Goal: Task Accomplishment & Management: Complete application form

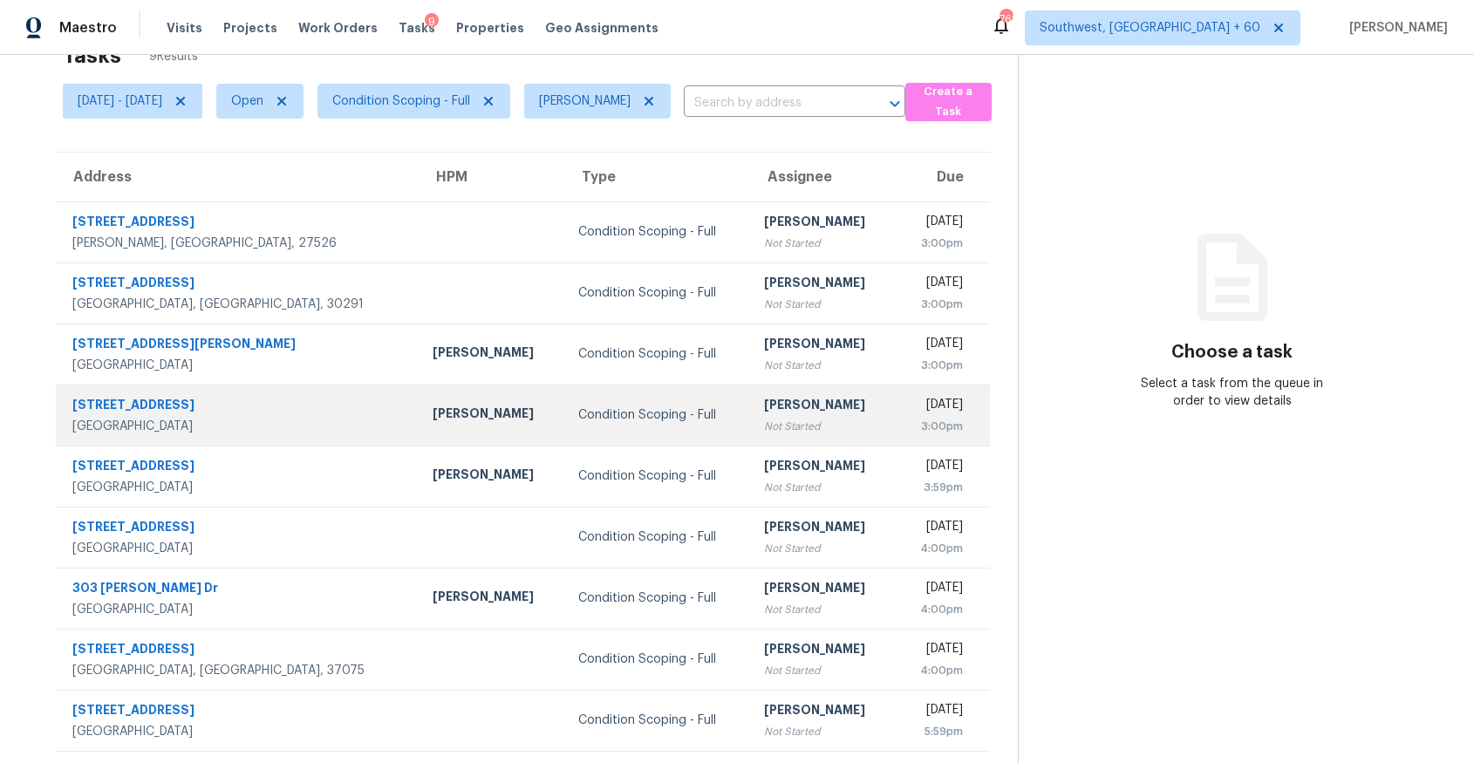
scroll to position [55, 0]
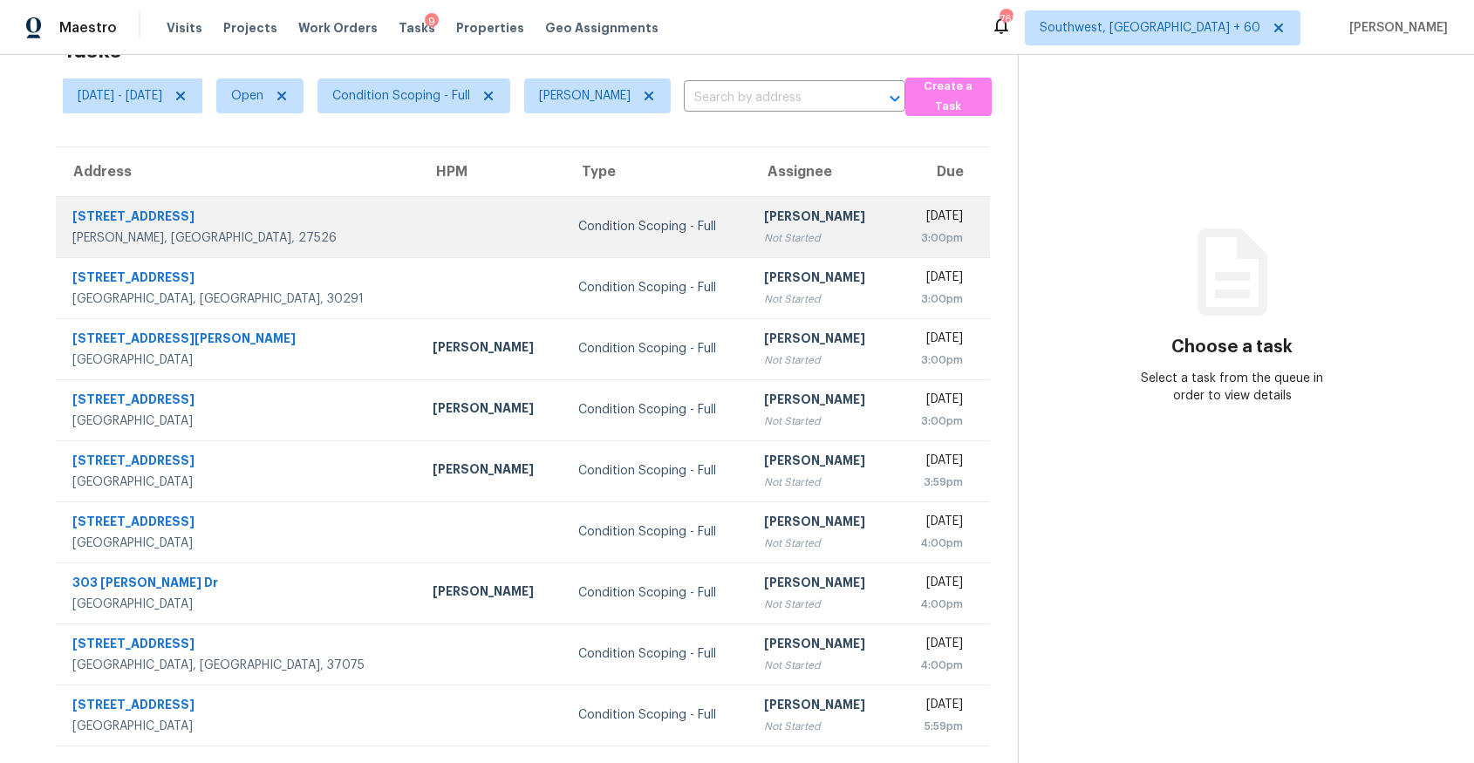
click at [578, 229] on div "Condition Scoping - Full" at bounding box center [657, 226] width 159 height 17
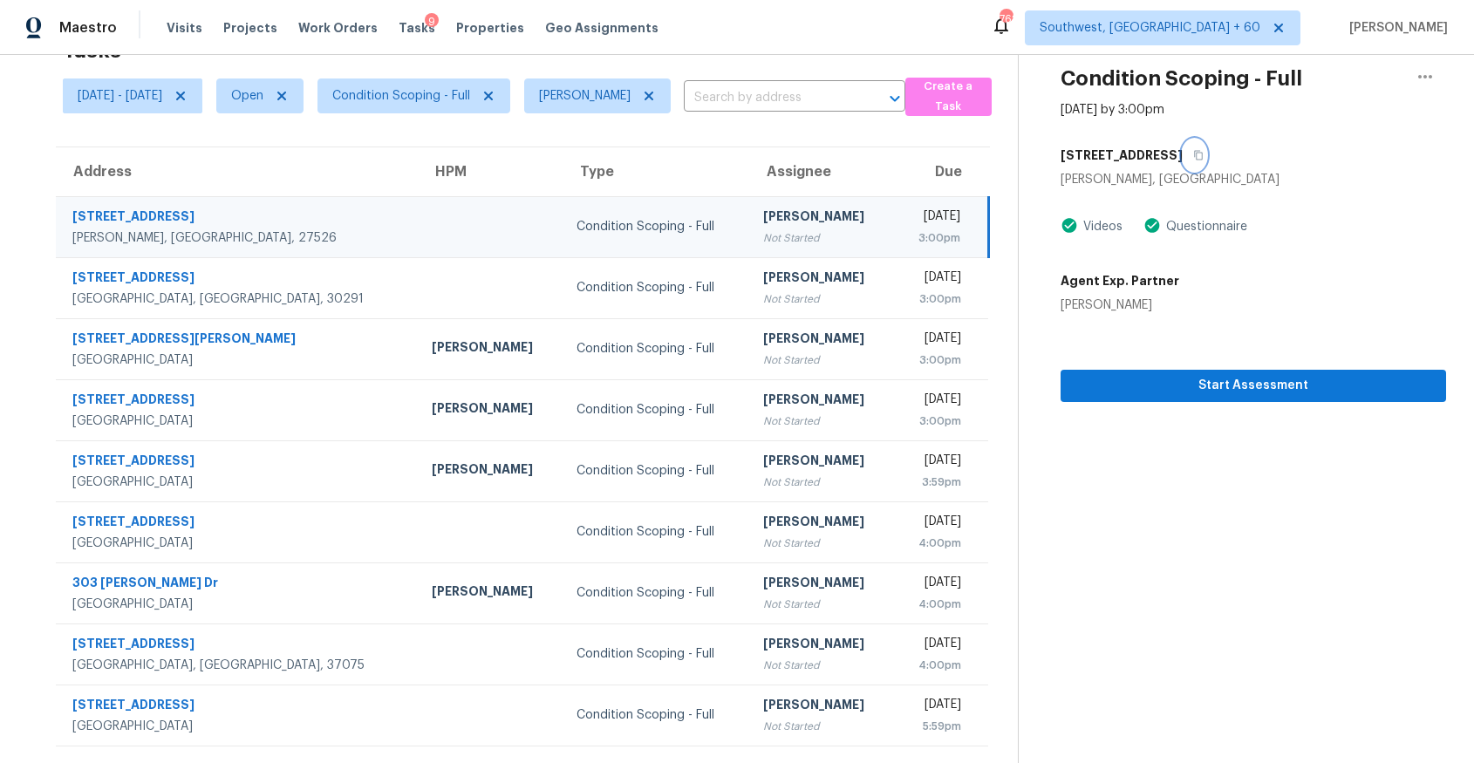
click at [1206, 147] on button "button" at bounding box center [1195, 155] width 24 height 31
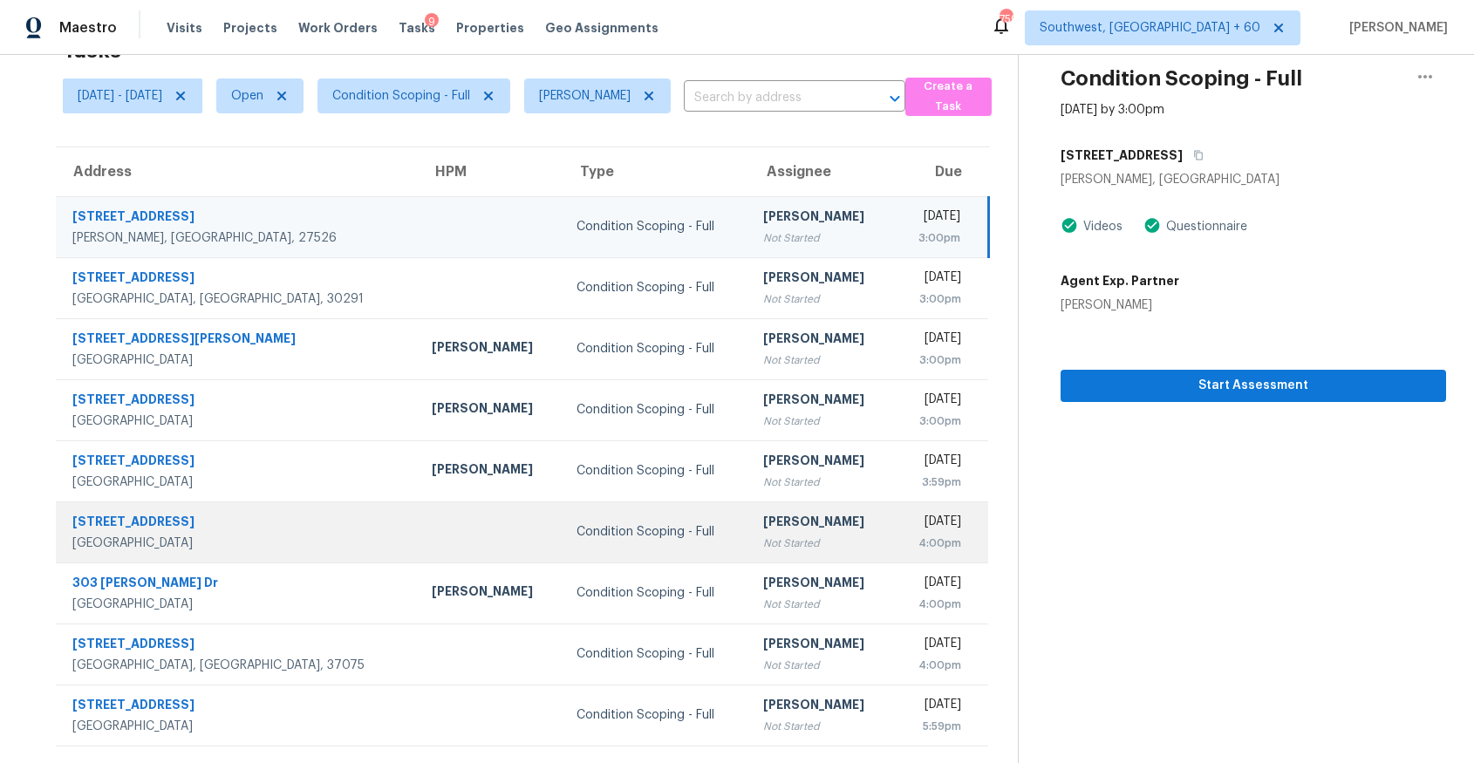
click at [568, 502] on td "Condition Scoping - Full" at bounding box center [656, 532] width 186 height 61
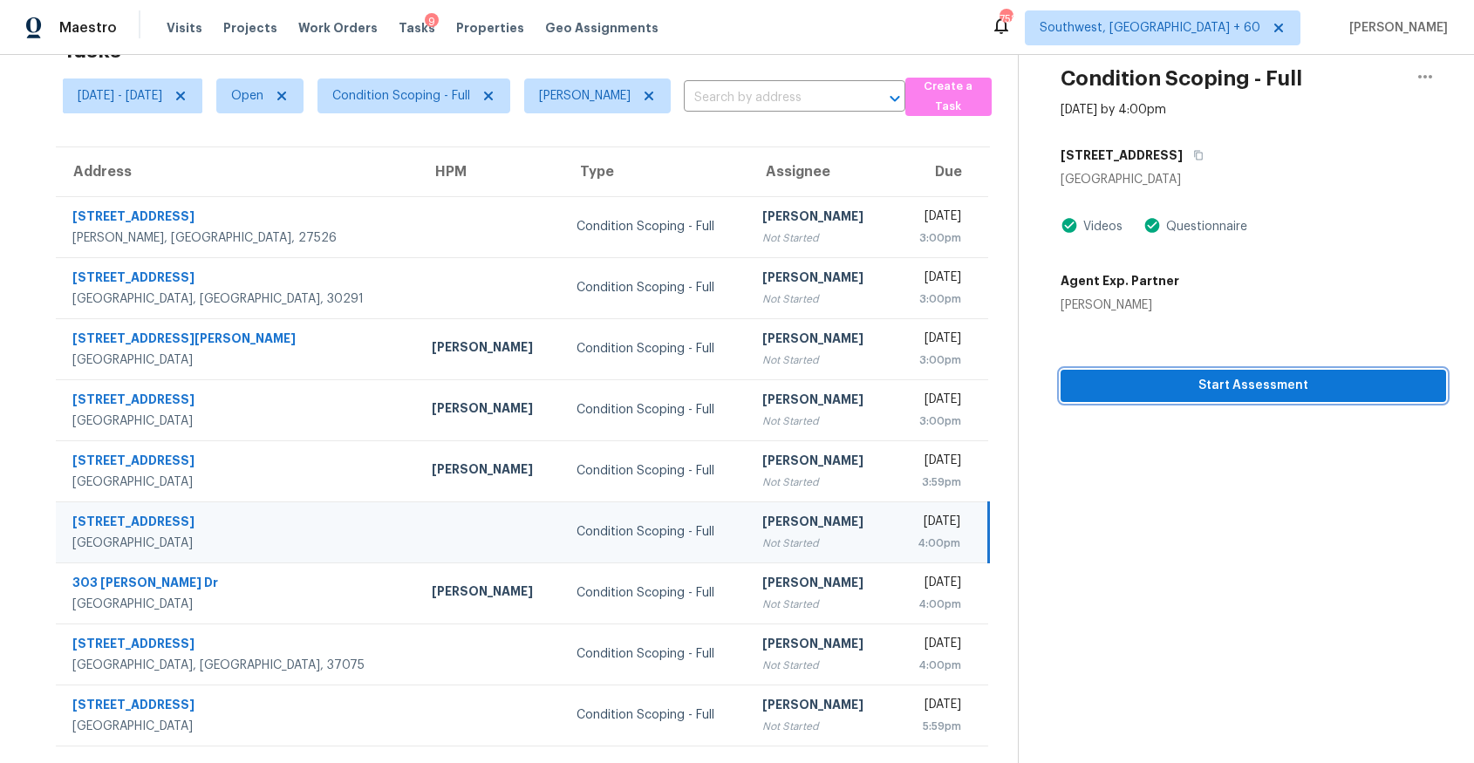
click at [1298, 389] on span "Start Assessment" at bounding box center [1254, 386] width 358 height 22
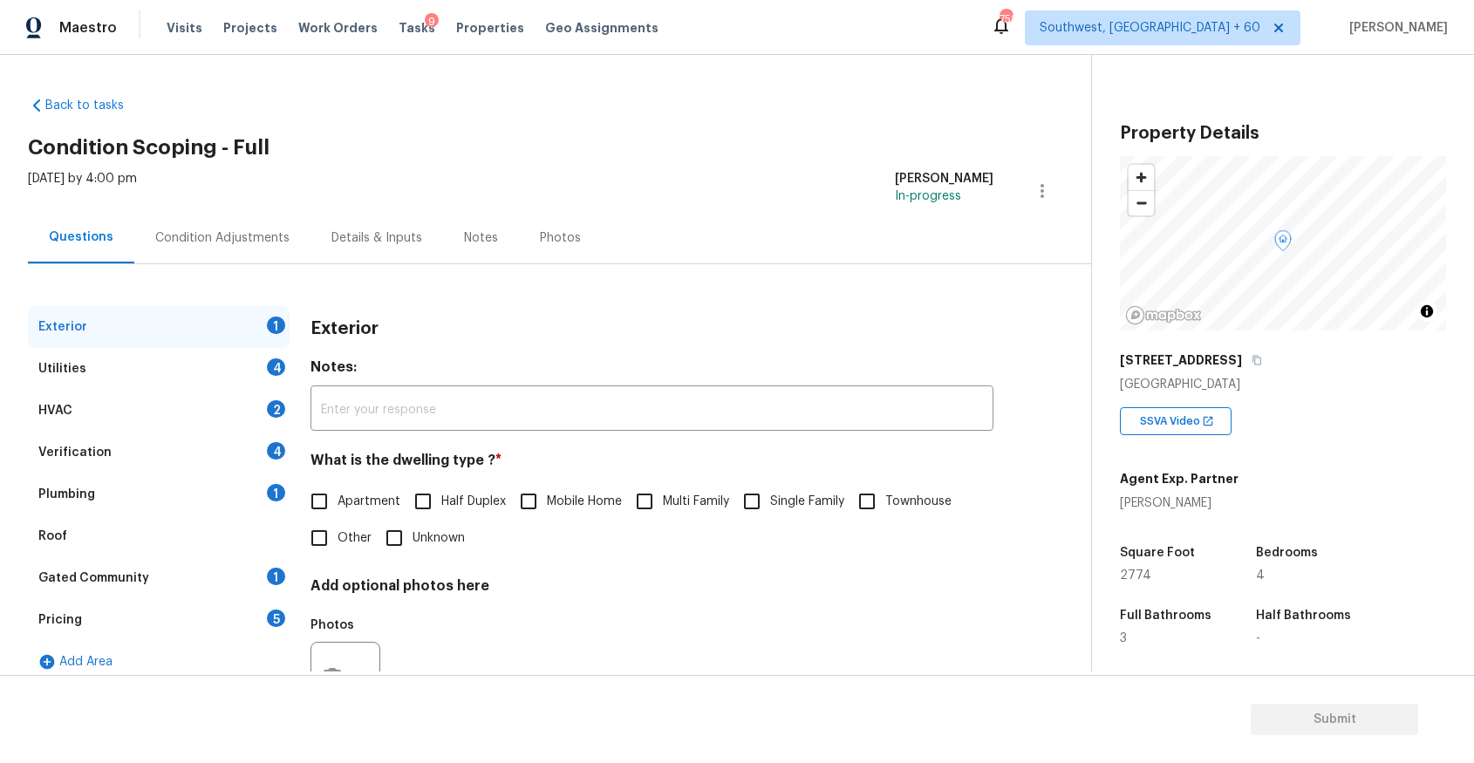
click at [1261, 354] on div "[STREET_ADDRESS]" at bounding box center [1283, 360] width 326 height 31
click at [1250, 366] on button "button" at bounding box center [1257, 360] width 16 height 16
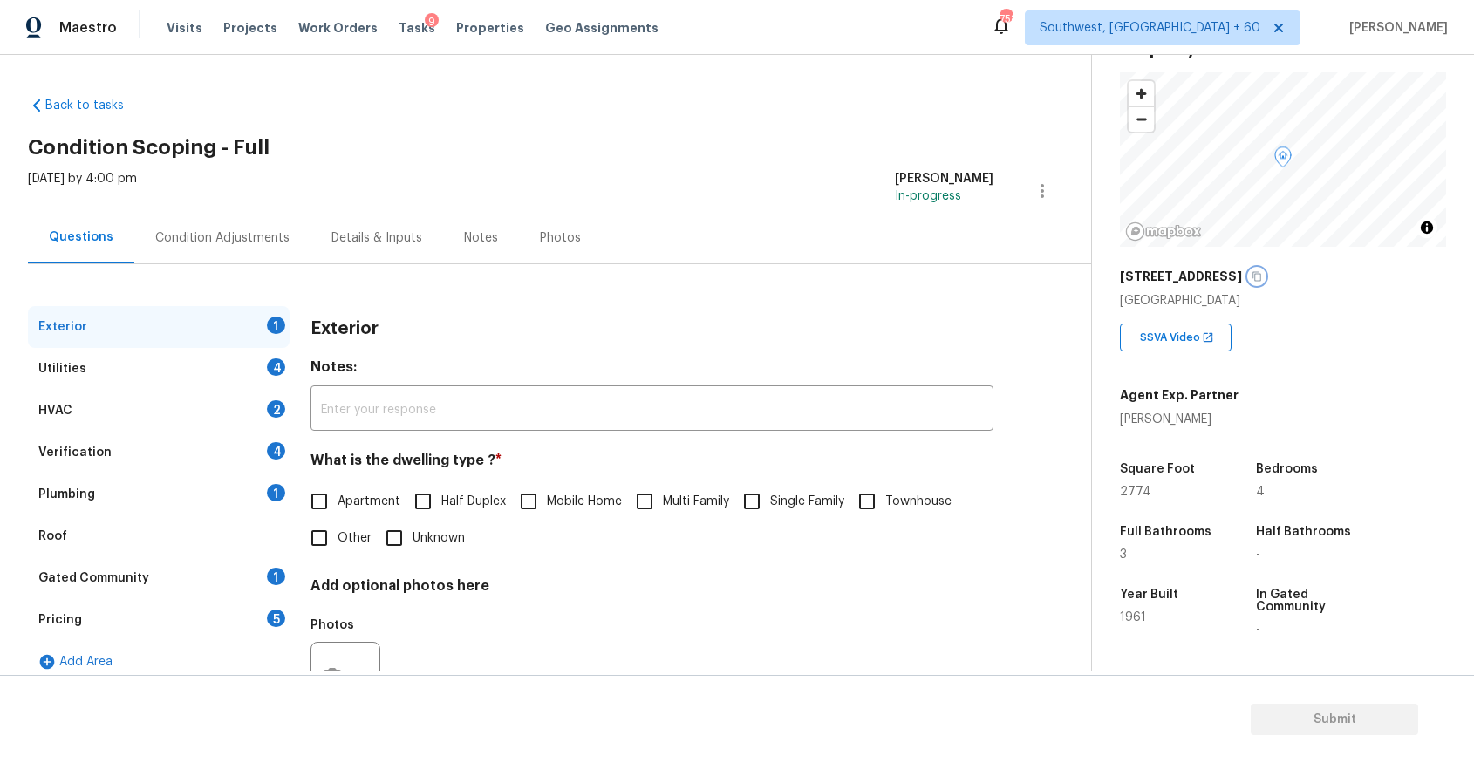
scroll to position [200, 0]
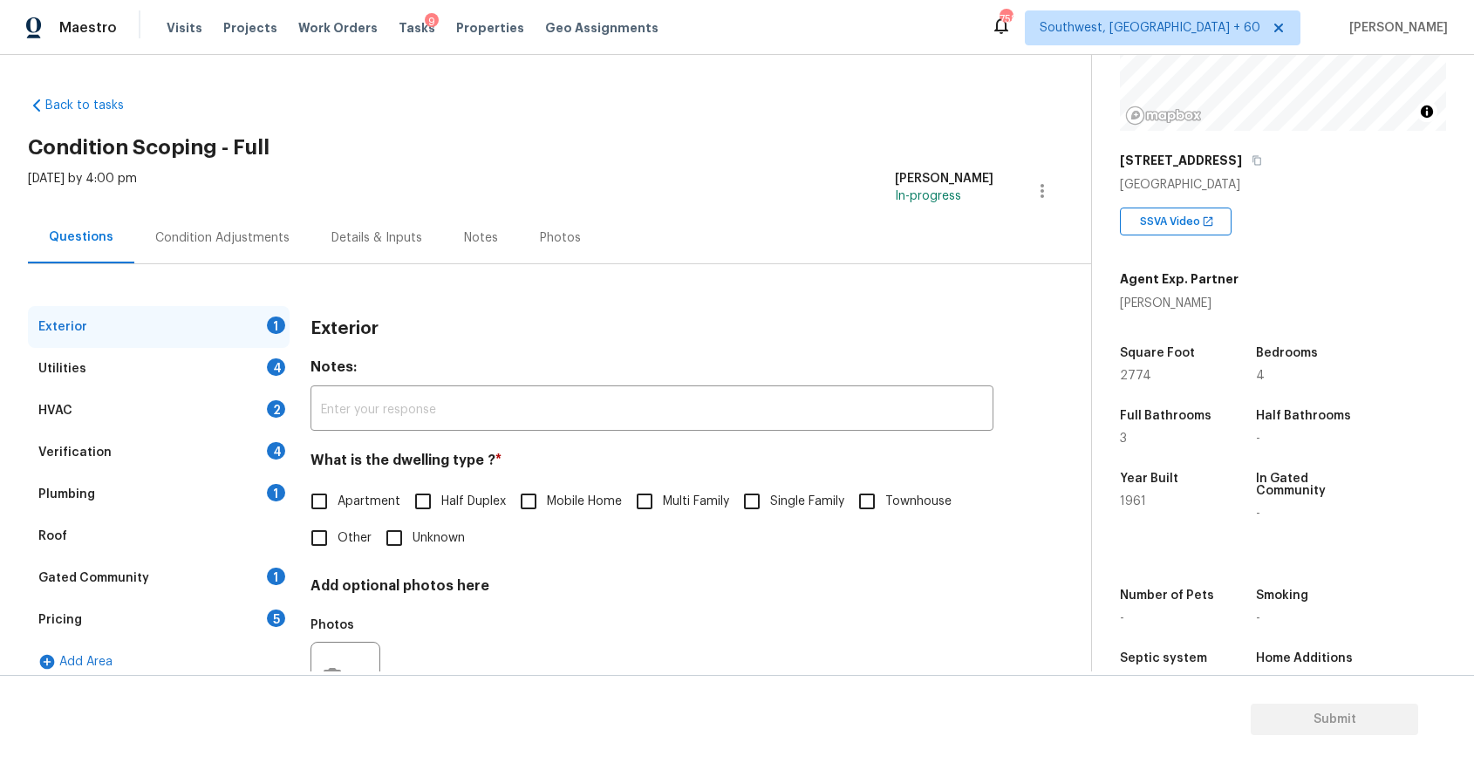
click at [912, 498] on span "Townhouse" at bounding box center [918, 502] width 66 height 18
click at [885, 498] on input "Townhouse" at bounding box center [867, 501] width 37 height 37
checkbox input "true"
click at [773, 502] on span "Single Family" at bounding box center [807, 502] width 74 height 18
click at [770, 502] on input "Single Family" at bounding box center [752, 501] width 37 height 37
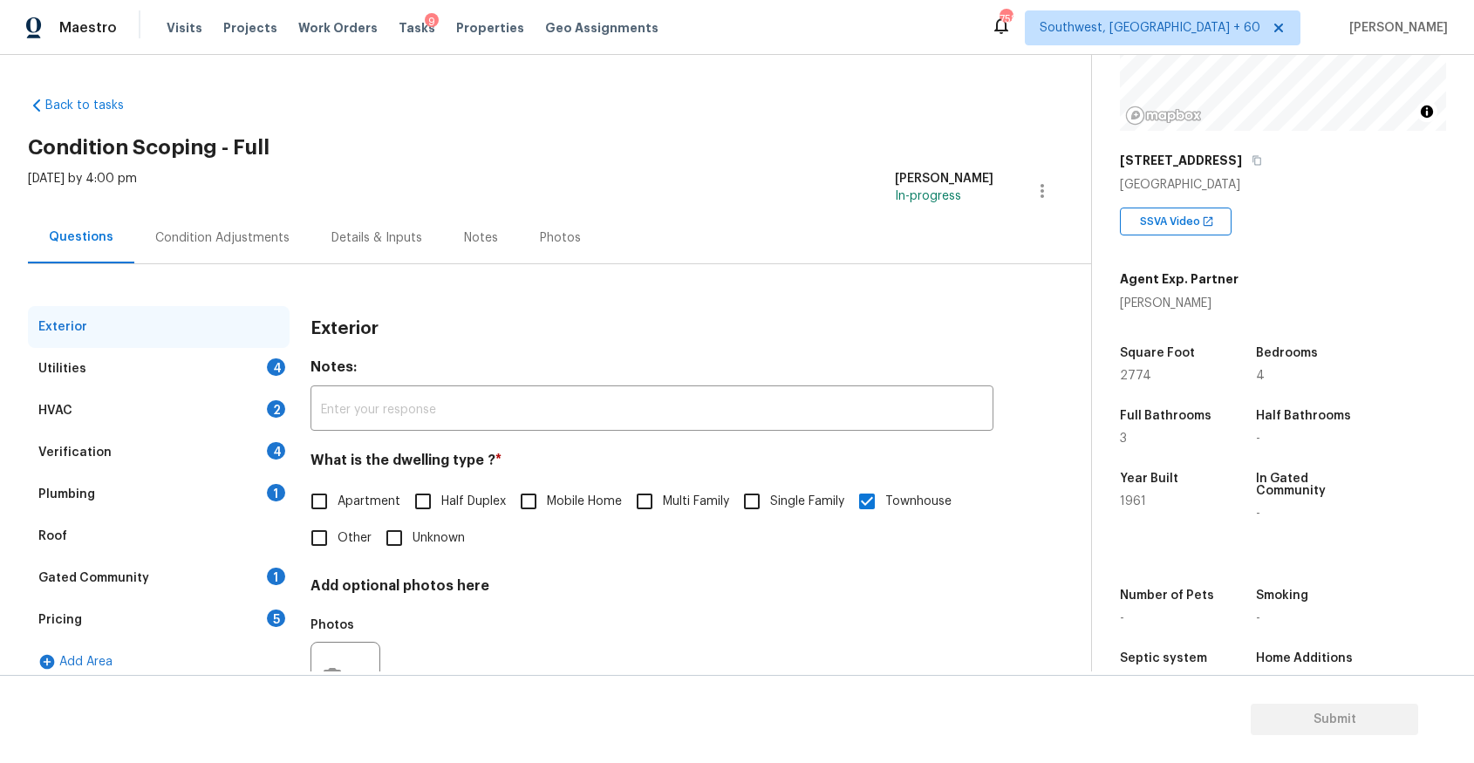
checkbox input "true"
checkbox input "false"
click at [263, 366] on div "Utilities 4" at bounding box center [159, 369] width 262 height 42
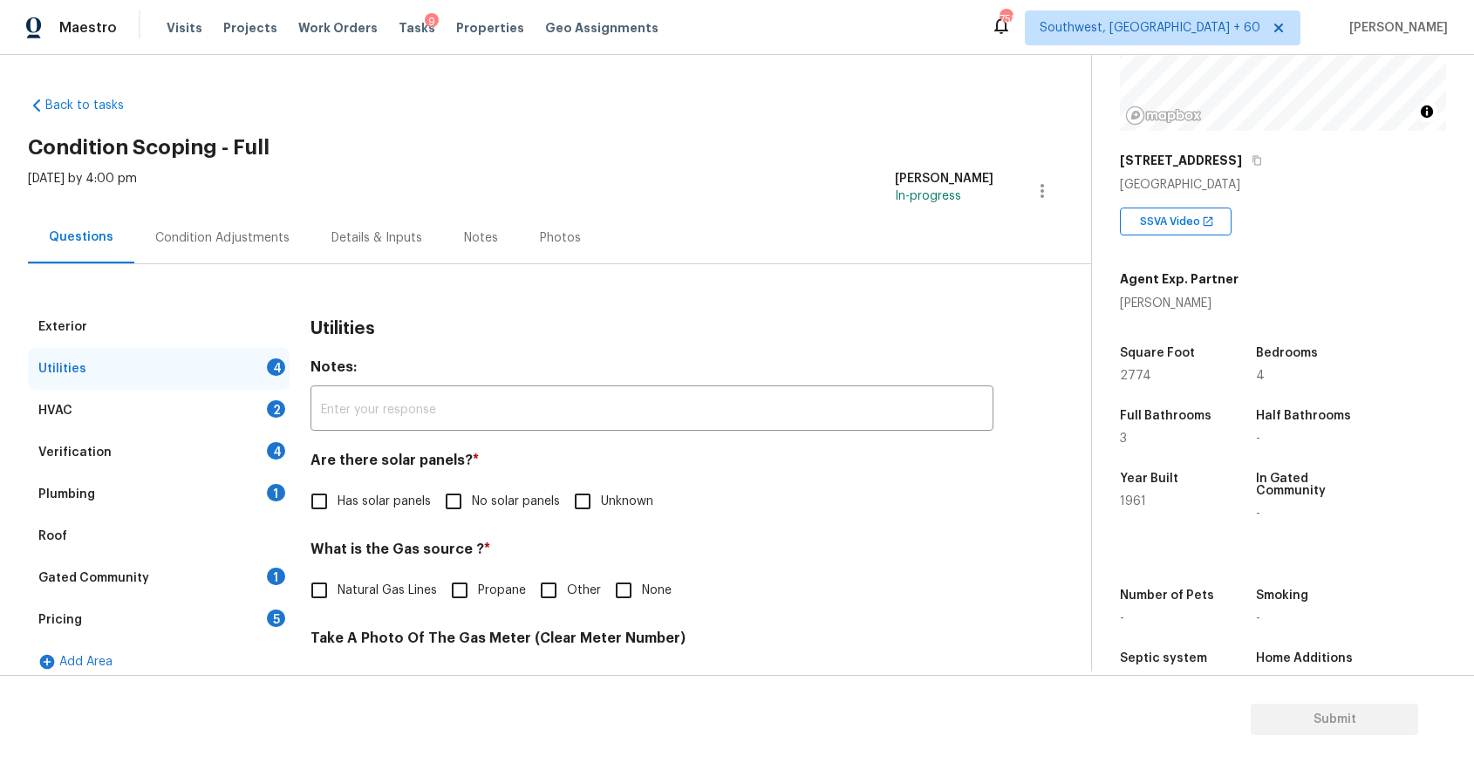
click at [522, 502] on span "No solar panels" at bounding box center [516, 502] width 88 height 18
click at [472, 502] on input "No solar panels" at bounding box center [453, 501] width 37 height 37
checkbox input "true"
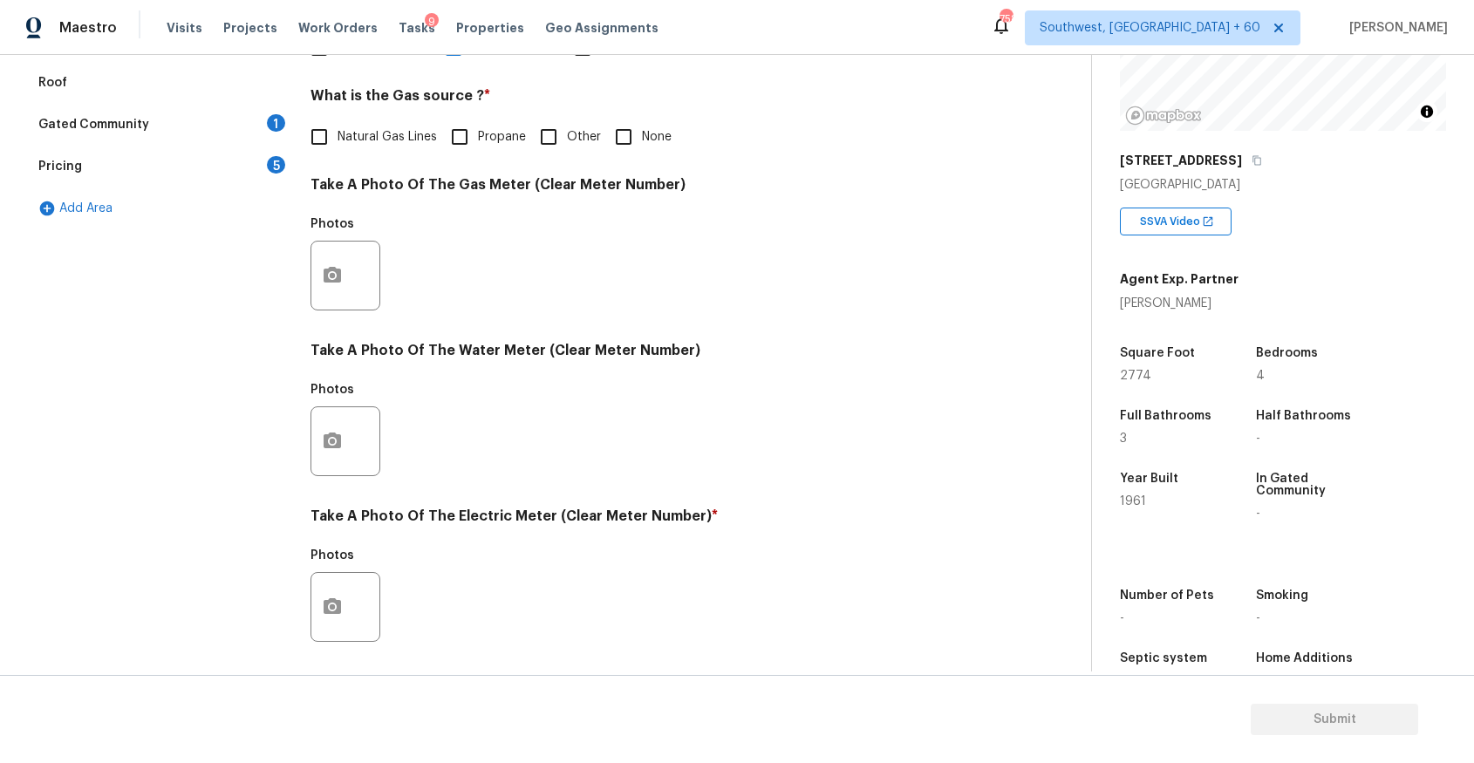
scroll to position [550, 0]
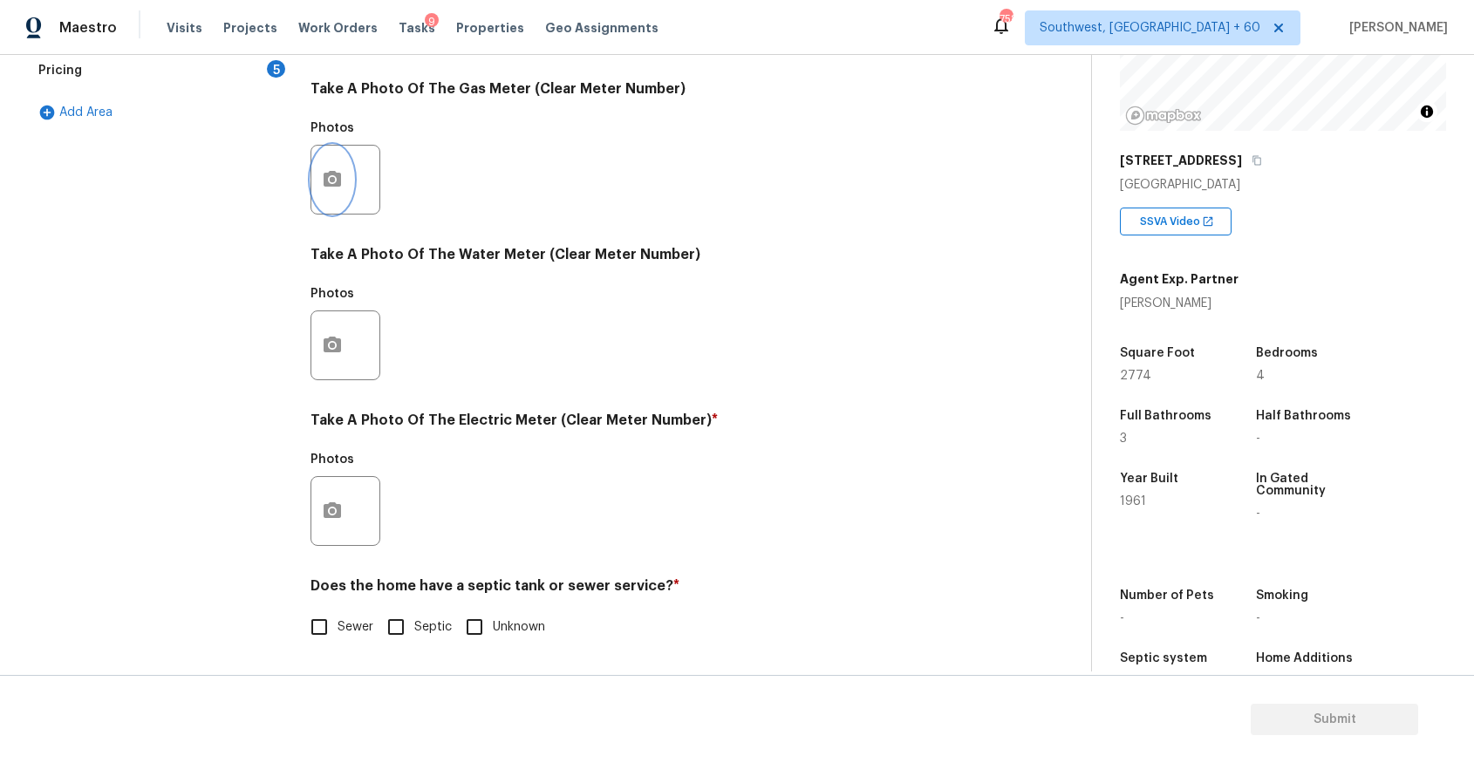
click at [320, 182] on button "button" at bounding box center [332, 180] width 42 height 68
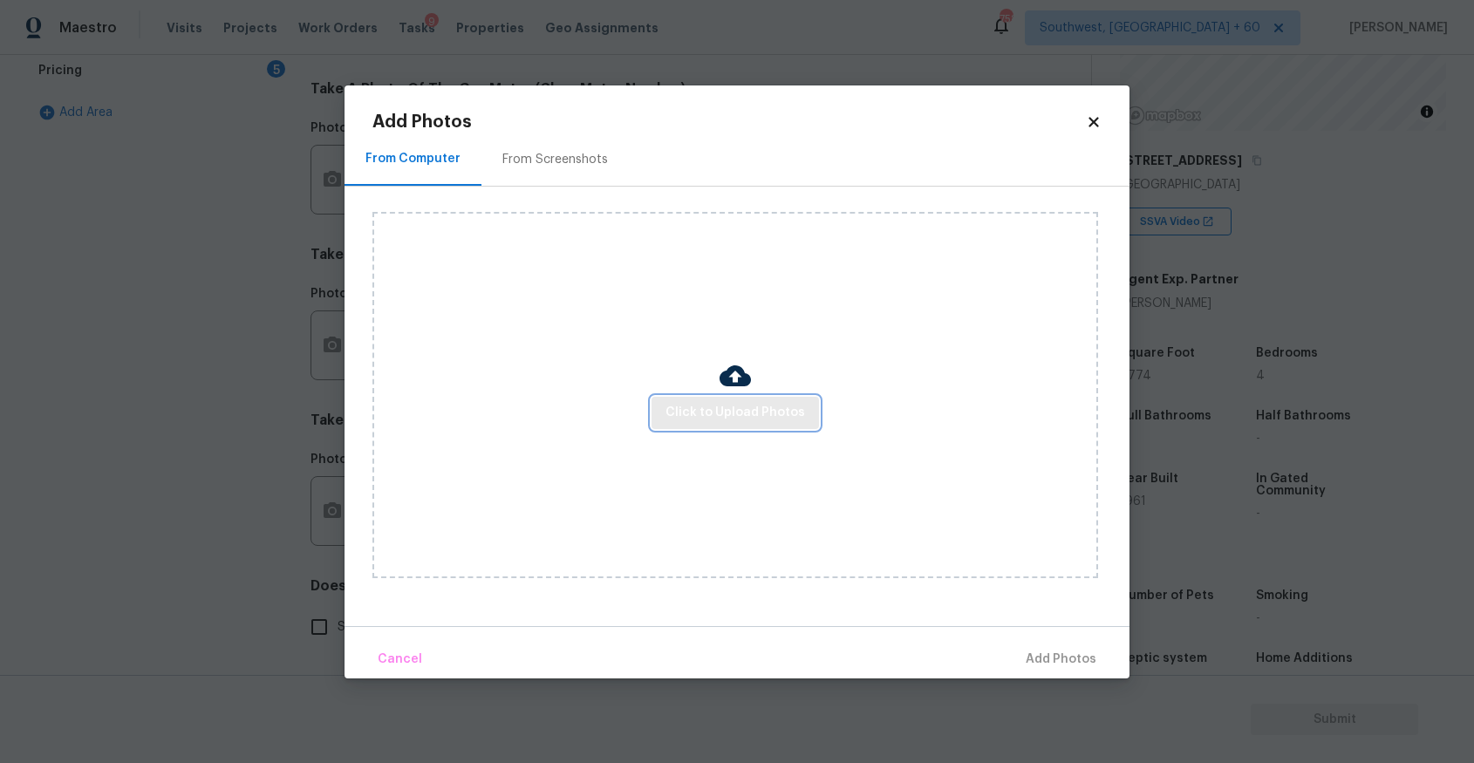
click at [728, 405] on span "Click to Upload Photos" at bounding box center [736, 413] width 140 height 22
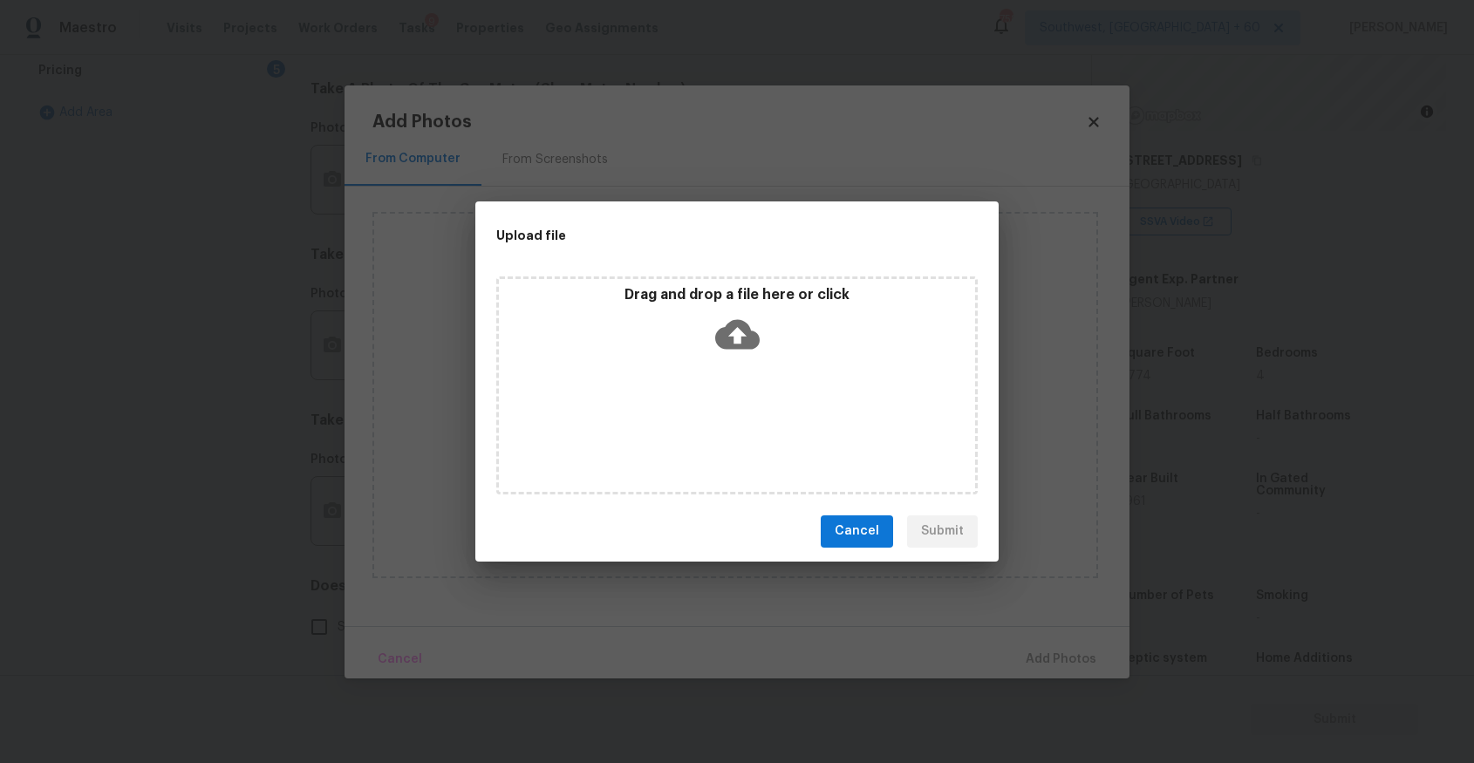
click at [727, 363] on div "Drag and drop a file here or click" at bounding box center [737, 386] width 482 height 218
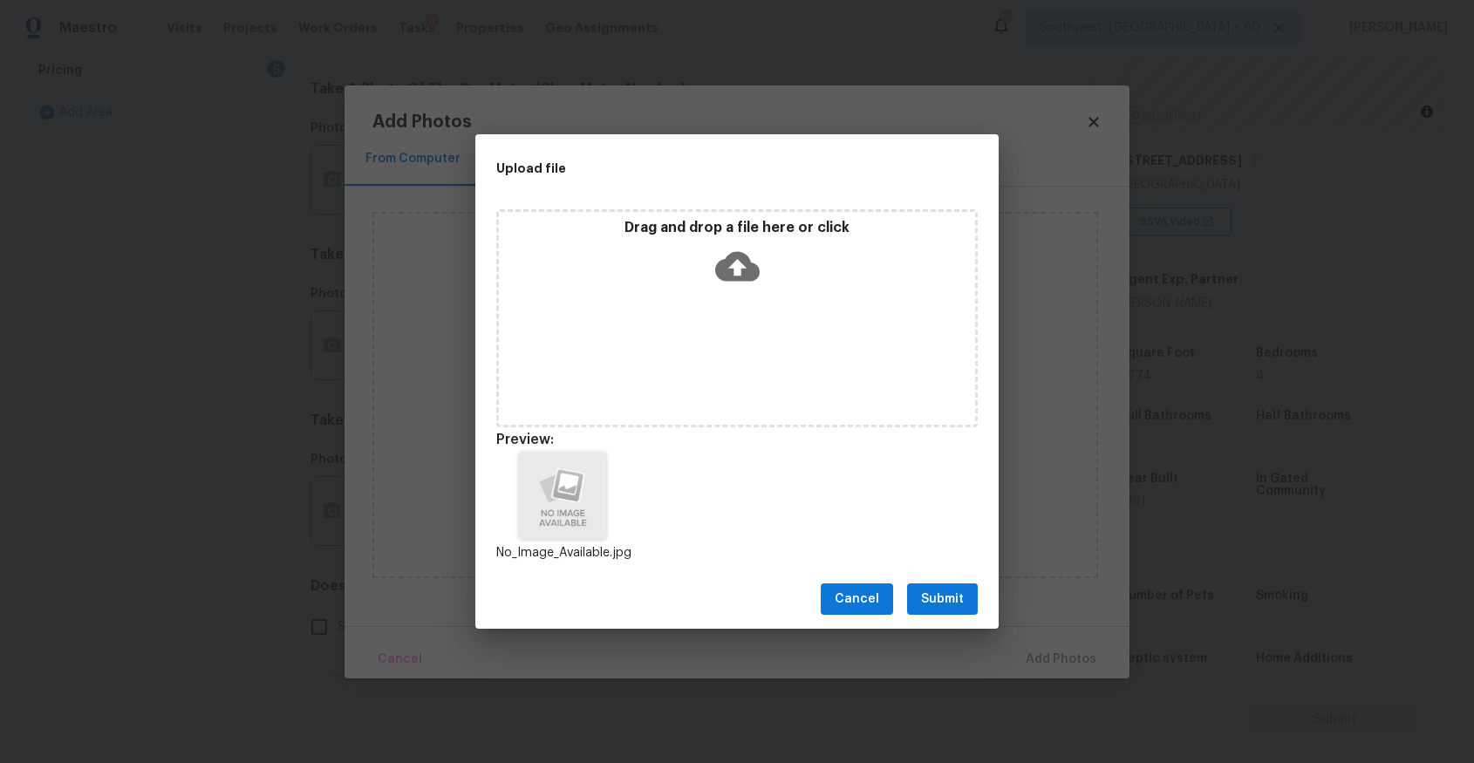
click at [948, 565] on div "No_Image_Available.jpg" at bounding box center [736, 507] width 523 height 153
click at [954, 590] on span "Submit" at bounding box center [942, 600] width 43 height 22
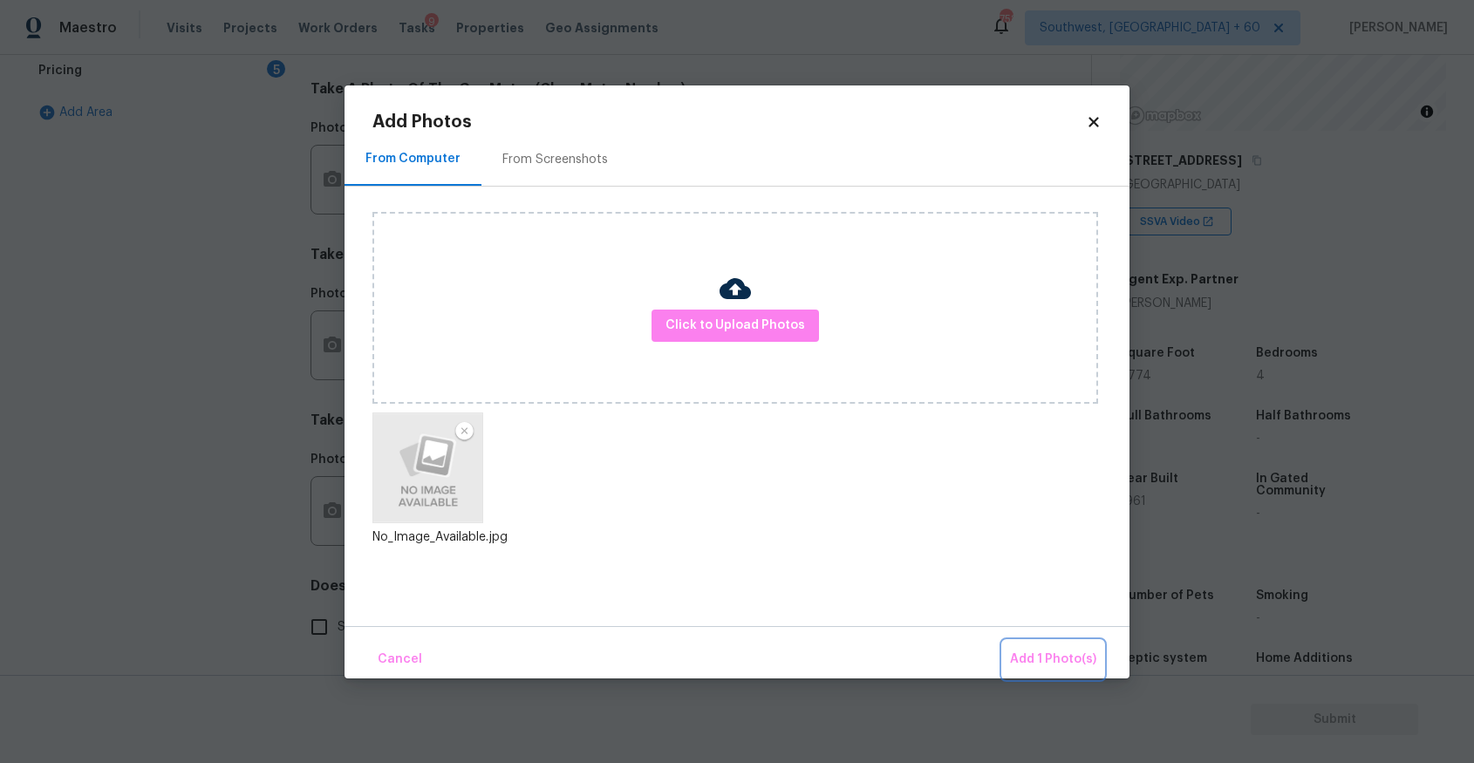
click at [1063, 644] on button "Add 1 Photo(s)" at bounding box center [1053, 660] width 100 height 38
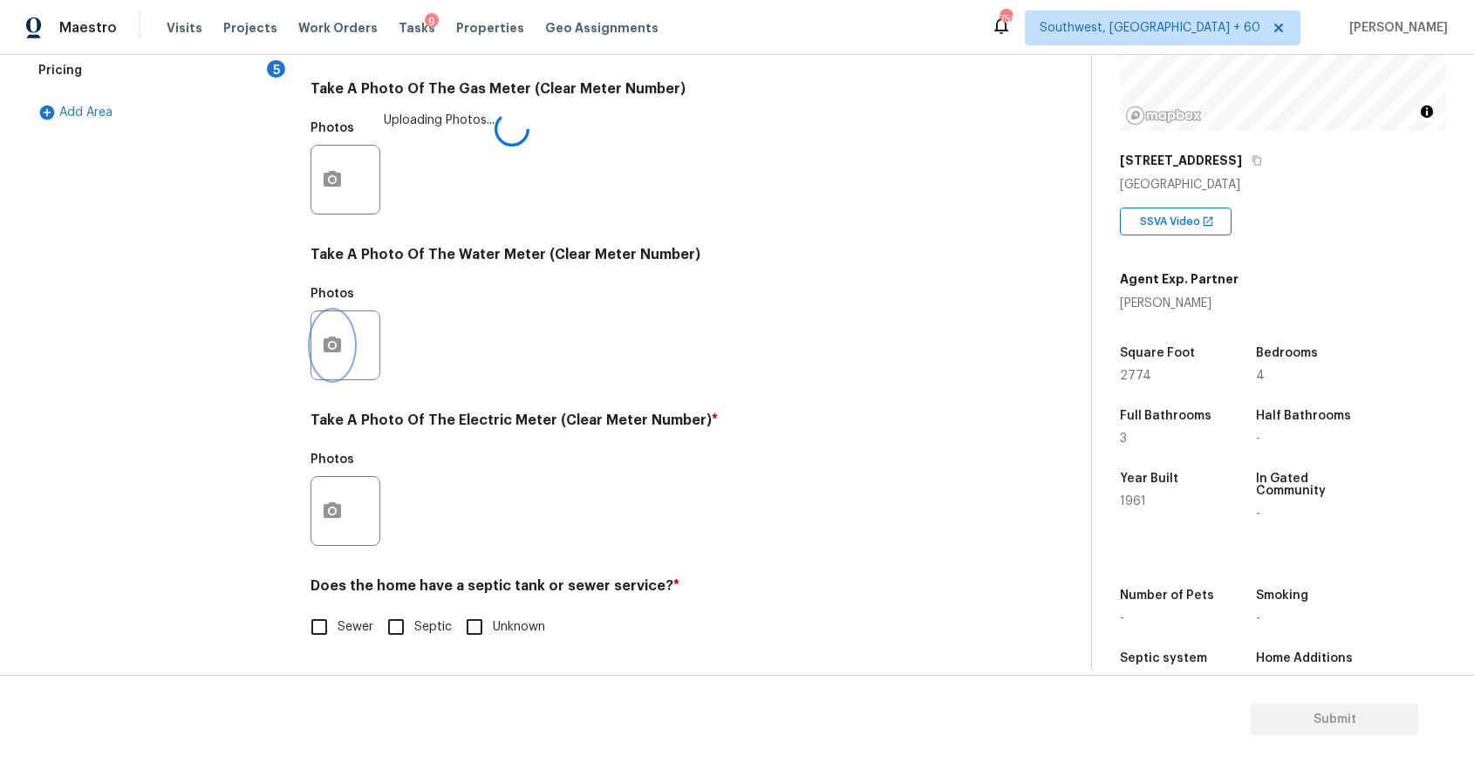
click at [341, 332] on button "button" at bounding box center [332, 345] width 42 height 68
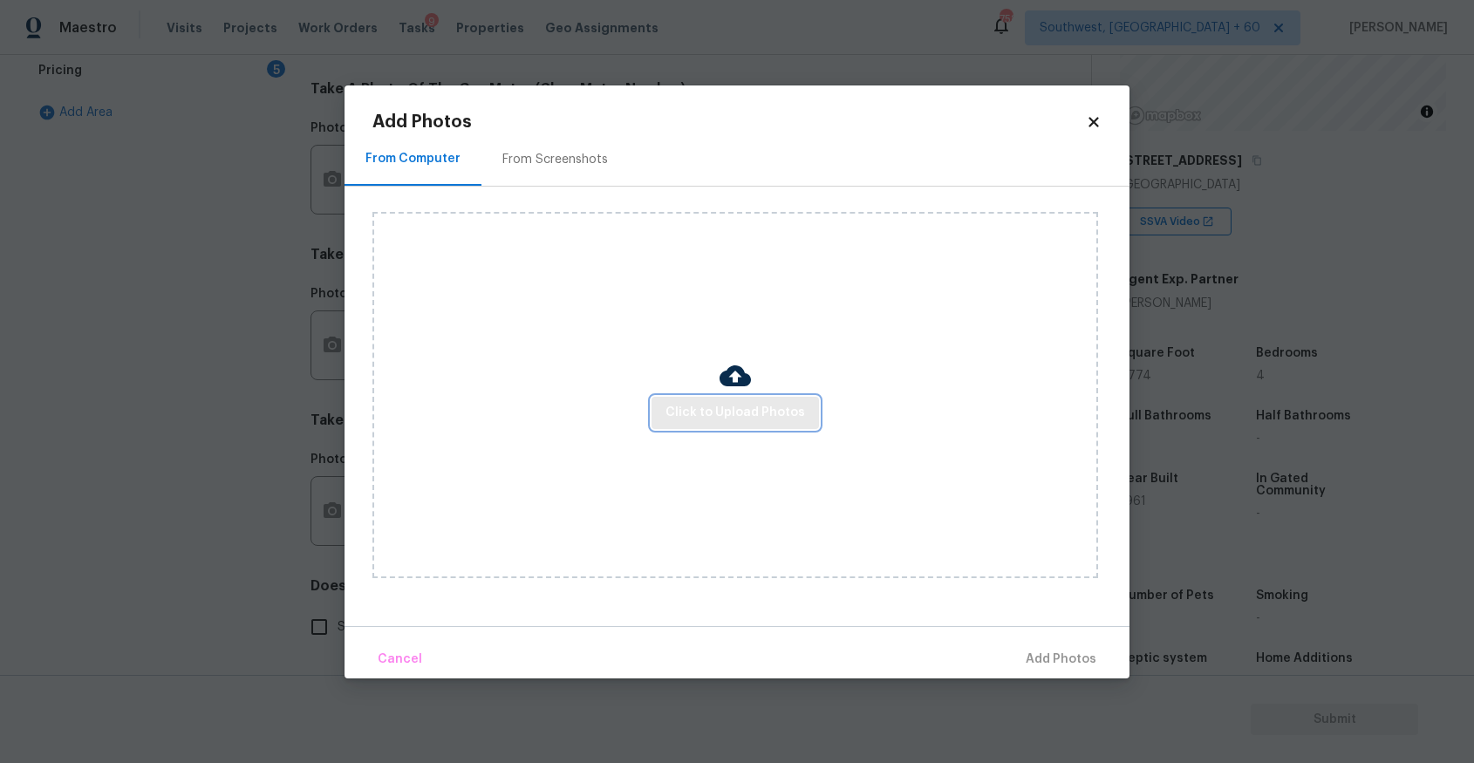
click at [775, 424] on button "Click to Upload Photos" at bounding box center [735, 413] width 167 height 32
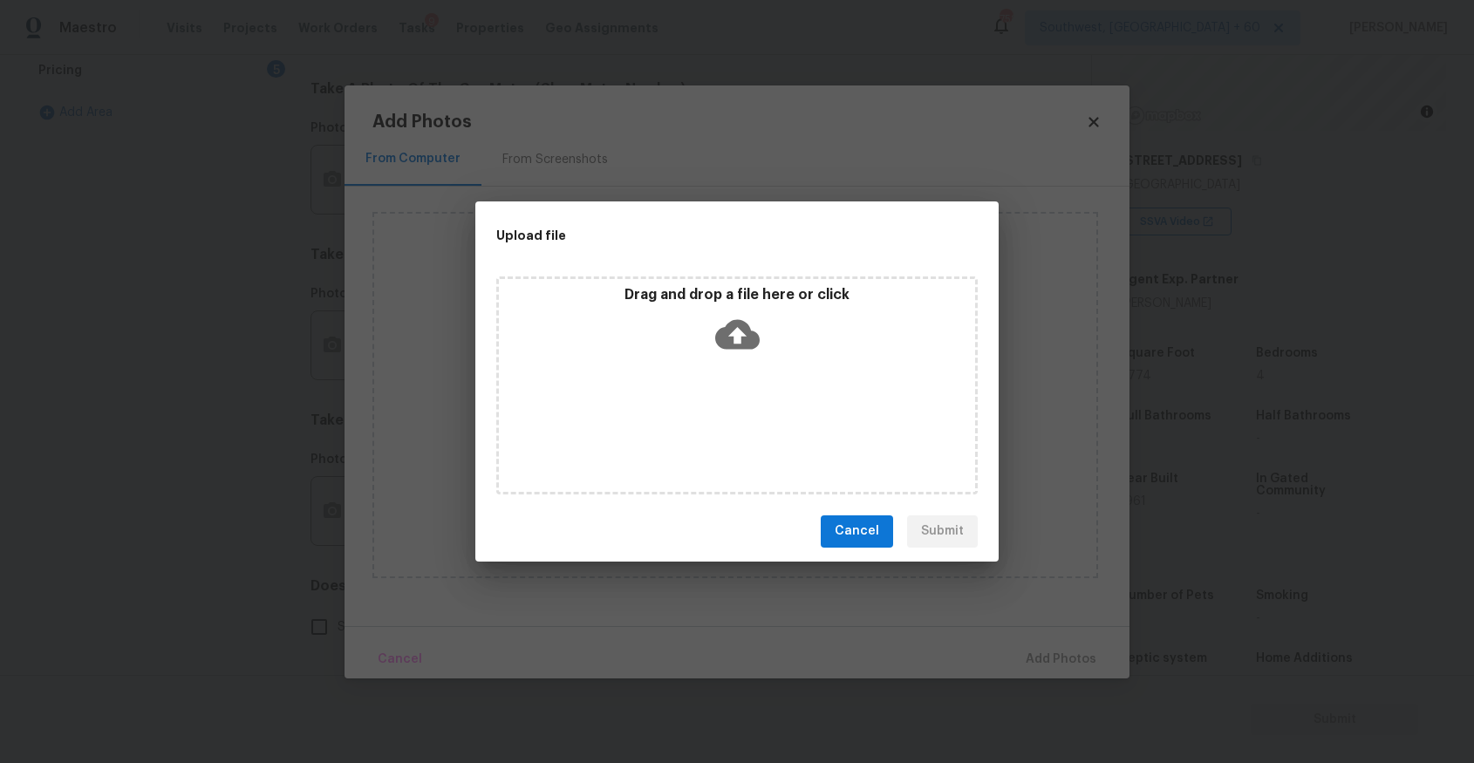
click at [754, 349] on icon at bounding box center [737, 334] width 44 height 44
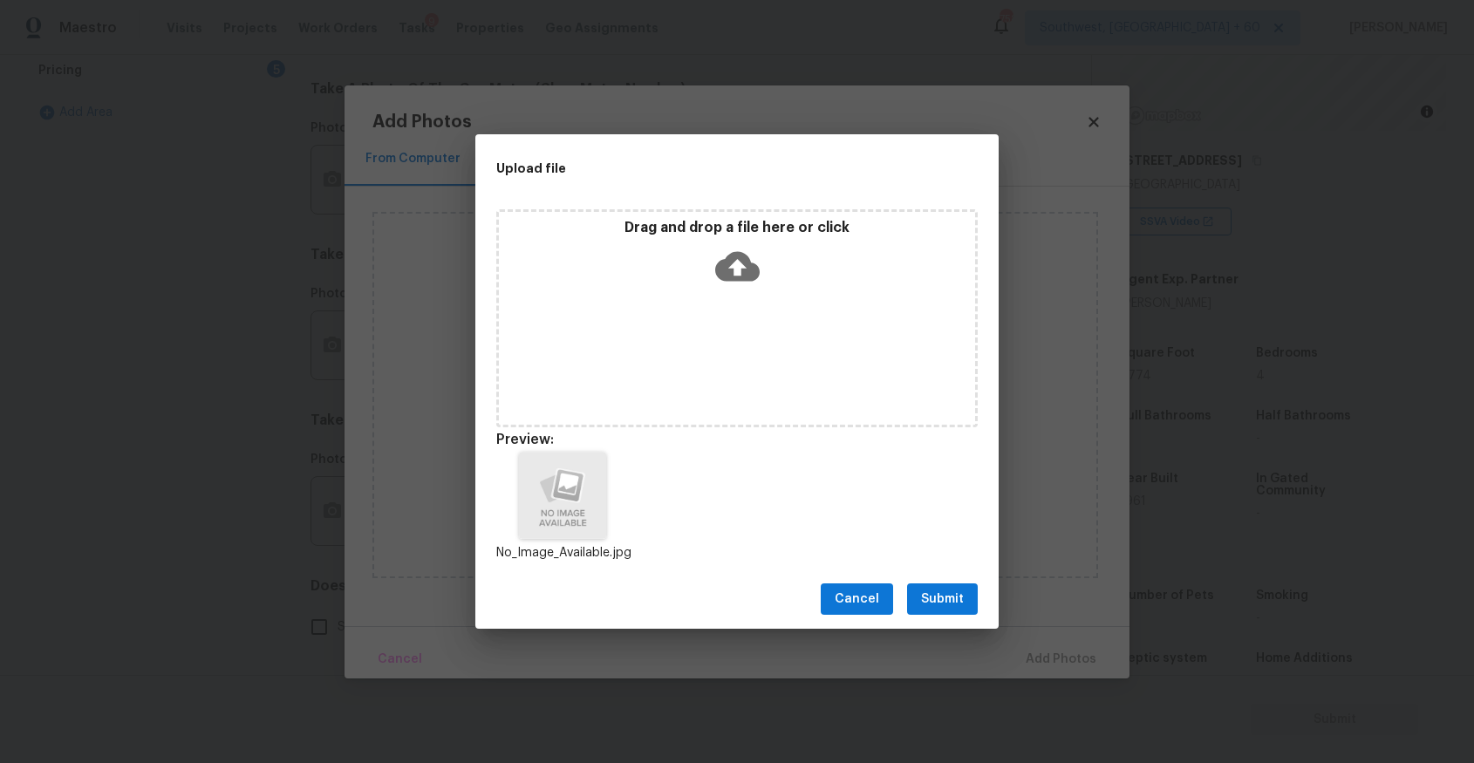
click at [950, 585] on button "Submit" at bounding box center [942, 600] width 71 height 32
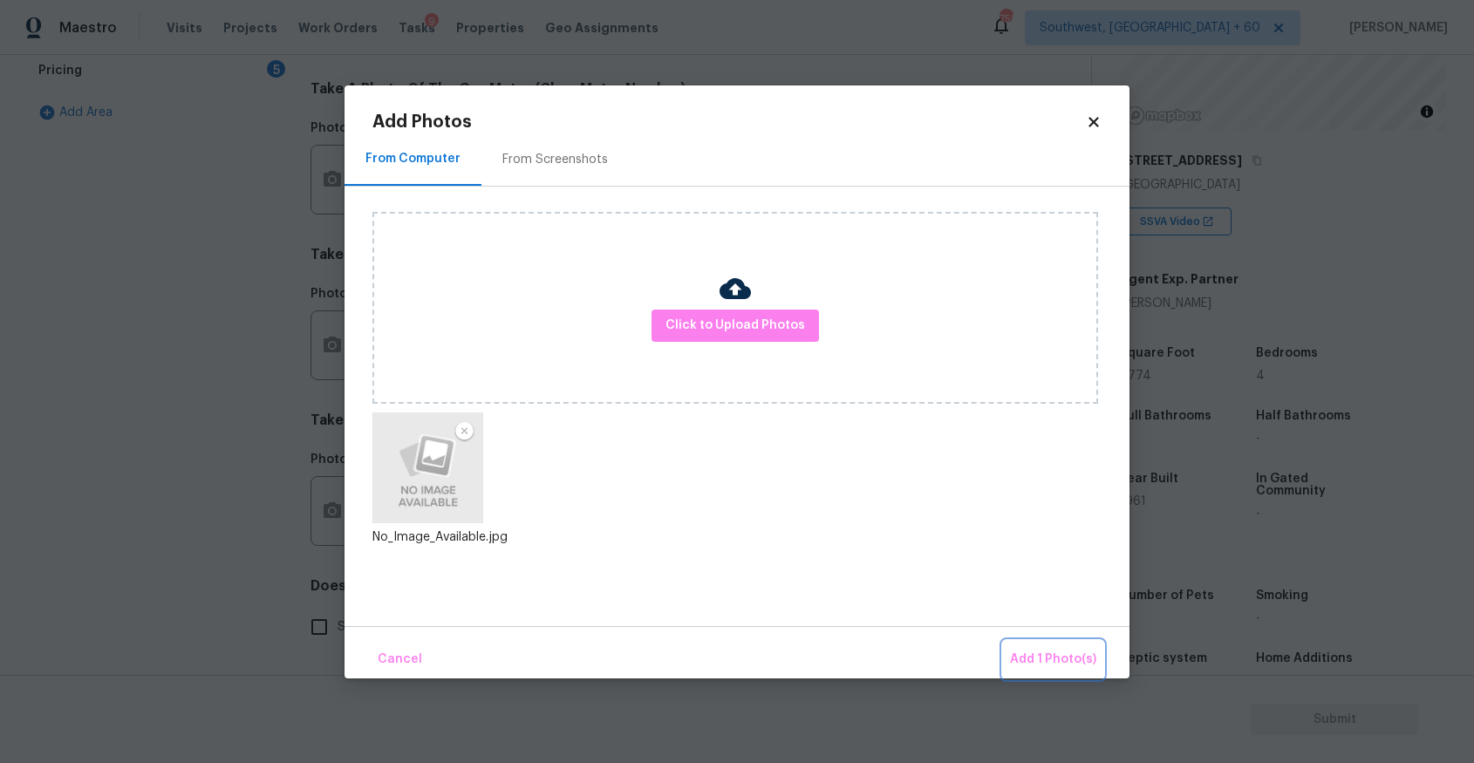
click at [1056, 641] on button "Add 1 Photo(s)" at bounding box center [1053, 660] width 100 height 38
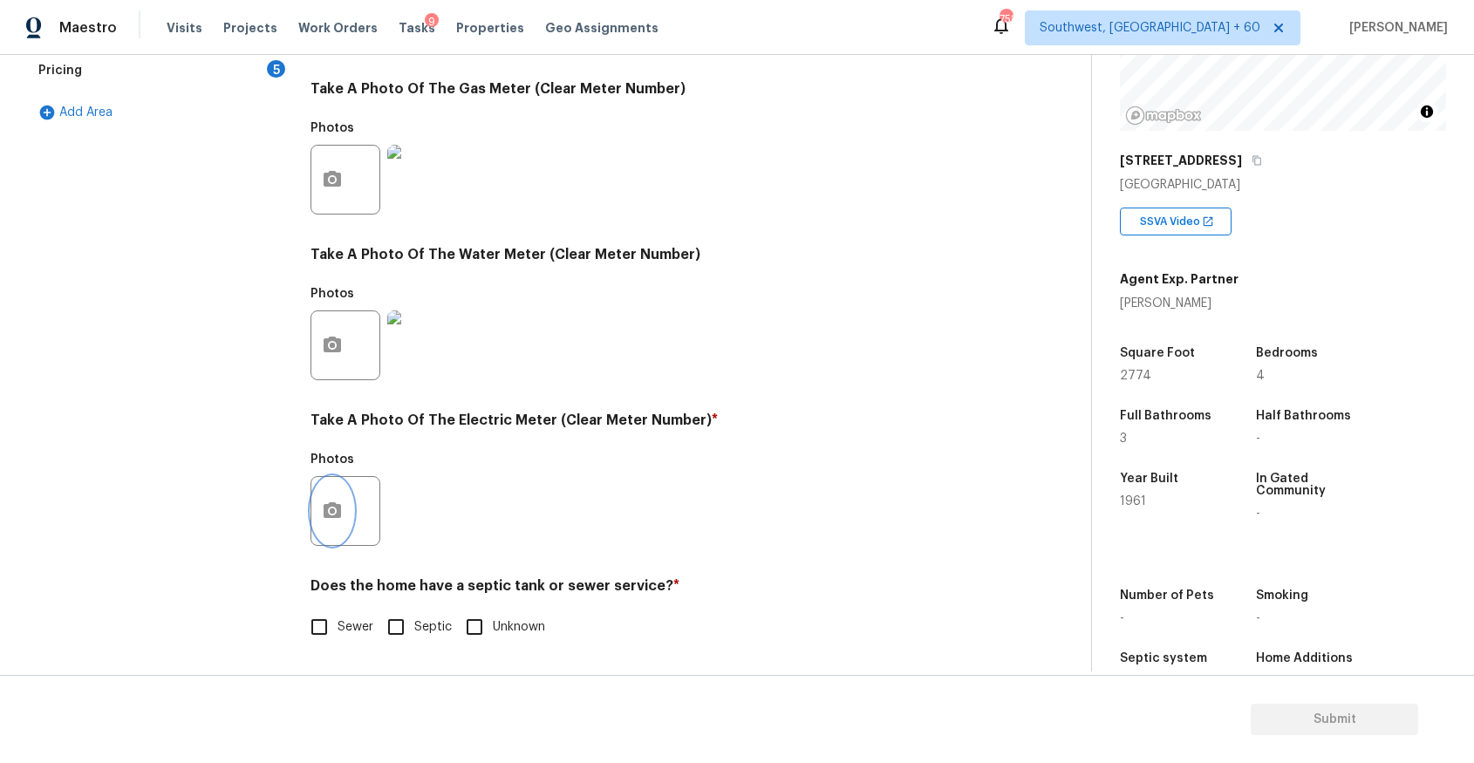
click at [319, 514] on button "button" at bounding box center [332, 511] width 42 height 68
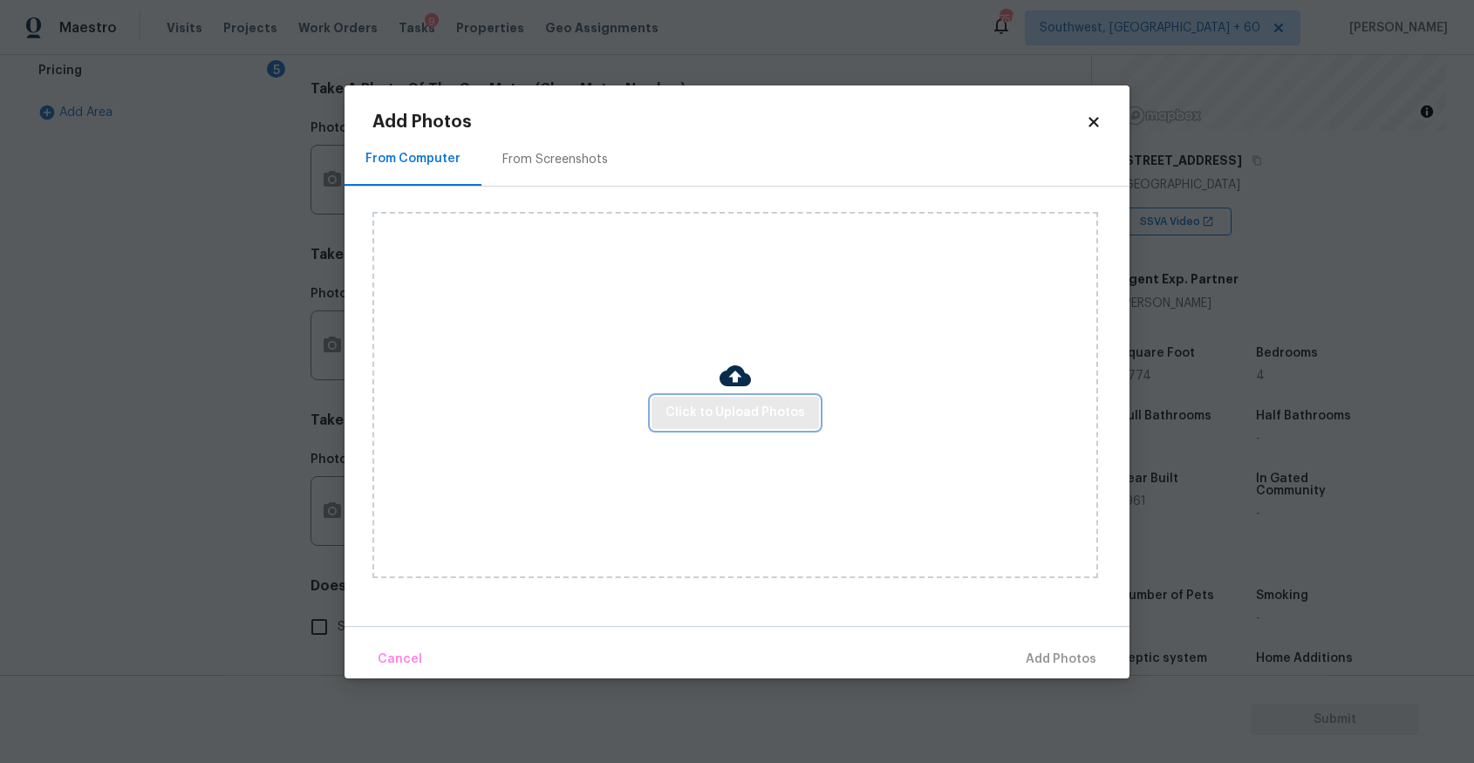
click at [803, 404] on button "Click to Upload Photos" at bounding box center [735, 413] width 167 height 32
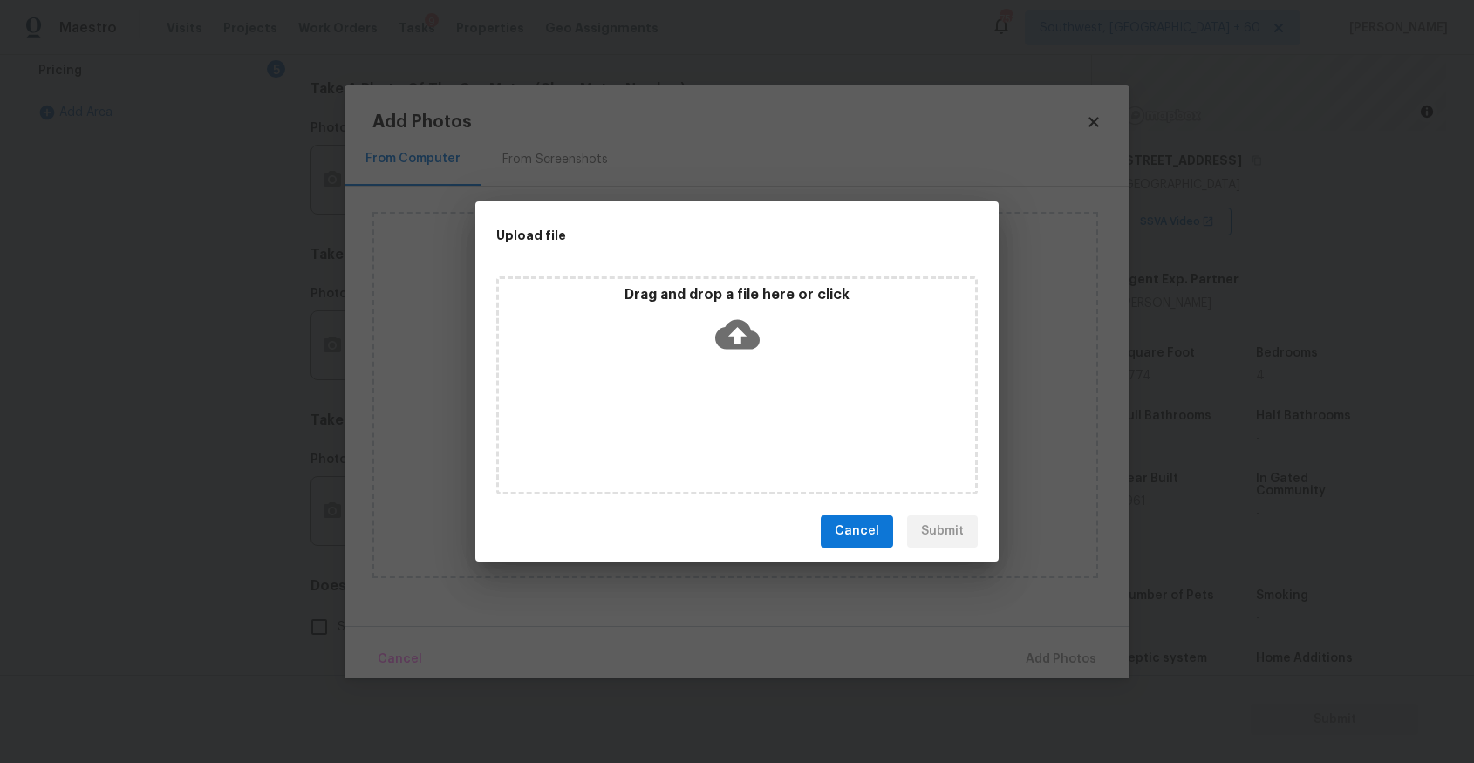
click at [769, 364] on div "Drag and drop a file here or click" at bounding box center [737, 386] width 482 height 218
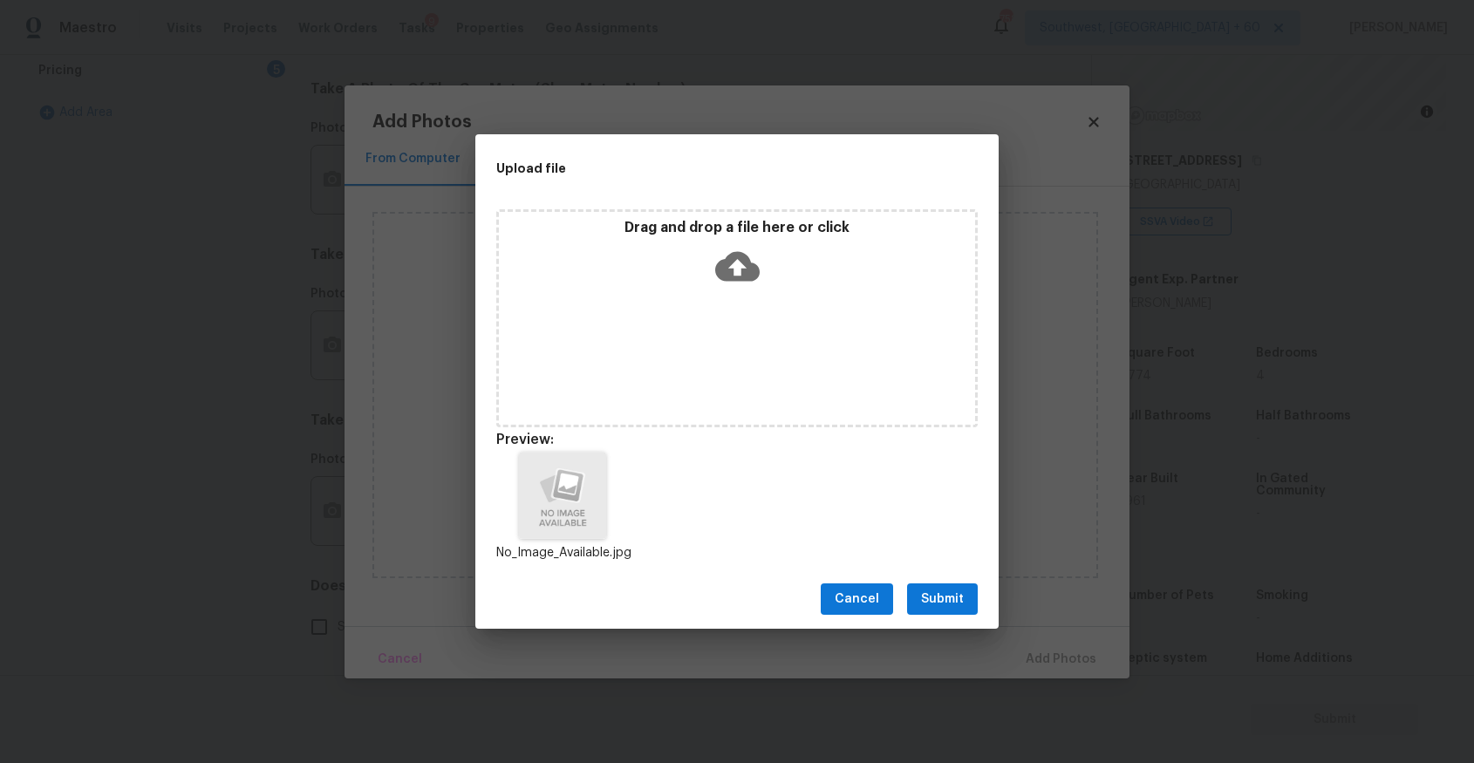
click at [939, 586] on button "Submit" at bounding box center [942, 600] width 71 height 32
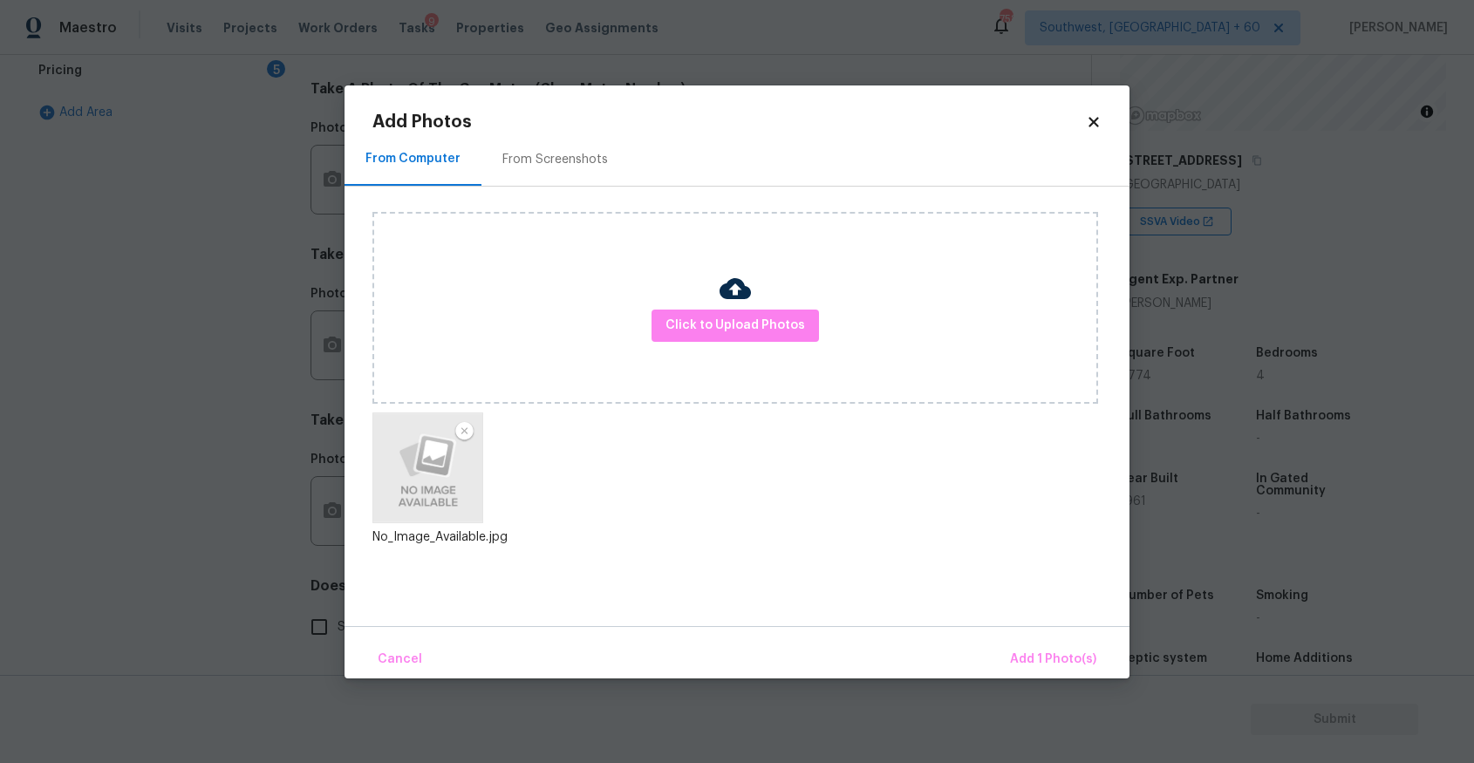
click at [1023, 637] on div "Cancel Add 1 Photo(s)" at bounding box center [737, 652] width 785 height 52
click at [1036, 646] on button "Add 1 Photo(s)" at bounding box center [1053, 660] width 100 height 38
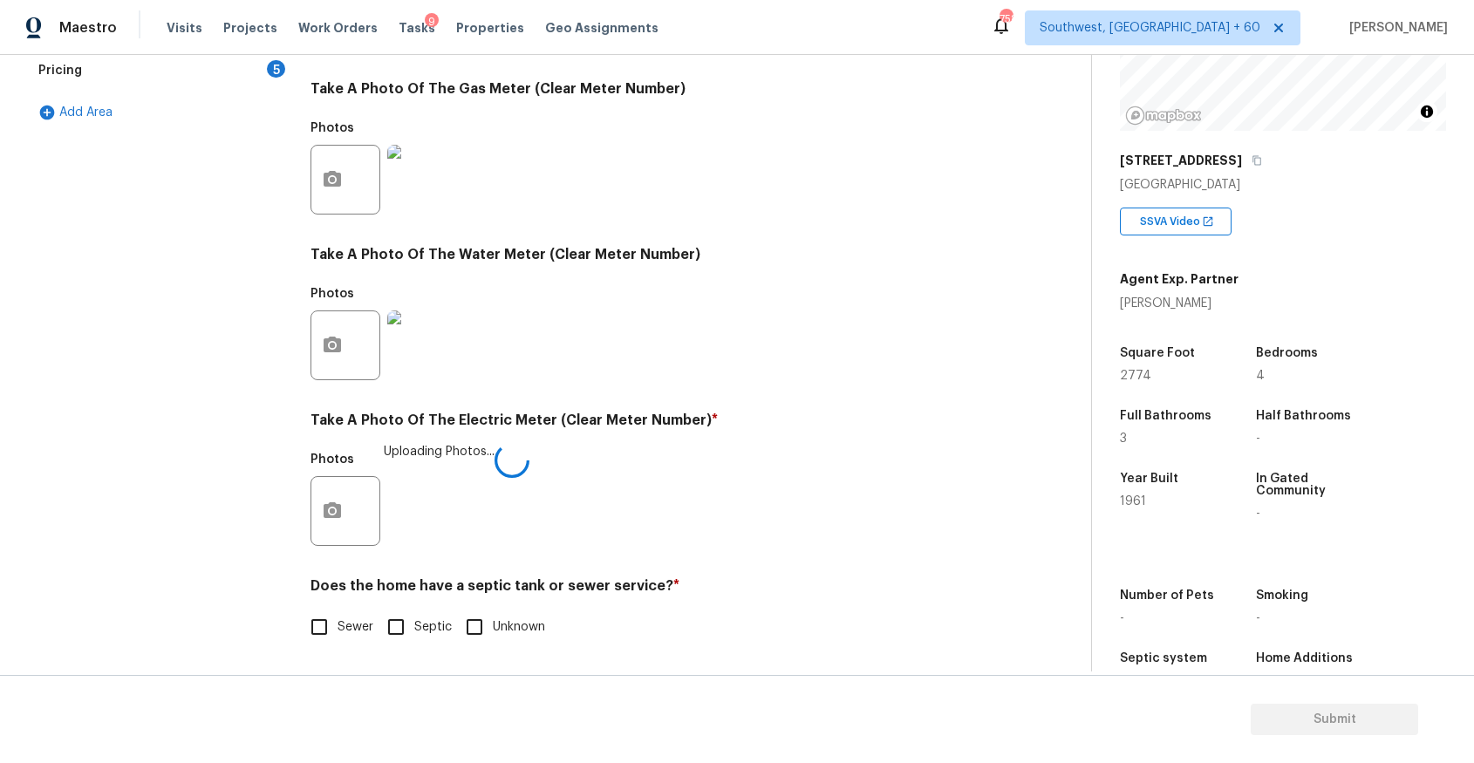
click at [328, 599] on h4 "Does the home have a septic tank or sewer service? *" at bounding box center [652, 590] width 683 height 24
click at [338, 622] on span "Sewer" at bounding box center [356, 628] width 36 height 18
click at [338, 622] on input "Sewer" at bounding box center [319, 627] width 37 height 37
checkbox input "true"
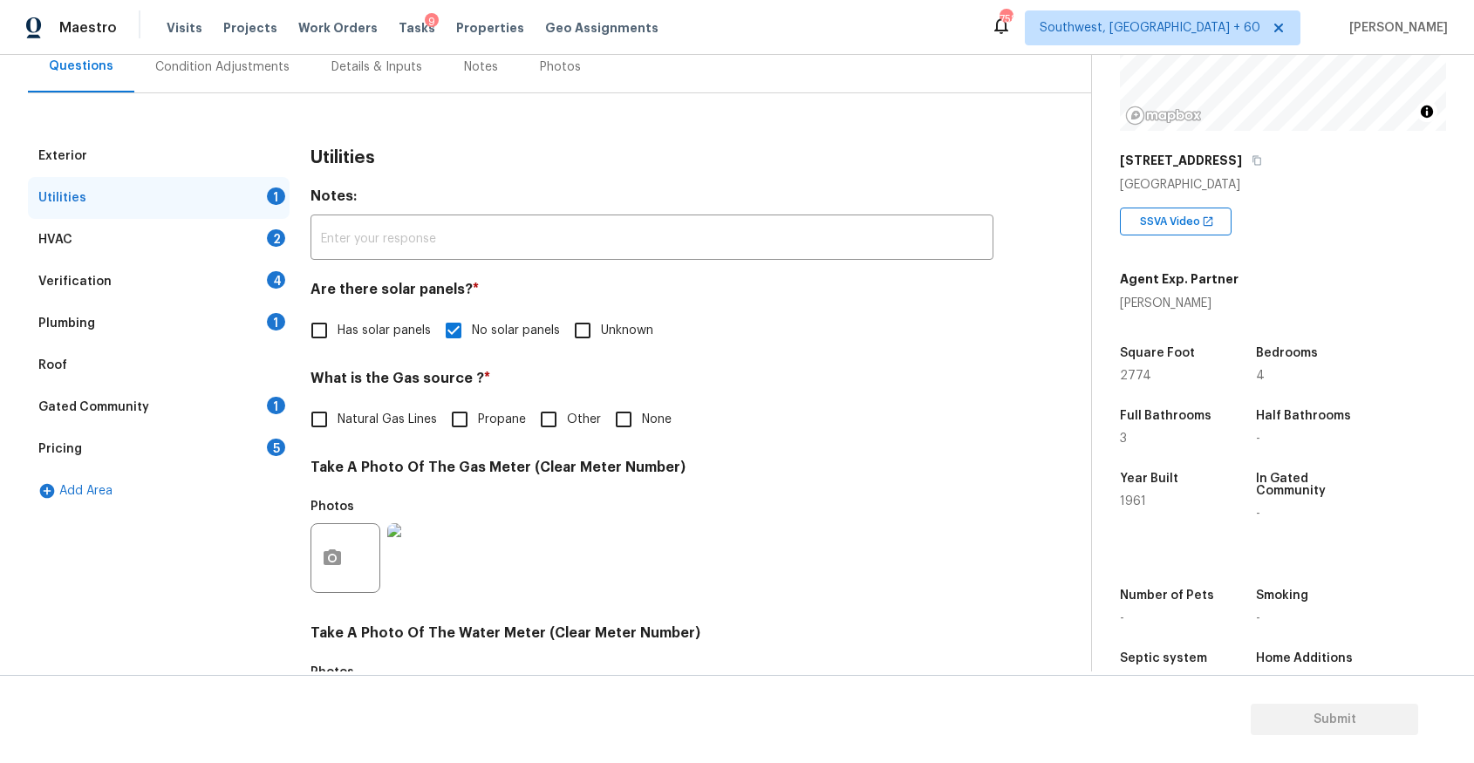
click at [169, 229] on div "HVAC 2" at bounding box center [159, 240] width 262 height 42
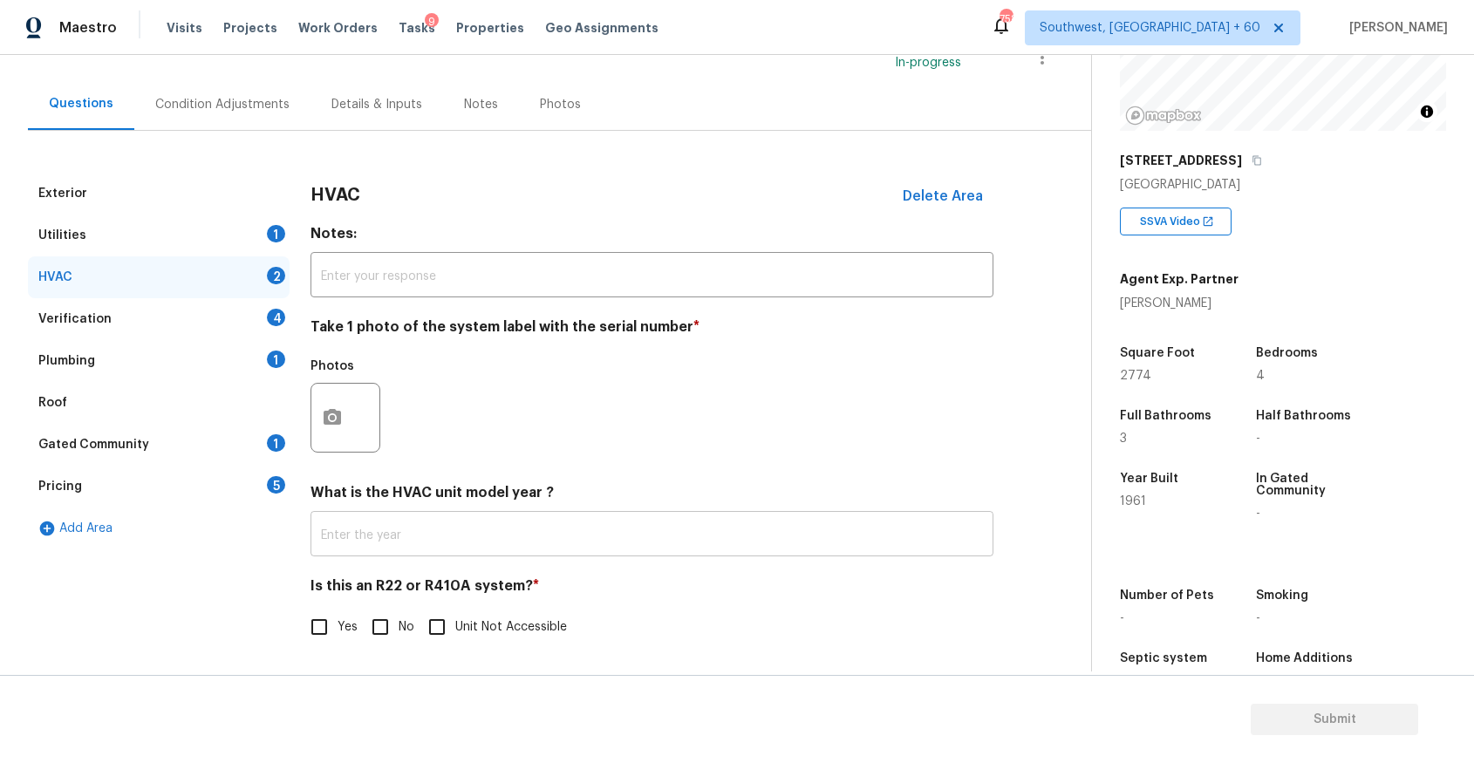
click at [560, 524] on input "text" at bounding box center [652, 536] width 683 height 41
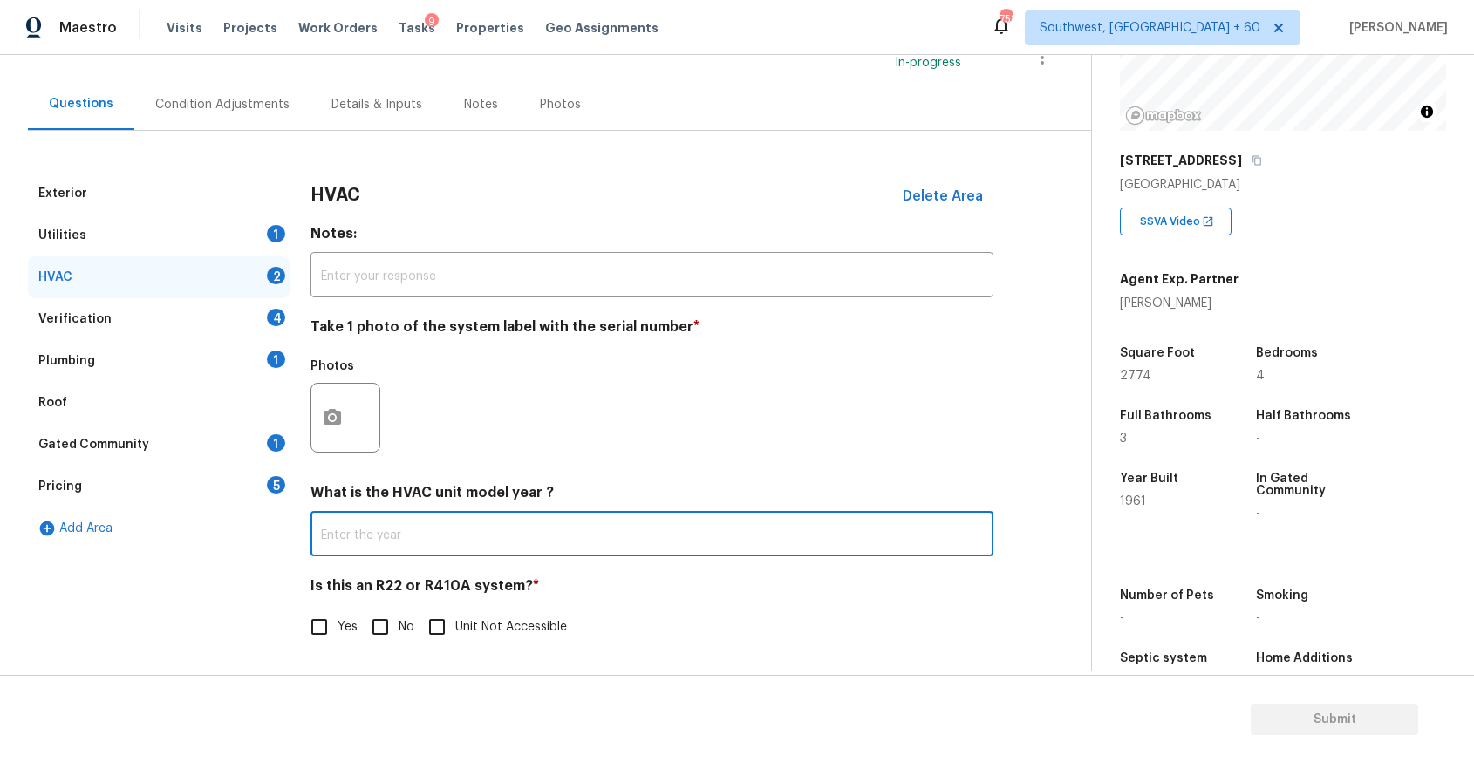
click at [372, 642] on input "No" at bounding box center [380, 627] width 37 height 37
checkbox input "true"
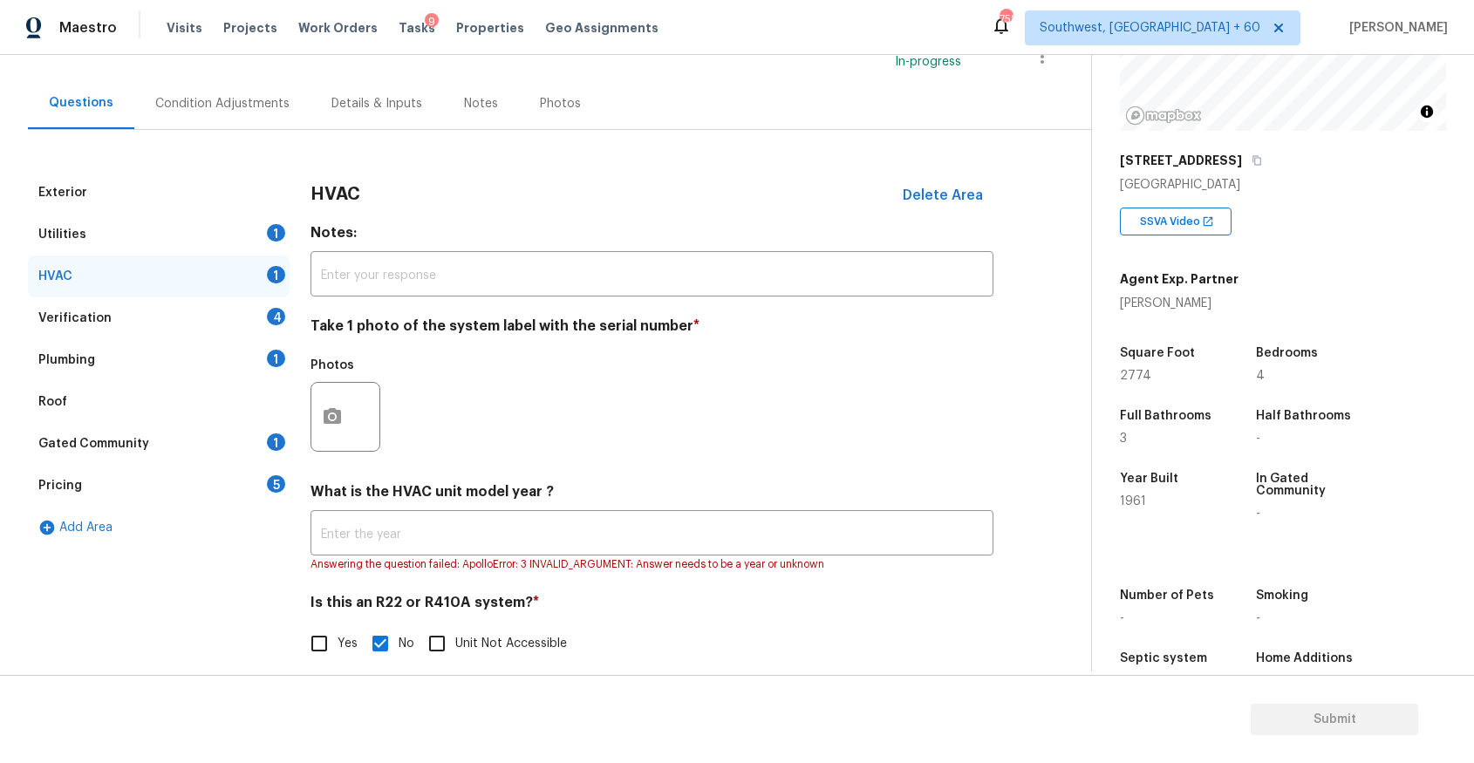
click at [270, 287] on div "HVAC 1" at bounding box center [159, 277] width 262 height 42
click at [270, 311] on div "4" at bounding box center [276, 316] width 18 height 17
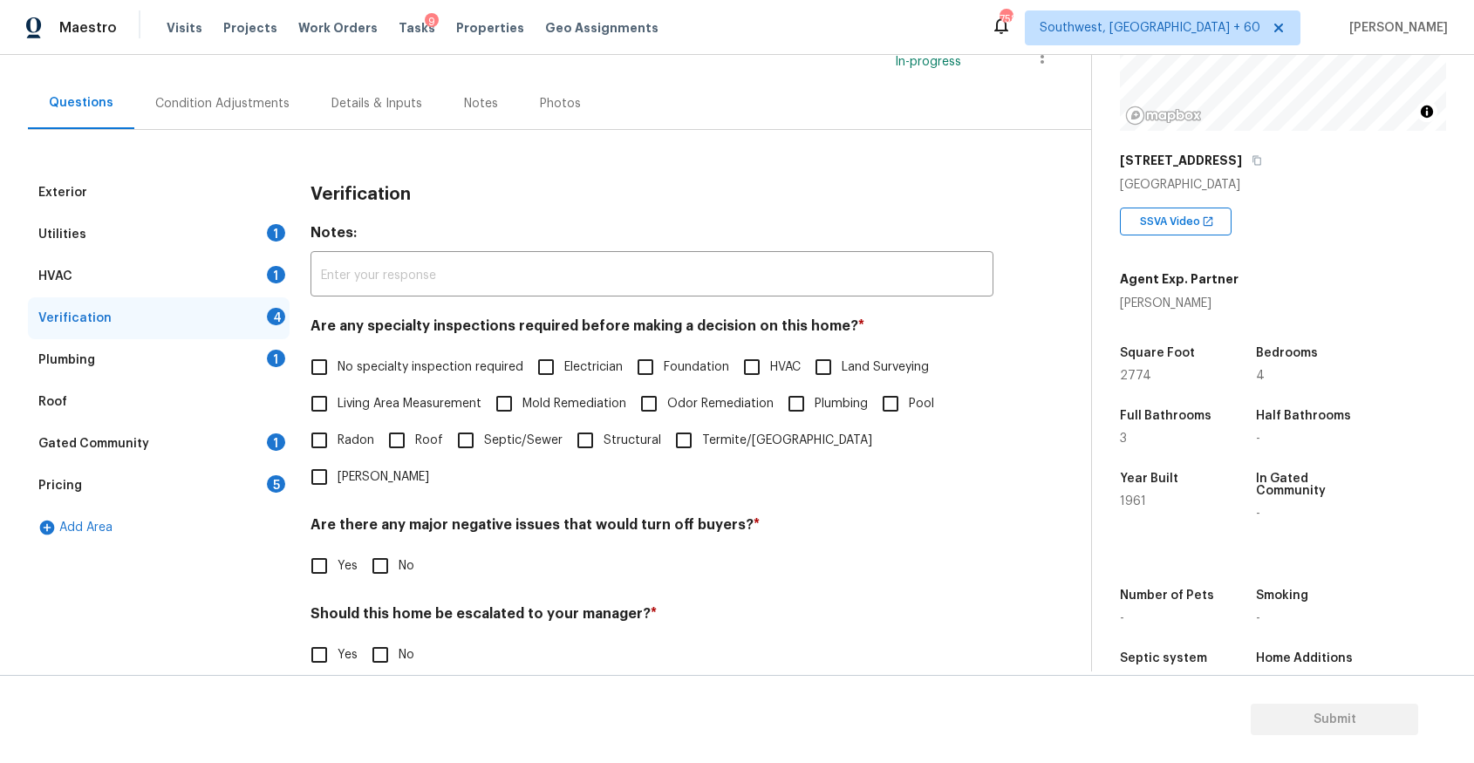
click at [399, 348] on div "Are any specialty inspections required before making a decision on this home? *…" at bounding box center [652, 407] width 683 height 178
click at [421, 366] on span "No specialty inspection required" at bounding box center [431, 368] width 186 height 18
click at [338, 366] on input "No specialty inspection required" at bounding box center [319, 367] width 37 height 37
checkbox input "true"
click at [399, 557] on span "No" at bounding box center [407, 566] width 16 height 18
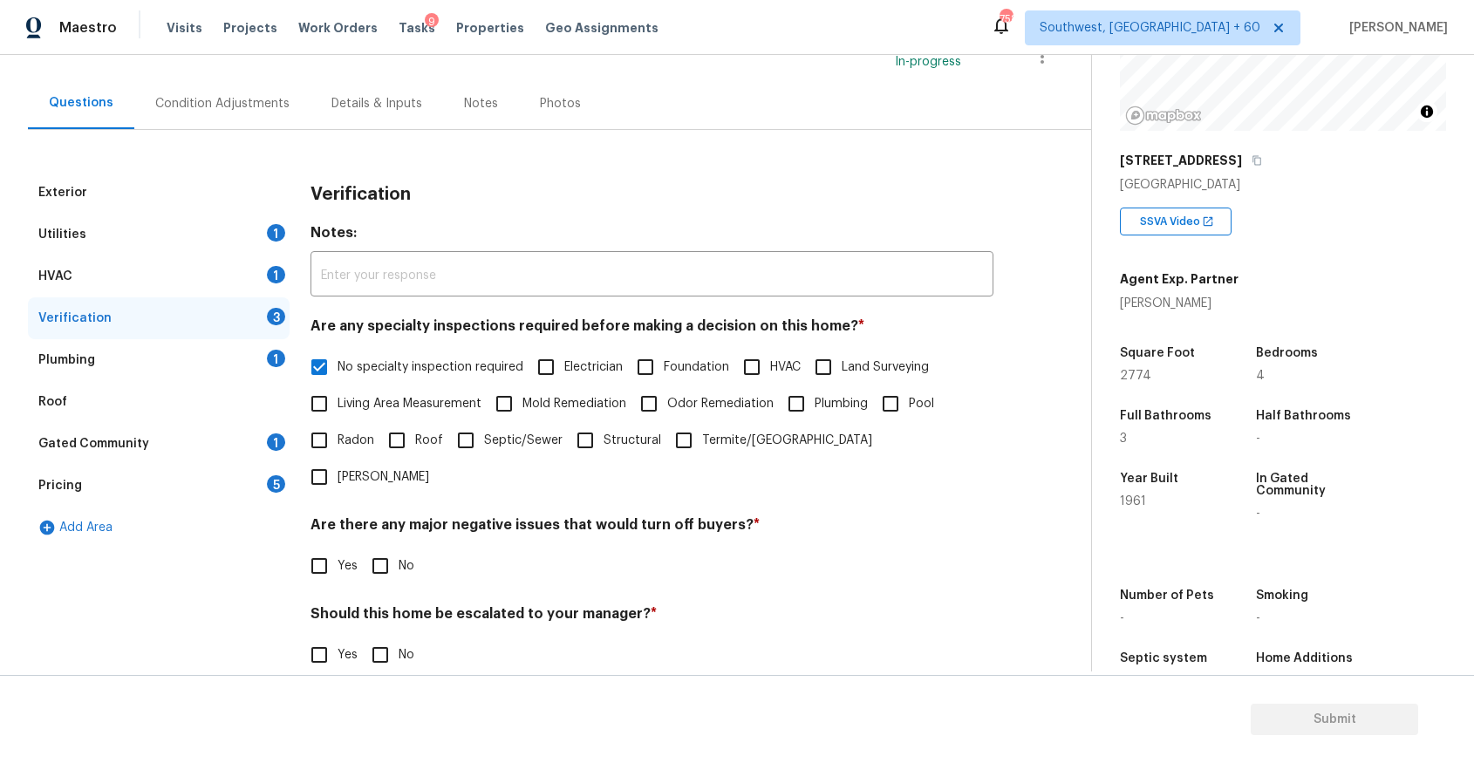
click at [399, 548] on input "No" at bounding box center [380, 566] width 37 height 37
checkbox input "true"
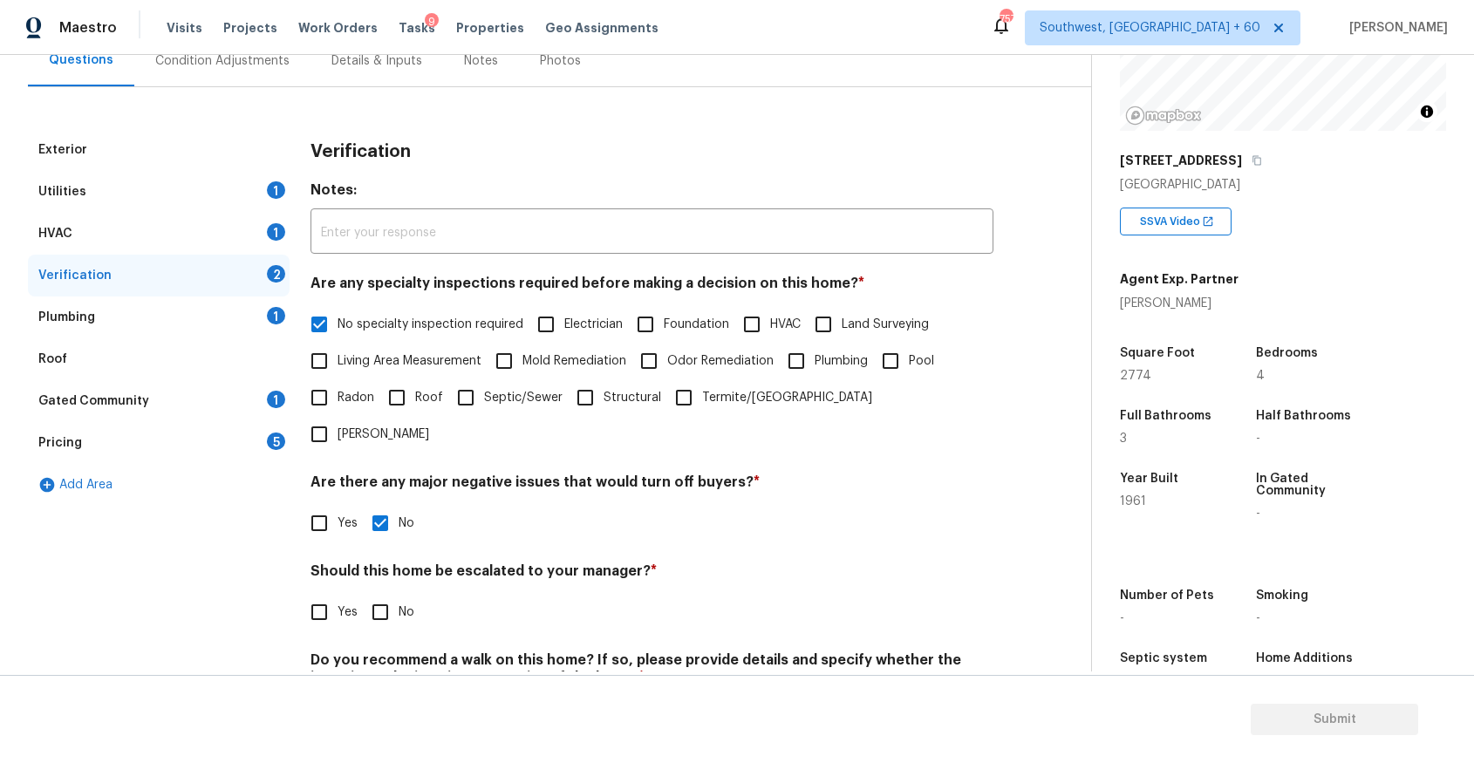
scroll to position [215, 0]
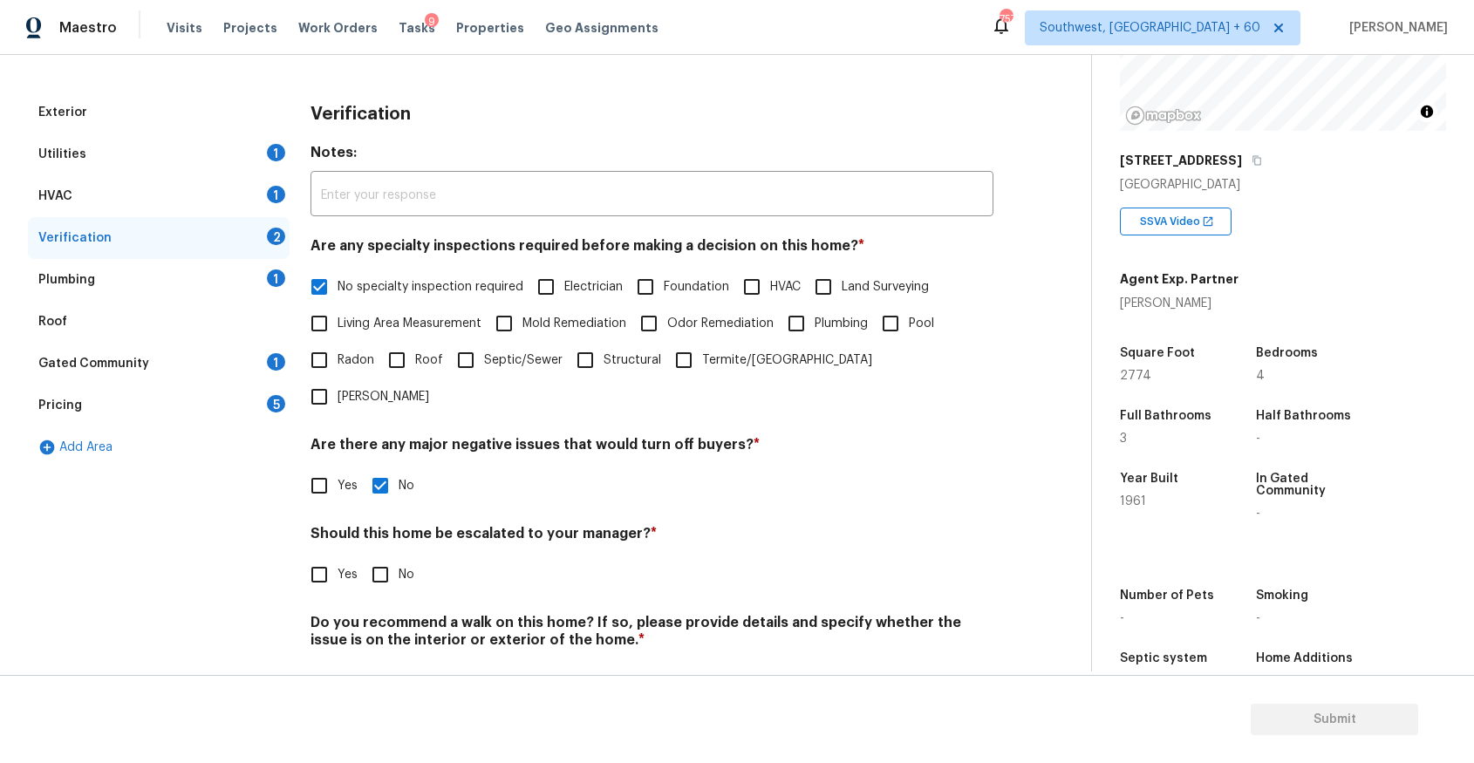
click at [398, 557] on label "No" at bounding box center [388, 575] width 52 height 37
click at [398, 557] on input "No" at bounding box center [380, 575] width 37 height 37
checkbox input "true"
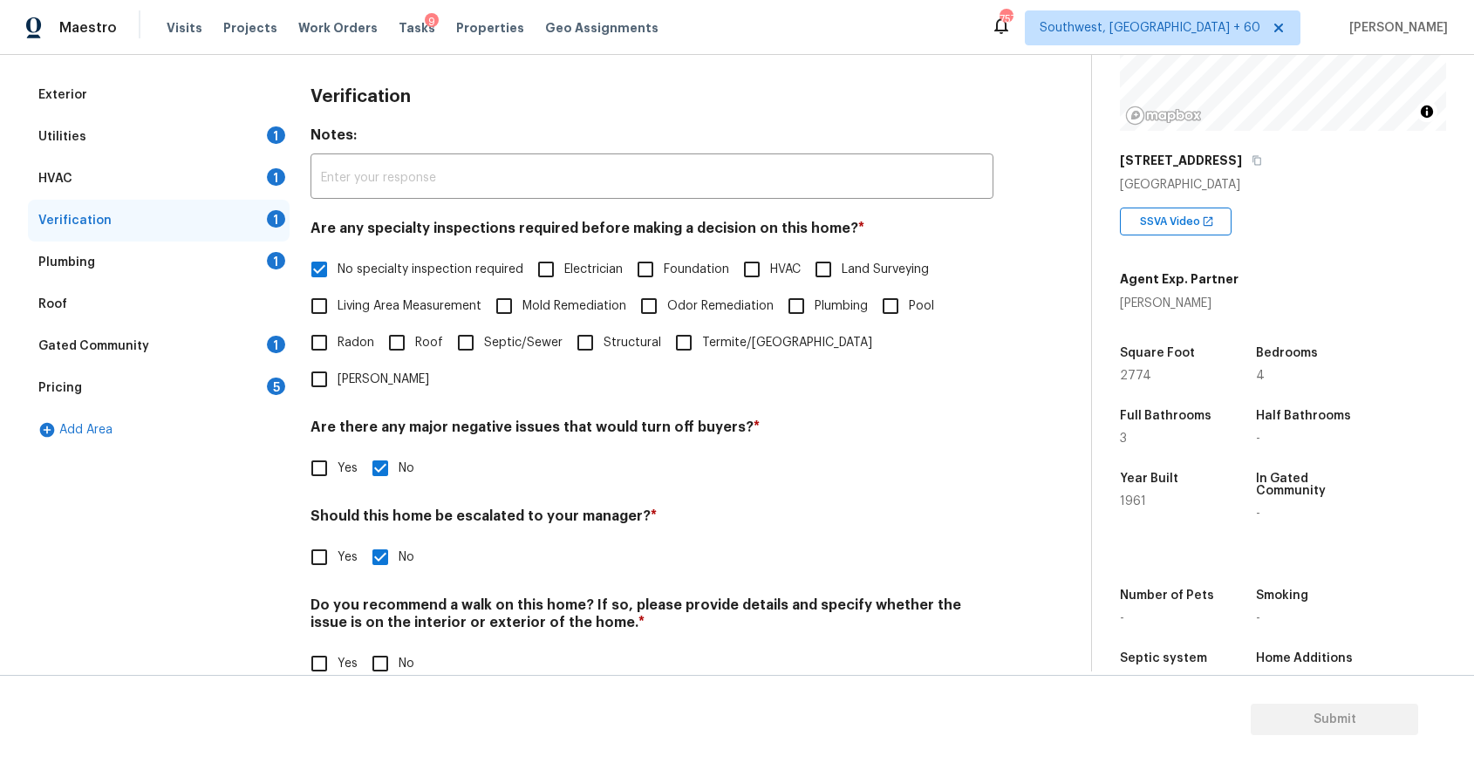
click at [400, 655] on span "No" at bounding box center [407, 664] width 16 height 18
click at [399, 646] on input "No" at bounding box center [380, 664] width 37 height 37
checkbox input "true"
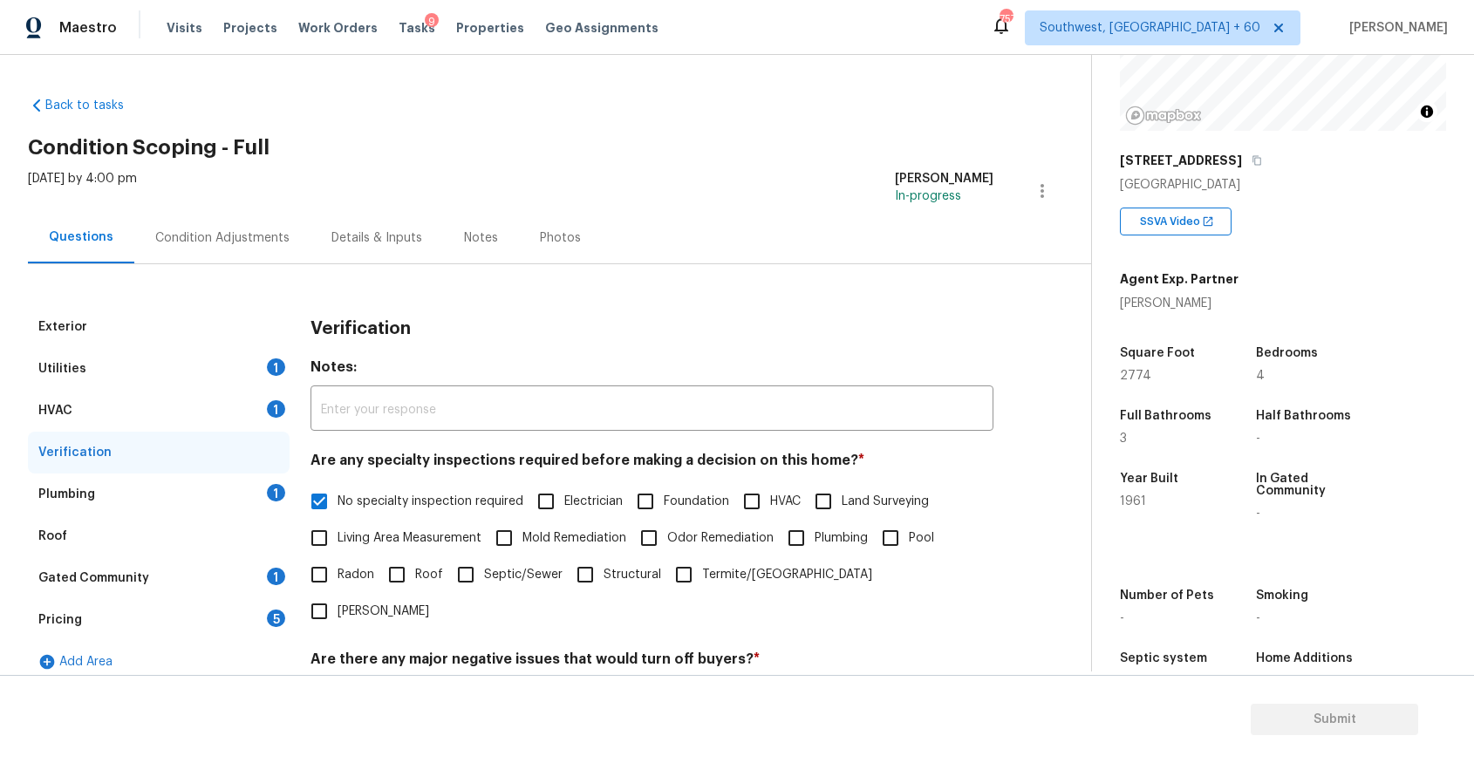
click at [285, 497] on div "Plumbing 1" at bounding box center [159, 495] width 262 height 42
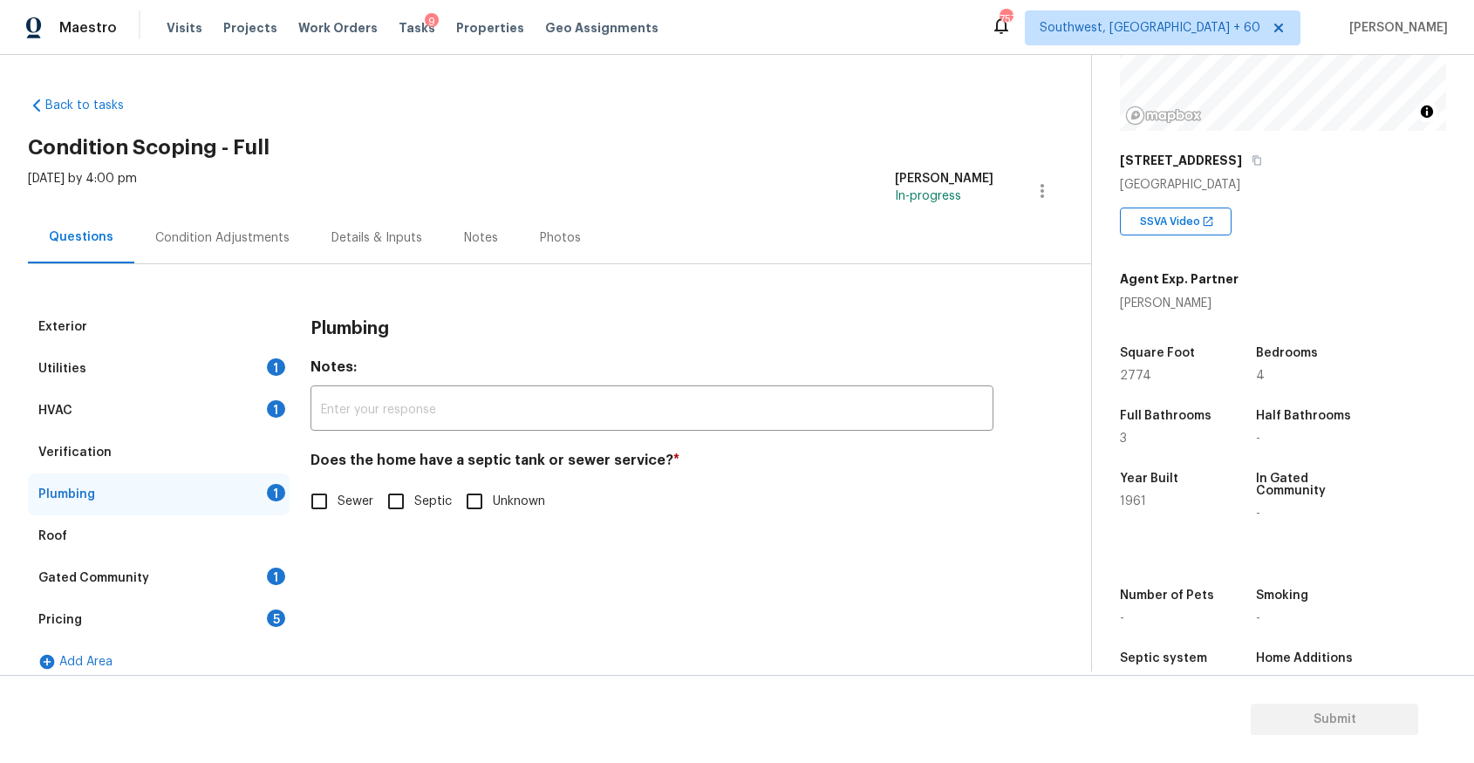
click at [350, 496] on span "Sewer" at bounding box center [356, 502] width 36 height 18
click at [338, 496] on input "Sewer" at bounding box center [319, 501] width 37 height 37
checkbox input "true"
click at [163, 578] on div "Gated Community 1" at bounding box center [159, 578] width 262 height 42
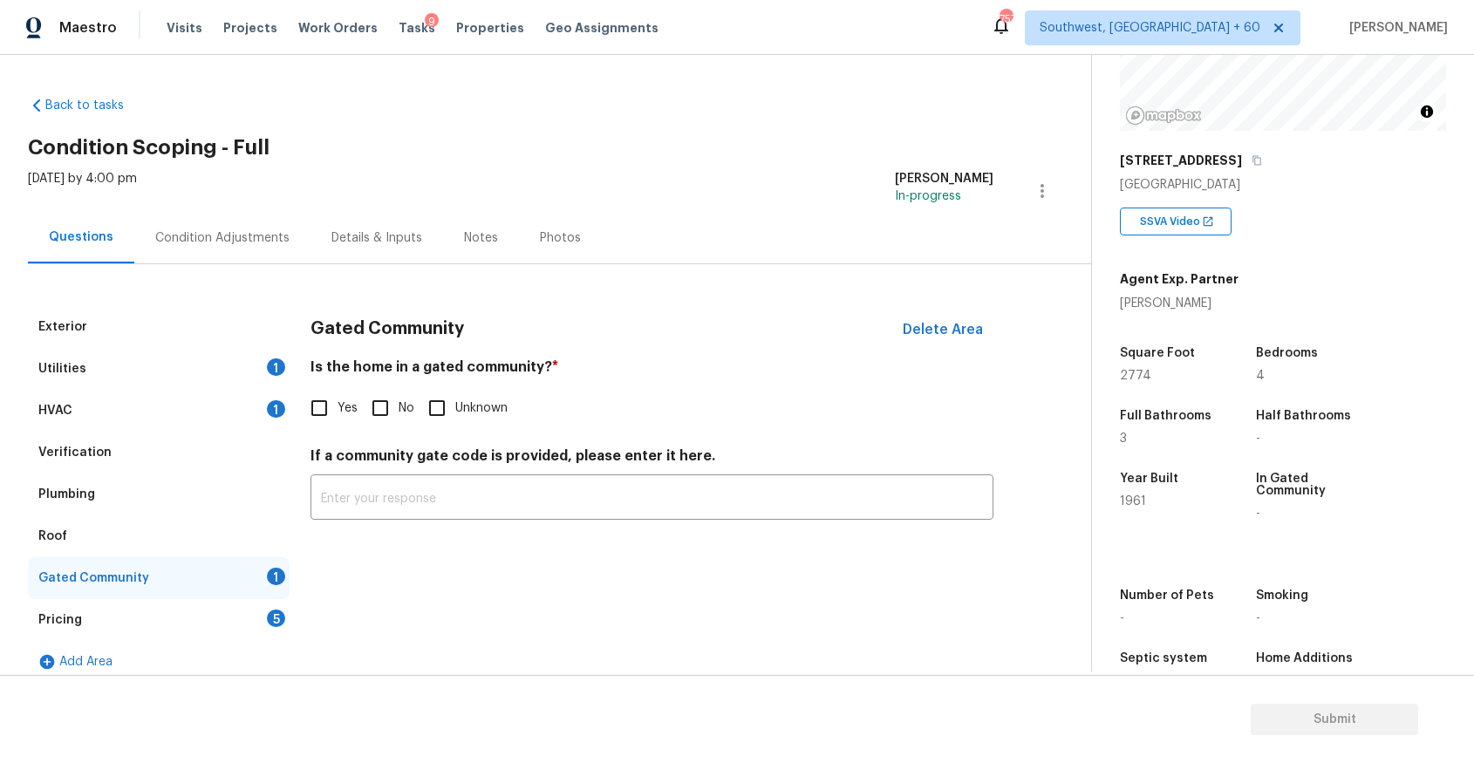
click at [385, 395] on input "No" at bounding box center [380, 408] width 37 height 37
checkbox input "true"
click at [212, 602] on div "Pricing 5" at bounding box center [159, 620] width 262 height 42
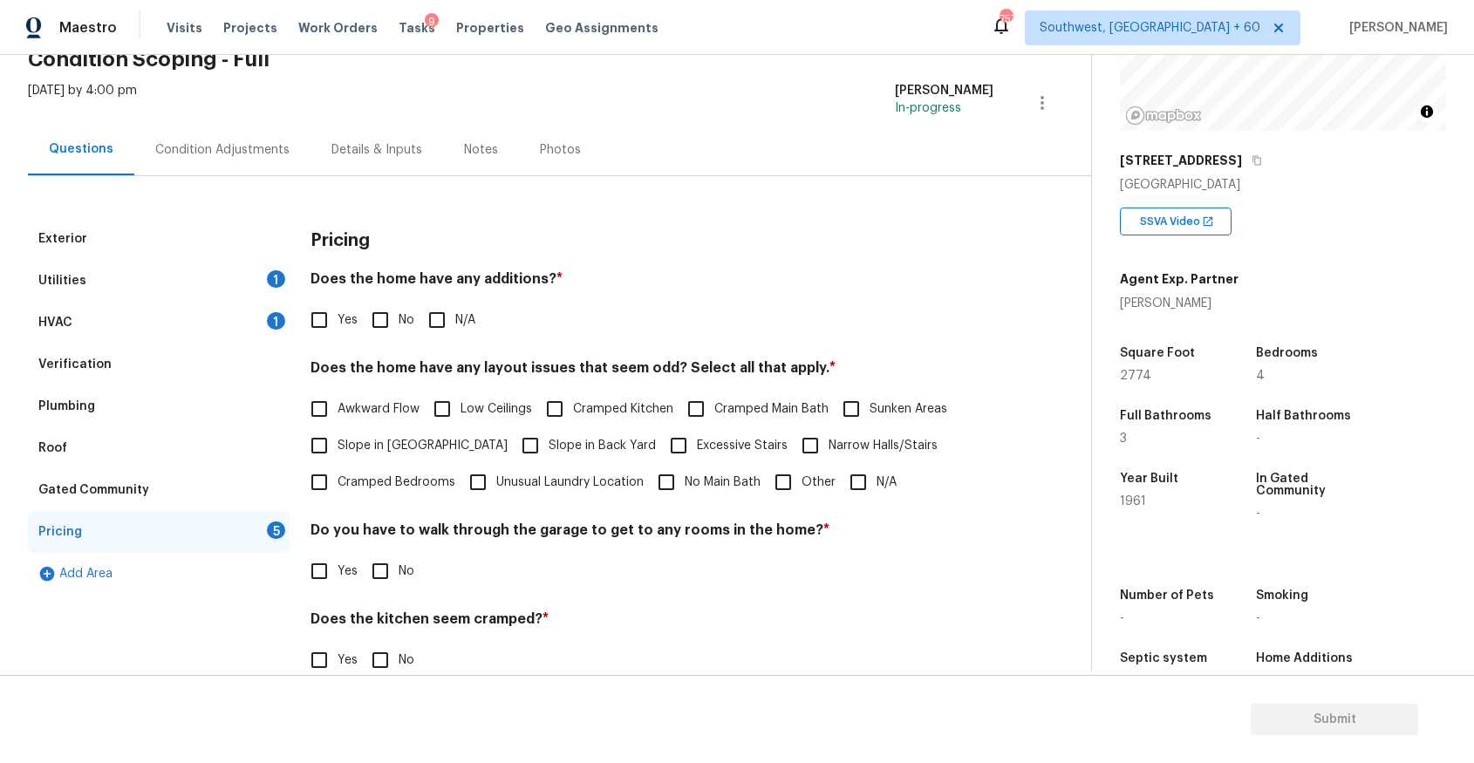
scroll to position [158, 0]
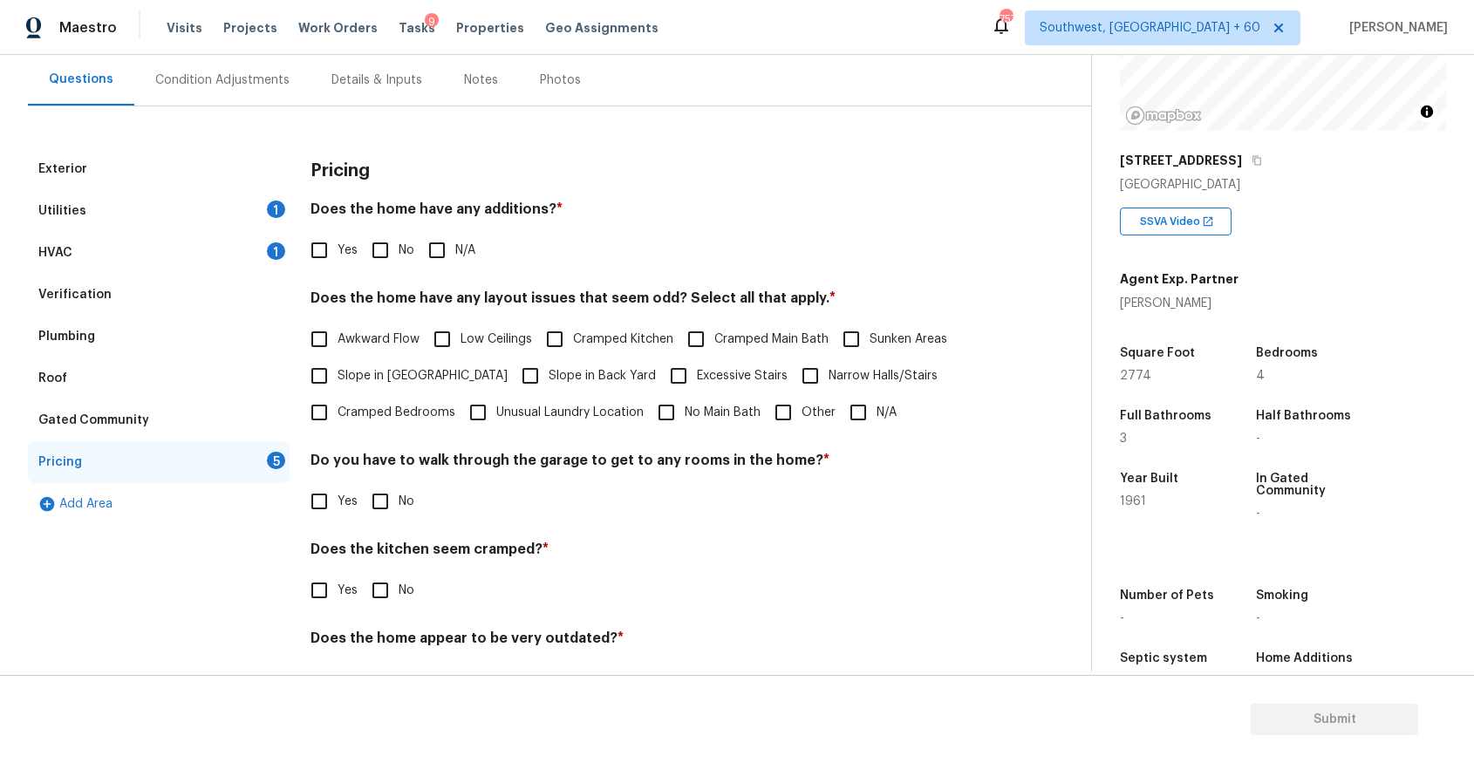
click at [445, 249] on input "N/A" at bounding box center [437, 250] width 37 height 37
checkbox input "true"
click at [877, 419] on span "N/A" at bounding box center [887, 413] width 20 height 18
click at [875, 419] on input "N/A" at bounding box center [858, 412] width 37 height 37
checkbox input "true"
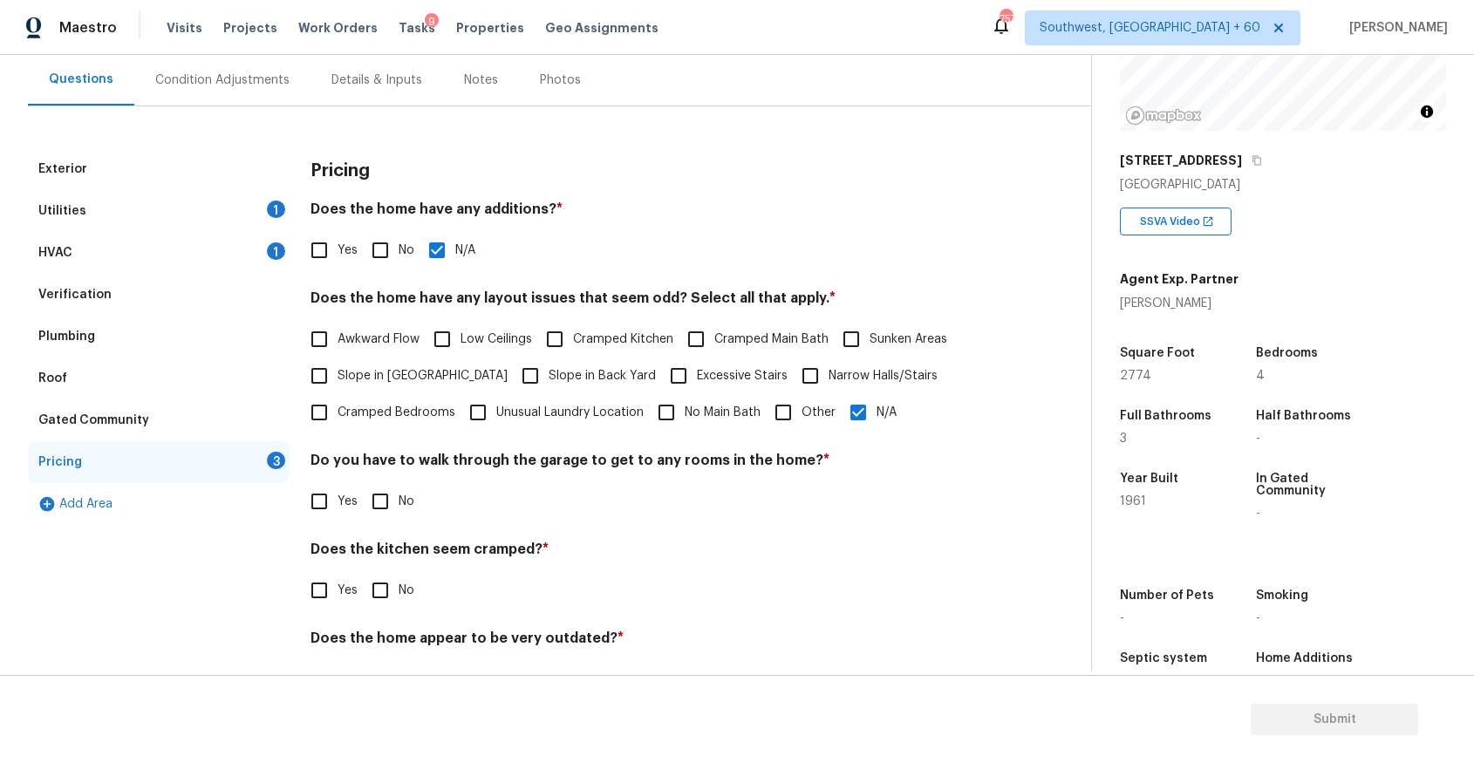
click at [392, 506] on input "No" at bounding box center [380, 501] width 37 height 37
checkbox input "true"
click at [405, 578] on label "No" at bounding box center [388, 592] width 52 height 37
click at [399, 578] on input "No" at bounding box center [380, 592] width 37 height 37
checkbox input "true"
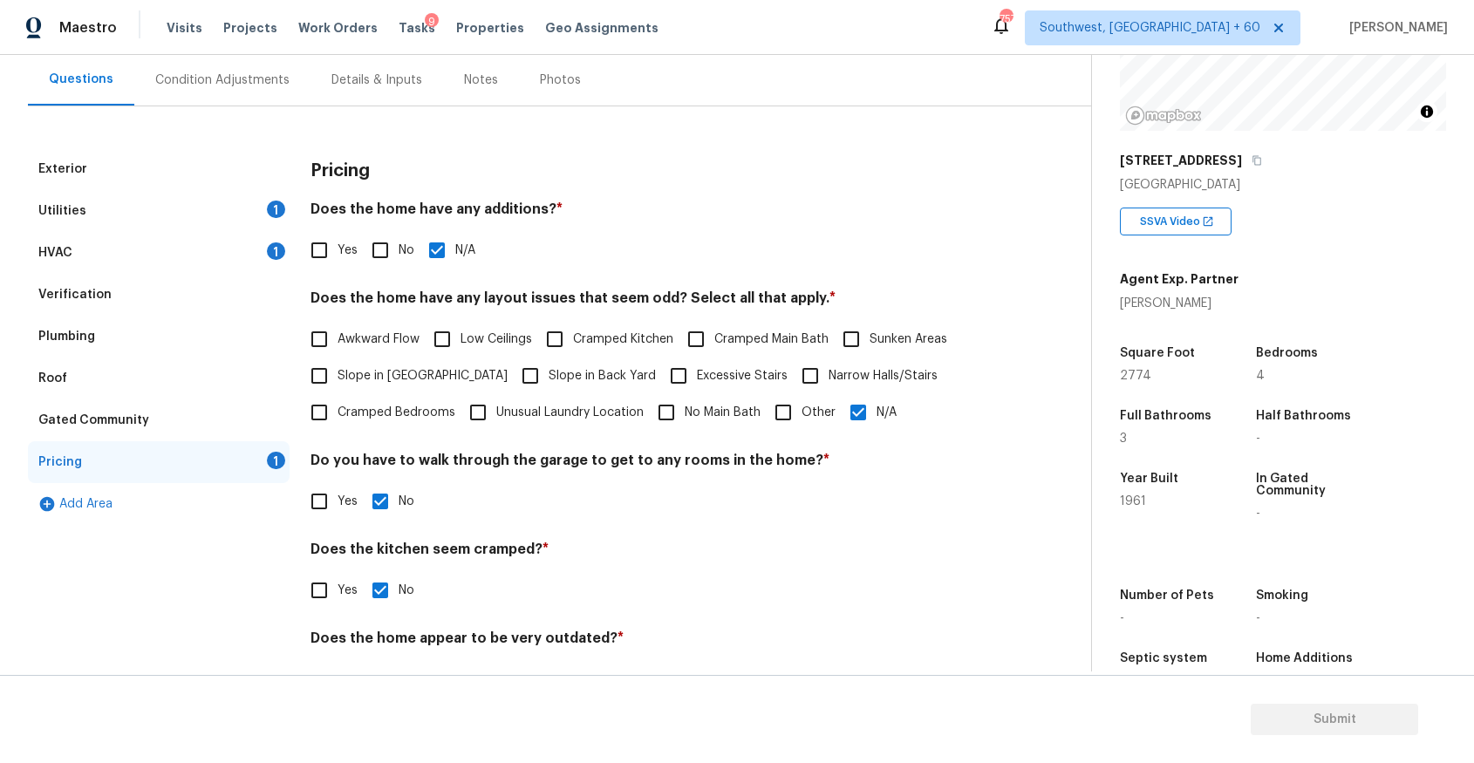
scroll to position [210, 0]
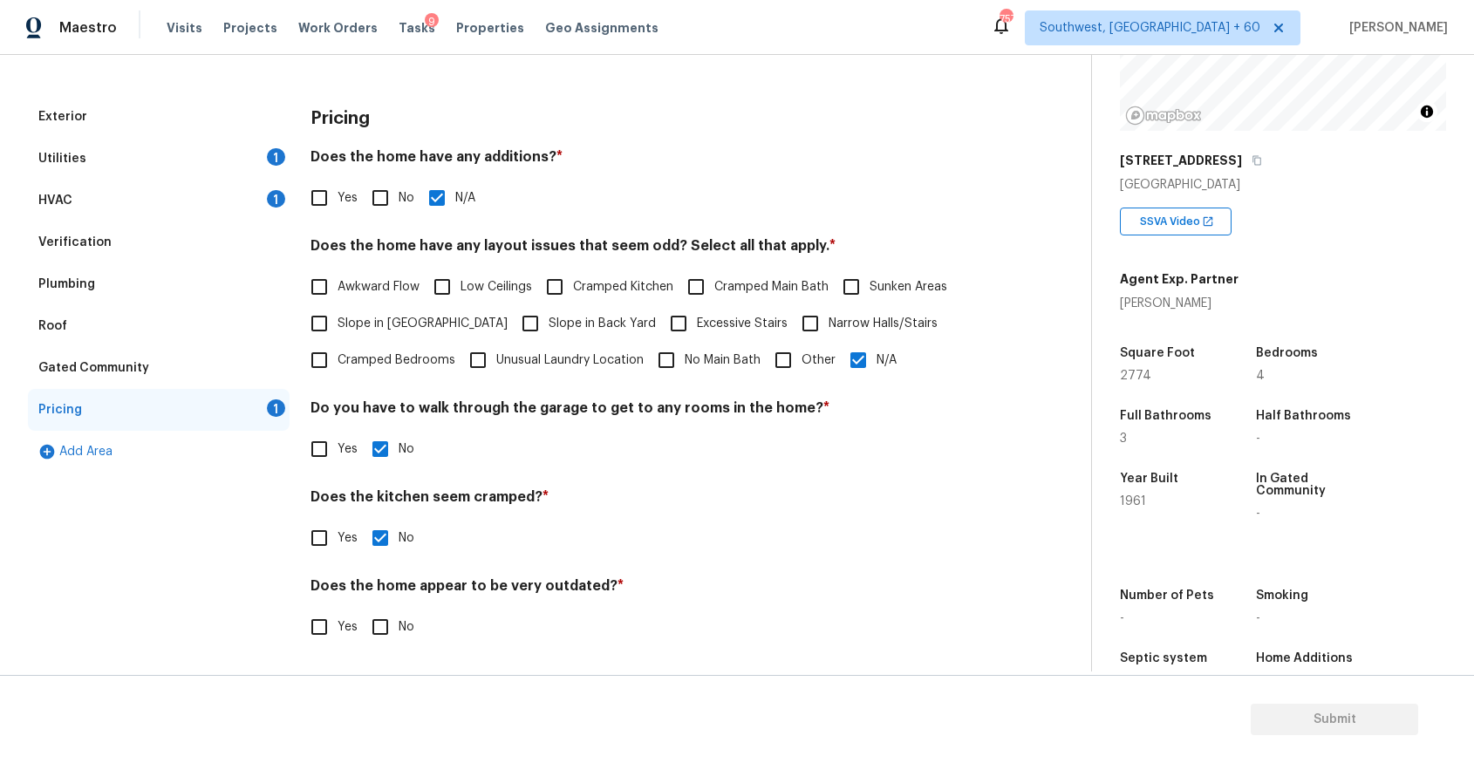
click at [379, 646] on div "Pricing Does the home have any additions? * Yes No N/A Does the home have any l…" at bounding box center [652, 381] width 683 height 571
click at [381, 613] on input "No" at bounding box center [380, 627] width 37 height 37
checkbox input "true"
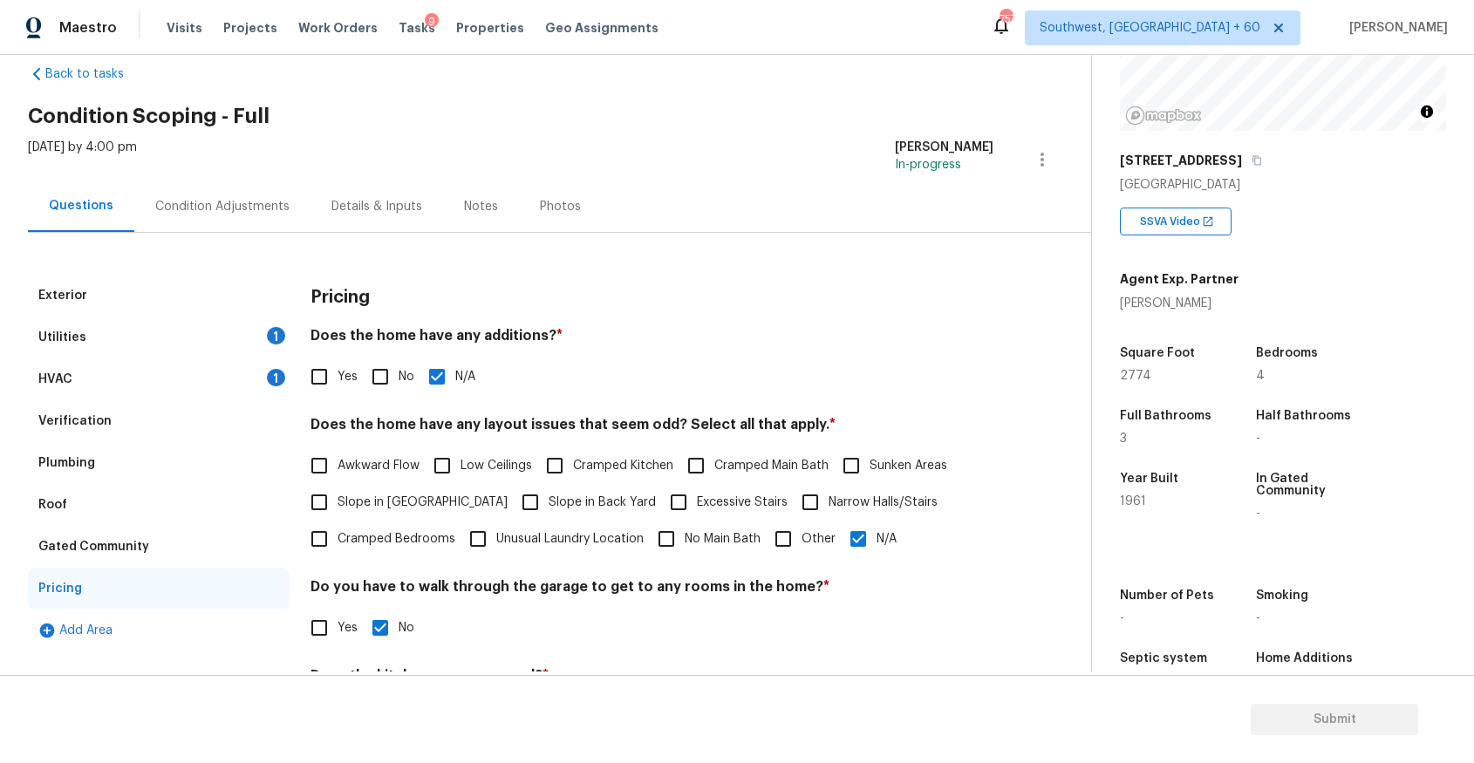
click at [207, 223] on div "Condition Adjustments" at bounding box center [222, 206] width 176 height 51
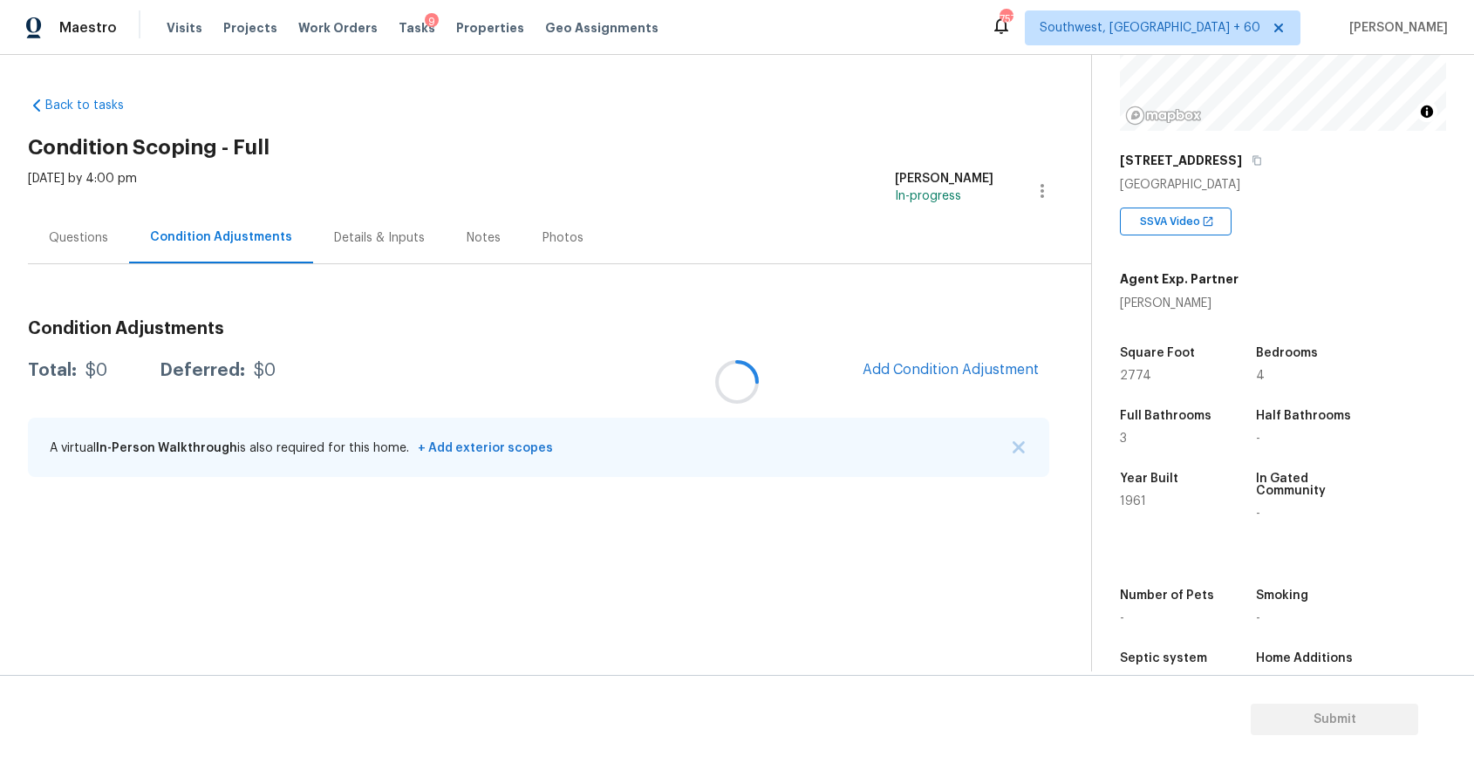
click at [1020, 450] on div at bounding box center [737, 381] width 1474 height 763
click at [1028, 443] on div "A virtual In-Person Walkthrough is also required for this home. + Add exterior …" at bounding box center [539, 447] width 1022 height 59
click at [1015, 448] on img "button" at bounding box center [1019, 447] width 12 height 12
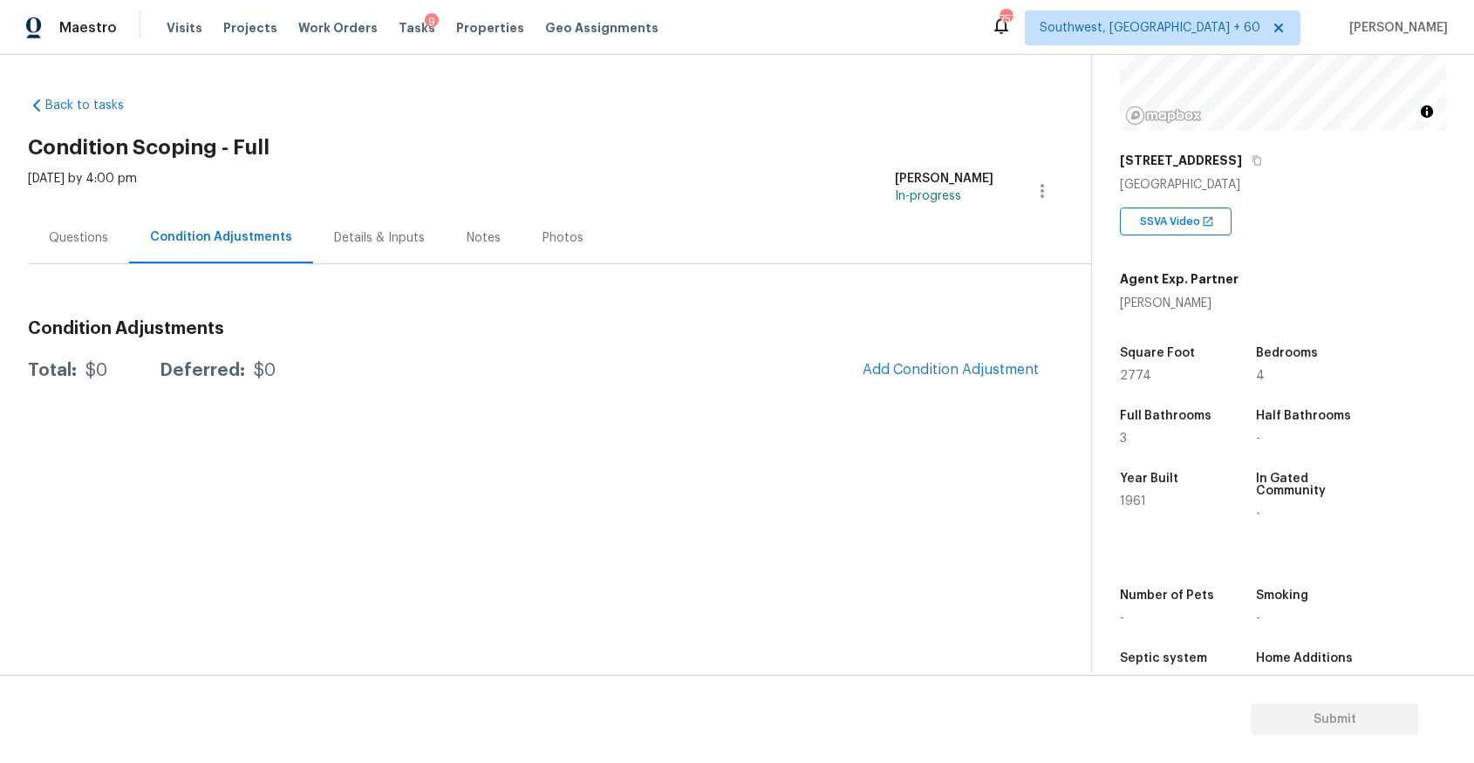
scroll to position [250, 0]
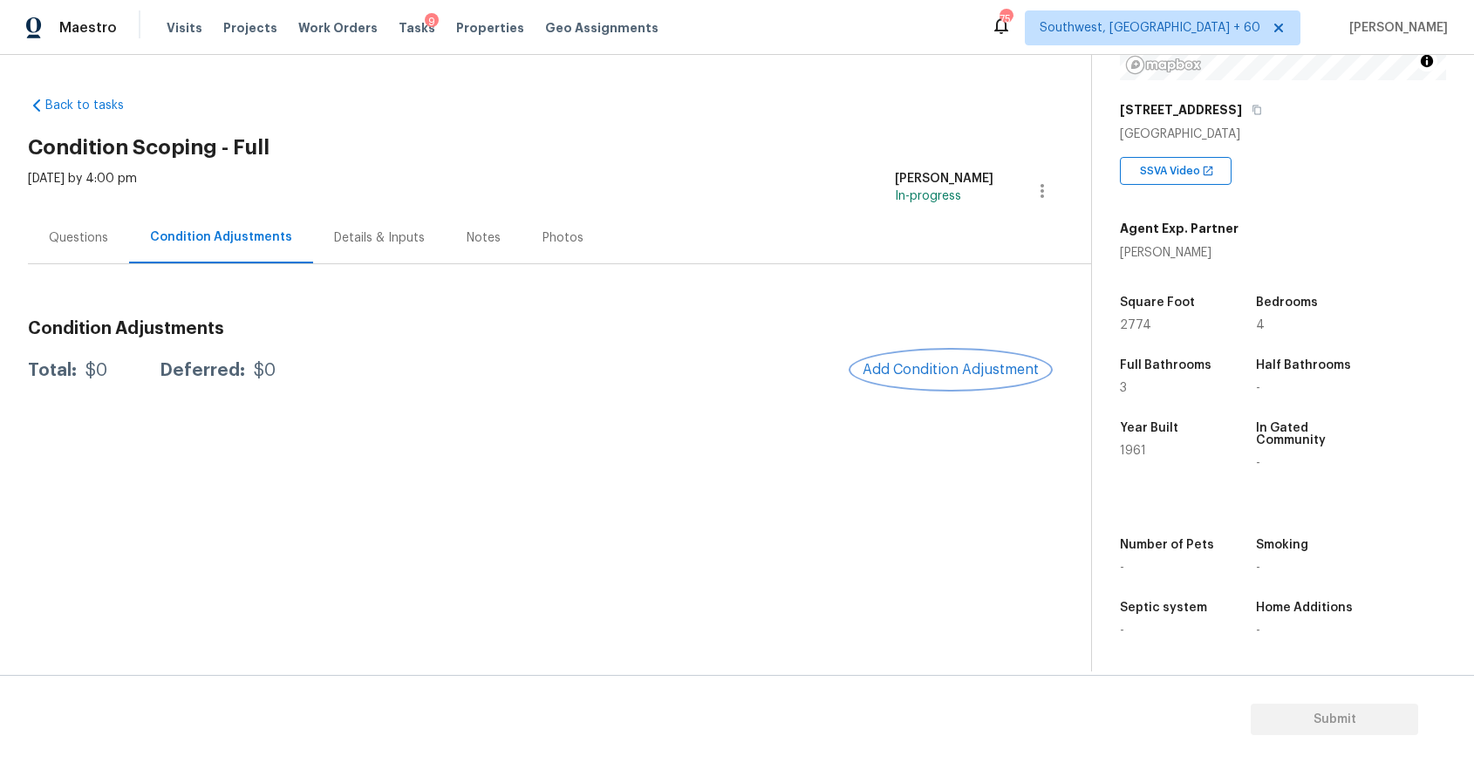
click at [953, 360] on button "Add Condition Adjustment" at bounding box center [950, 370] width 197 height 37
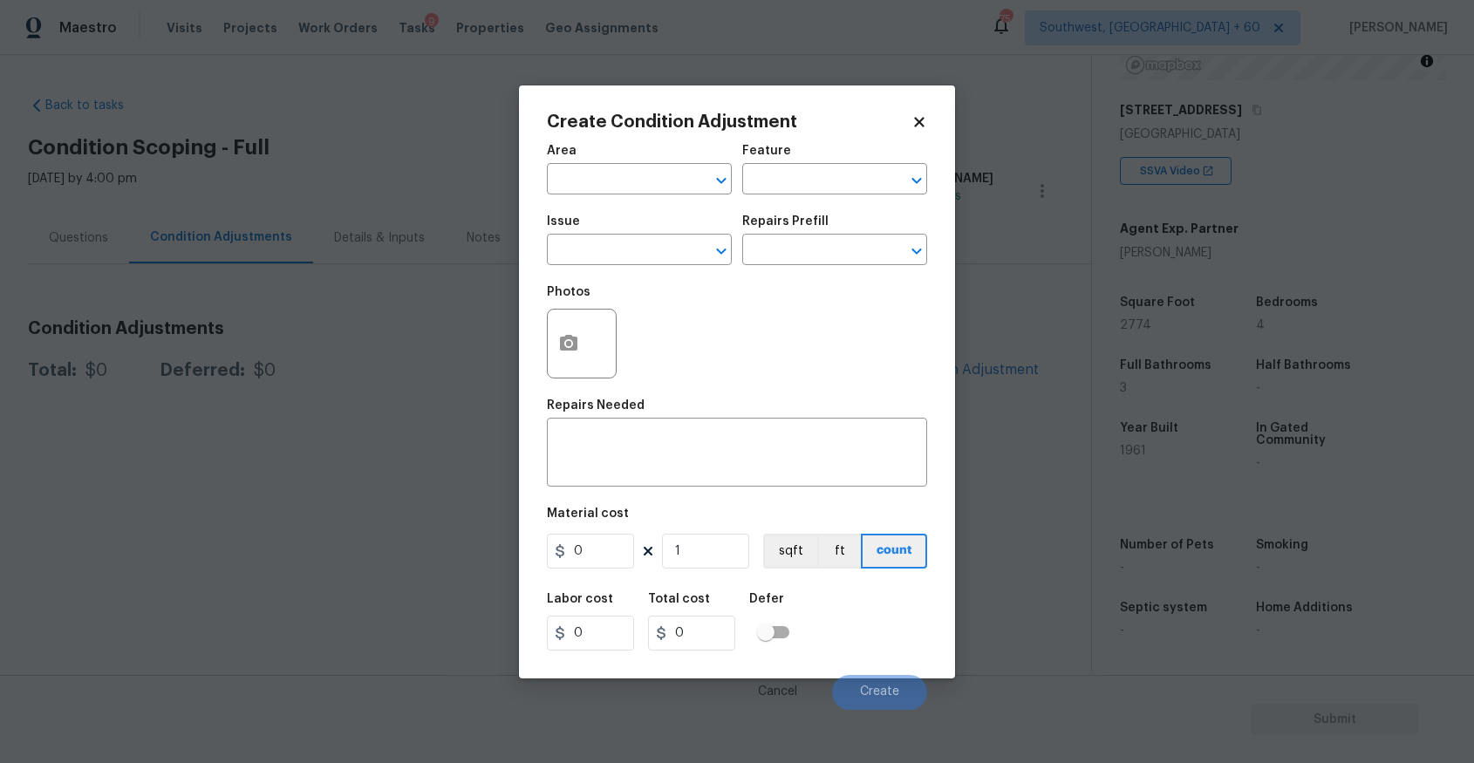
click at [488, 292] on body "Maestro Visits Projects Work Orders Tasks 9 Properties Geo Assignments [GEOGRAP…" at bounding box center [737, 381] width 1474 height 763
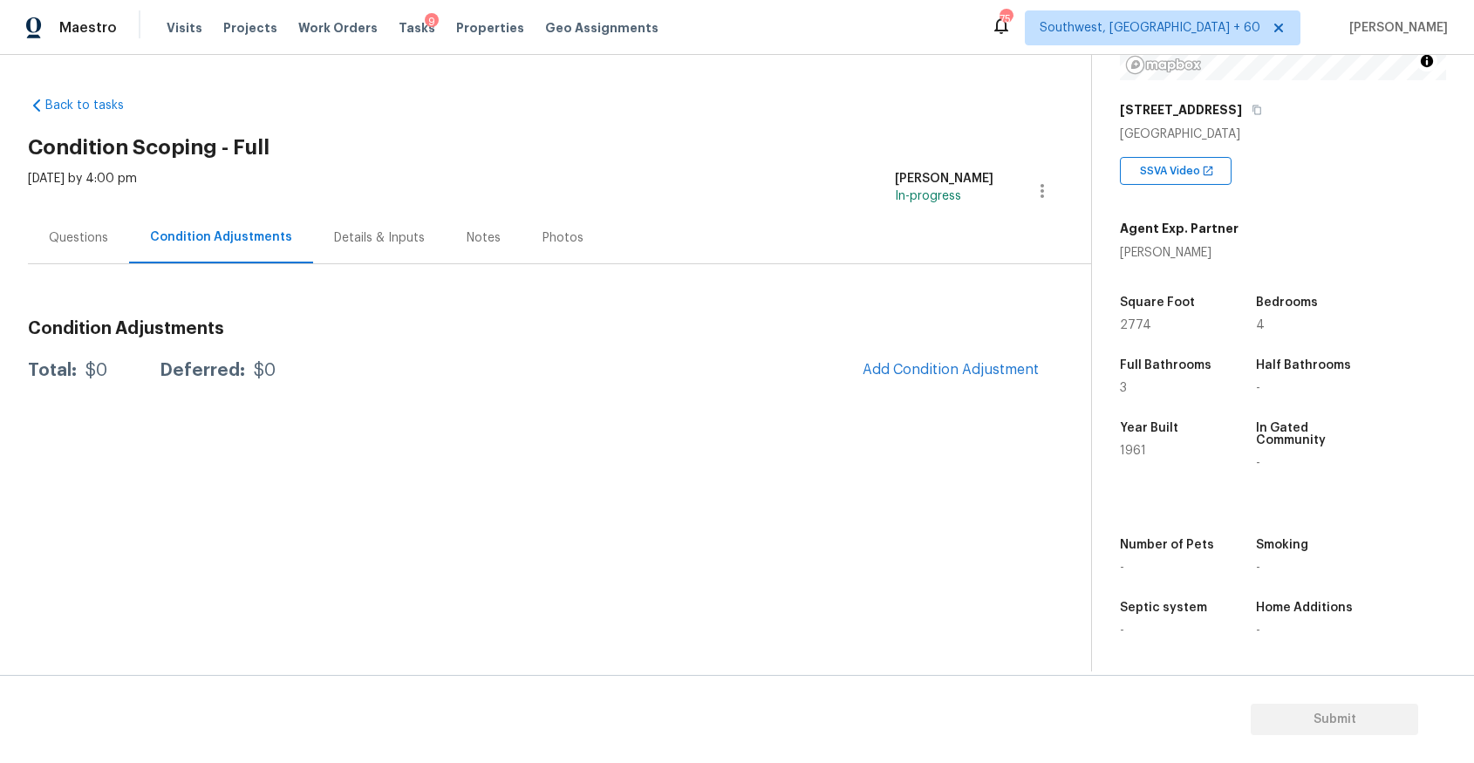
click at [988, 396] on section "Back to tasks Condition Scoping - Full [DATE] by 4:00 pm [PERSON_NAME] P In-pro…" at bounding box center [559, 377] width 1063 height 589
click at [973, 358] on button "Add Condition Adjustment" at bounding box center [950, 370] width 197 height 37
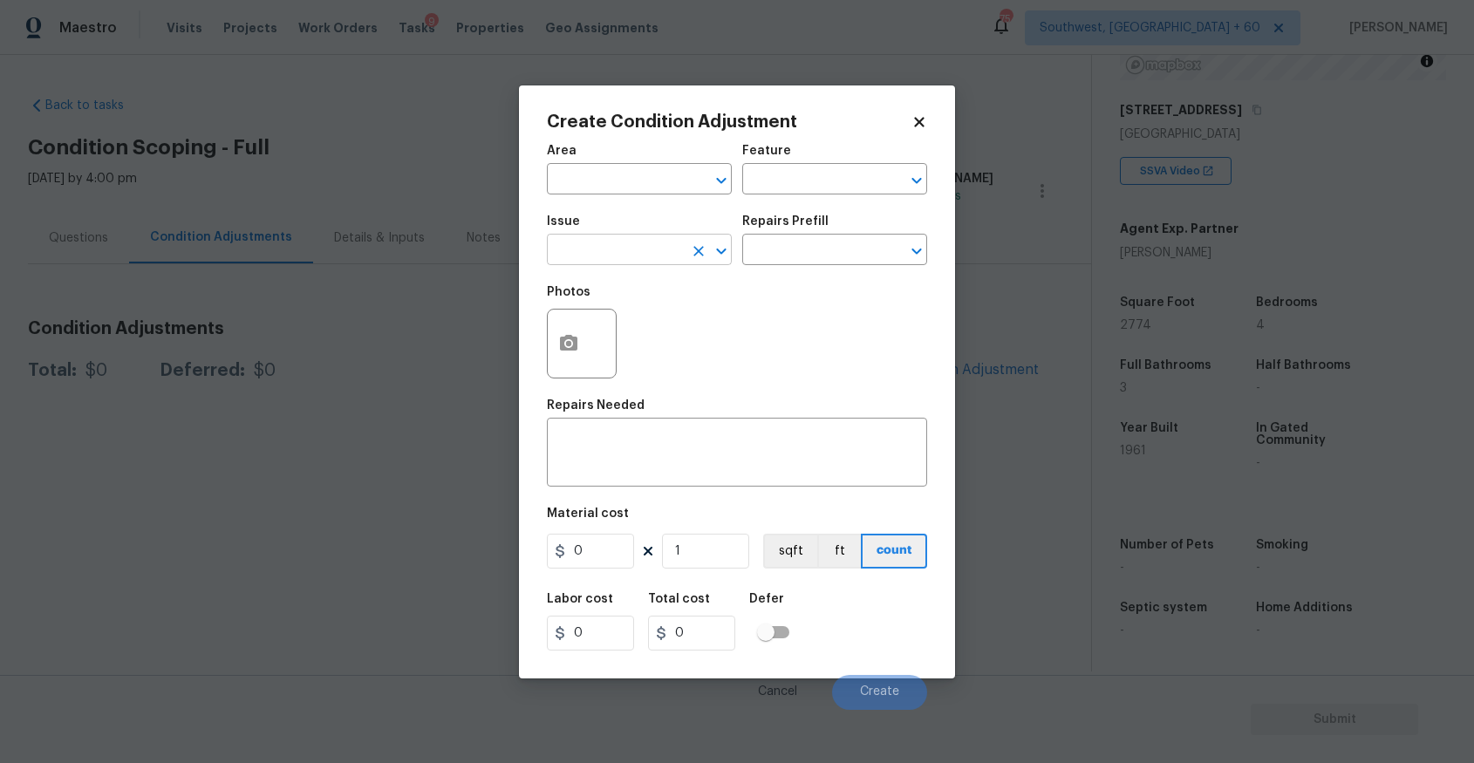
click at [679, 257] on input "text" at bounding box center [615, 251] width 136 height 27
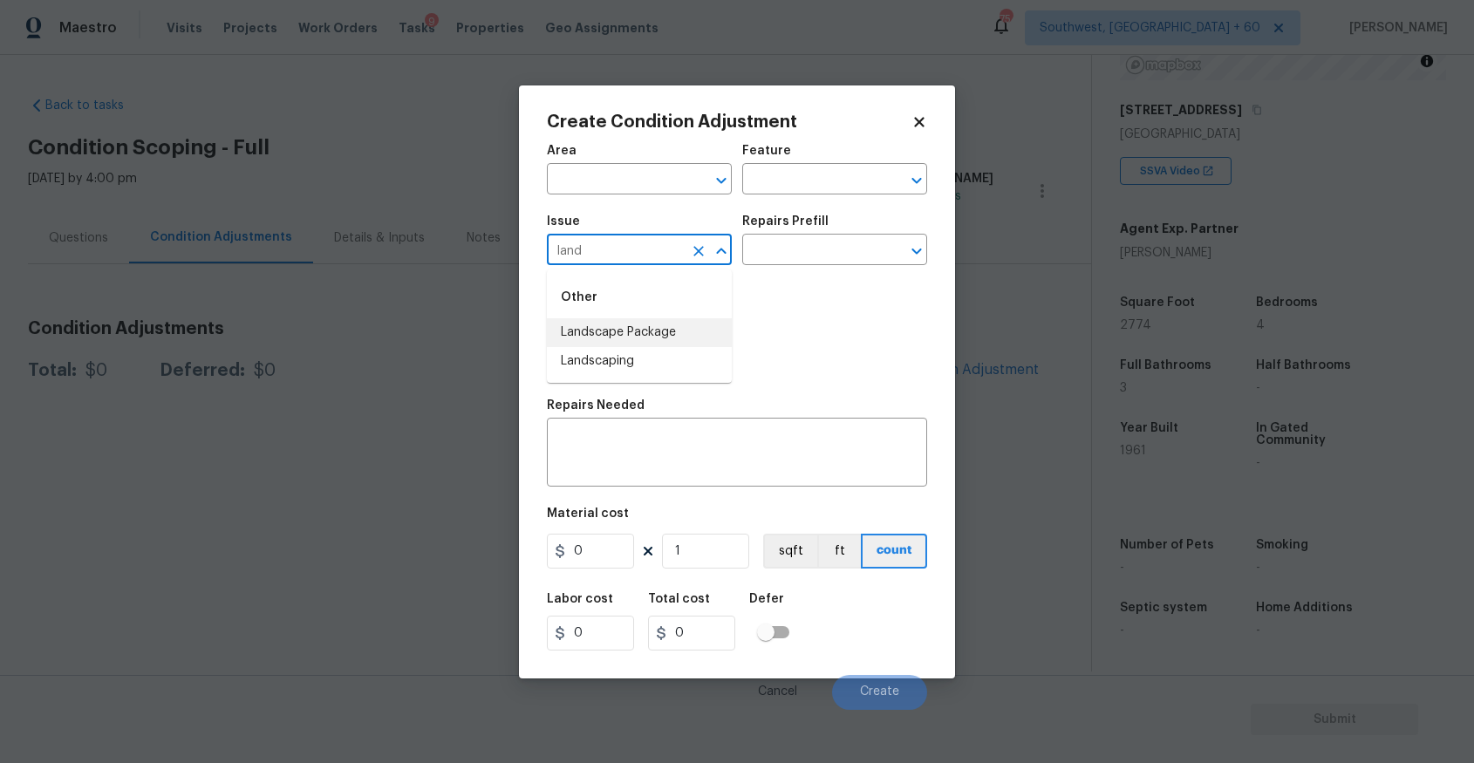
click at [650, 337] on li "Landscape Package" at bounding box center [639, 332] width 185 height 29
type input "Landscape Package"
click at [824, 249] on input "text" at bounding box center [810, 251] width 136 height 27
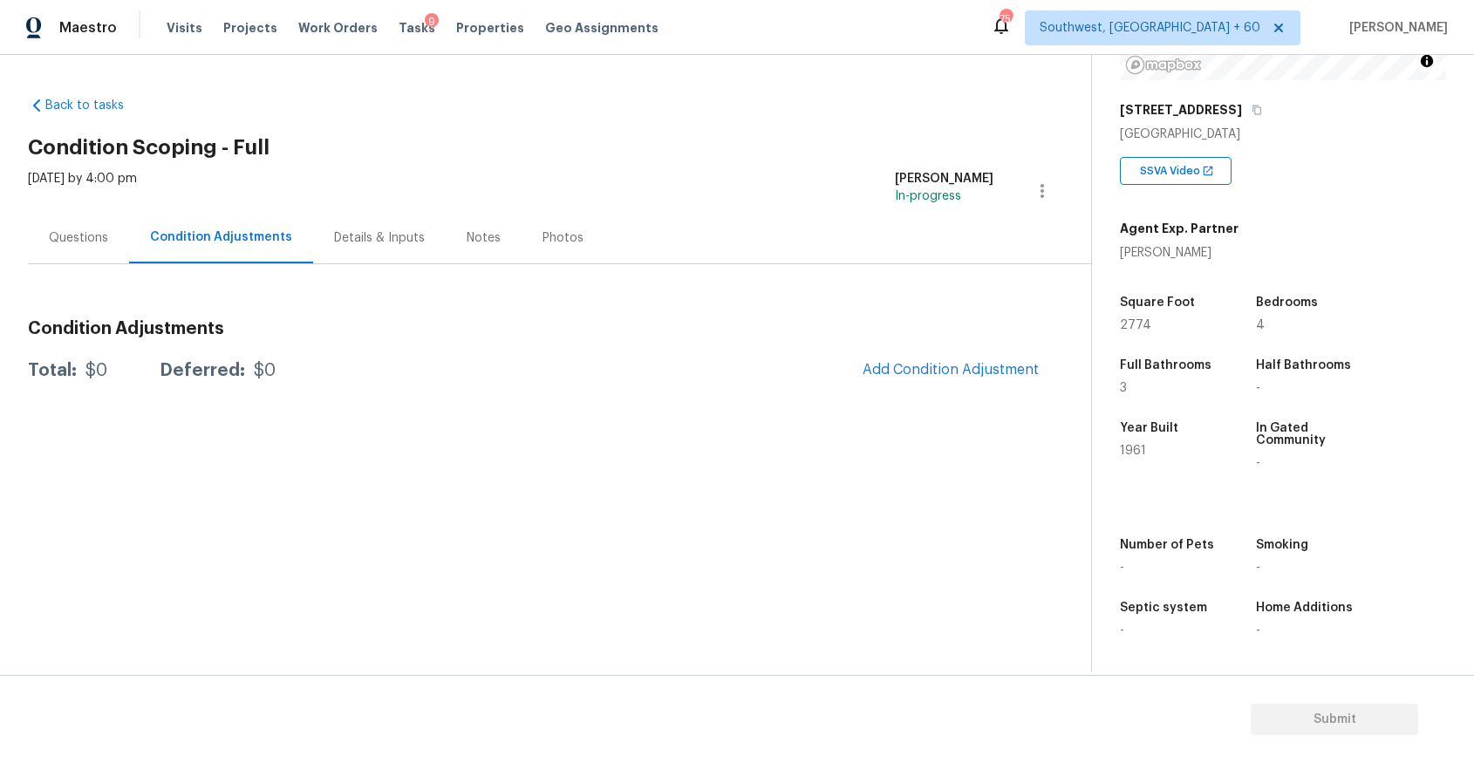
click at [1014, 257] on body "Maestro Visits Projects Work Orders Tasks 9 Properties Geo Assignments [GEOGRAP…" at bounding box center [737, 381] width 1474 height 763
click at [952, 360] on button "Add Condition Adjustment" at bounding box center [950, 370] width 197 height 37
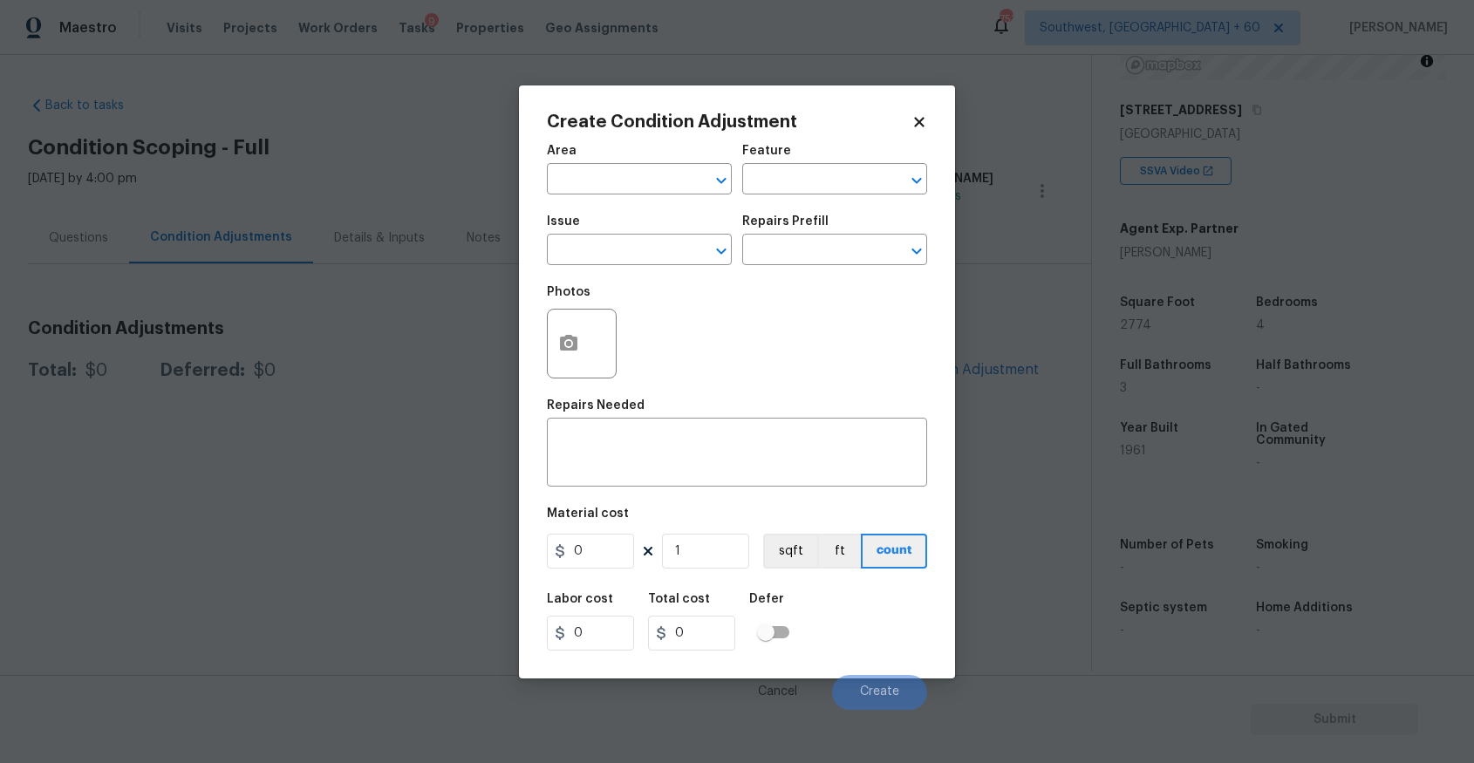
click at [603, 267] on span "Issue ​" at bounding box center [639, 240] width 185 height 71
click at [633, 252] on input "text" at bounding box center [615, 251] width 136 height 27
click at [661, 338] on li "Landscape Package" at bounding box center [639, 332] width 185 height 29
type input "Landscape Package"
click at [821, 252] on input "text" at bounding box center [810, 251] width 136 height 27
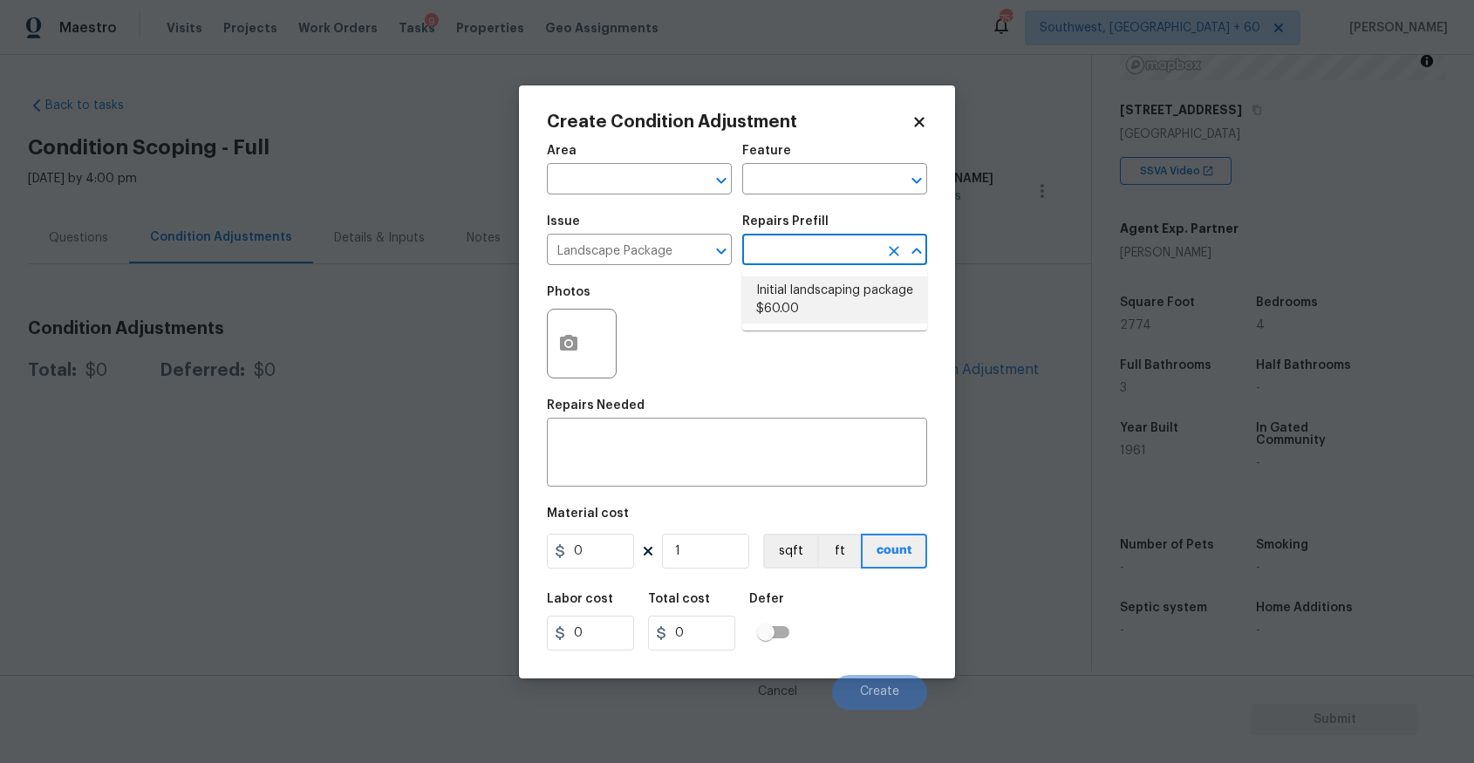
click at [852, 300] on li "Initial landscaping package $60.00" at bounding box center [834, 300] width 185 height 47
type input "Home Readiness Packages"
type textarea "Mowing of grass up to 6" in height. Mow, edge along driveways & sidewalks, trim…"
type input "60"
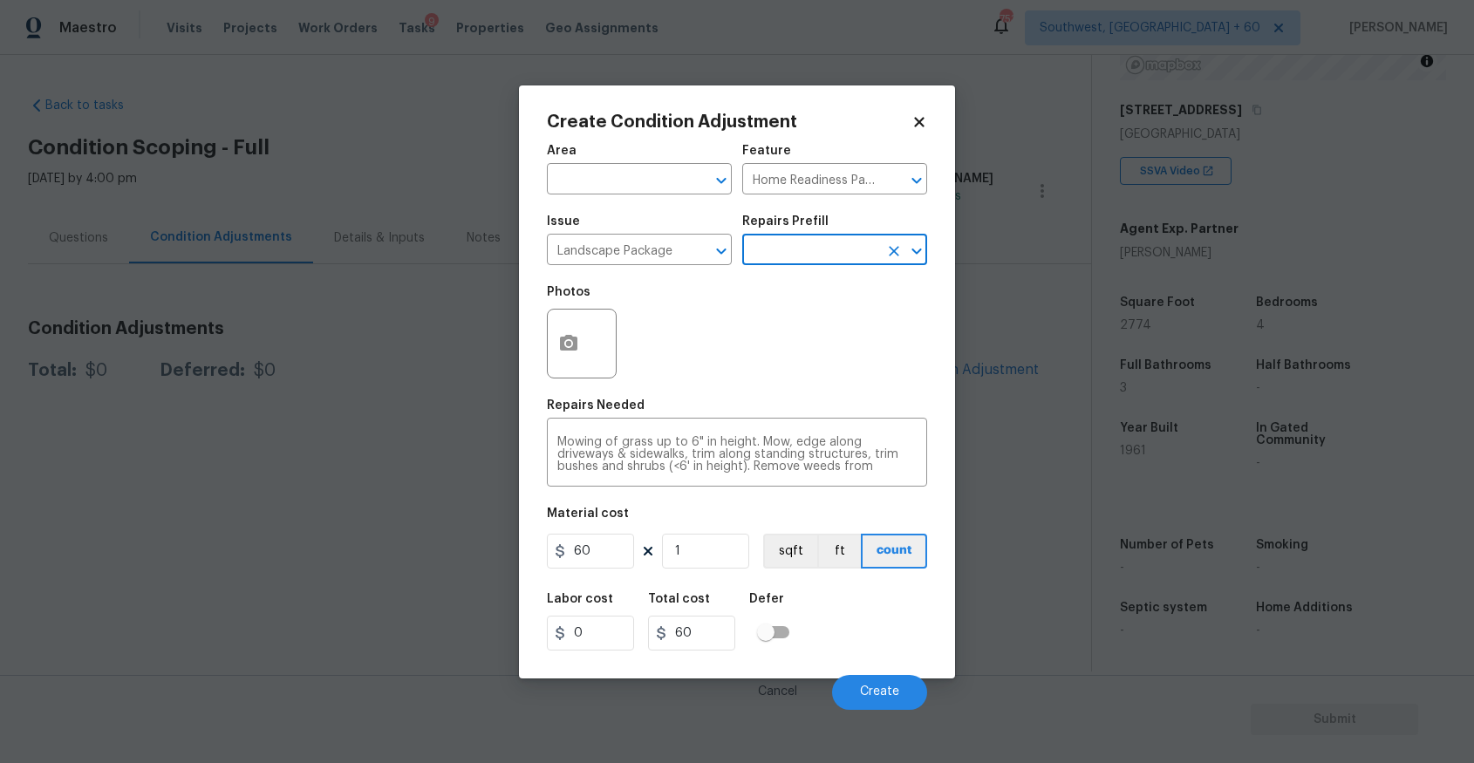
click at [606, 575] on div "Area ​ Feature Home Readiness Packages ​ Issue Landscape Package ​ Repairs Pref…" at bounding box center [737, 422] width 380 height 576
click at [606, 565] on input "60" at bounding box center [590, 551] width 87 height 35
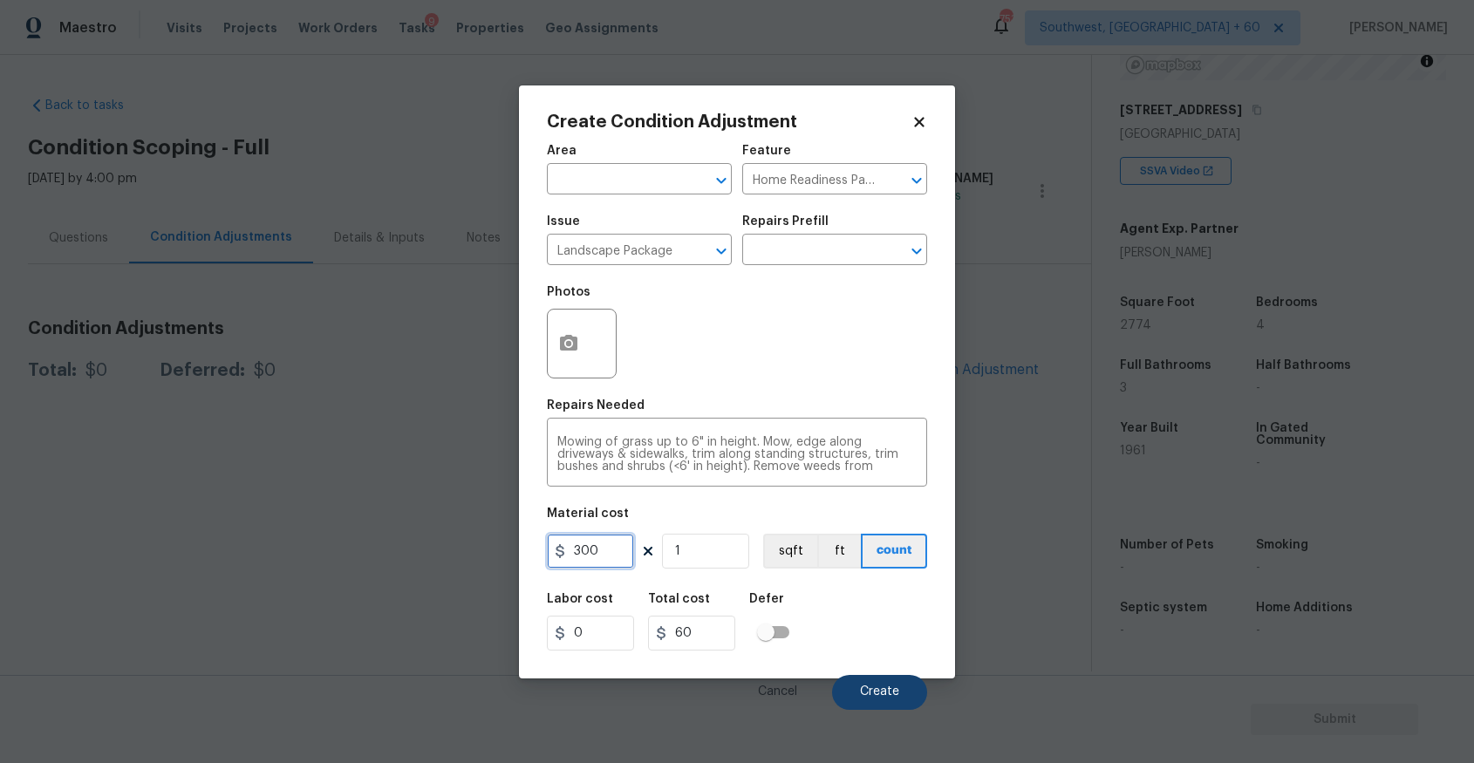
type input "300"
click at [878, 687] on span "Create" at bounding box center [879, 692] width 39 height 13
type input "300"
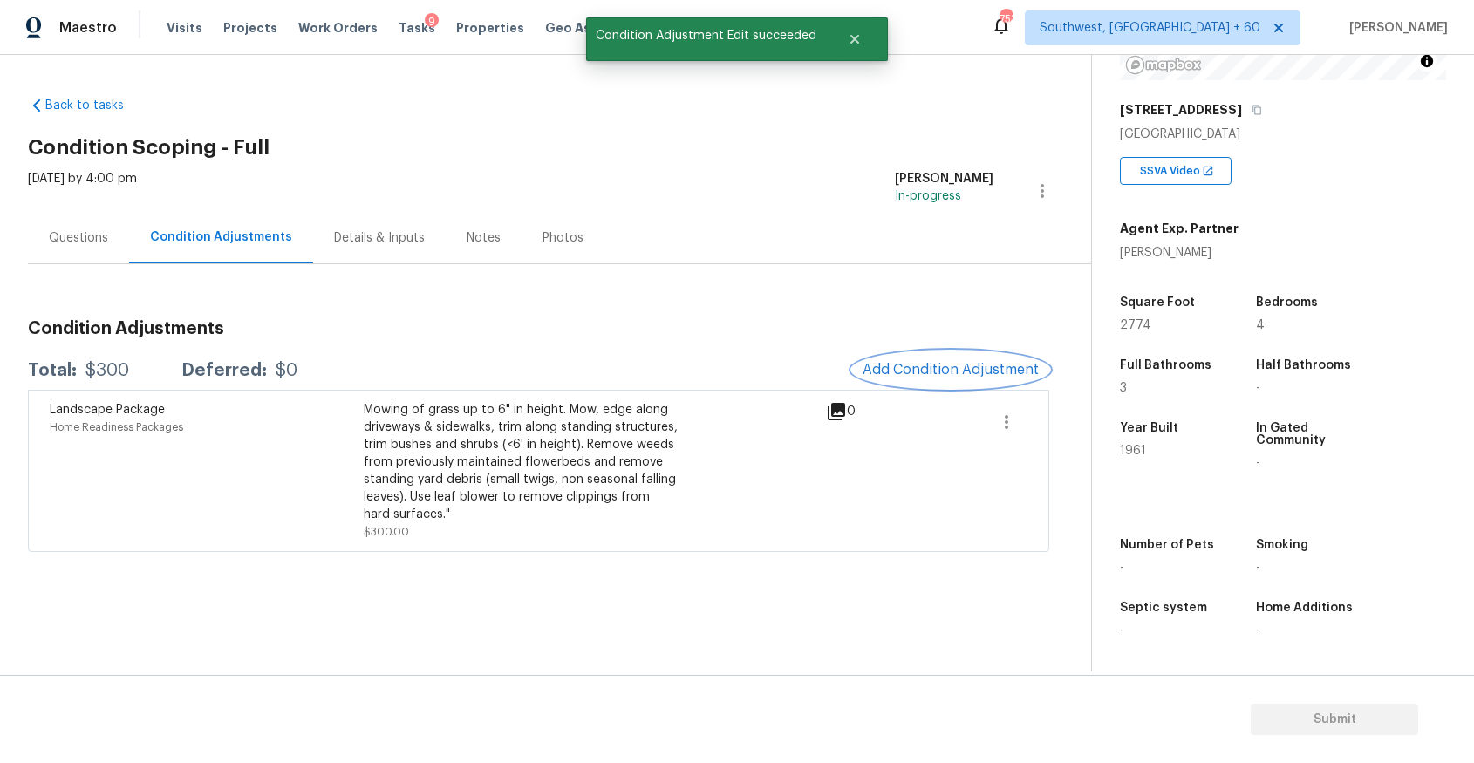
click at [979, 367] on span "Add Condition Adjustment" at bounding box center [951, 370] width 176 height 16
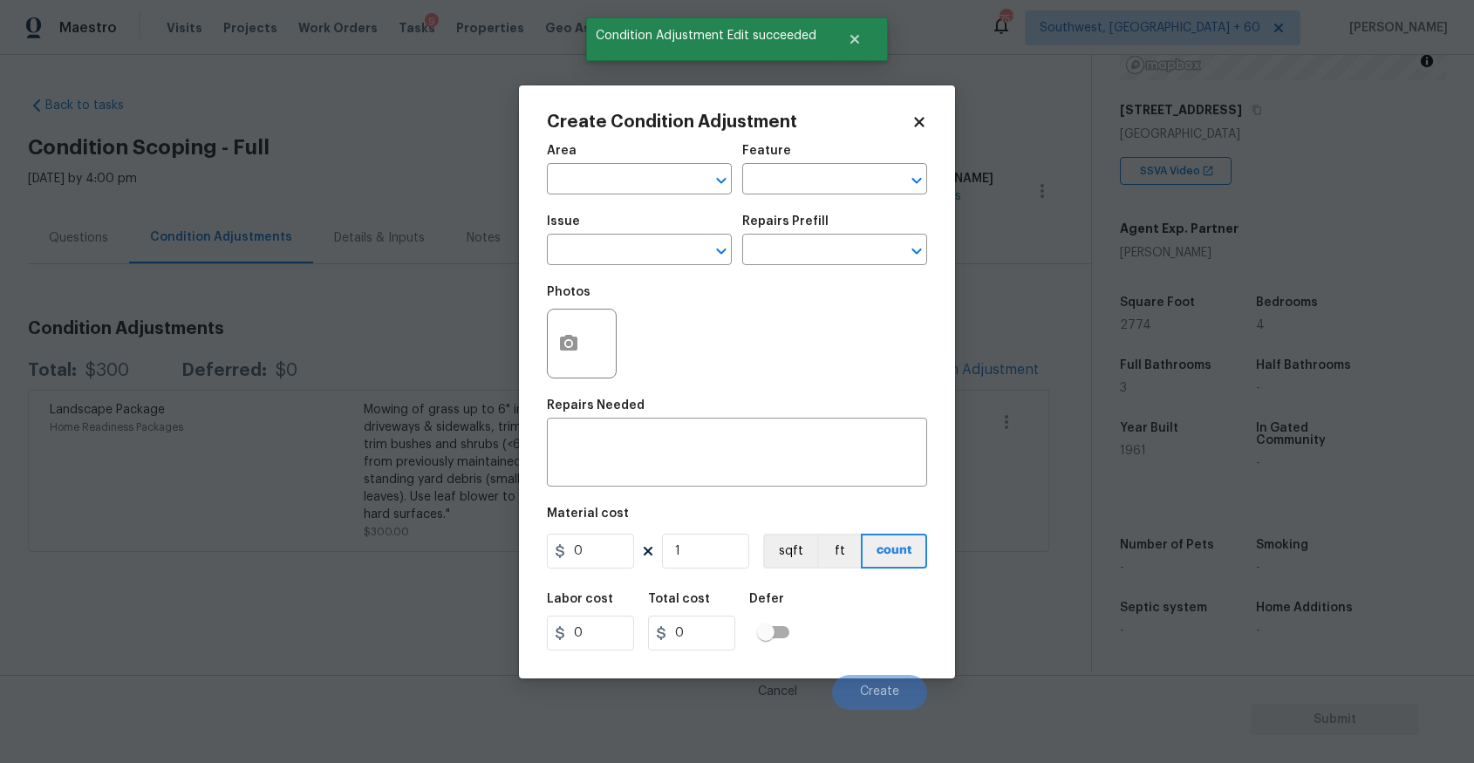
click at [637, 271] on span "Issue ​" at bounding box center [639, 240] width 185 height 71
click at [659, 253] on input "text" at bounding box center [615, 251] width 136 height 27
click at [684, 324] on li "Pressure Washing" at bounding box center [639, 332] width 185 height 29
type input "Pressure Washing"
click at [781, 245] on input "text" at bounding box center [810, 251] width 136 height 27
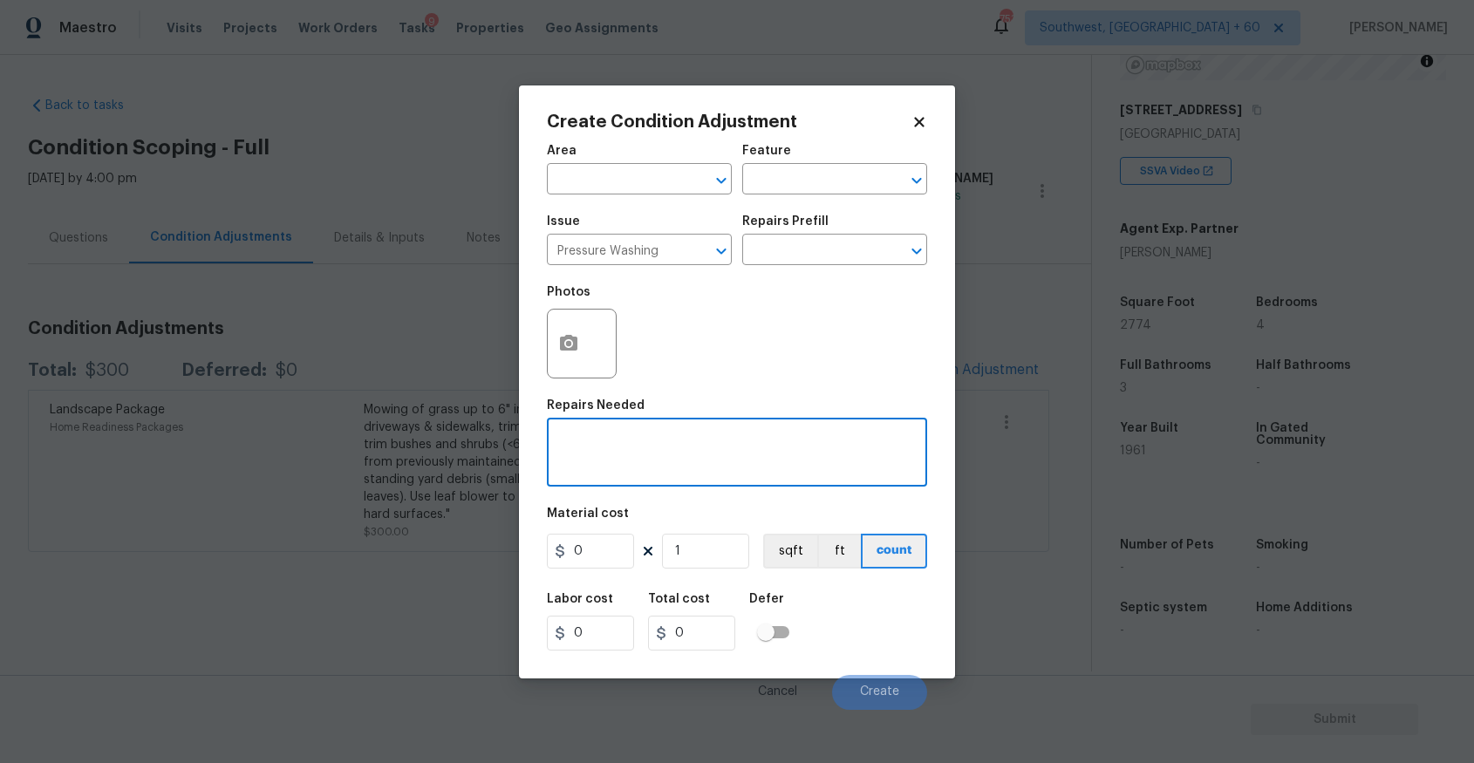
click at [662, 462] on textarea at bounding box center [736, 454] width 359 height 37
type textarea "pressure wash full home and driveway"
click at [621, 570] on figure "Material cost 0 1 sqft ft count" at bounding box center [737, 540] width 380 height 65
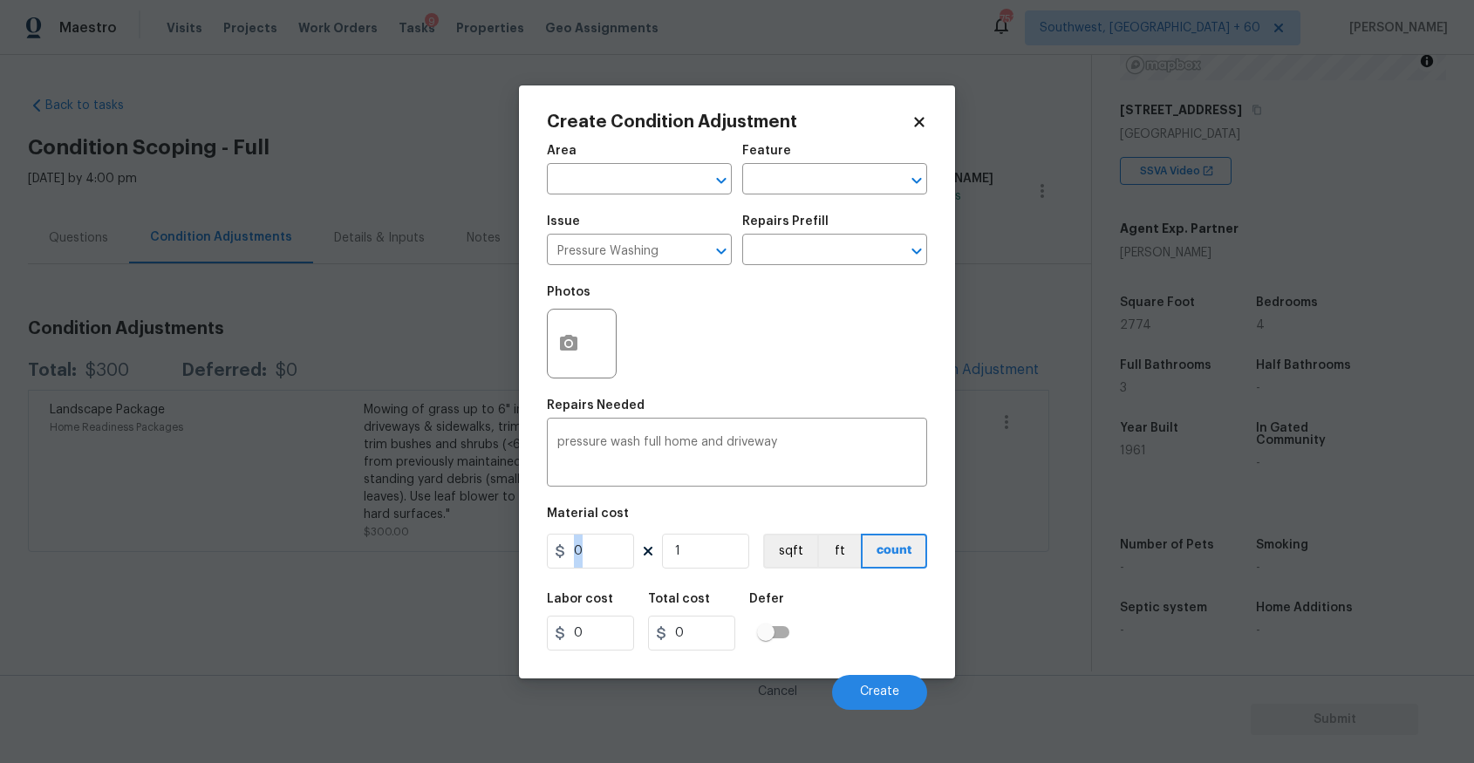
click at [621, 570] on figure "Material cost 0 1 sqft ft count" at bounding box center [737, 540] width 380 height 65
click at [619, 552] on input "0" at bounding box center [590, 551] width 87 height 35
type input "300"
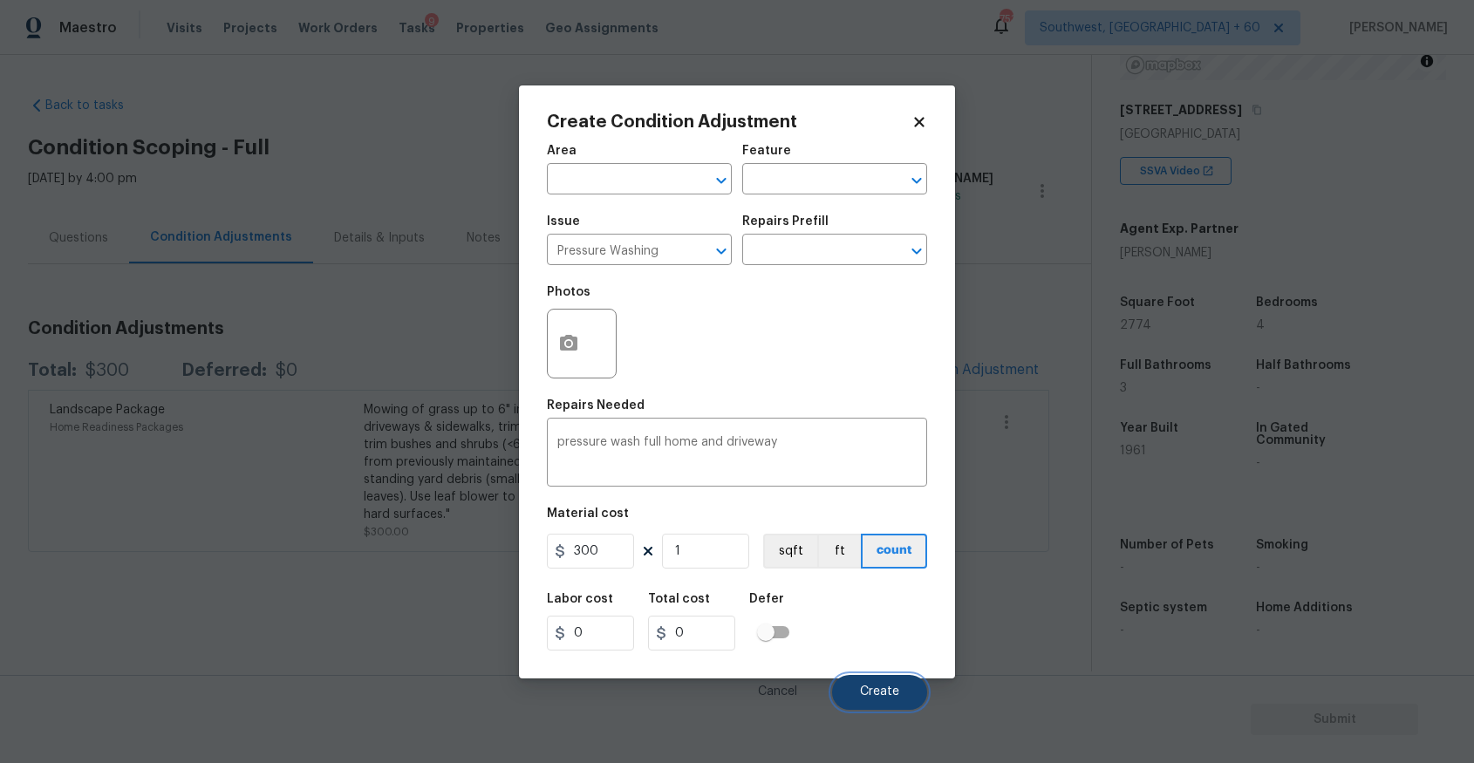
type input "300"
click at [883, 694] on span "Create" at bounding box center [879, 692] width 39 height 13
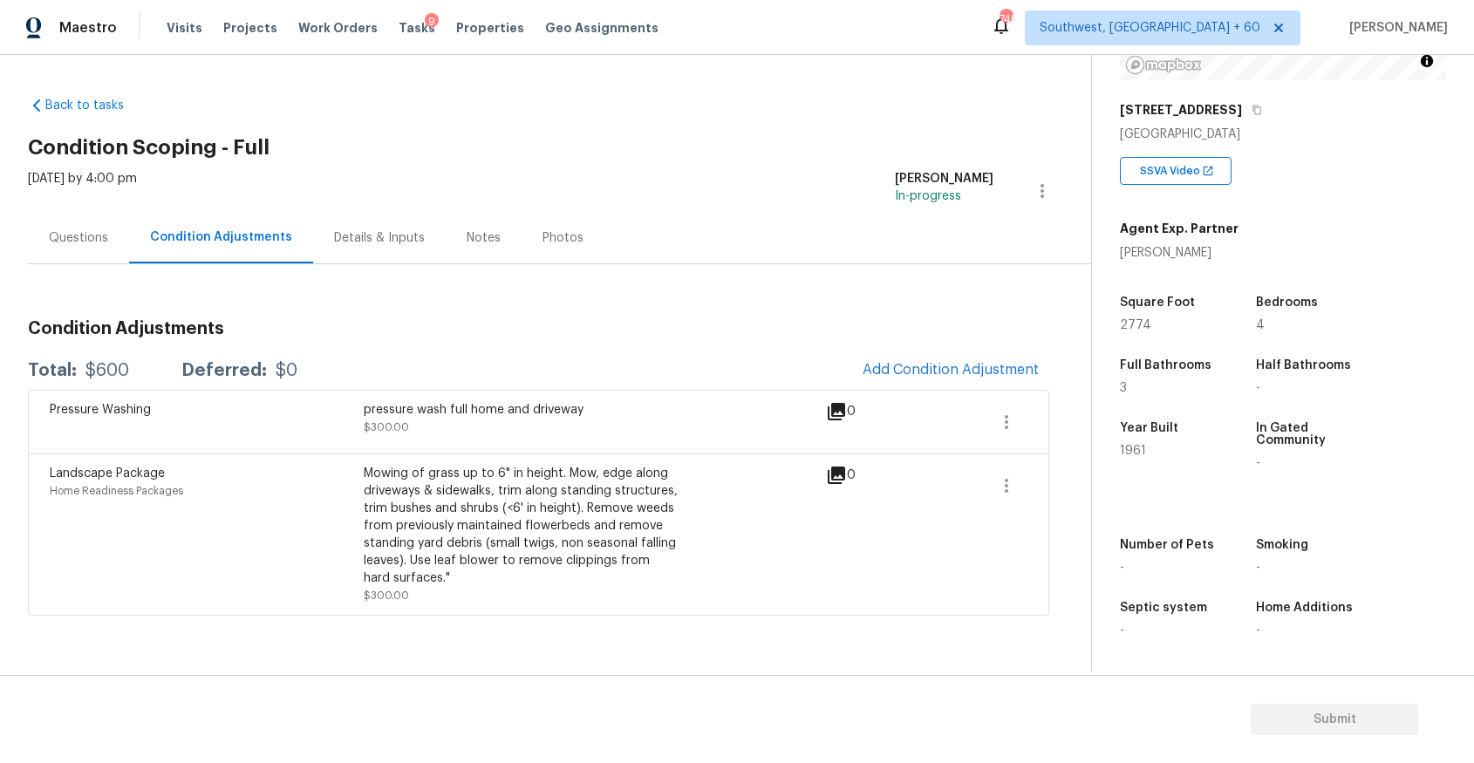
click at [111, 236] on div "Questions" at bounding box center [78, 237] width 101 height 51
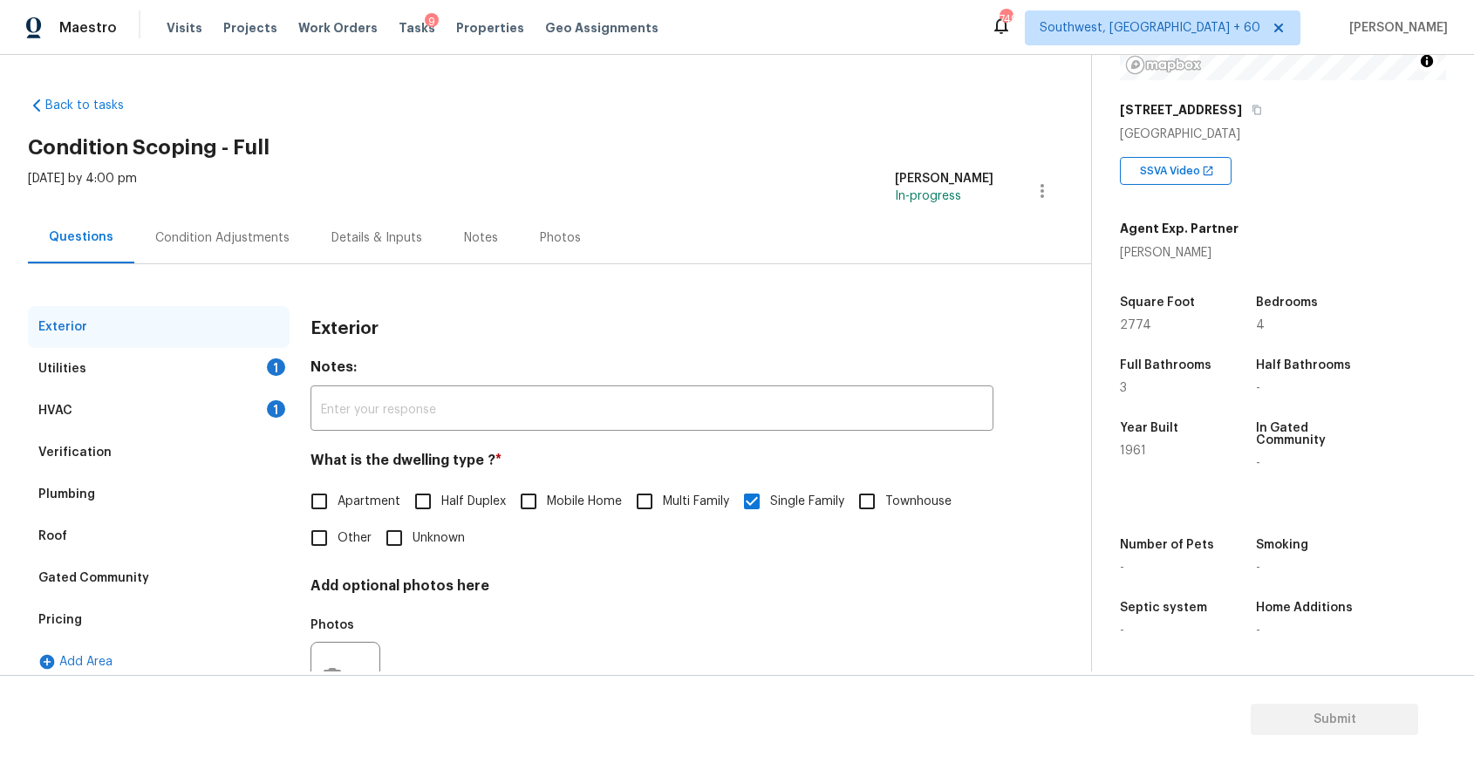
click at [145, 540] on div "Roof" at bounding box center [159, 537] width 262 height 42
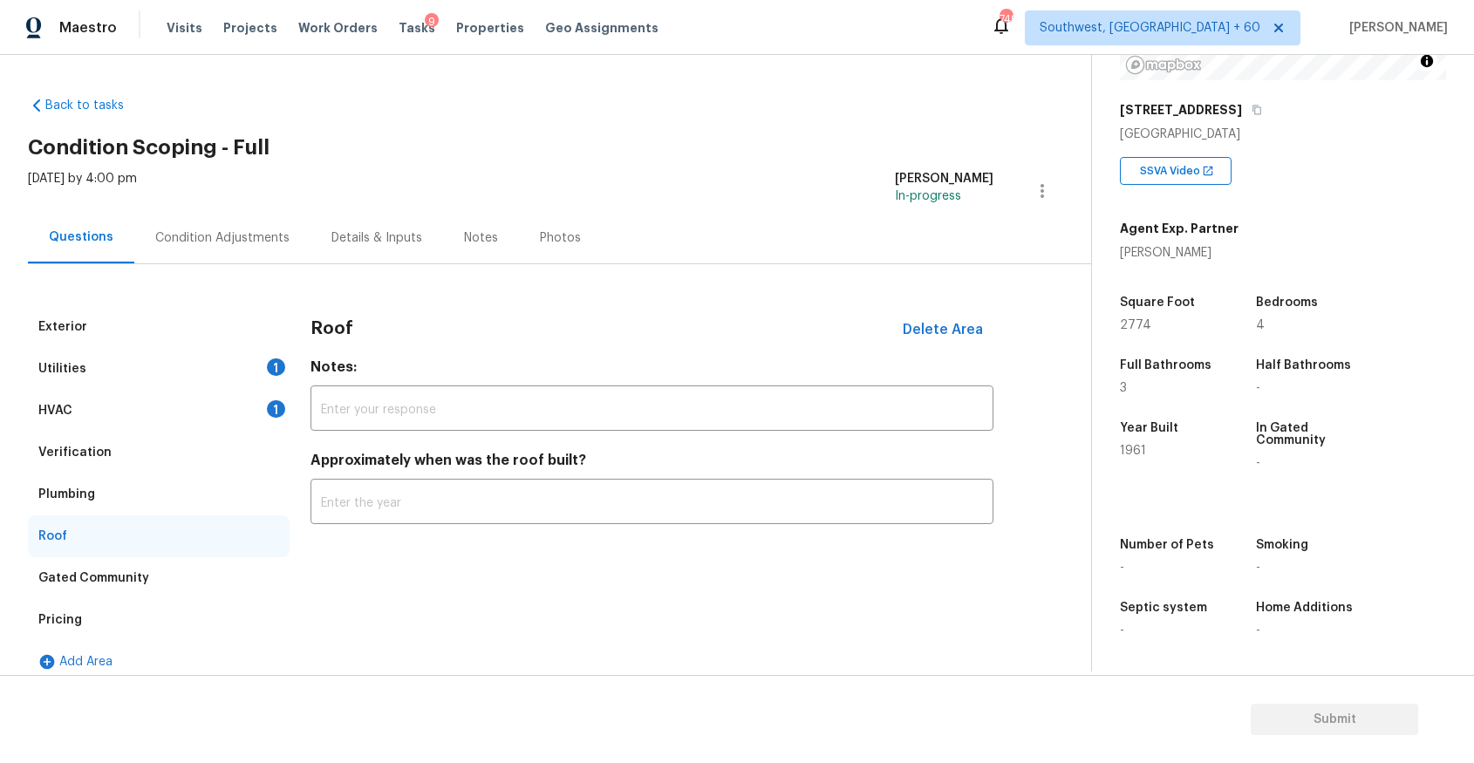
click at [177, 564] on div "Gated Community" at bounding box center [159, 578] width 262 height 42
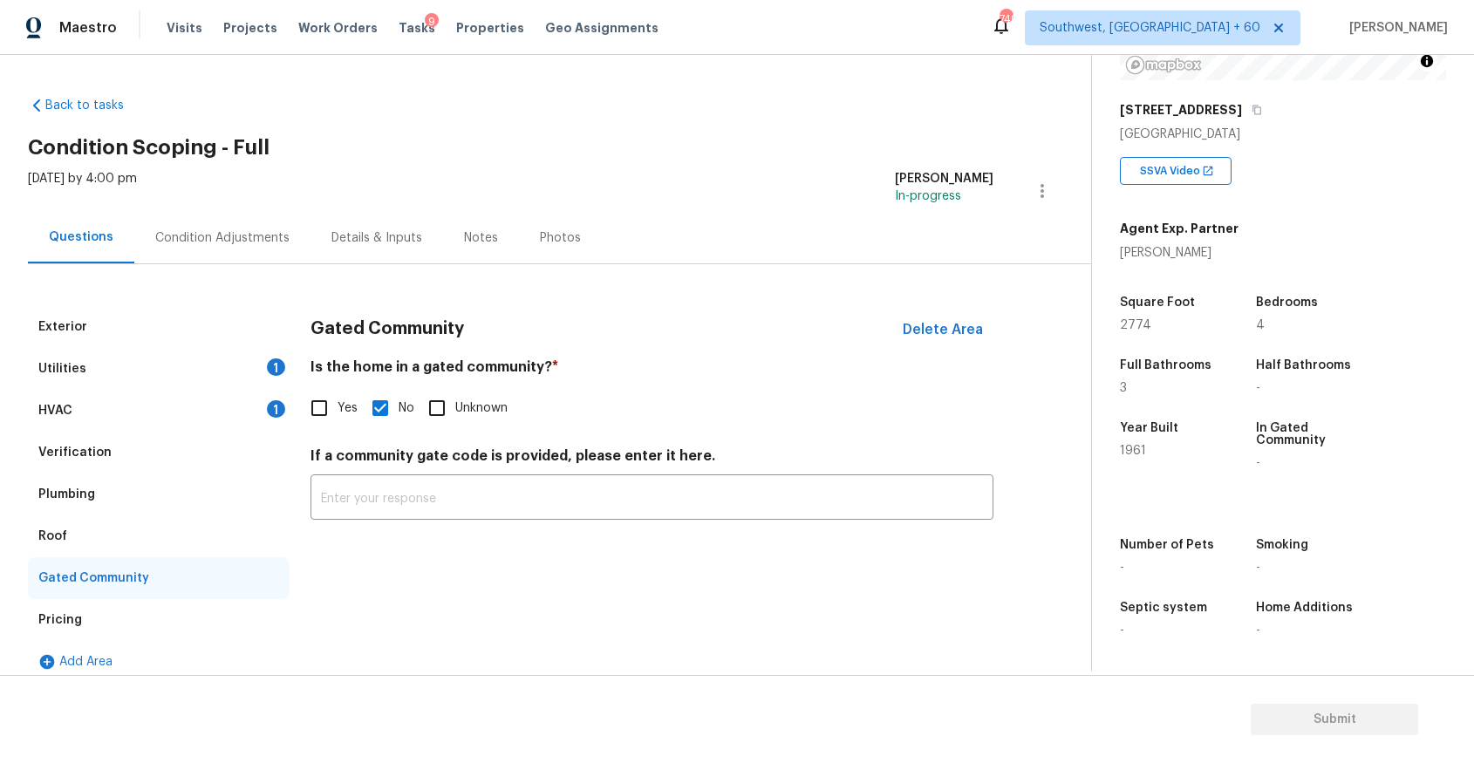
click at [199, 449] on div "Verification" at bounding box center [159, 453] width 262 height 42
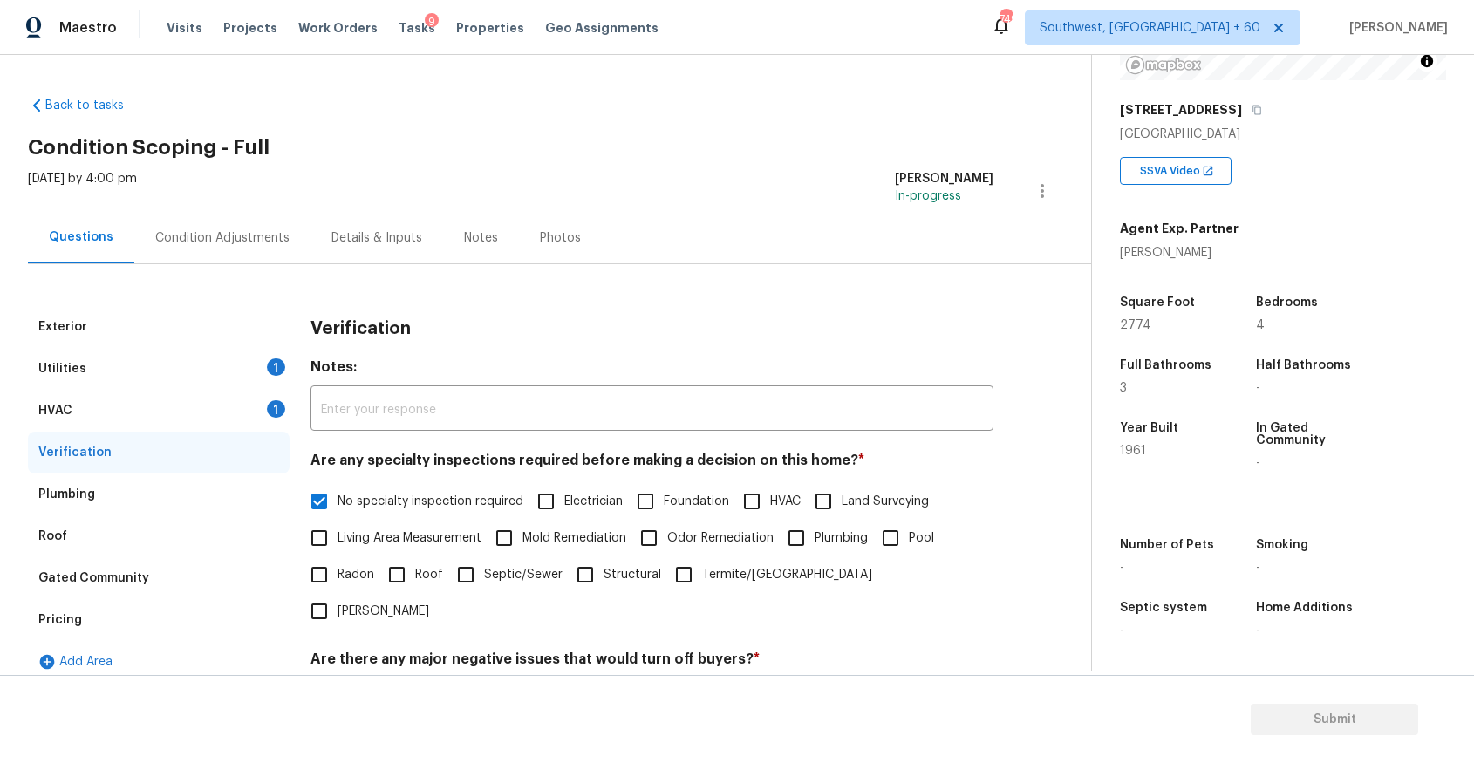
scroll to position [190, 0]
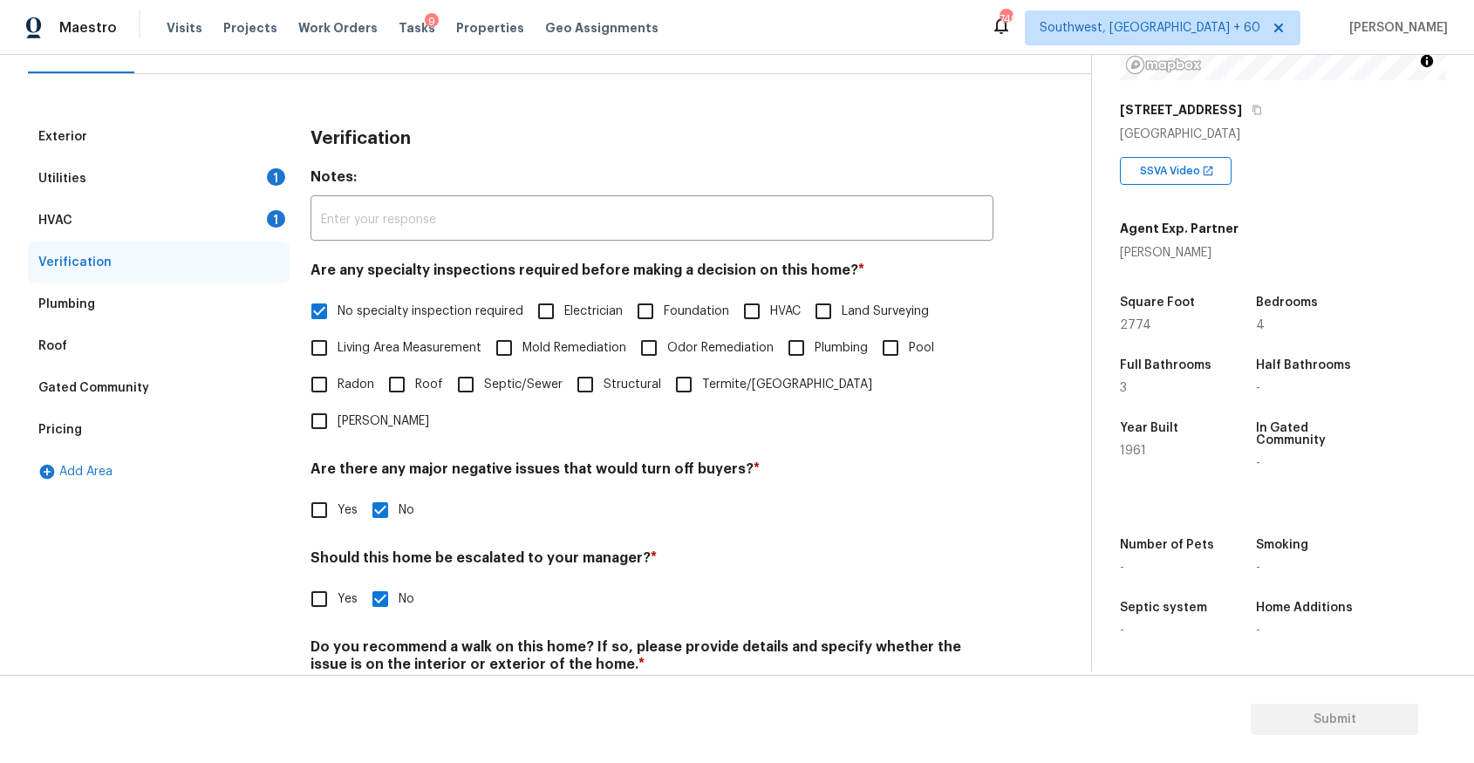
click at [306, 581] on input "Yes" at bounding box center [319, 599] width 37 height 37
checkbox input "true"
checkbox input "false"
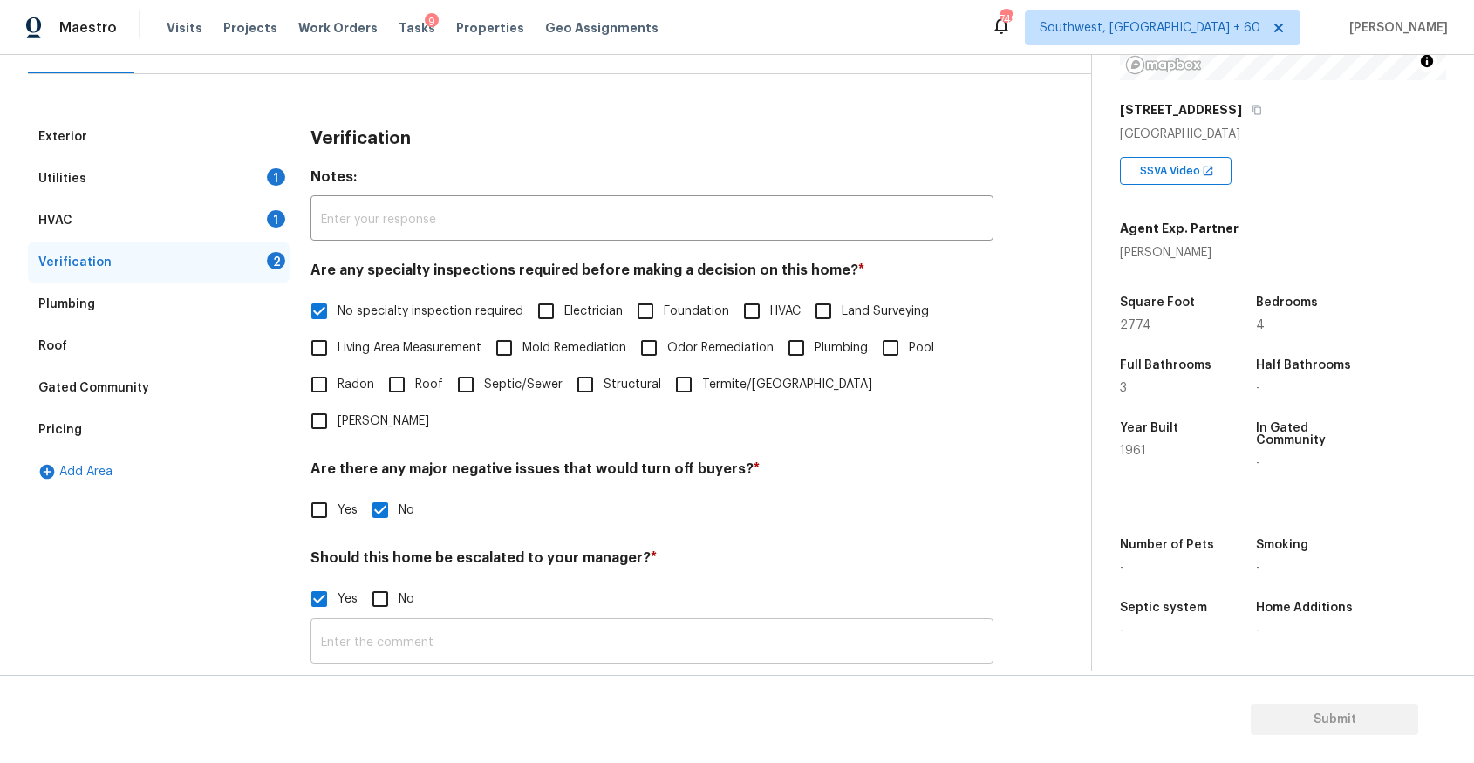
click at [430, 623] on input "text" at bounding box center [652, 643] width 683 height 41
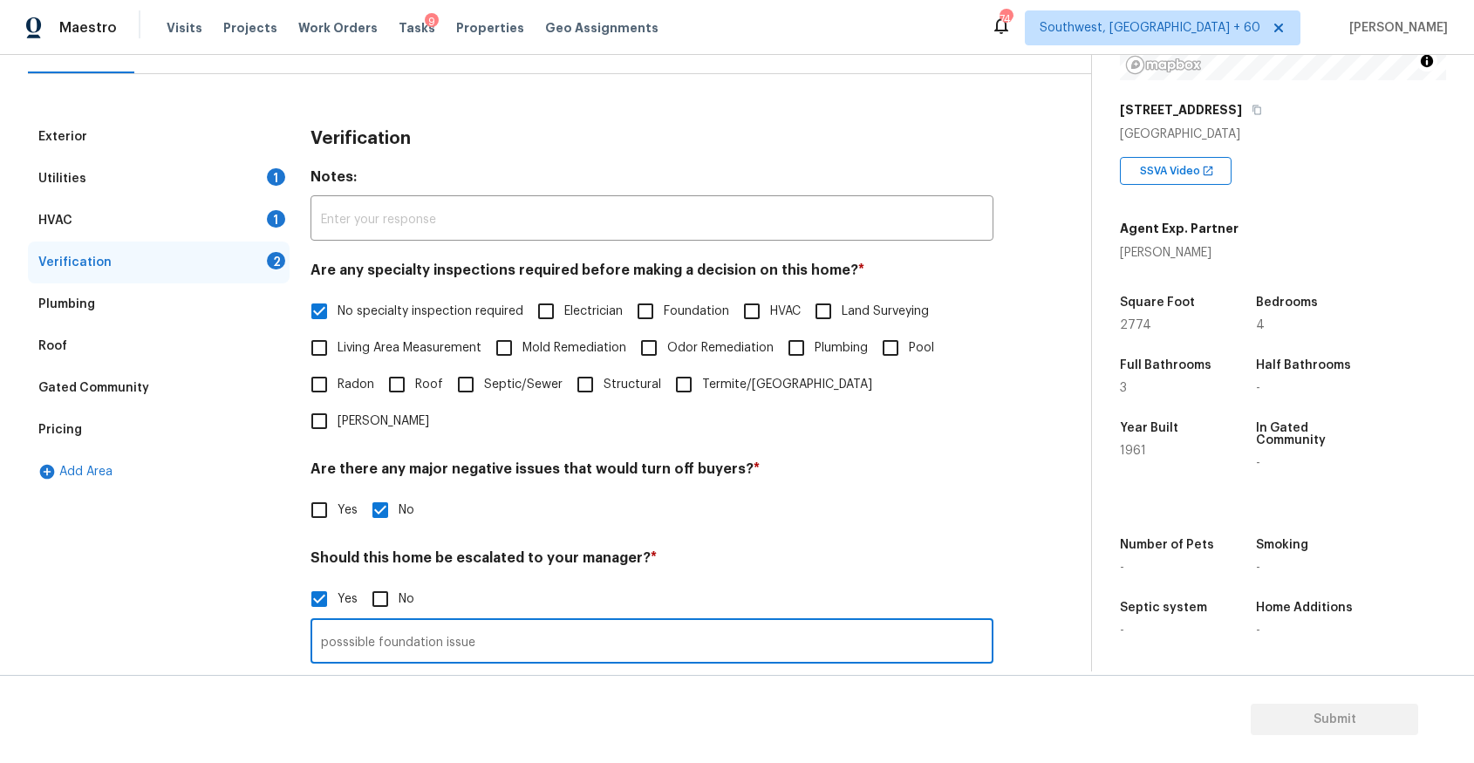
click at [340, 623] on input "posssible foundation issue" at bounding box center [652, 643] width 683 height 41
click at [348, 623] on input "posssible foundation issue" at bounding box center [652, 643] width 683 height 41
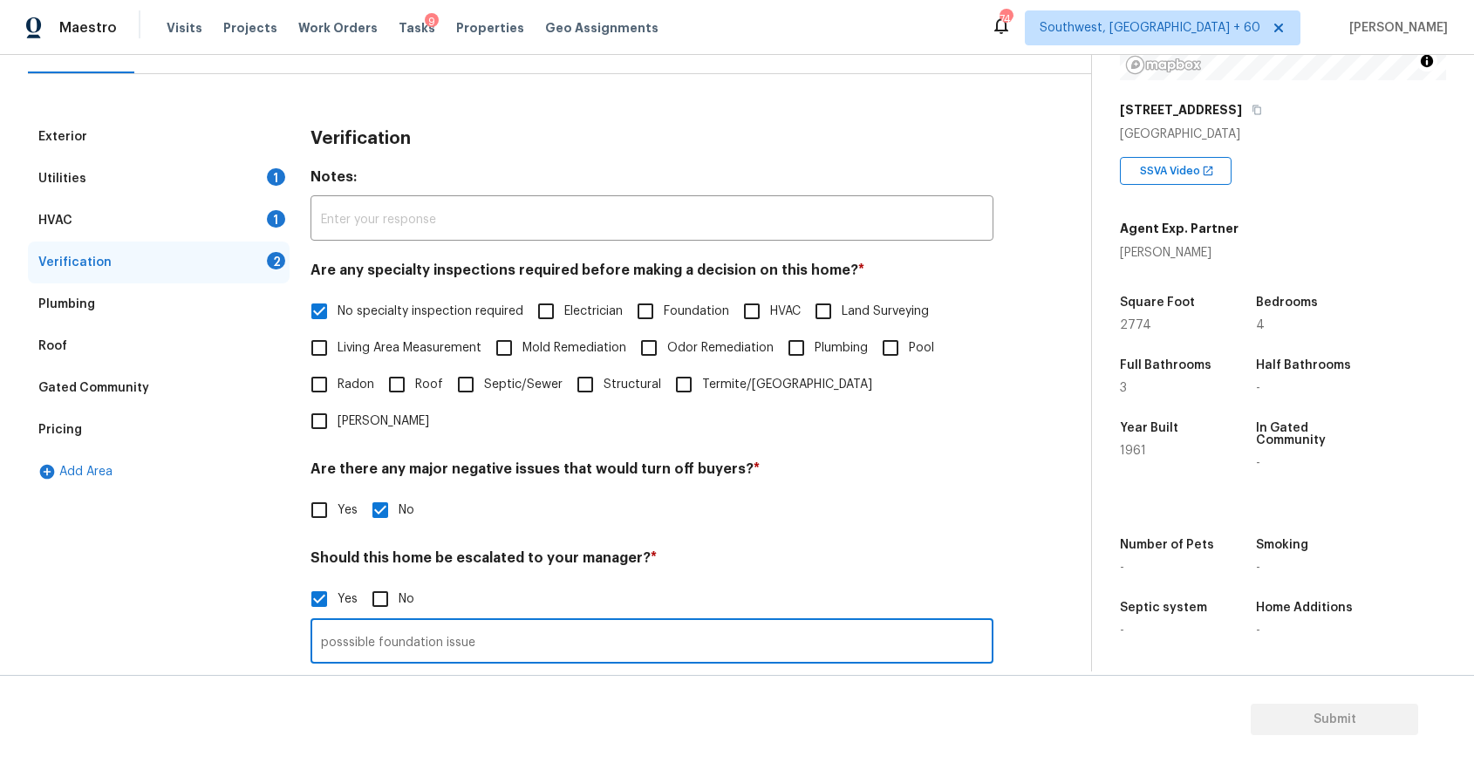
click at [348, 623] on input "posssible foundation issue" at bounding box center [652, 643] width 683 height 41
click at [507, 623] on input "possible foundation issue" at bounding box center [652, 643] width 683 height 41
click at [519, 623] on input "possible foundation issue" at bounding box center [652, 643] width 683 height 41
click at [508, 623] on input "possible foundation issue" at bounding box center [652, 643] width 683 height 41
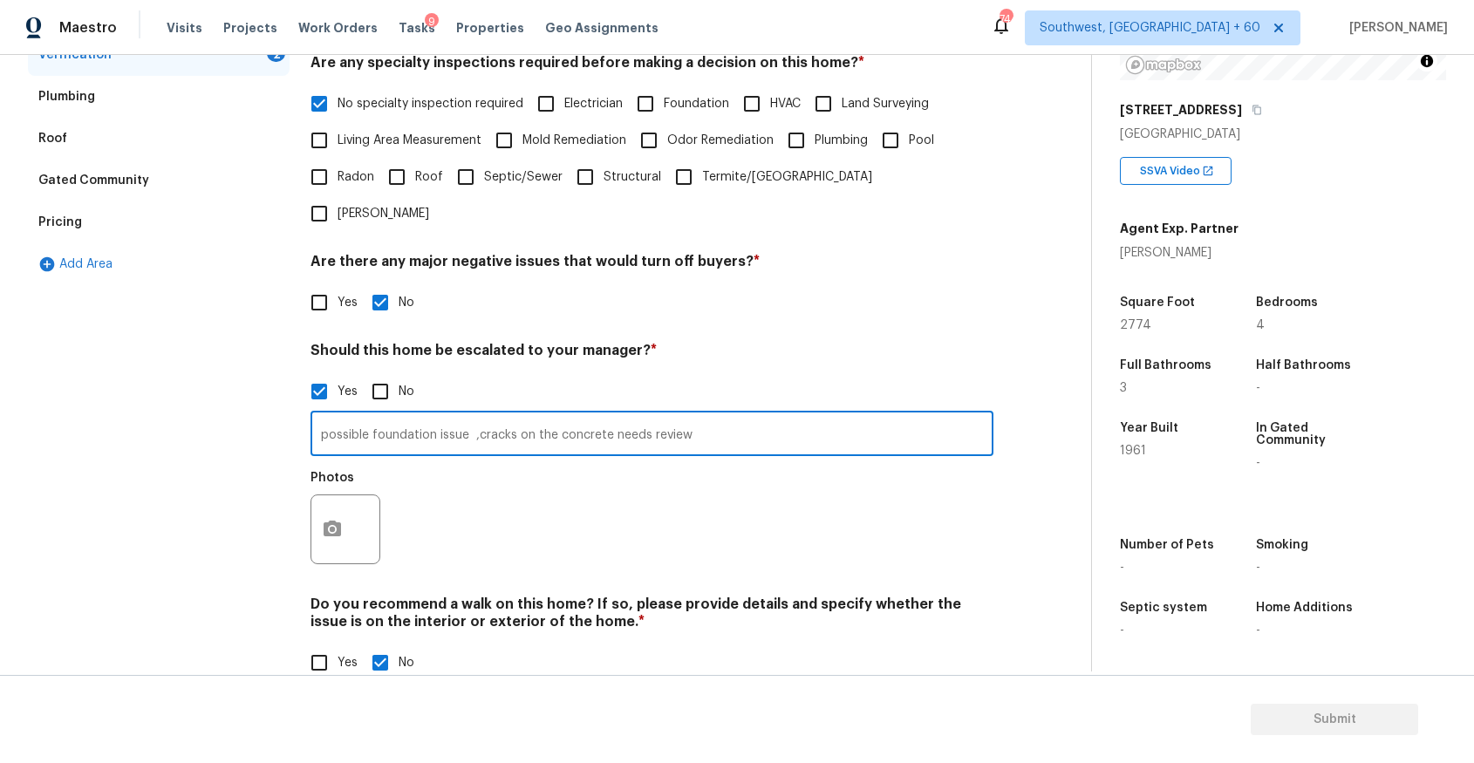
type input "possible foundation issue ,cracks on the concrete needs review"
click at [343, 496] on button "button" at bounding box center [332, 530] width 42 height 68
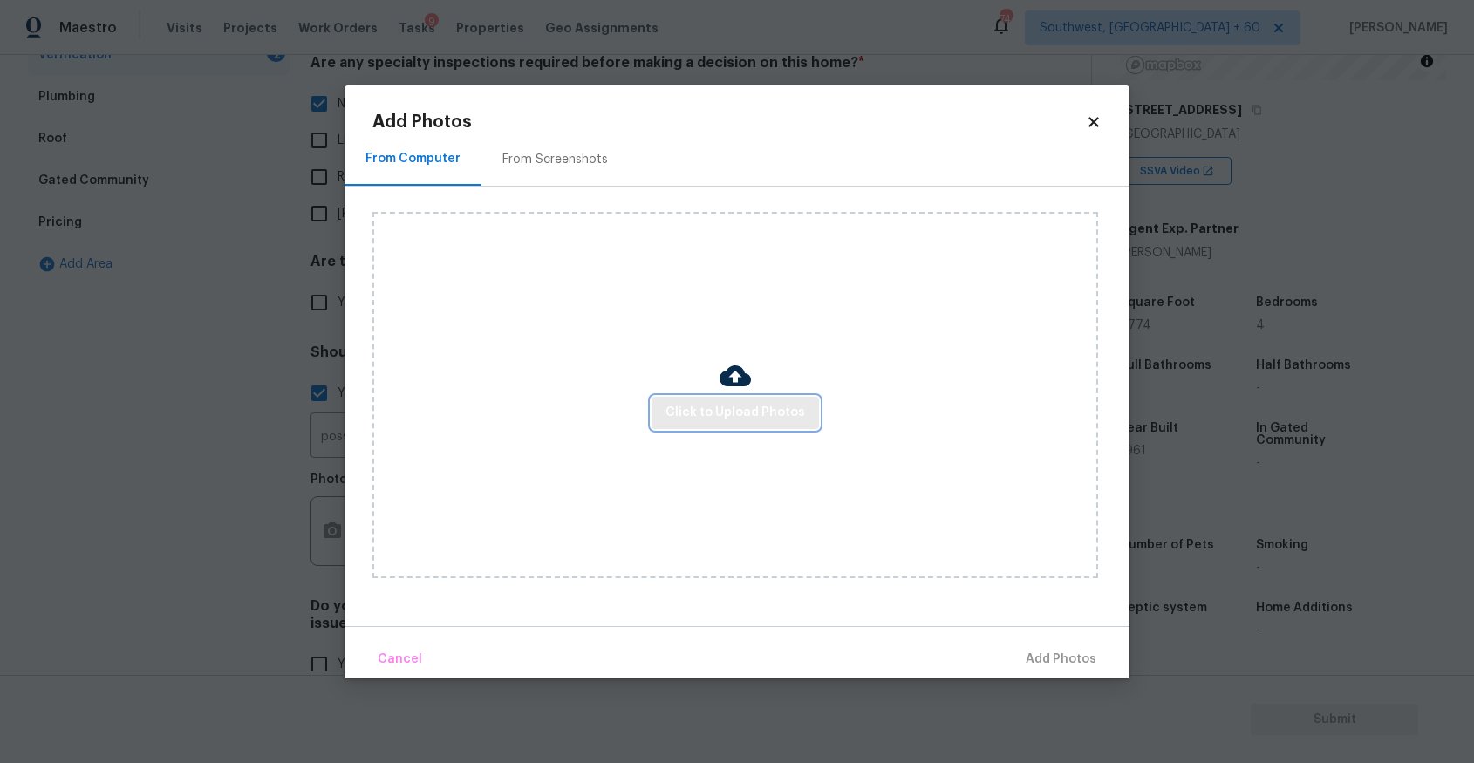
click at [769, 427] on button "Click to Upload Photos" at bounding box center [735, 413] width 167 height 32
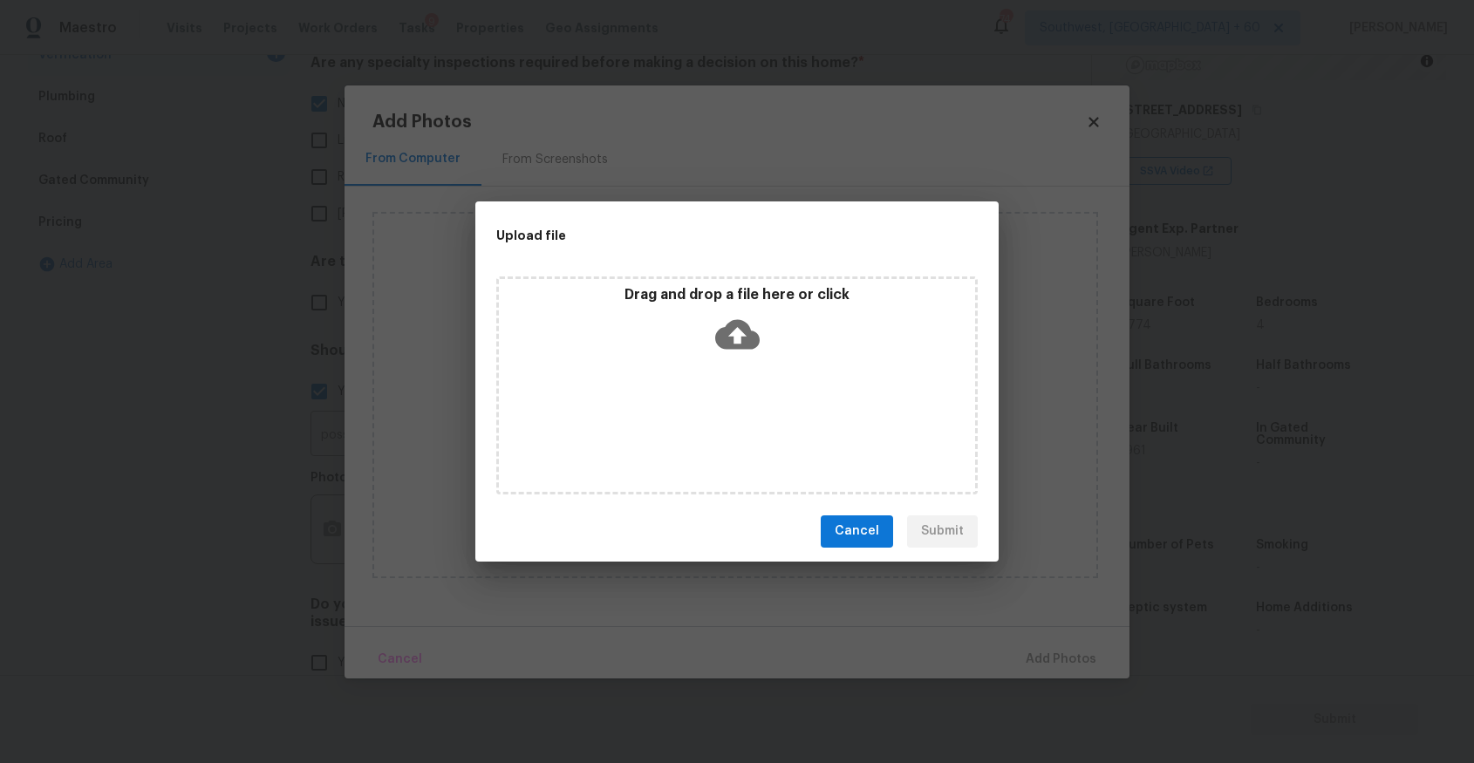
click at [765, 414] on div "Drag and drop a file here or click" at bounding box center [737, 386] width 482 height 218
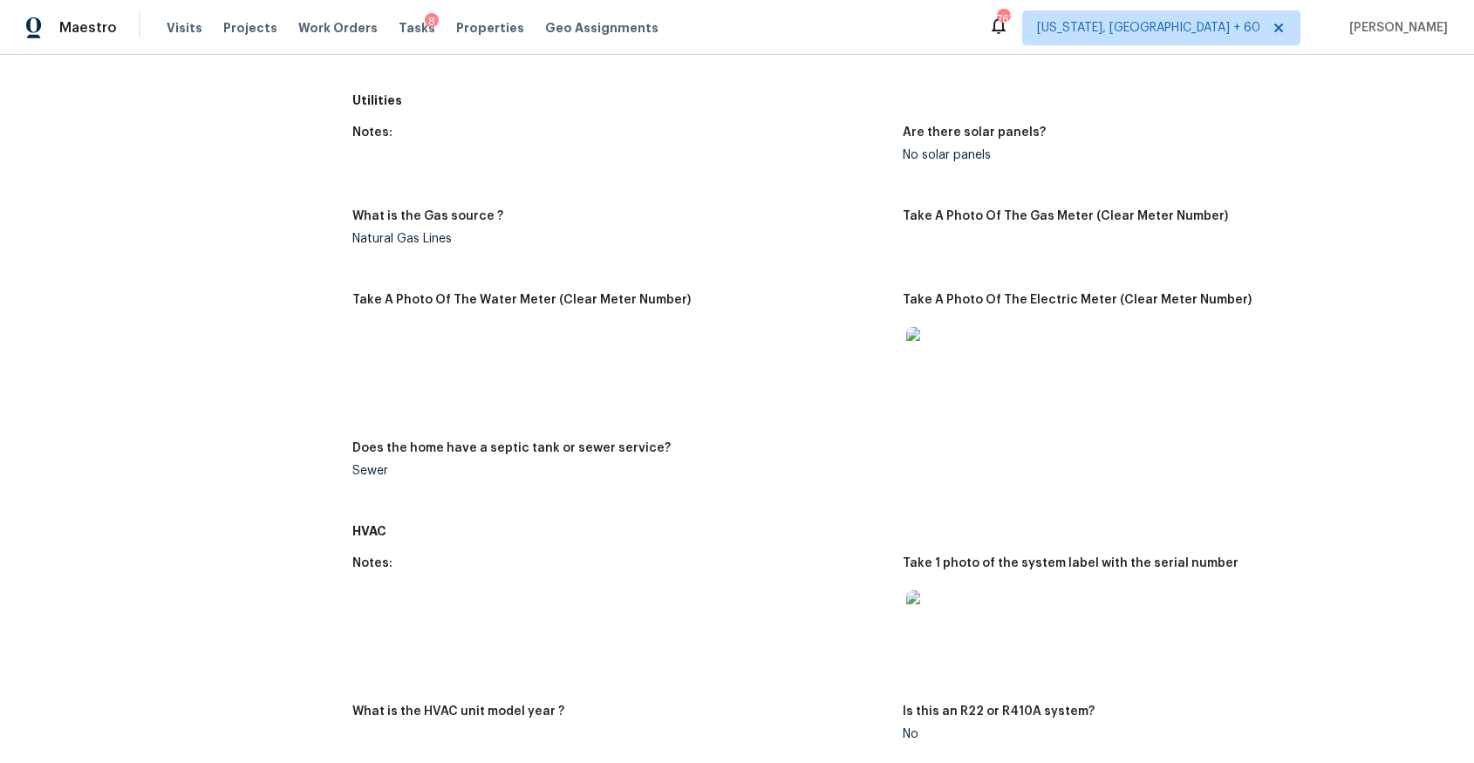
scroll to position [459, 0]
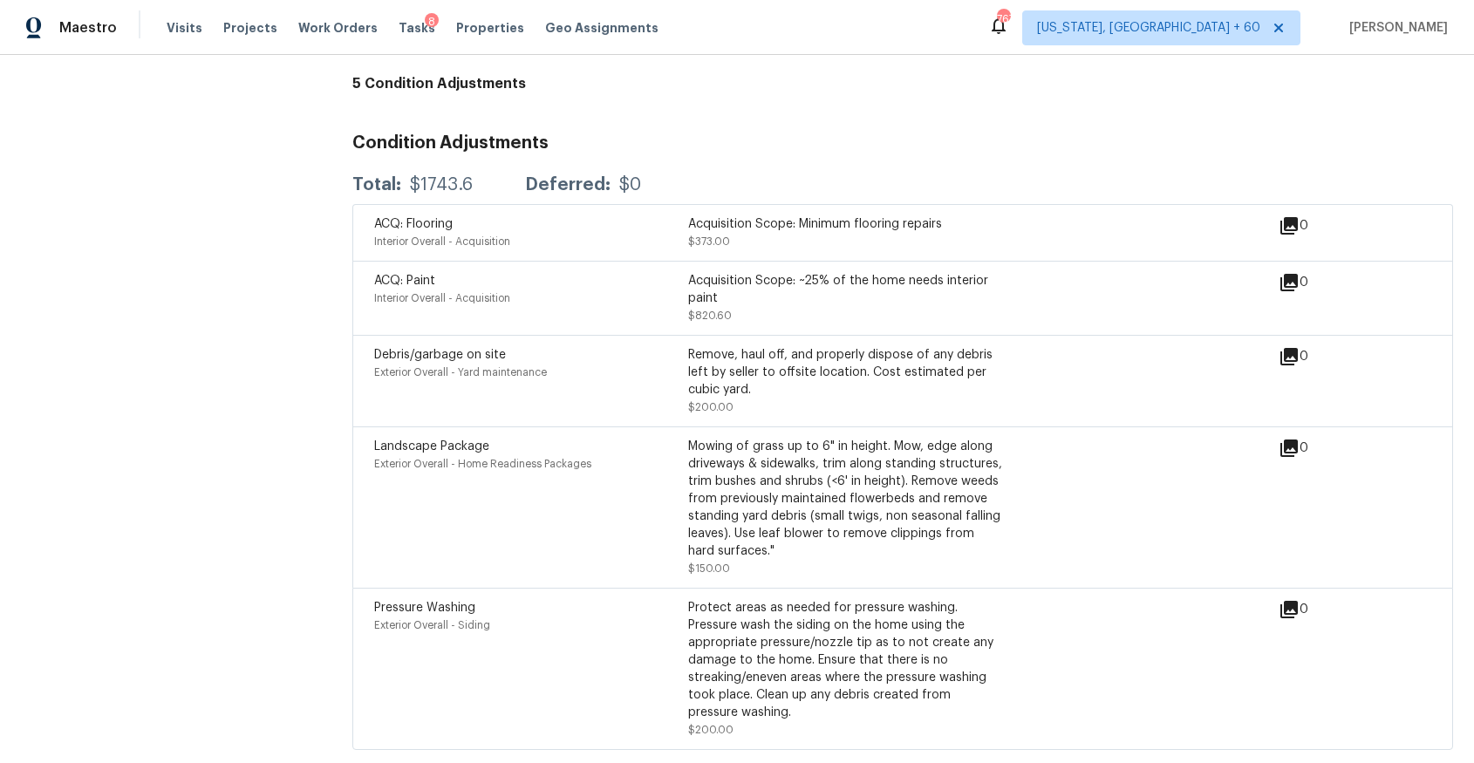
scroll to position [1998, 0]
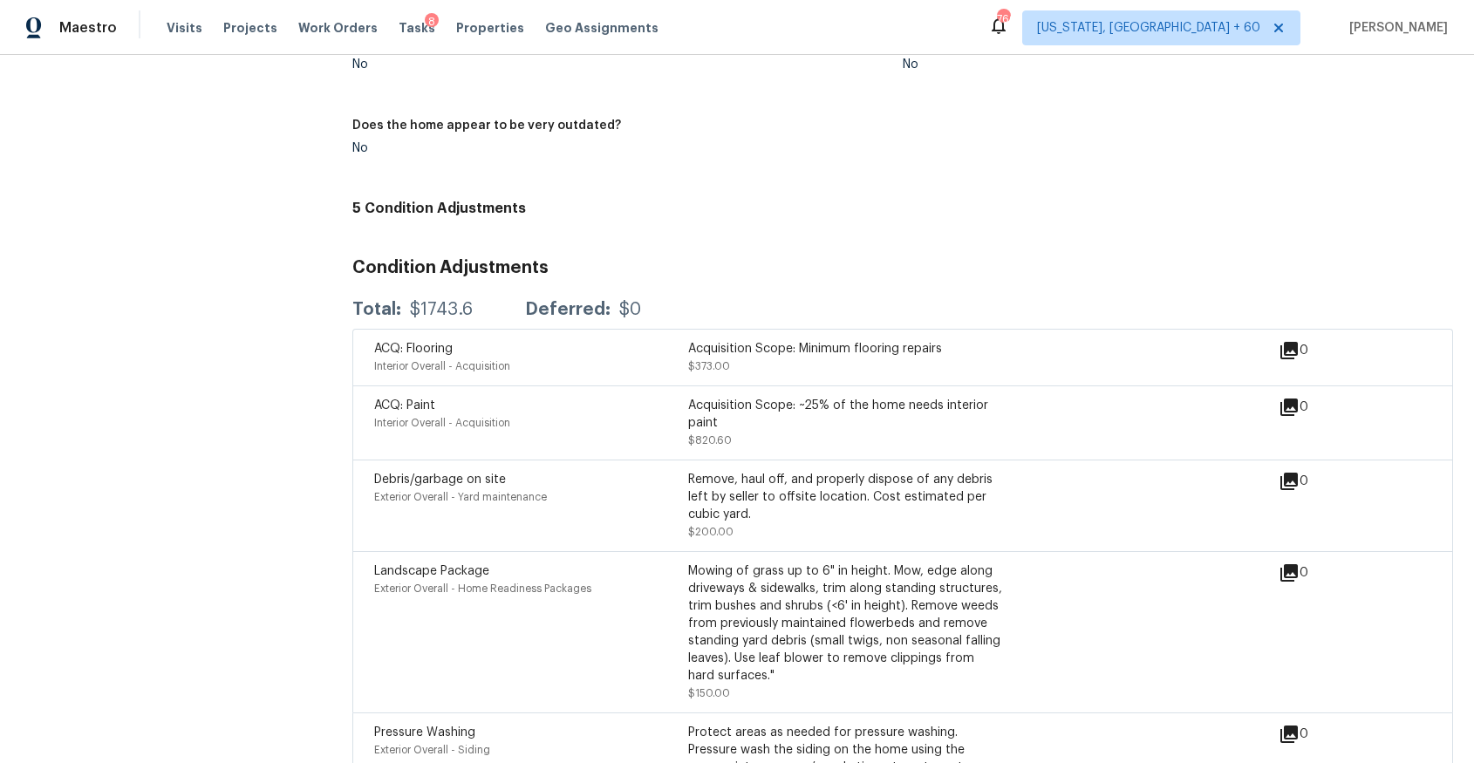
scroll to position [1998, 0]
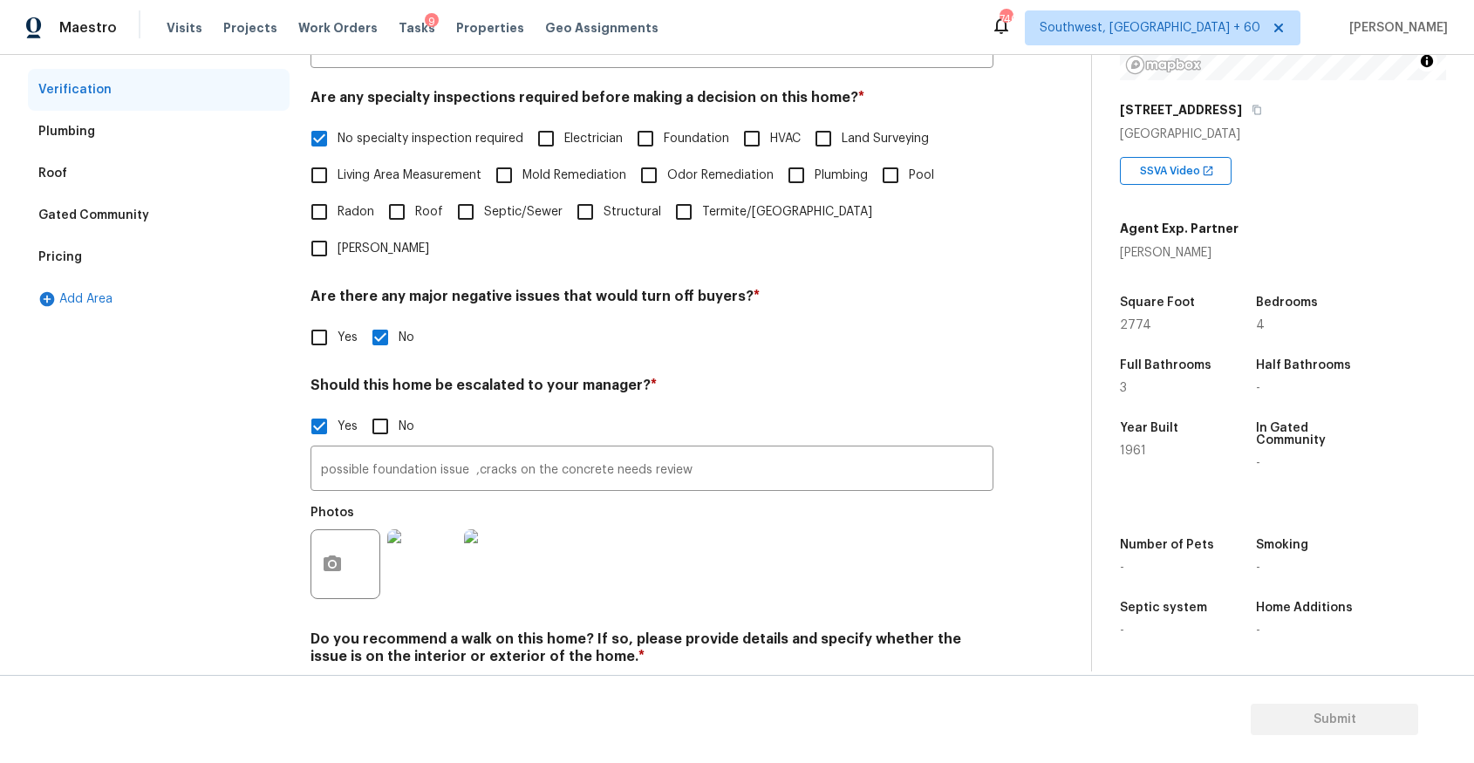
scroll to position [69, 0]
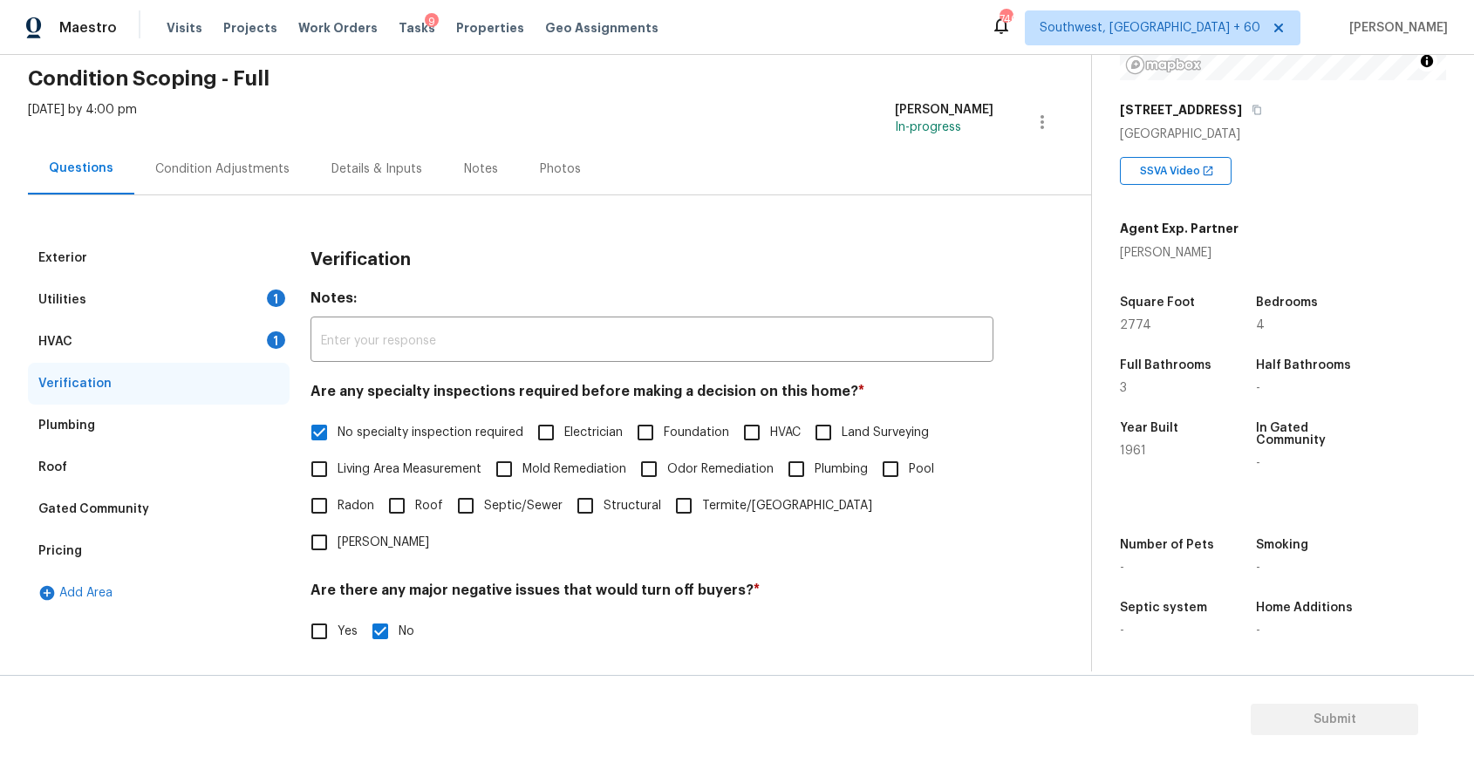
click at [219, 338] on div "HVAC 1" at bounding box center [159, 342] width 262 height 42
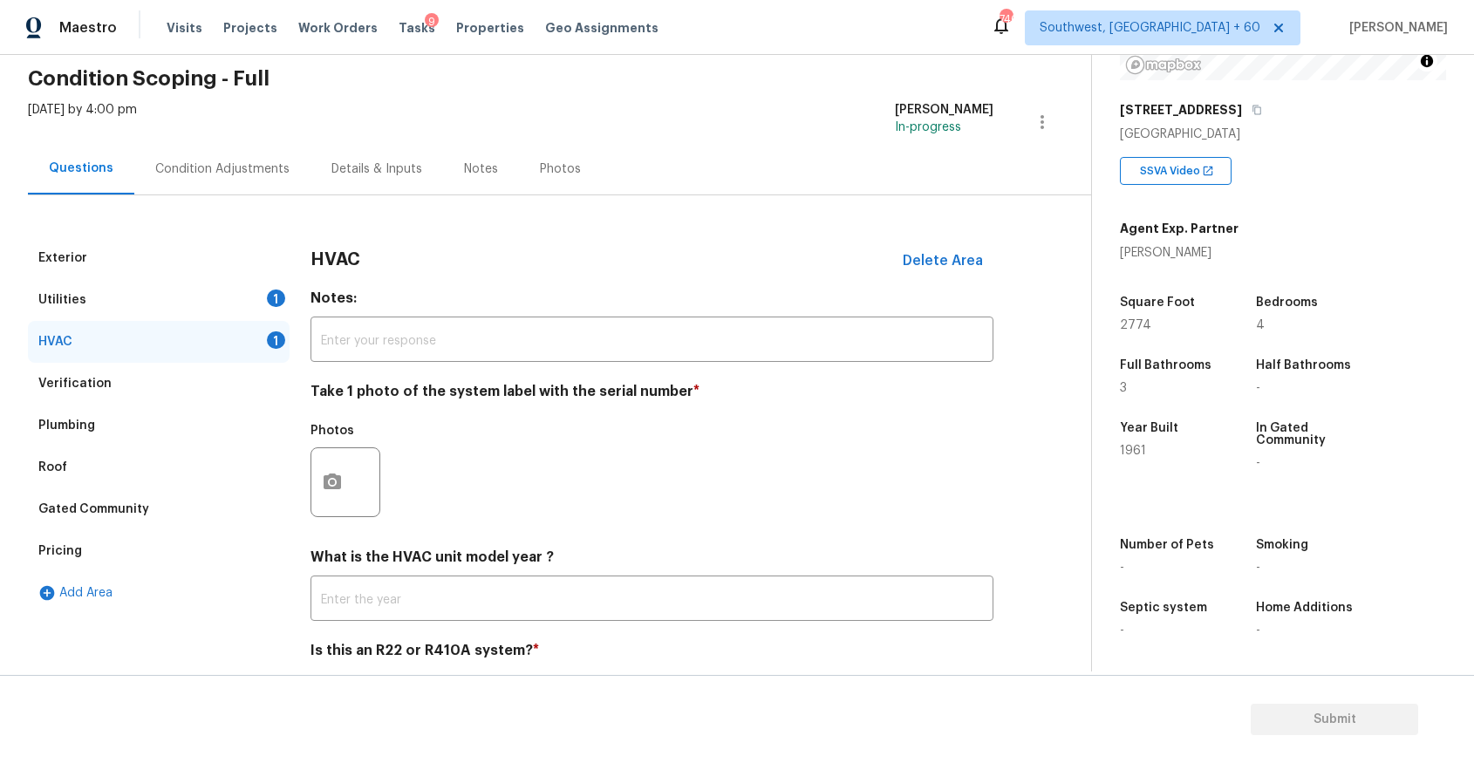
scroll to position [134, 0]
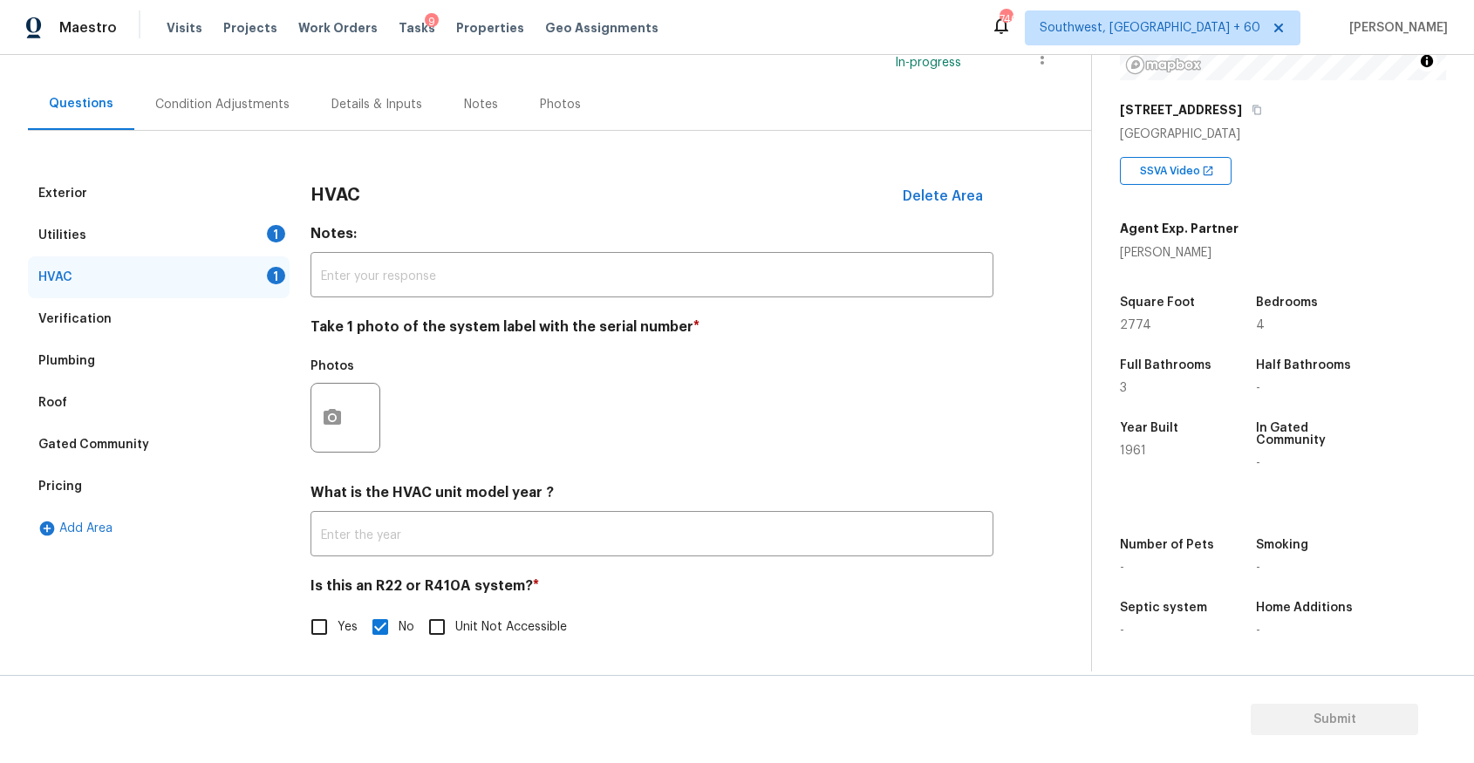
click at [265, 240] on div "Utilities 1" at bounding box center [159, 236] width 262 height 42
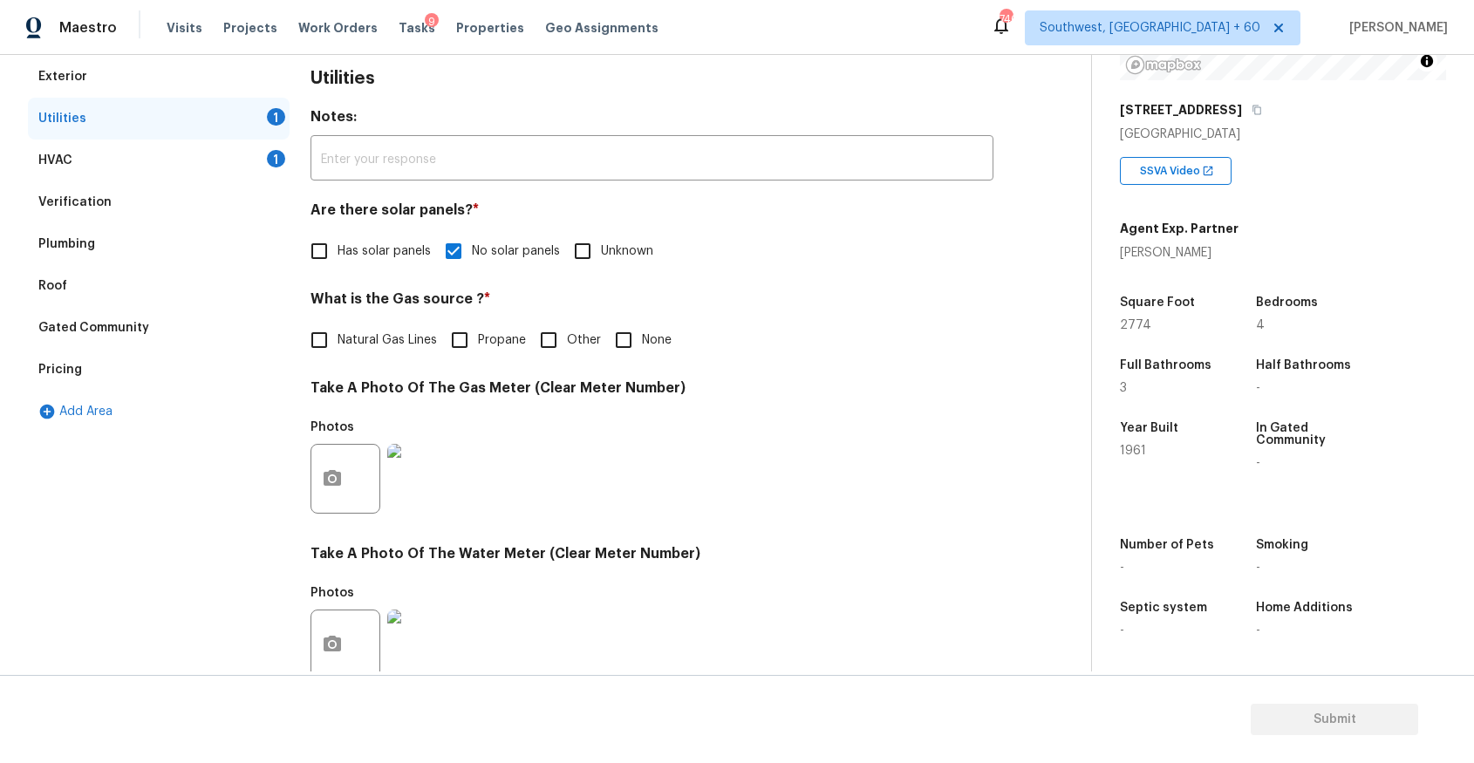
scroll to position [266, 0]
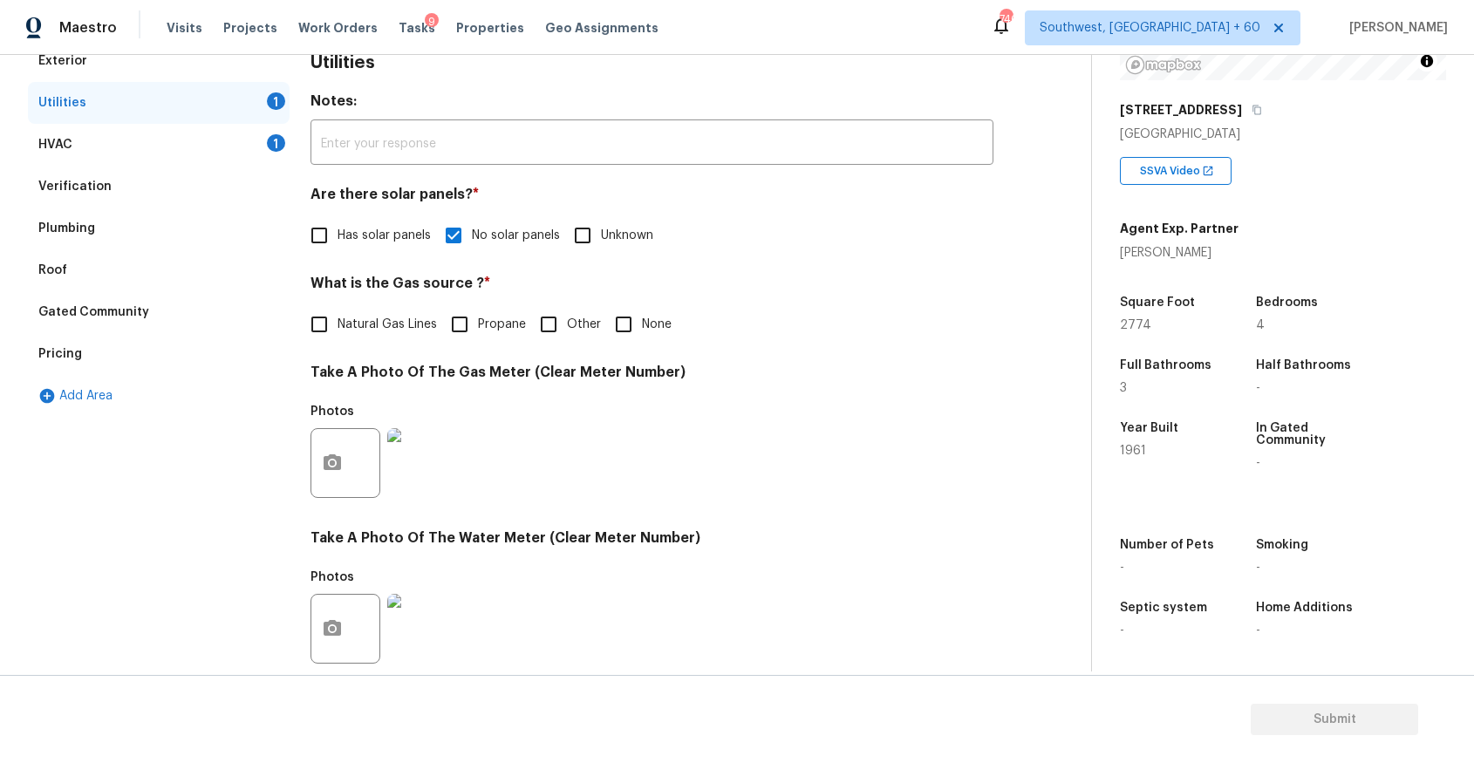
click at [178, 174] on div "Verification" at bounding box center [159, 187] width 262 height 42
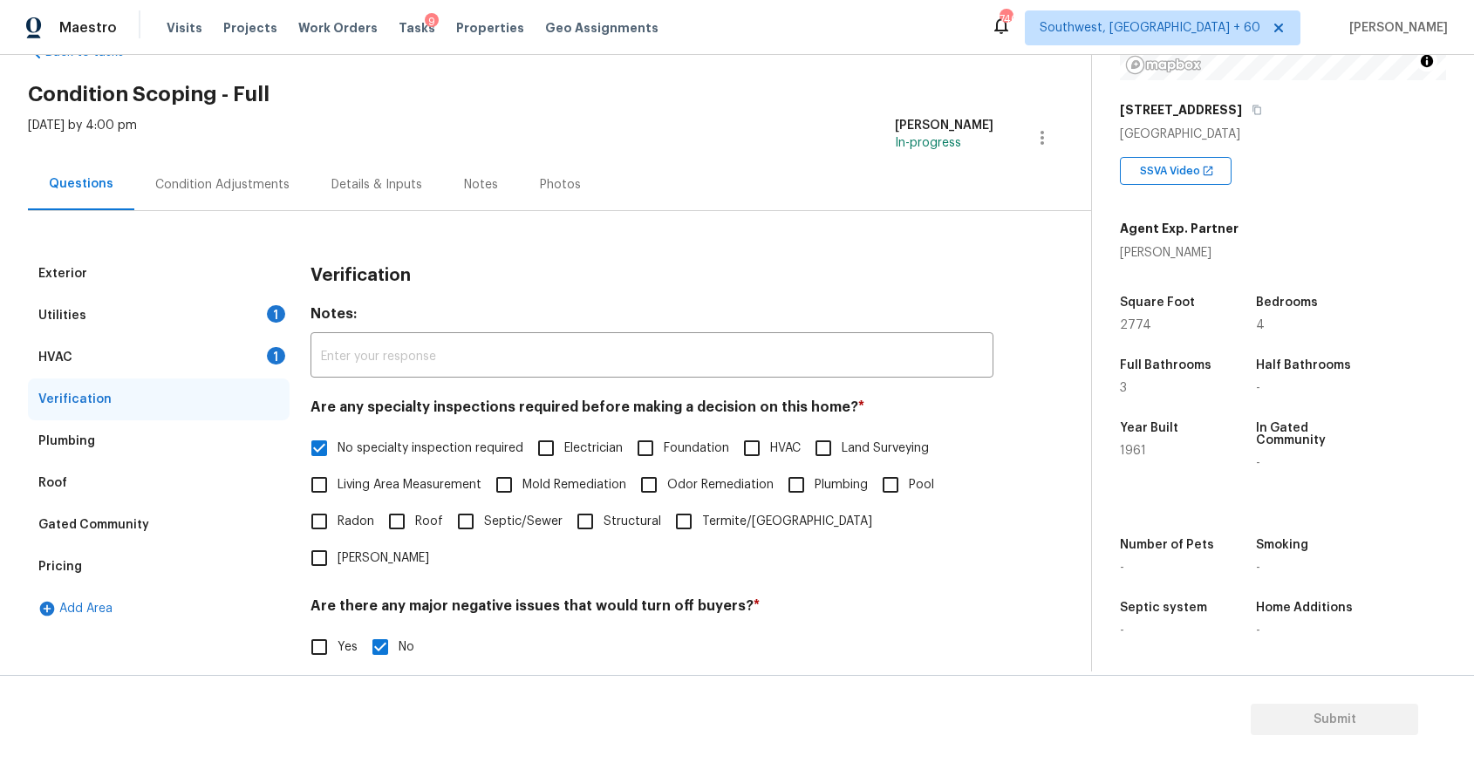
scroll to position [0, 0]
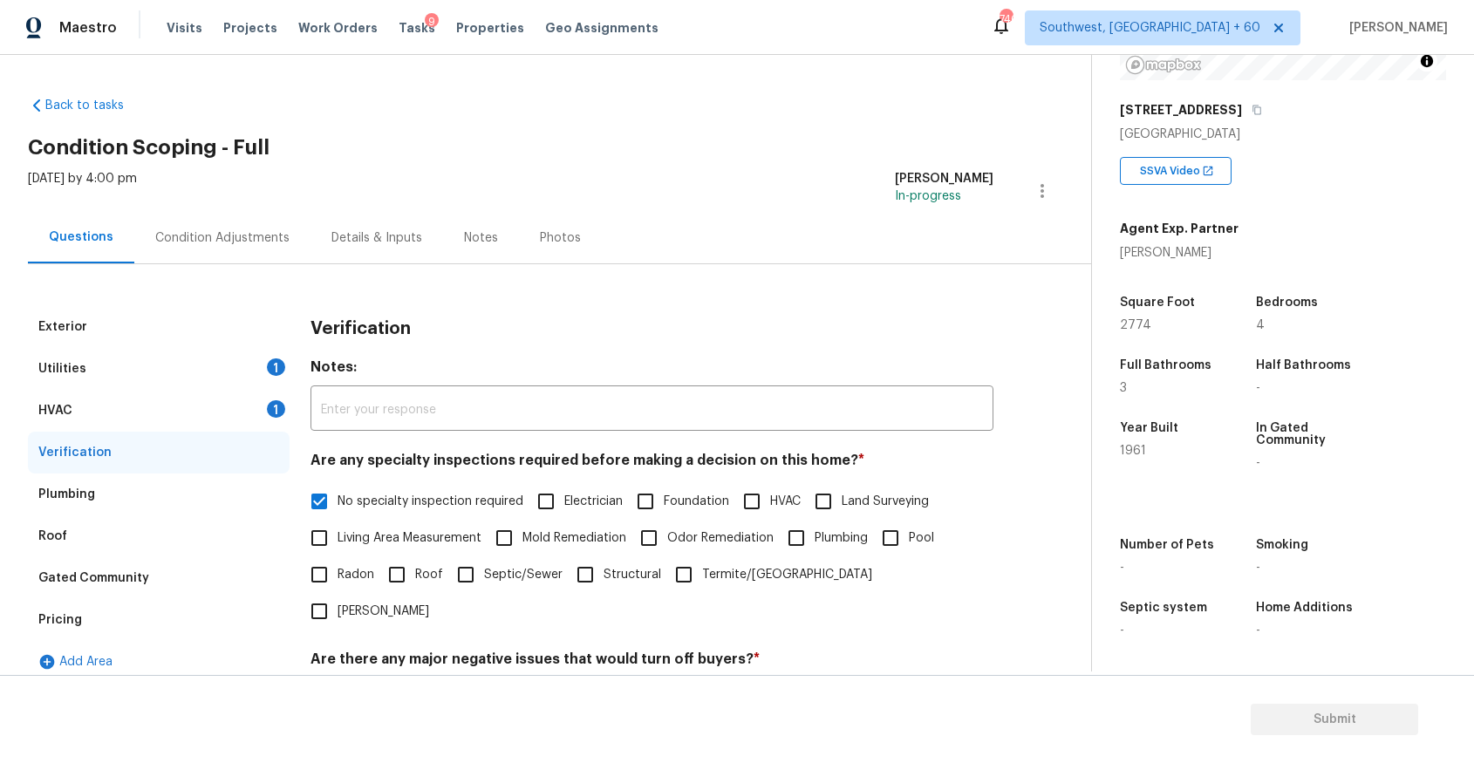
click at [189, 242] on div "Condition Adjustments" at bounding box center [222, 237] width 134 height 17
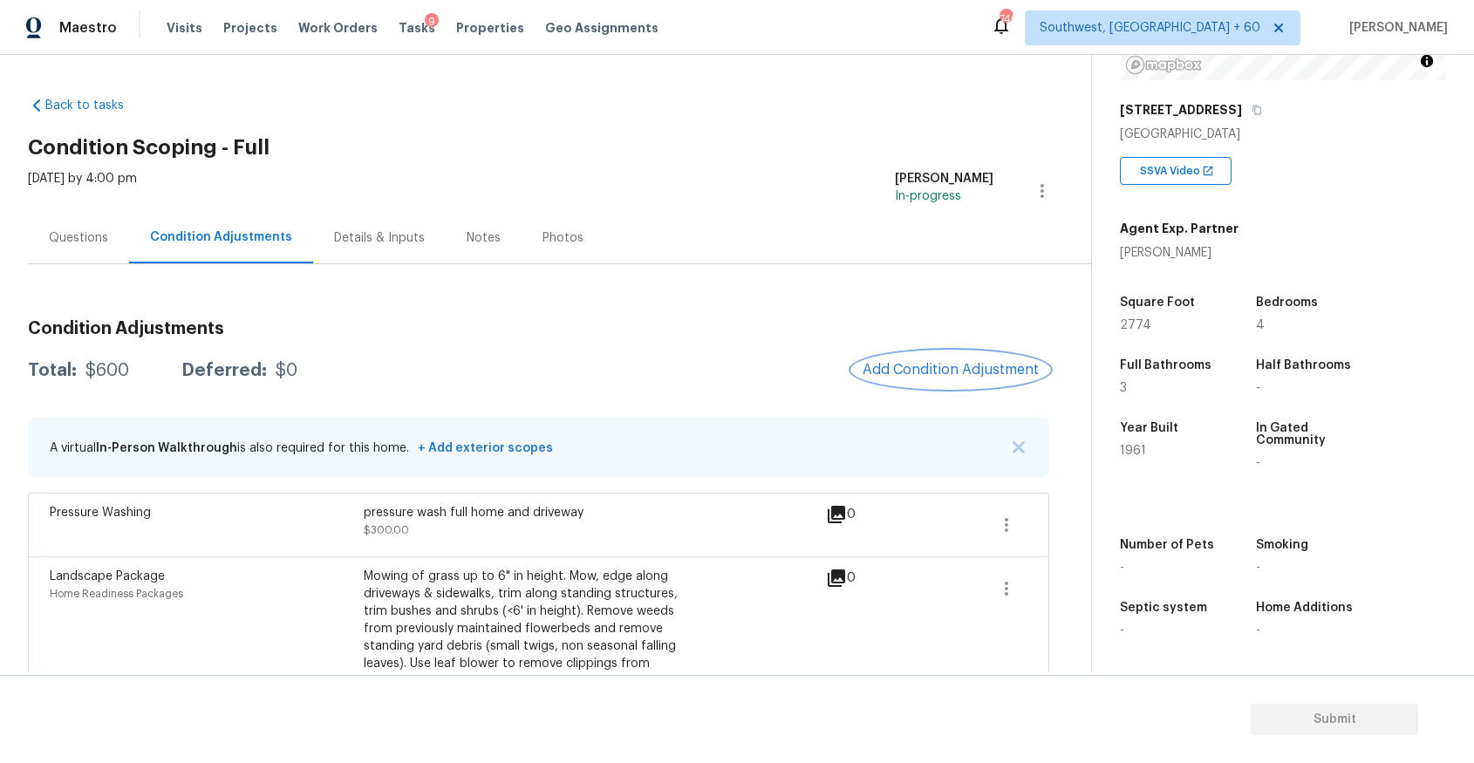
click at [940, 360] on button "Add Condition Adjustment" at bounding box center [950, 370] width 197 height 37
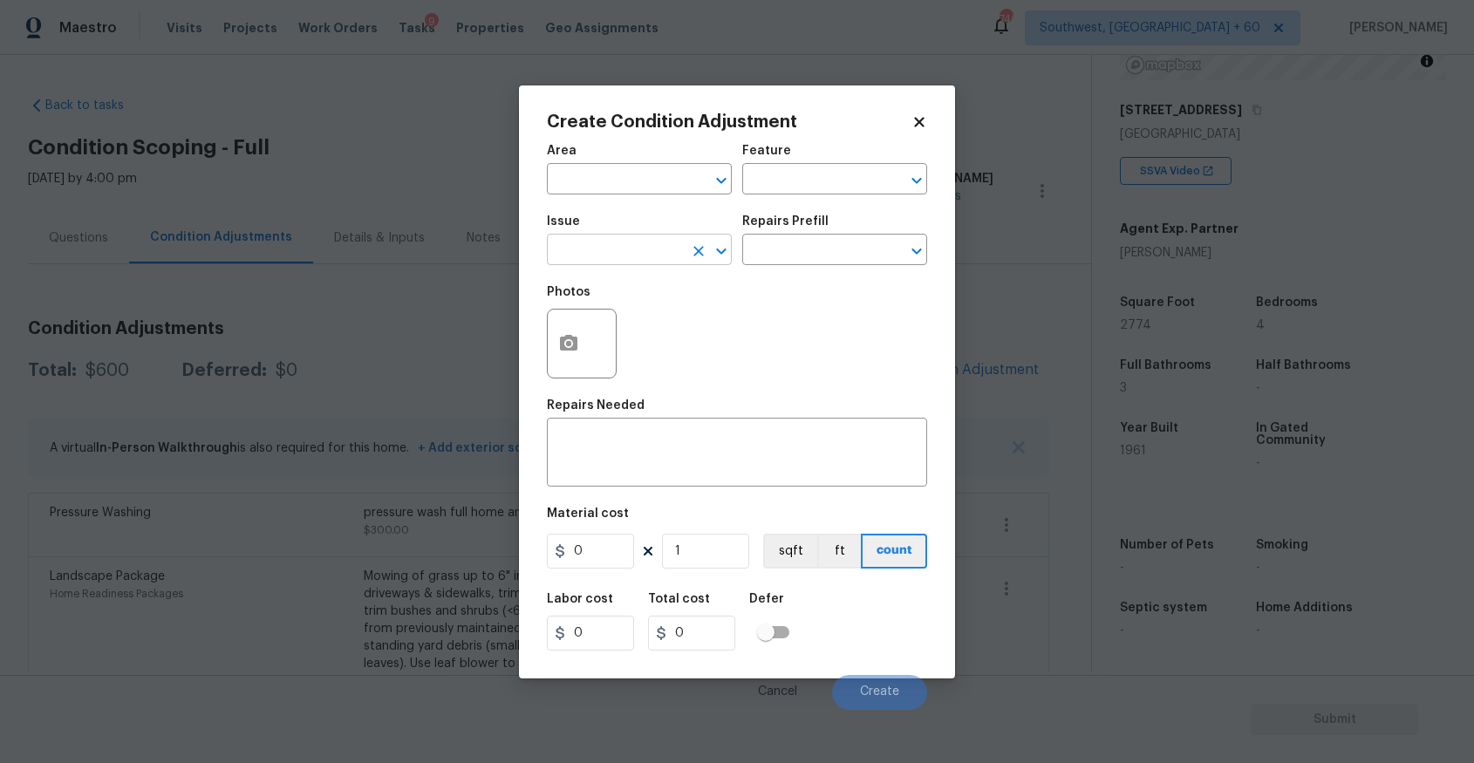
click at [662, 259] on input "text" at bounding box center [615, 251] width 136 height 27
click at [680, 339] on li "ACQ: Foundation" at bounding box center [639, 332] width 185 height 29
type input "ACQ: Foundation"
click at [776, 264] on input "text" at bounding box center [810, 251] width 136 height 27
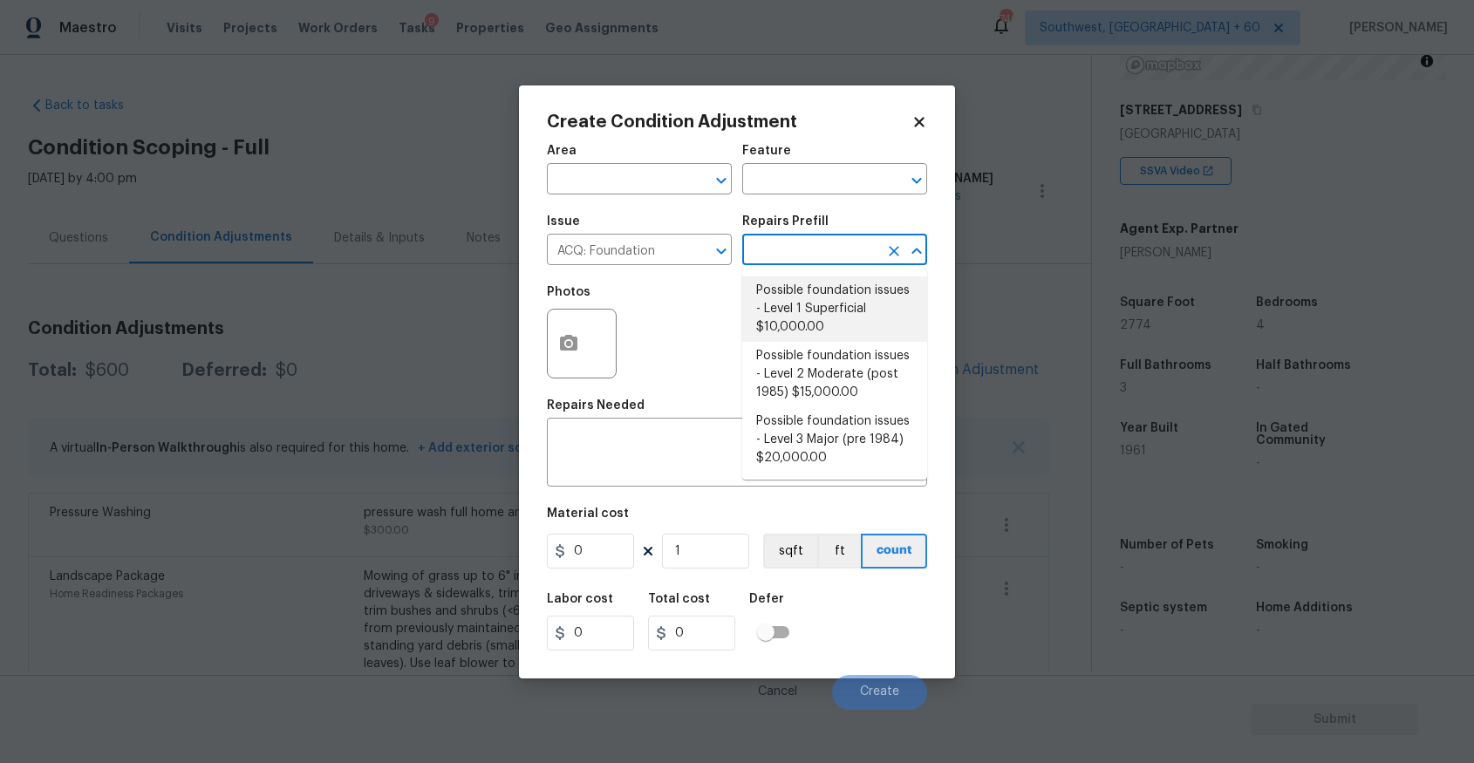
click at [865, 303] on li "Possible foundation issues - Level 1 Superficial $10,000.00" at bounding box center [834, 309] width 185 height 65
type input "Acquisition"
type textarea "Possible foundation issues - Level 1 - Superficial. Disclaimer: This is NOT a t…"
type input "10000"
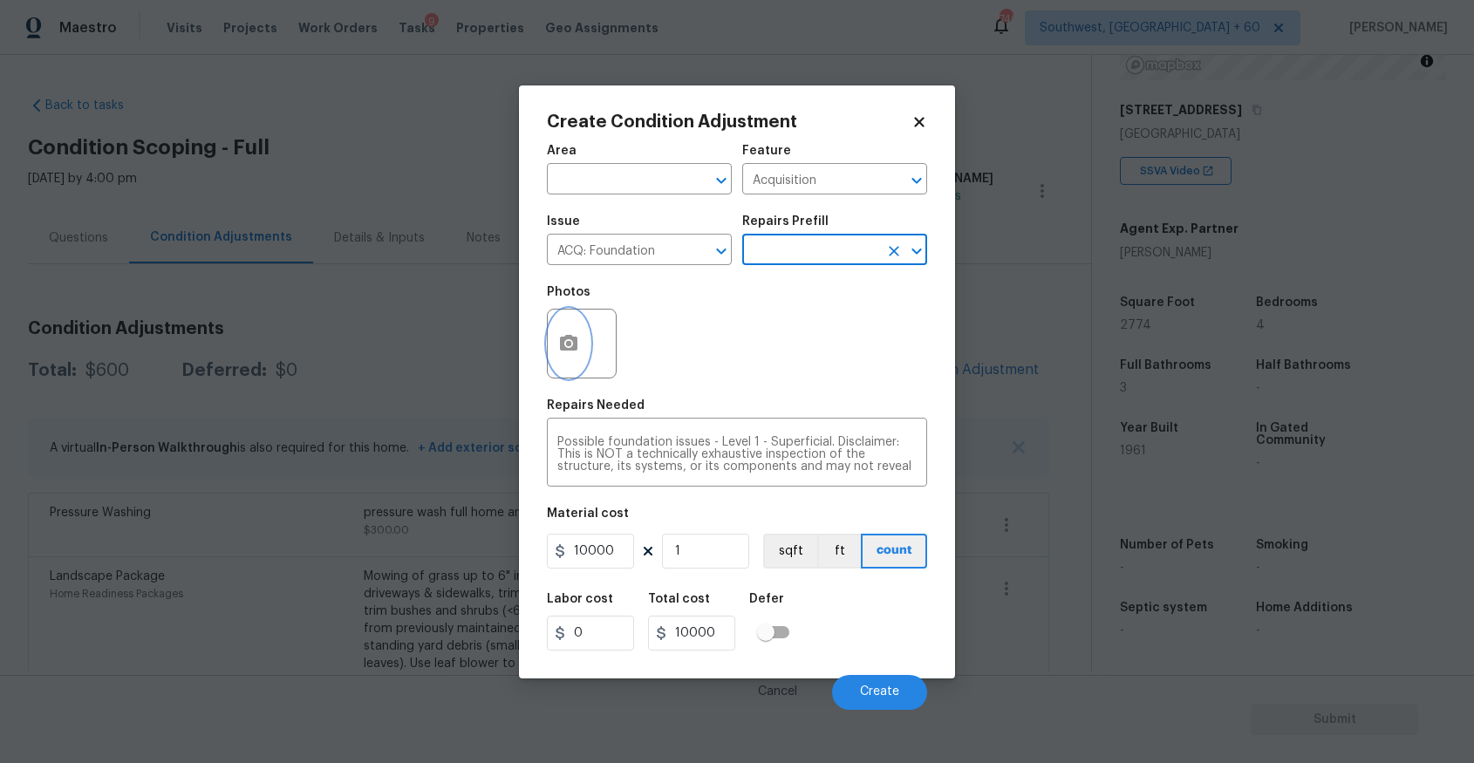
click at [571, 338] on icon "button" at bounding box center [568, 343] width 17 height 16
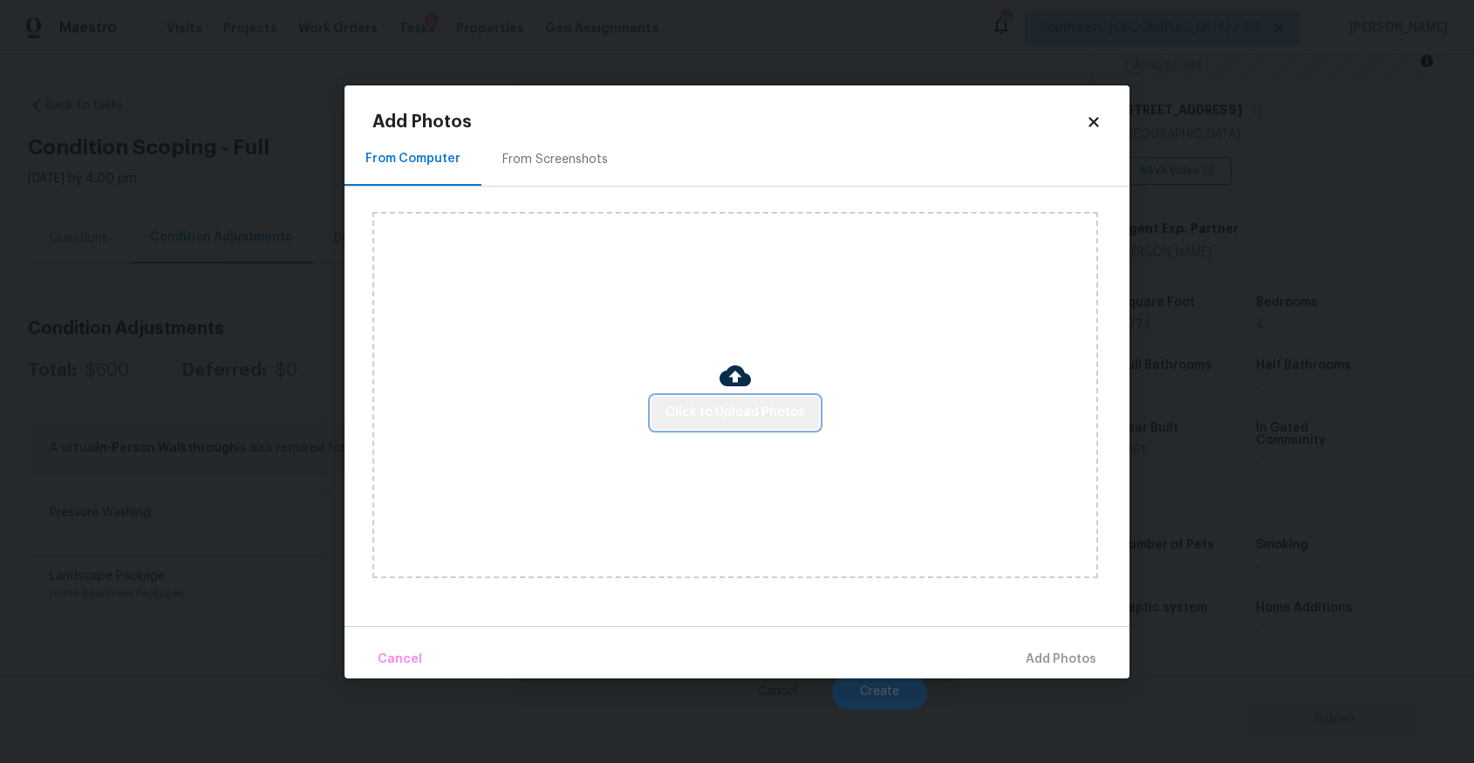
click at [741, 404] on span "Click to Upload Photos" at bounding box center [736, 413] width 140 height 22
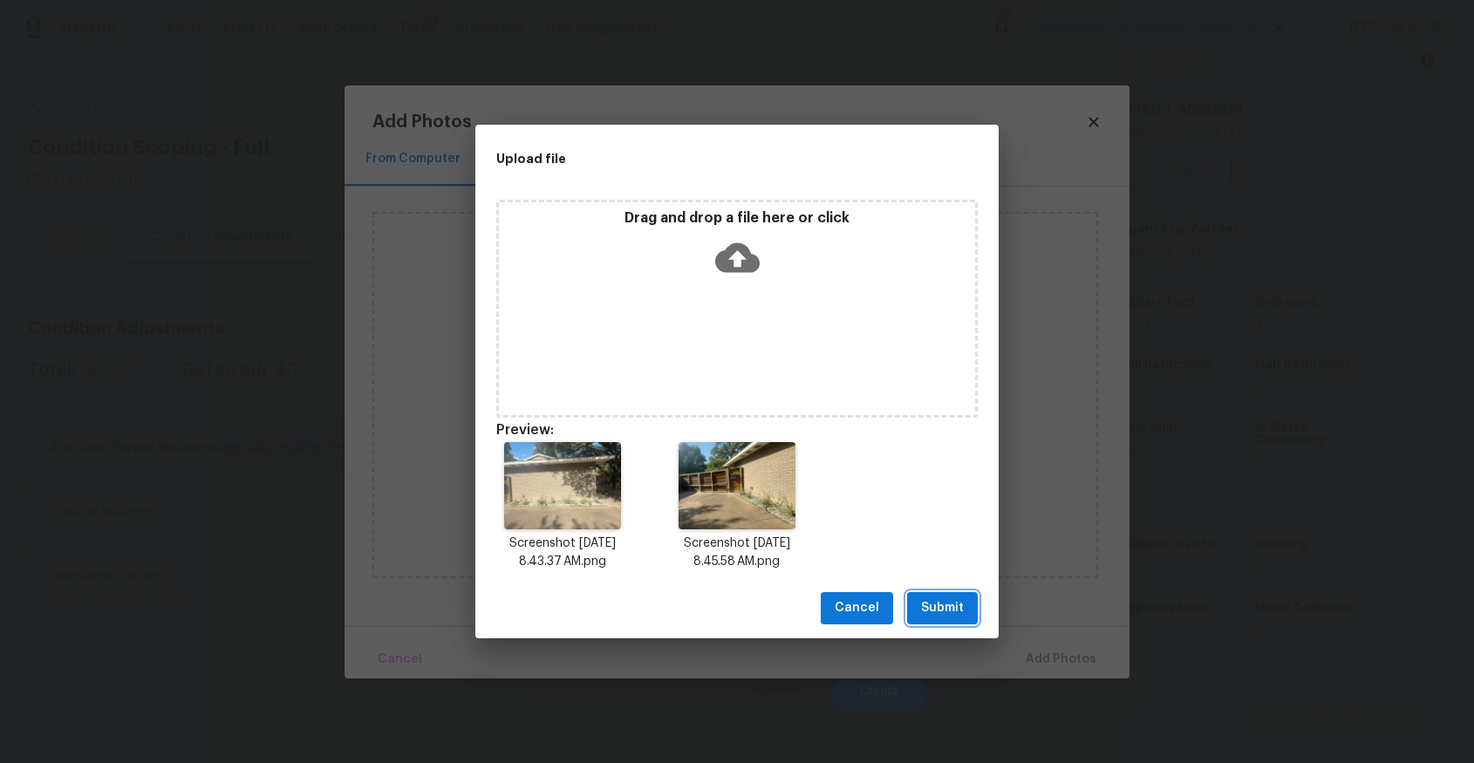
click at [947, 623] on button "Submit" at bounding box center [942, 608] width 71 height 32
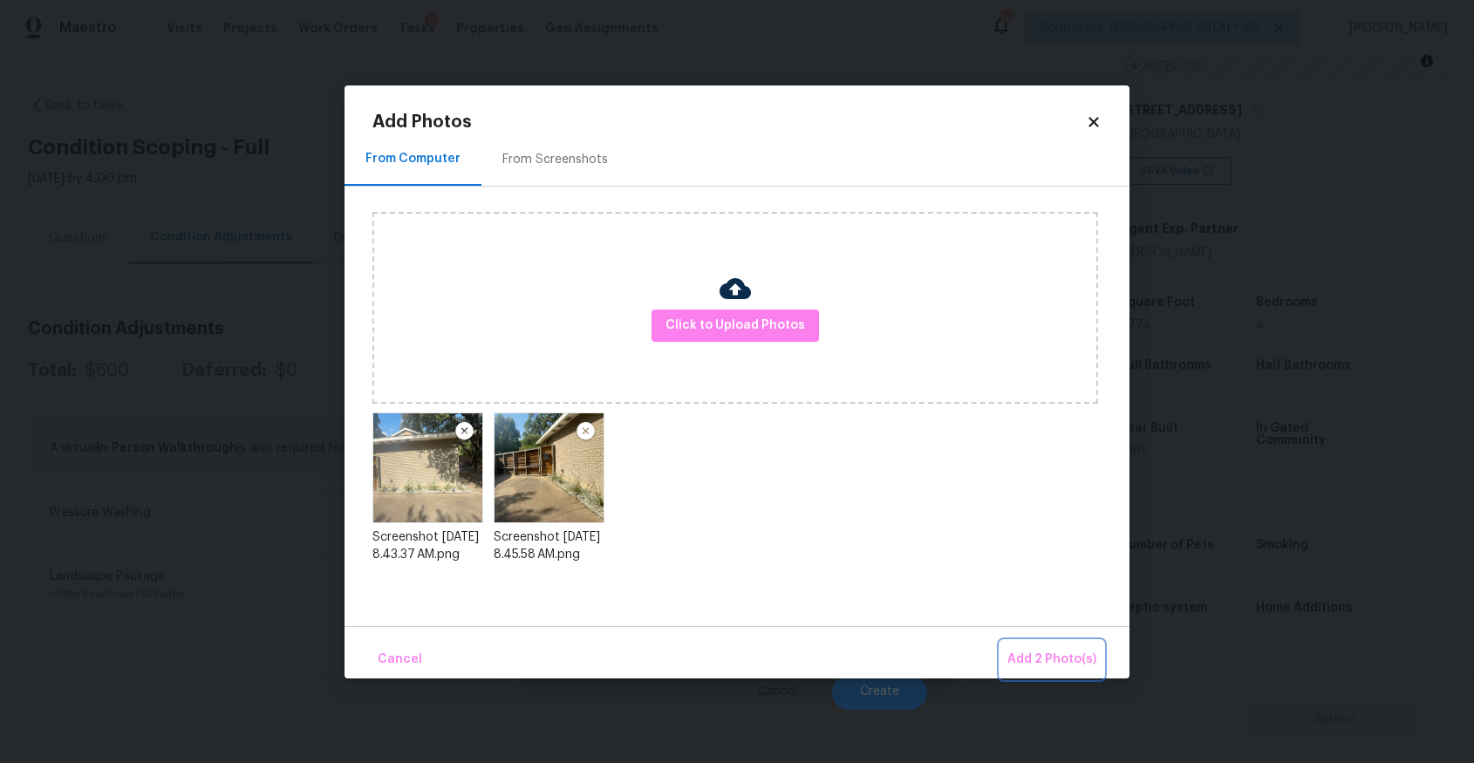
click at [1046, 663] on span "Add 2 Photo(s)" at bounding box center [1052, 660] width 89 height 22
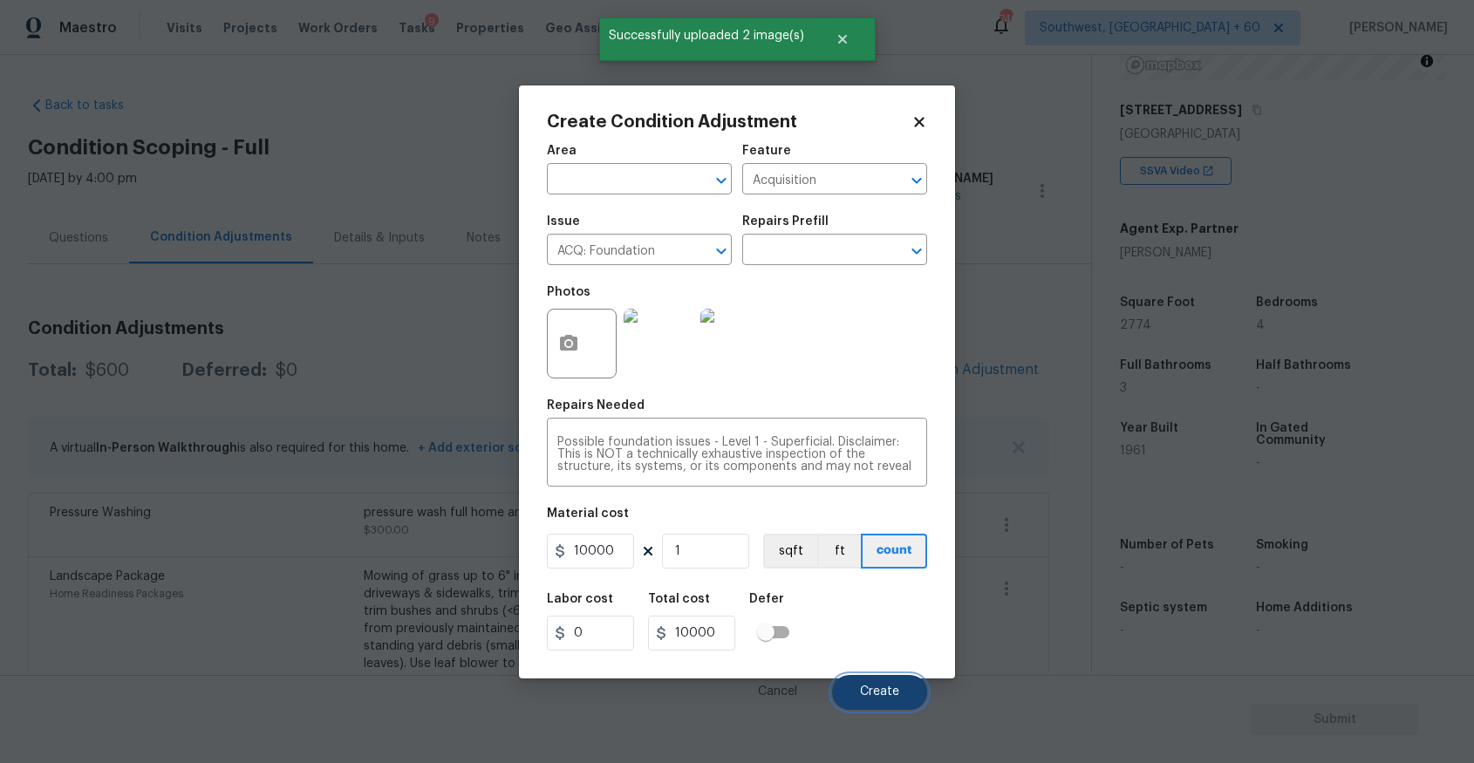
click at [884, 698] on span "Create" at bounding box center [879, 692] width 39 height 13
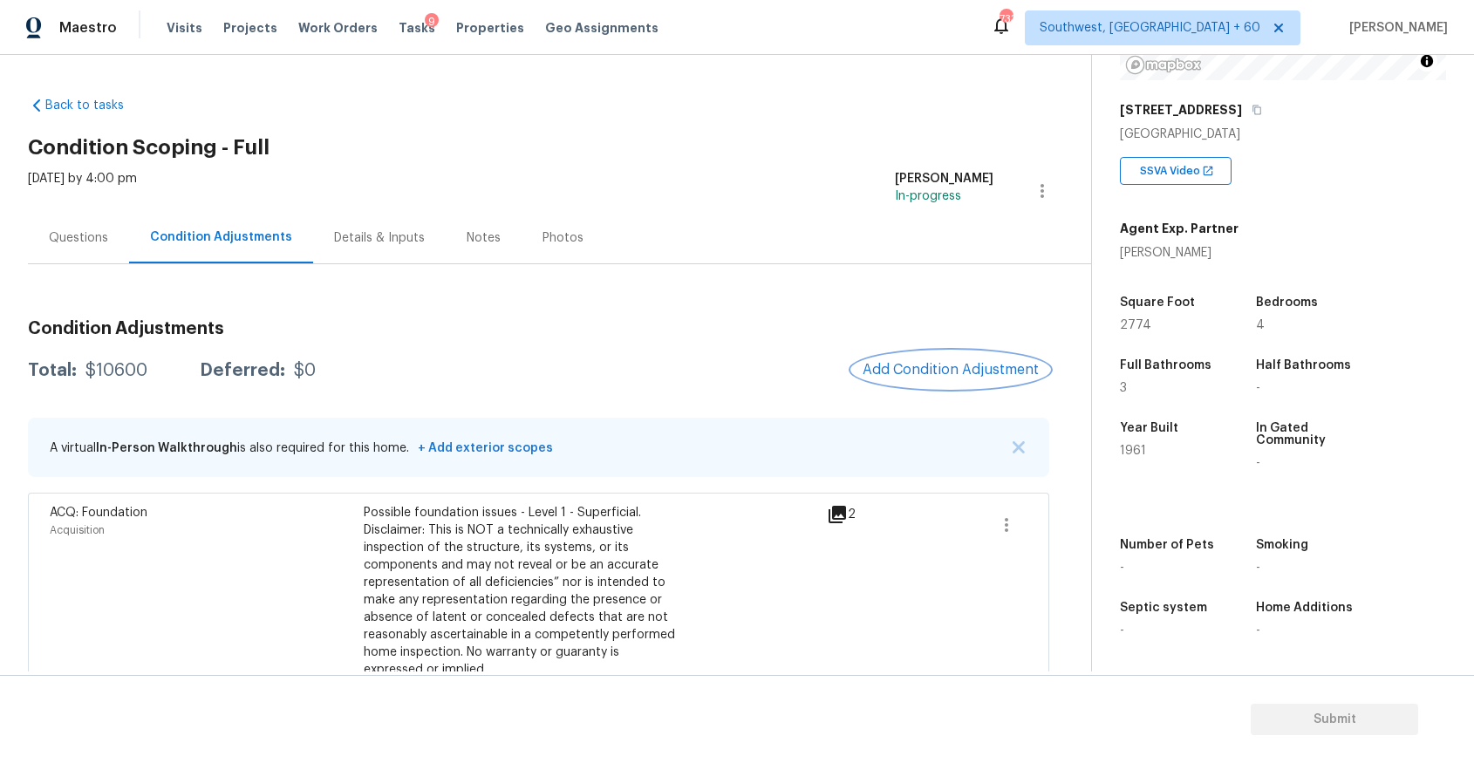
click at [932, 369] on span "Add Condition Adjustment" at bounding box center [951, 370] width 176 height 16
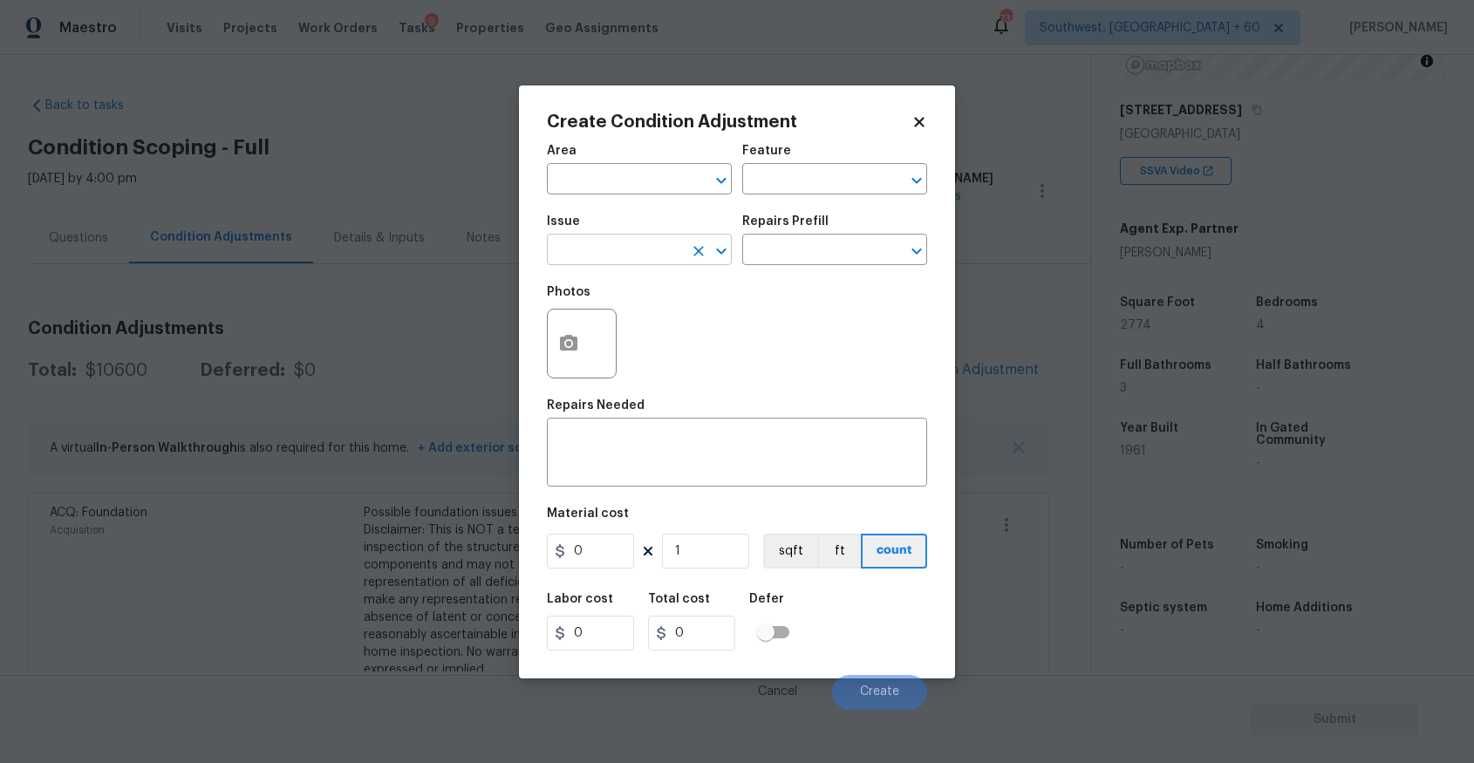
click at [618, 247] on input "text" at bounding box center [615, 251] width 136 height 27
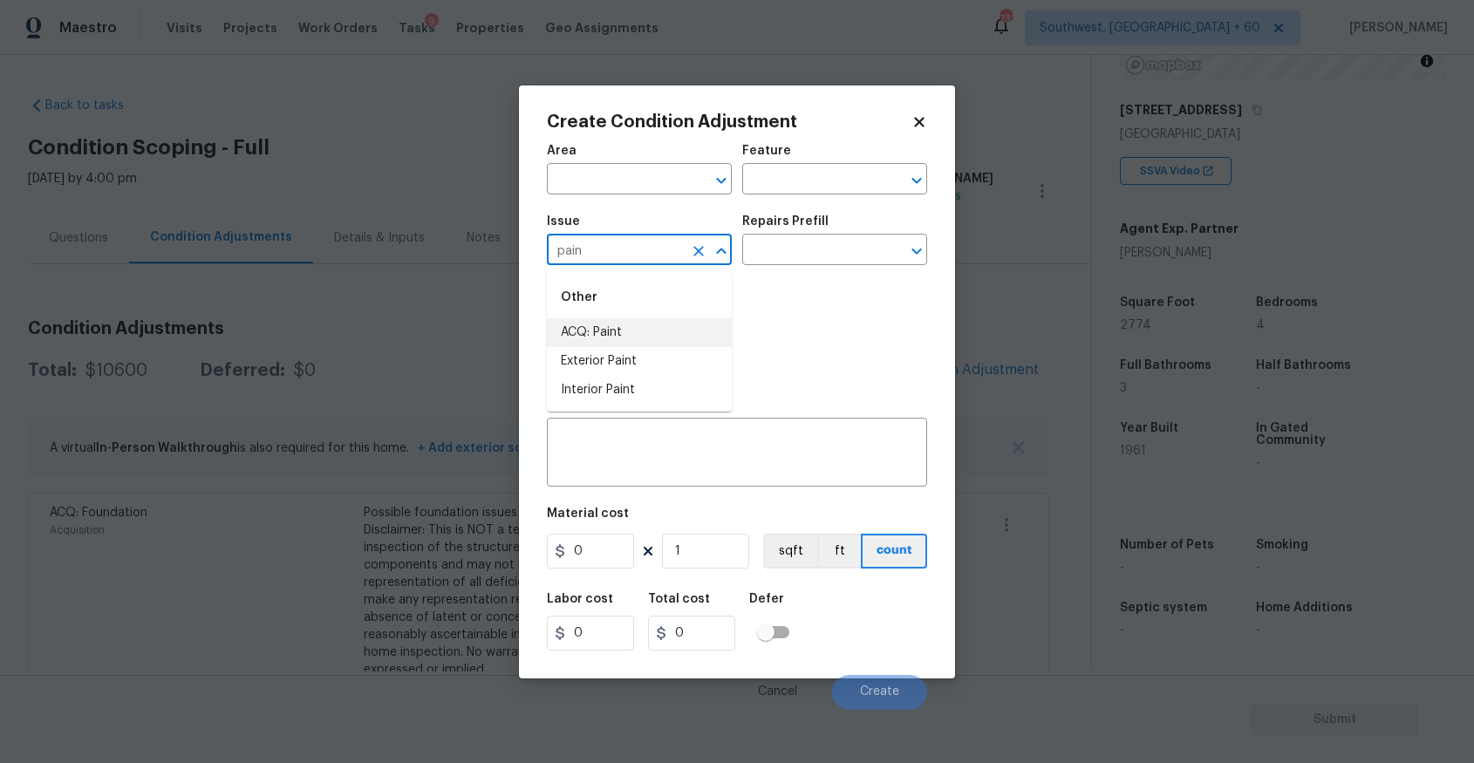
click at [616, 345] on li "ACQ: Paint" at bounding box center [639, 332] width 185 height 29
type input "ACQ: Paint"
click at [832, 243] on input "text" at bounding box center [810, 251] width 136 height 27
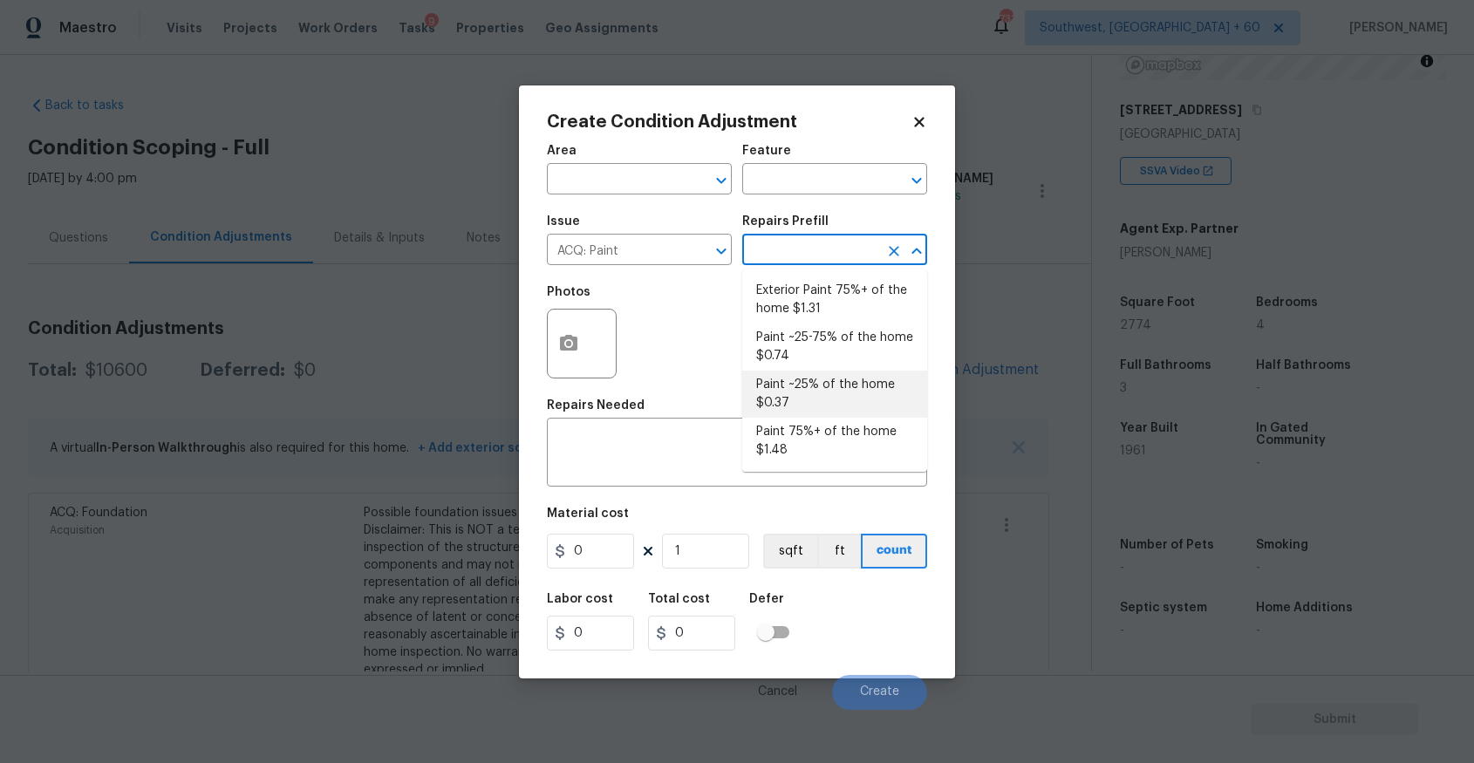
click at [855, 386] on li "Paint ~25% of the home $0.37" at bounding box center [834, 394] width 185 height 47
type input "Acquisition"
type textarea "Acquisition Scope: ~25% of the home needs interior paint"
type input "0.37"
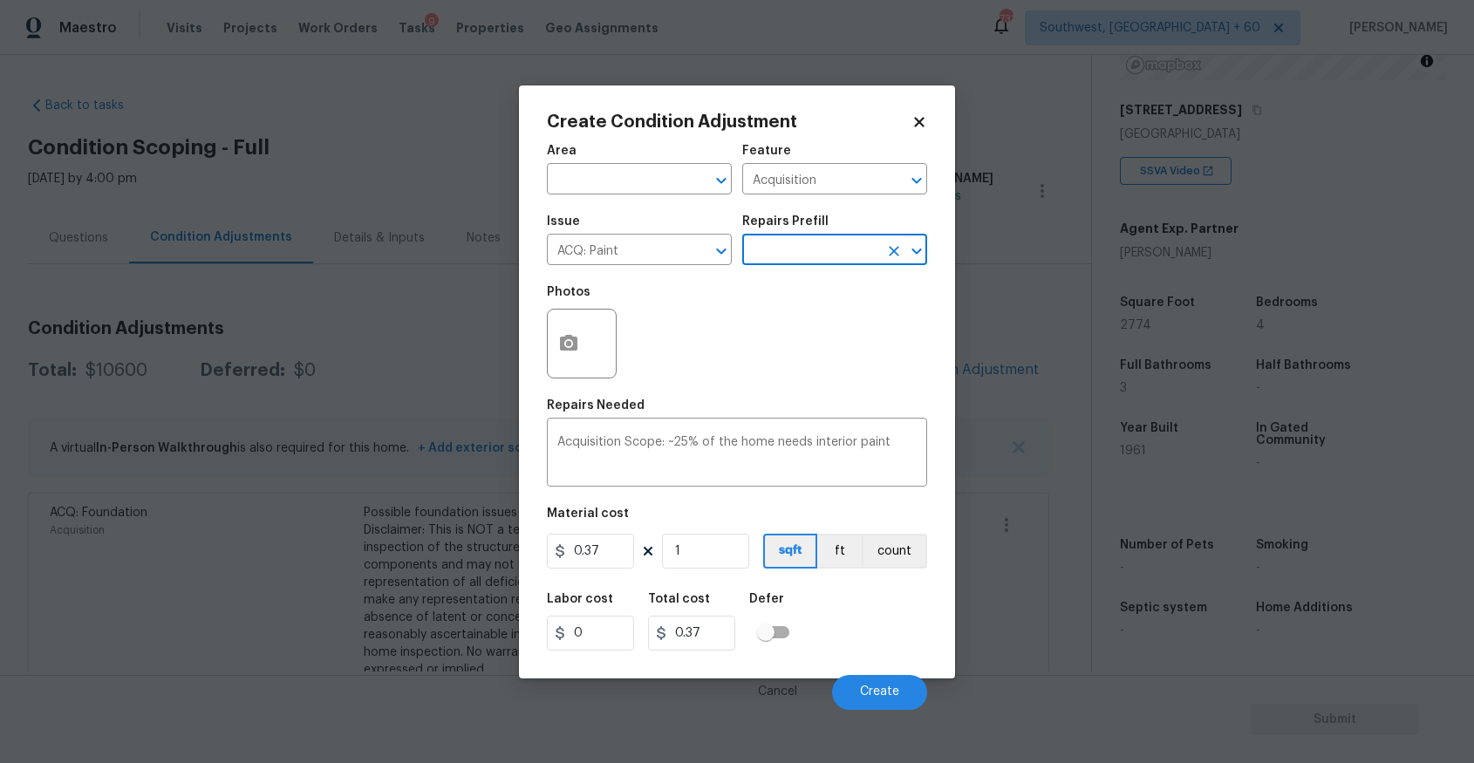
click at [822, 239] on input "text" at bounding box center [810, 251] width 136 height 27
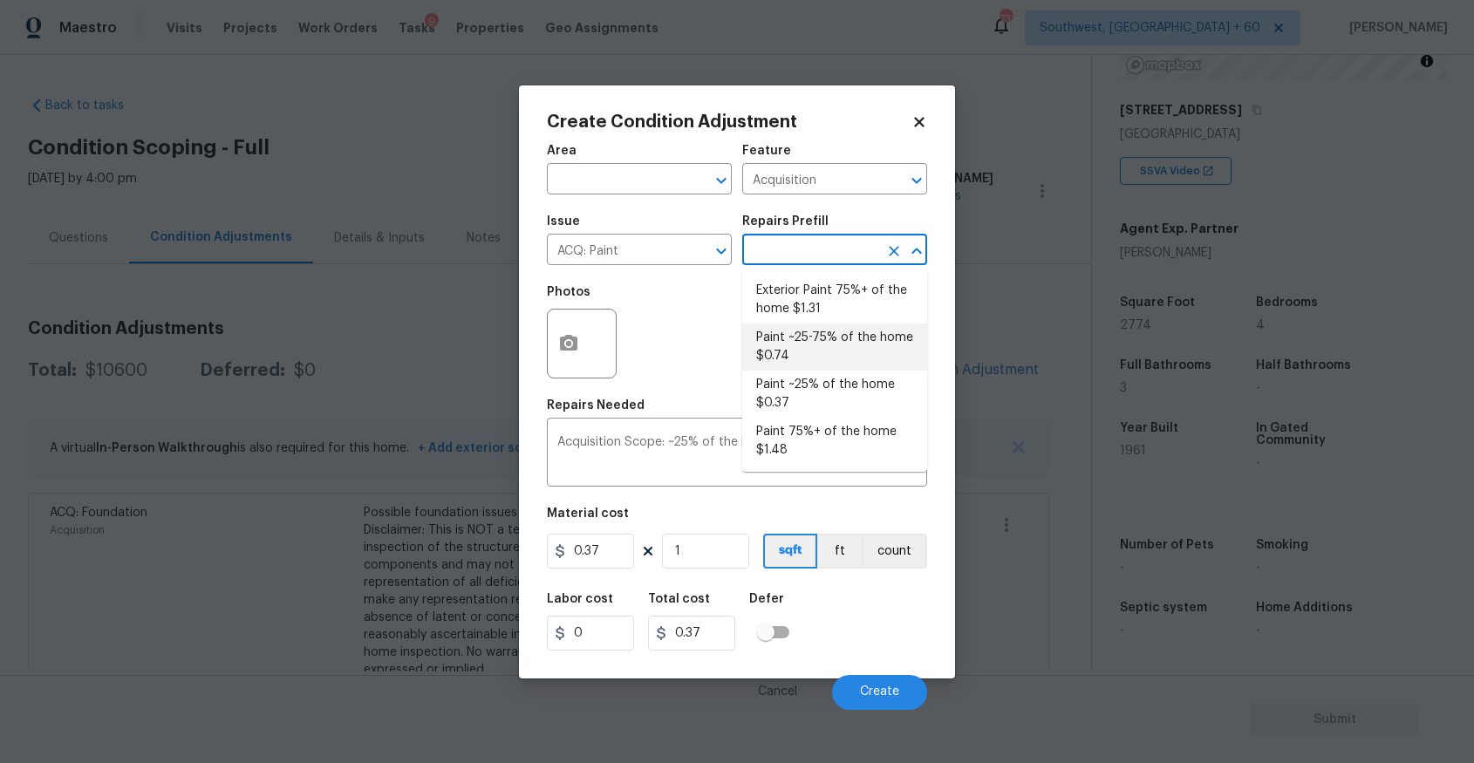
click at [860, 332] on li "Paint ~25-75% of the home $0.74" at bounding box center [834, 347] width 185 height 47
type textarea "Acquisition Scope: ~25 - 75% of the home needs interior paint"
type input "0.74"
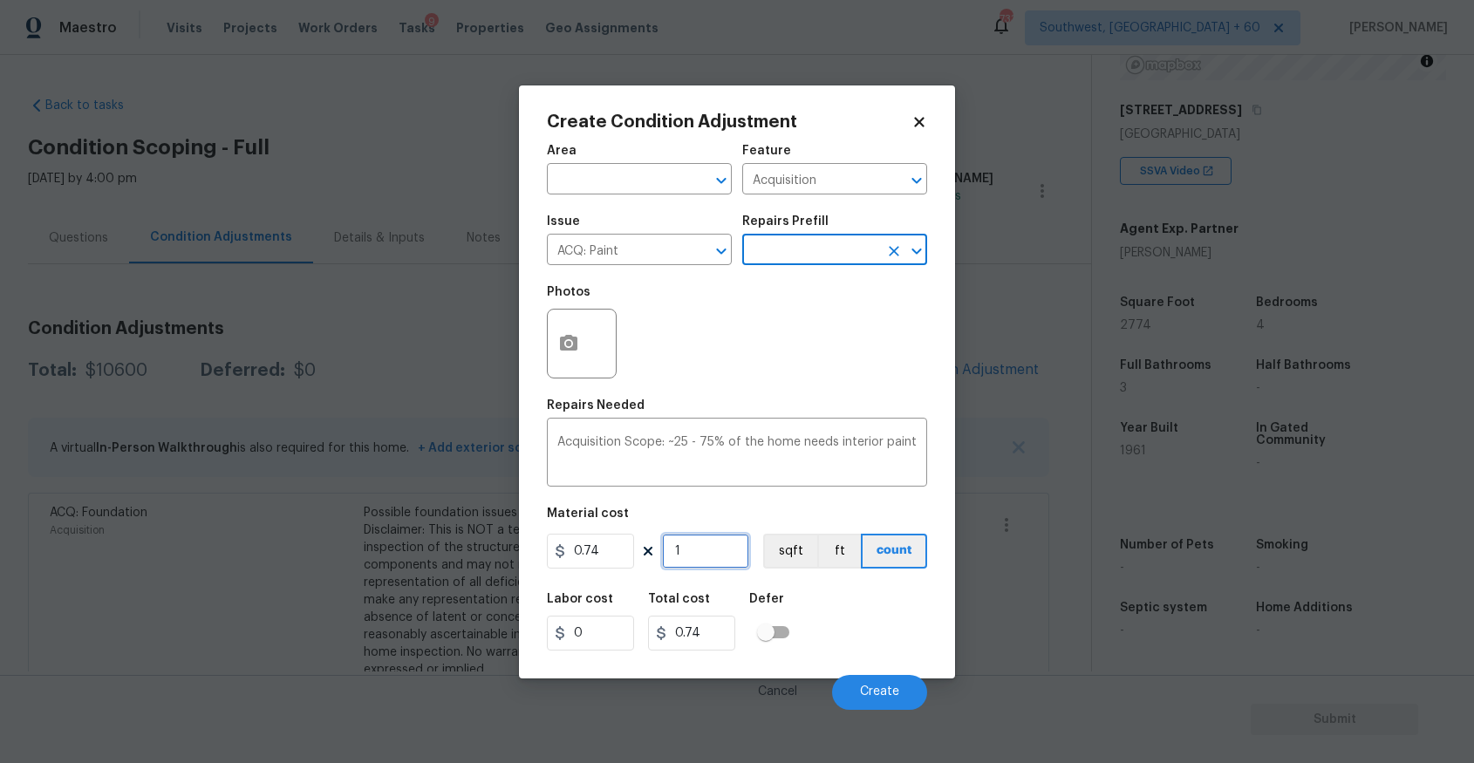
click at [716, 541] on input "1" at bounding box center [705, 551] width 87 height 35
type input "0"
type input "2"
type input "1.48"
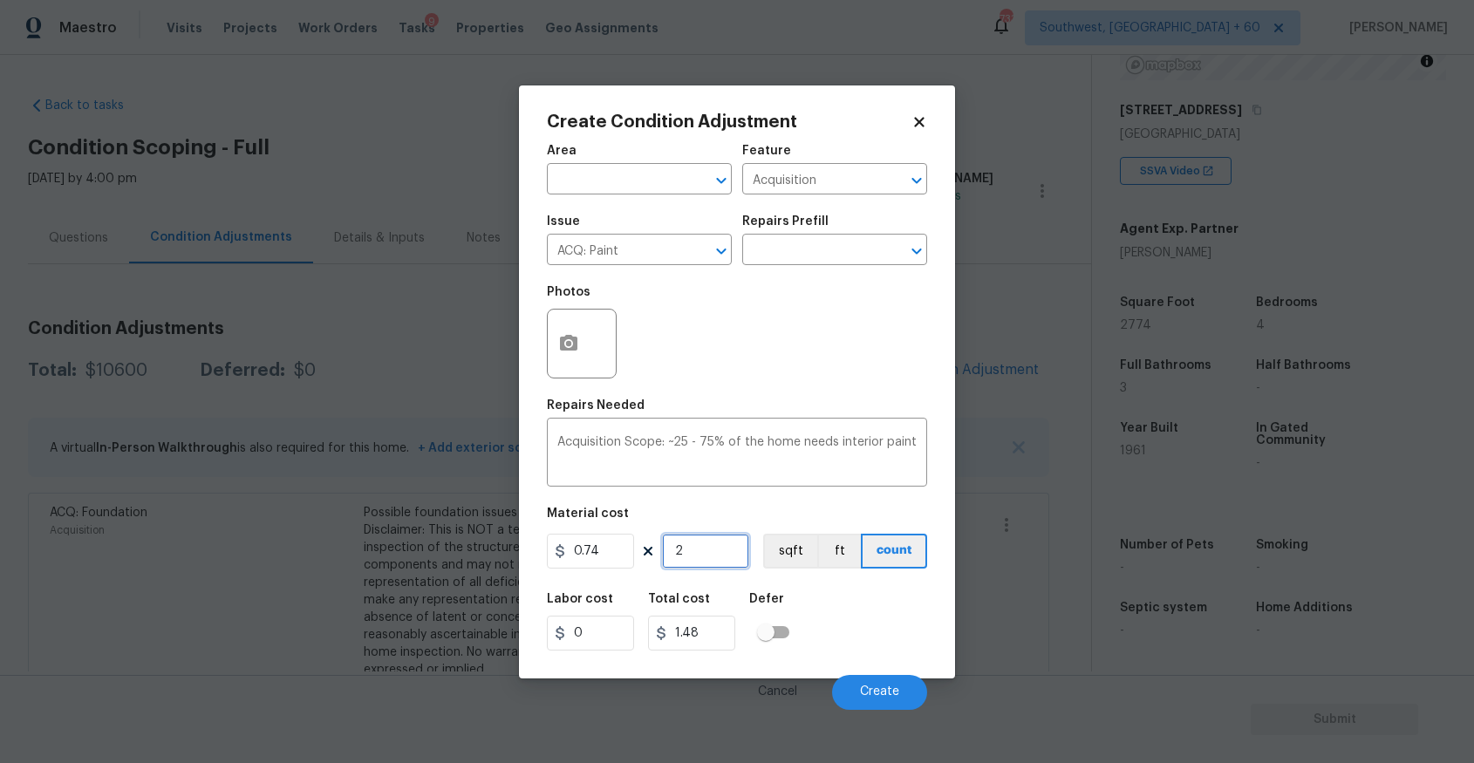
type input "27"
type input "19.98"
type input "277"
type input "204.98"
type input "2774"
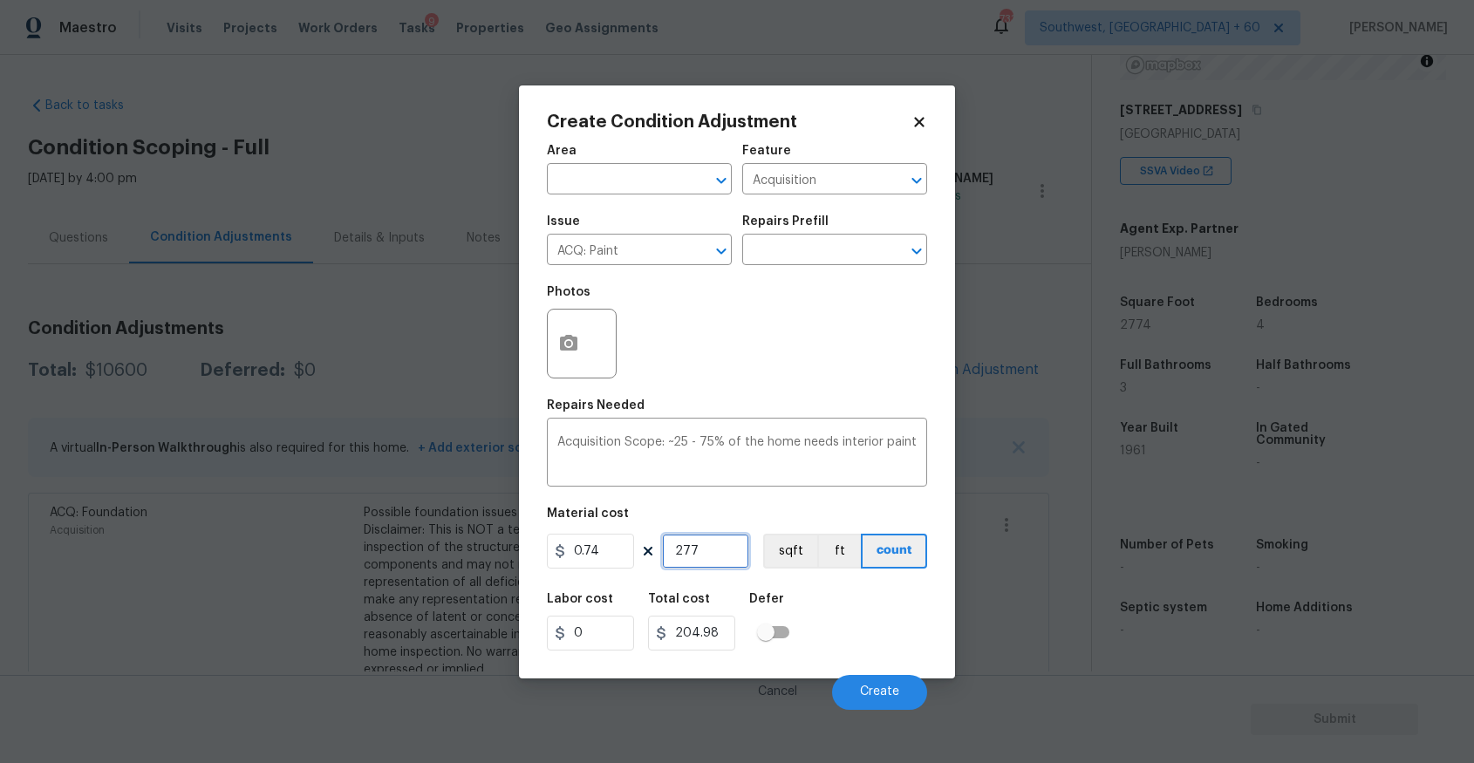
type input "2052.76"
type input "2774"
click at [578, 335] on icon "button" at bounding box center [568, 343] width 21 height 21
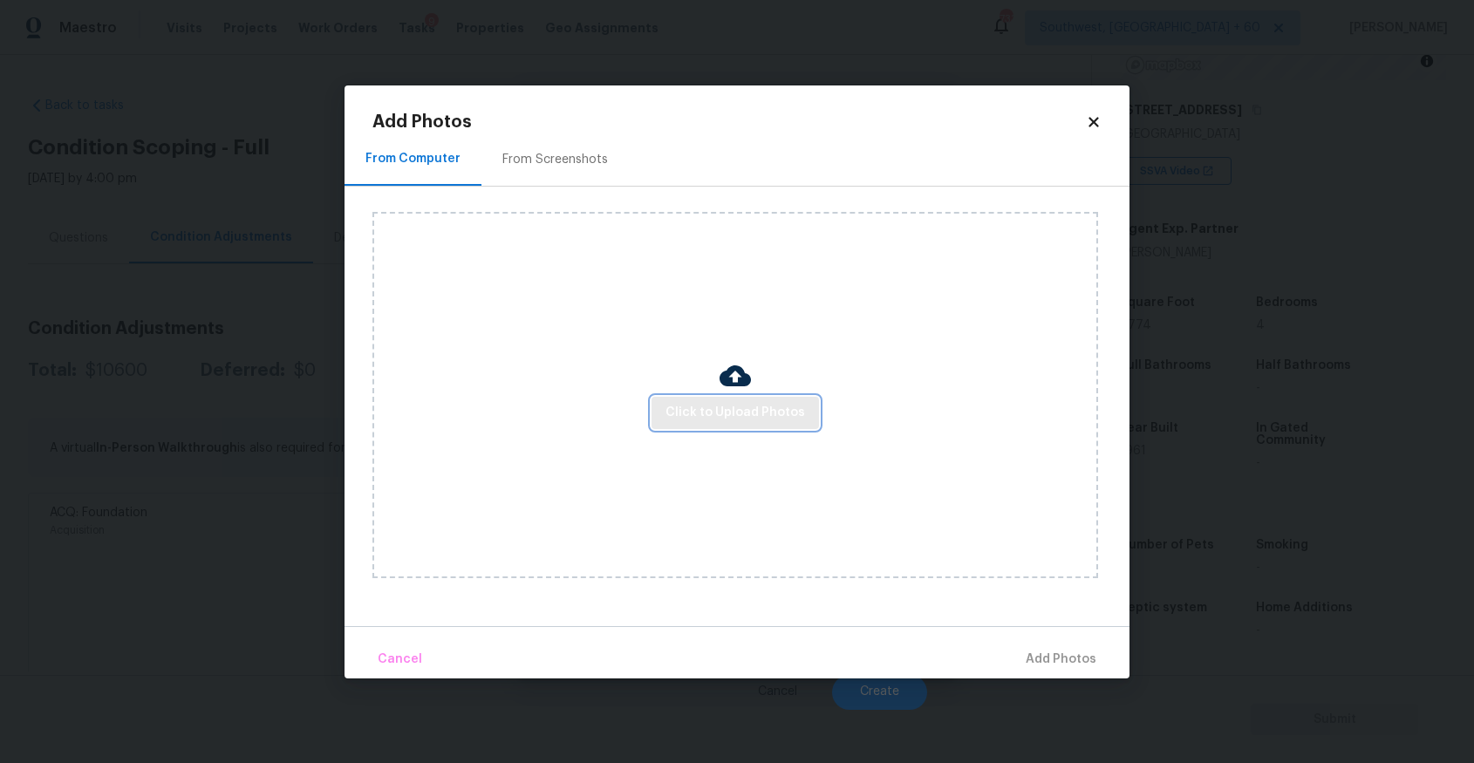
click at [712, 400] on button "Click to Upload Photos" at bounding box center [735, 413] width 167 height 32
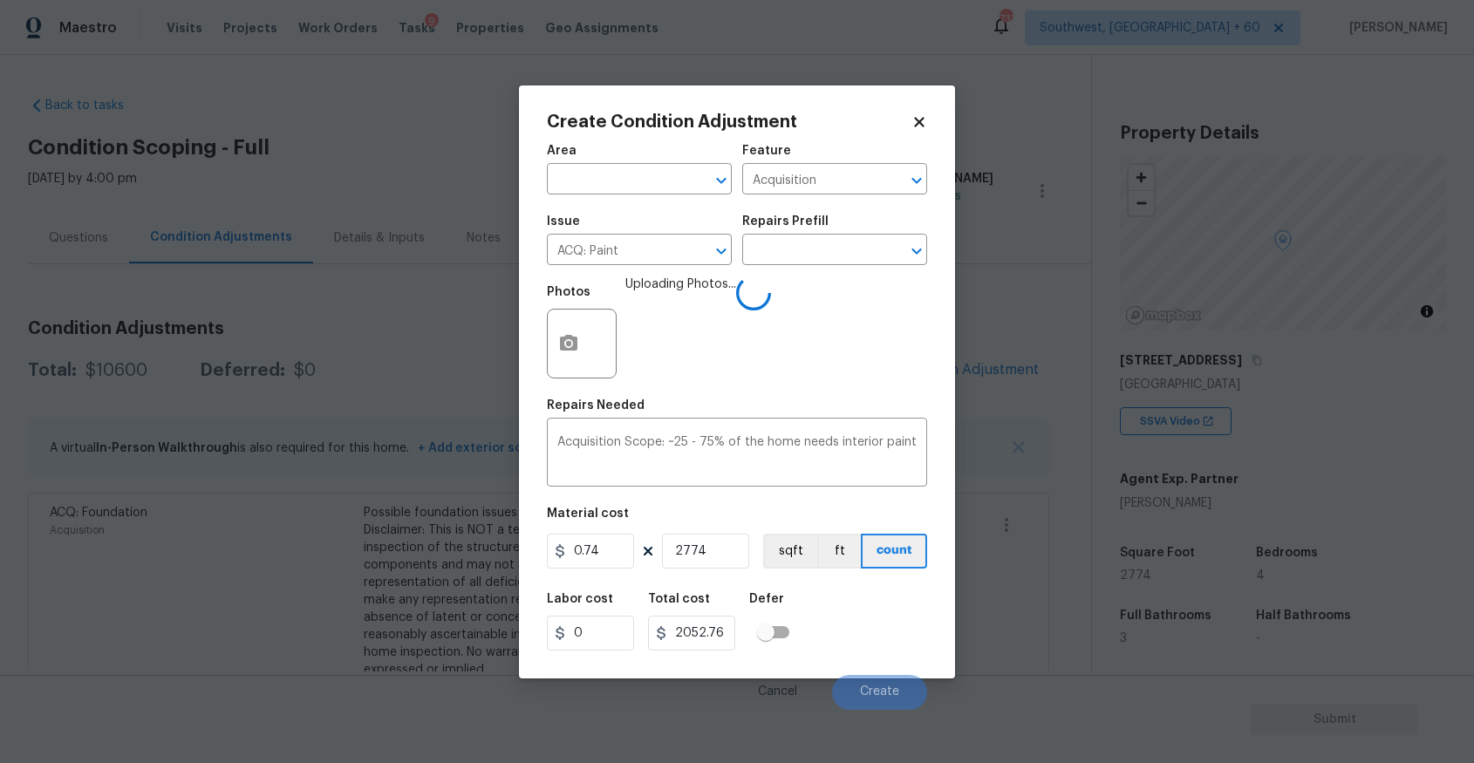
scroll to position [250, 0]
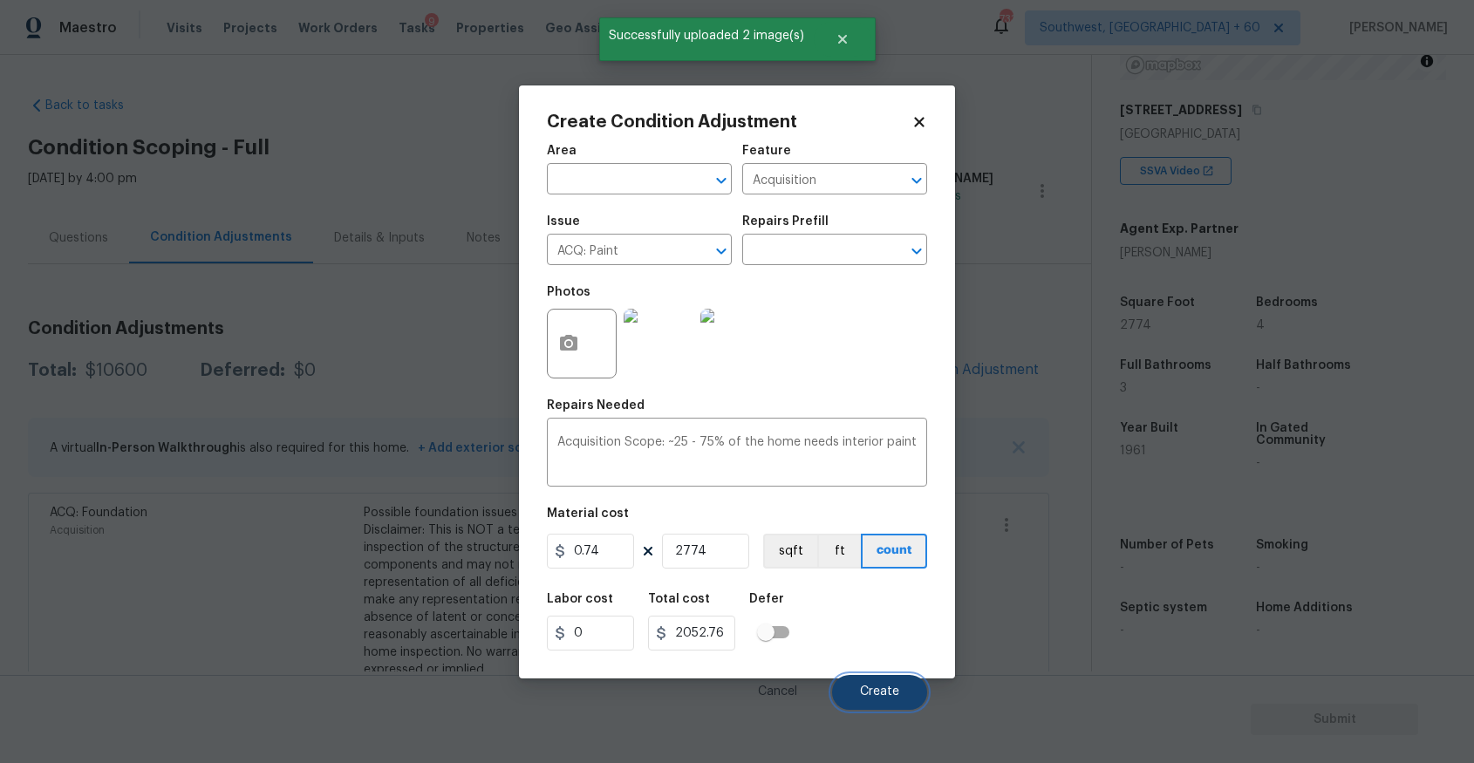
click at [885, 696] on span "Create" at bounding box center [879, 692] width 39 height 13
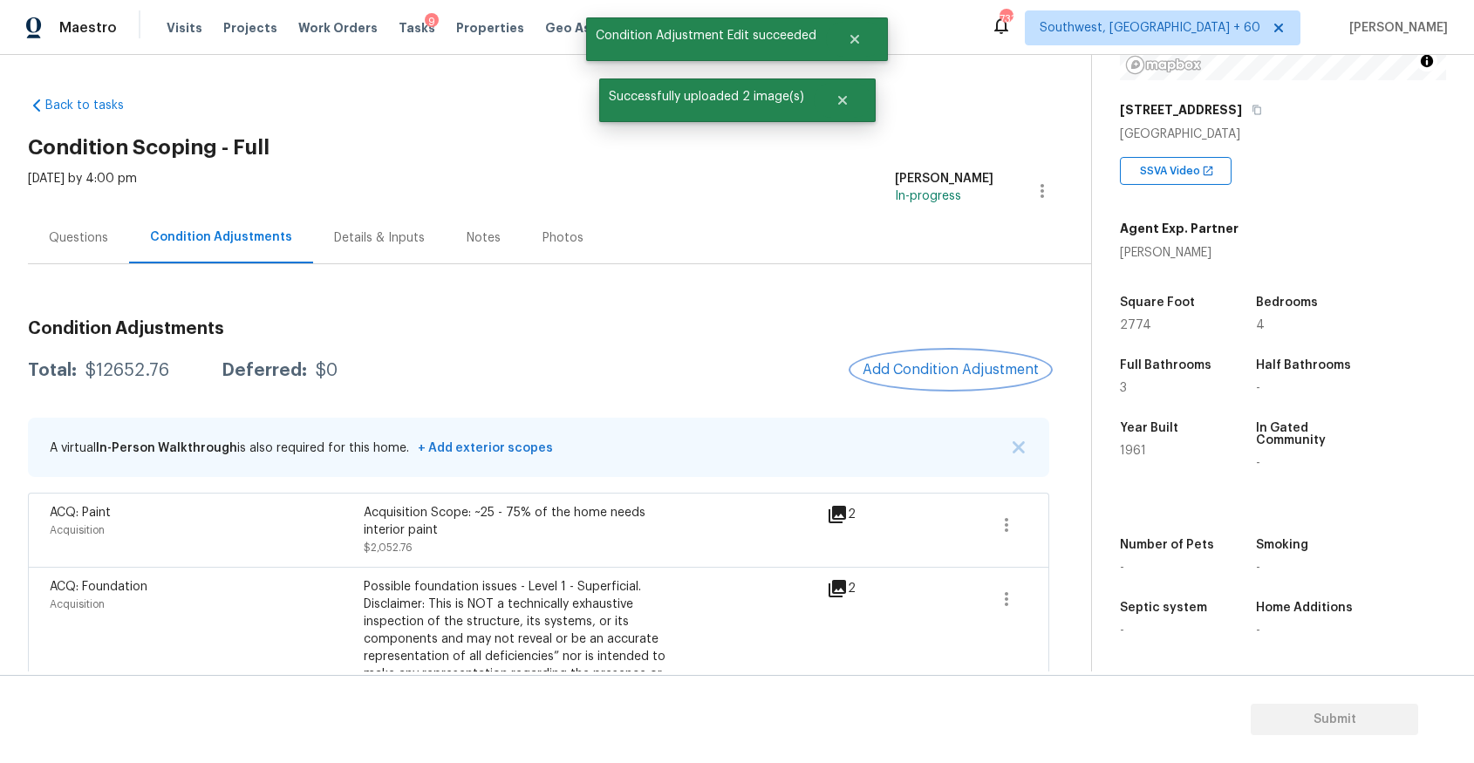
click at [940, 374] on span "Add Condition Adjustment" at bounding box center [951, 370] width 176 height 16
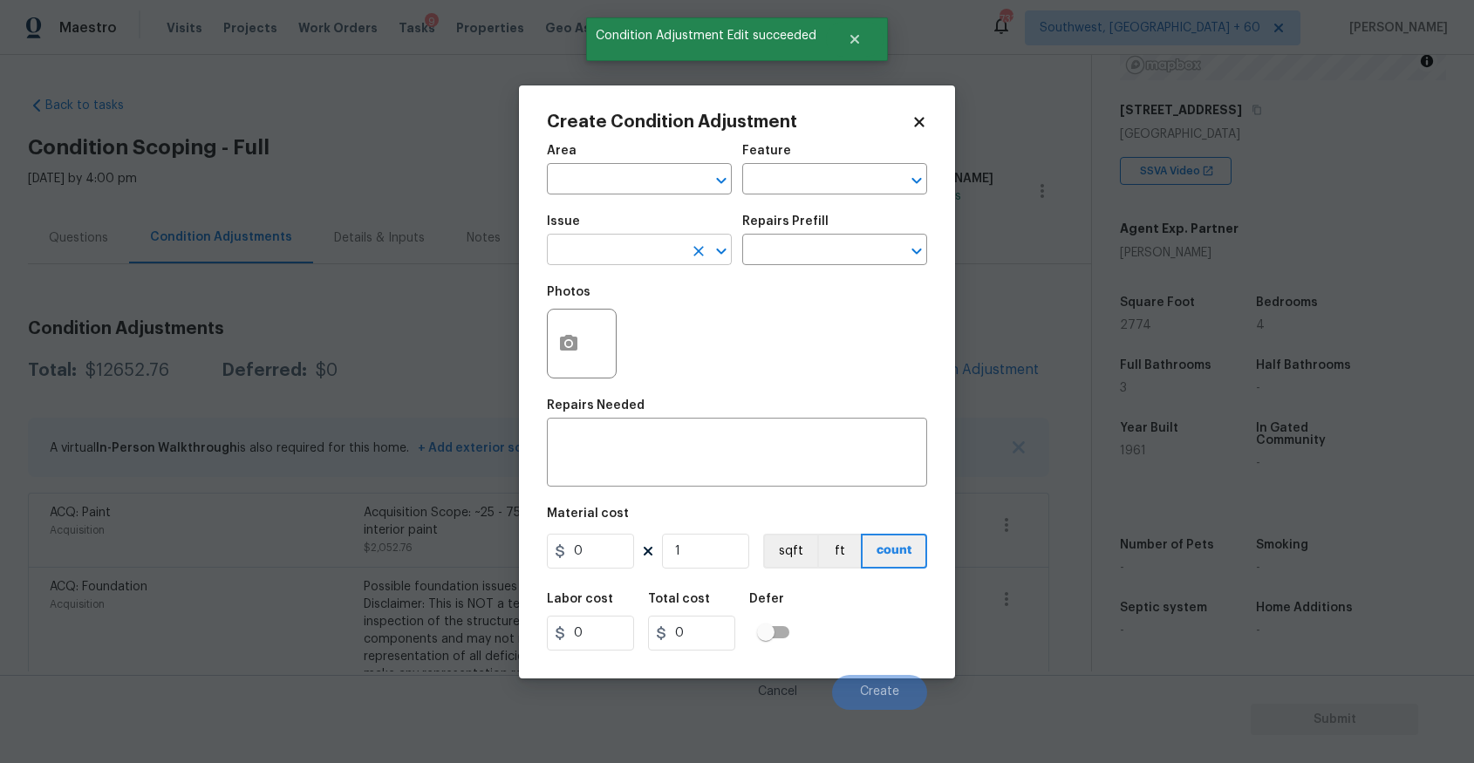
click at [622, 256] on input "text" at bounding box center [615, 251] width 136 height 27
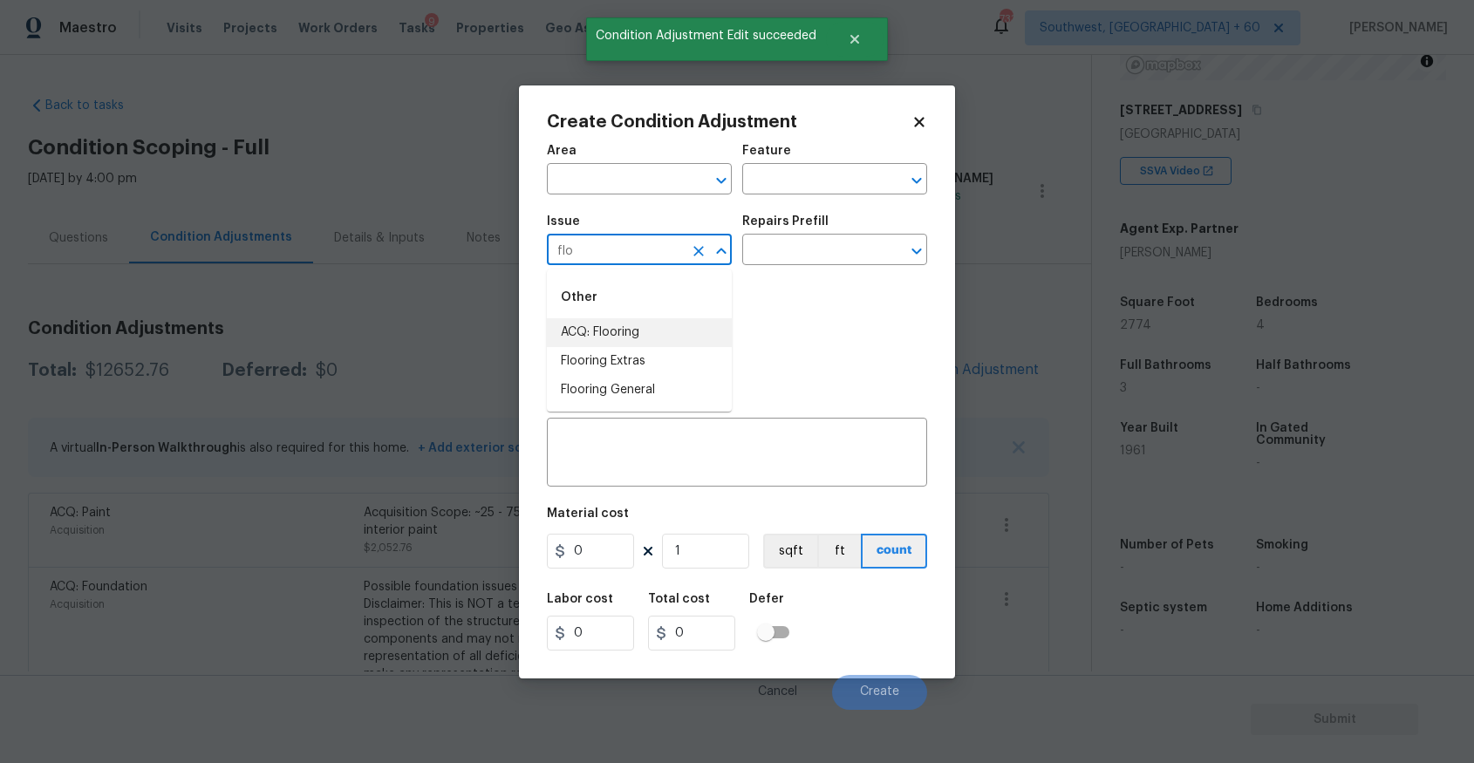
click at [620, 325] on li "ACQ: Flooring" at bounding box center [639, 332] width 185 height 29
type input "ACQ: Flooring"
click at [748, 253] on input "text" at bounding box center [810, 251] width 136 height 27
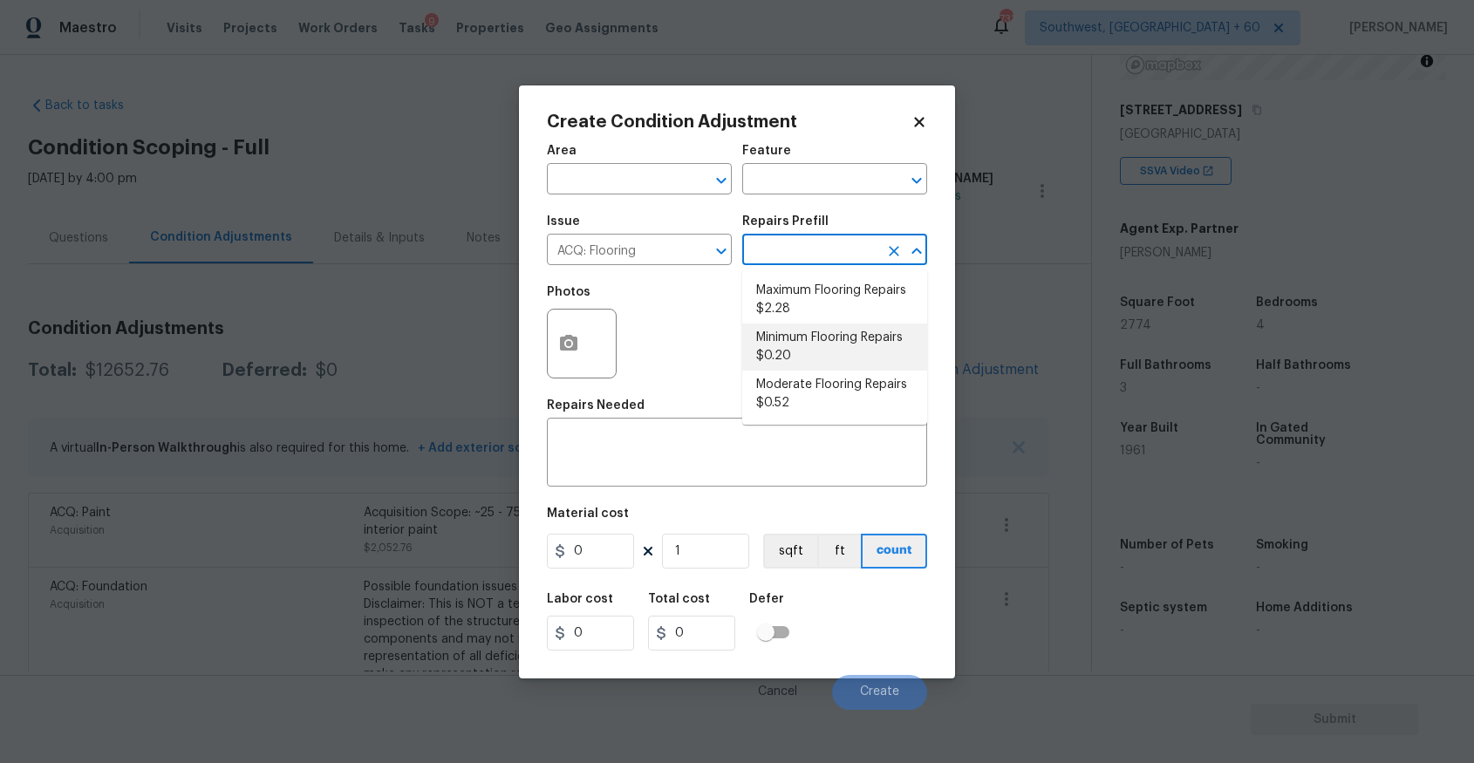
click at [816, 379] on li "Moderate Flooring Repairs $0.52" at bounding box center [834, 394] width 185 height 47
type input "Acquisition"
type textarea "Acquisition Scope: Moderate flooring repairs"
type input "0.52"
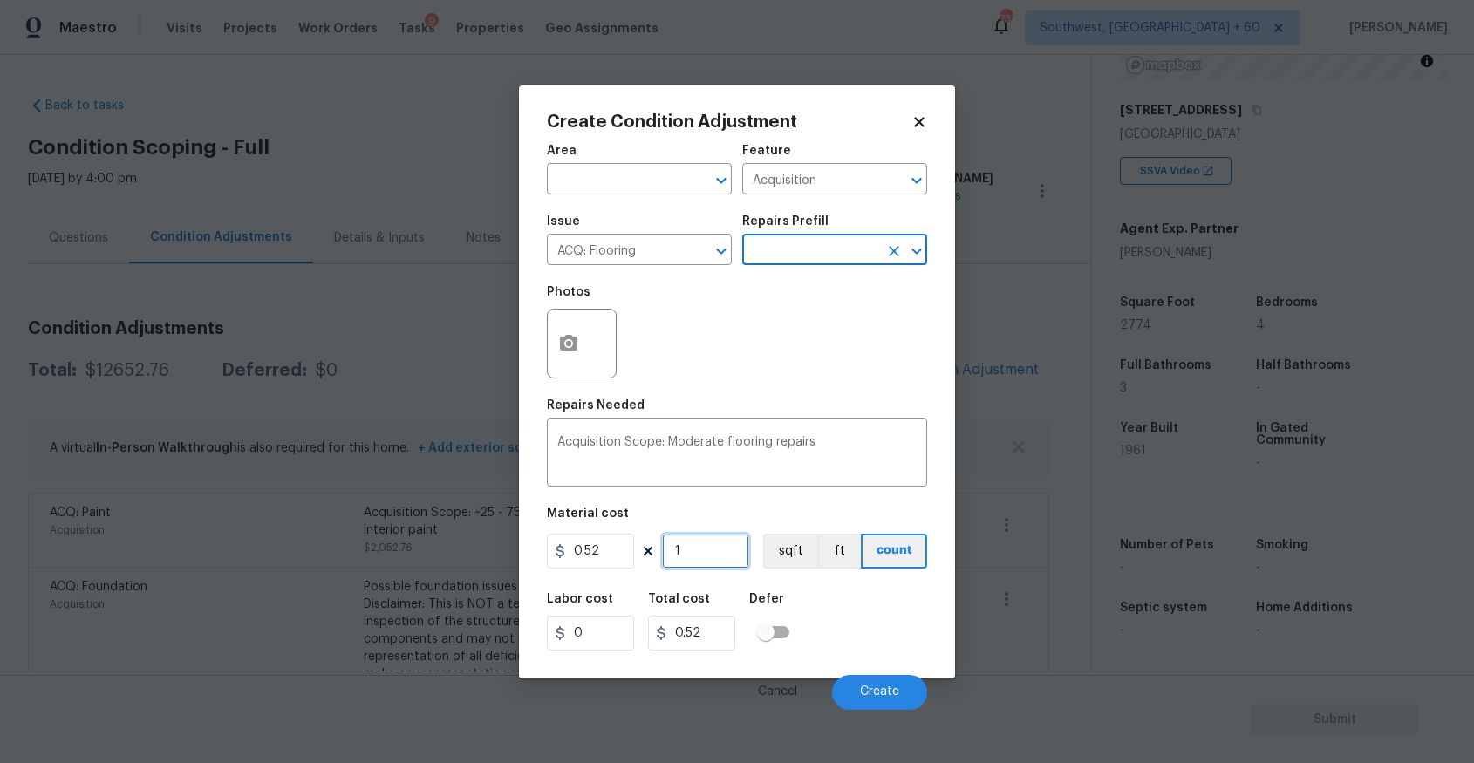
click at [692, 560] on input "1" at bounding box center [705, 551] width 87 height 35
type input "0"
type input "2"
type input "1.04"
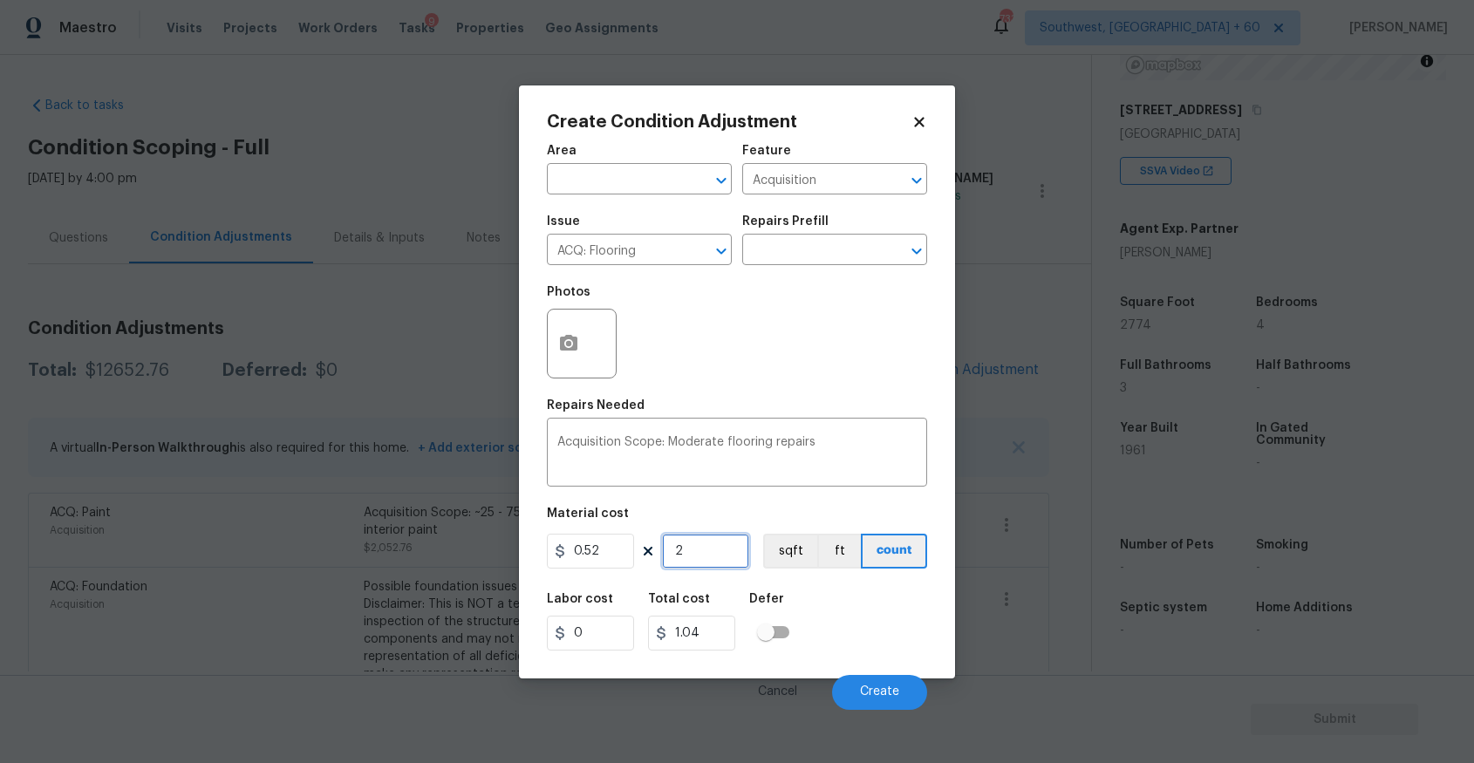
type input "27"
type input "14.04"
type input "2"
type input "1.04"
type input "27"
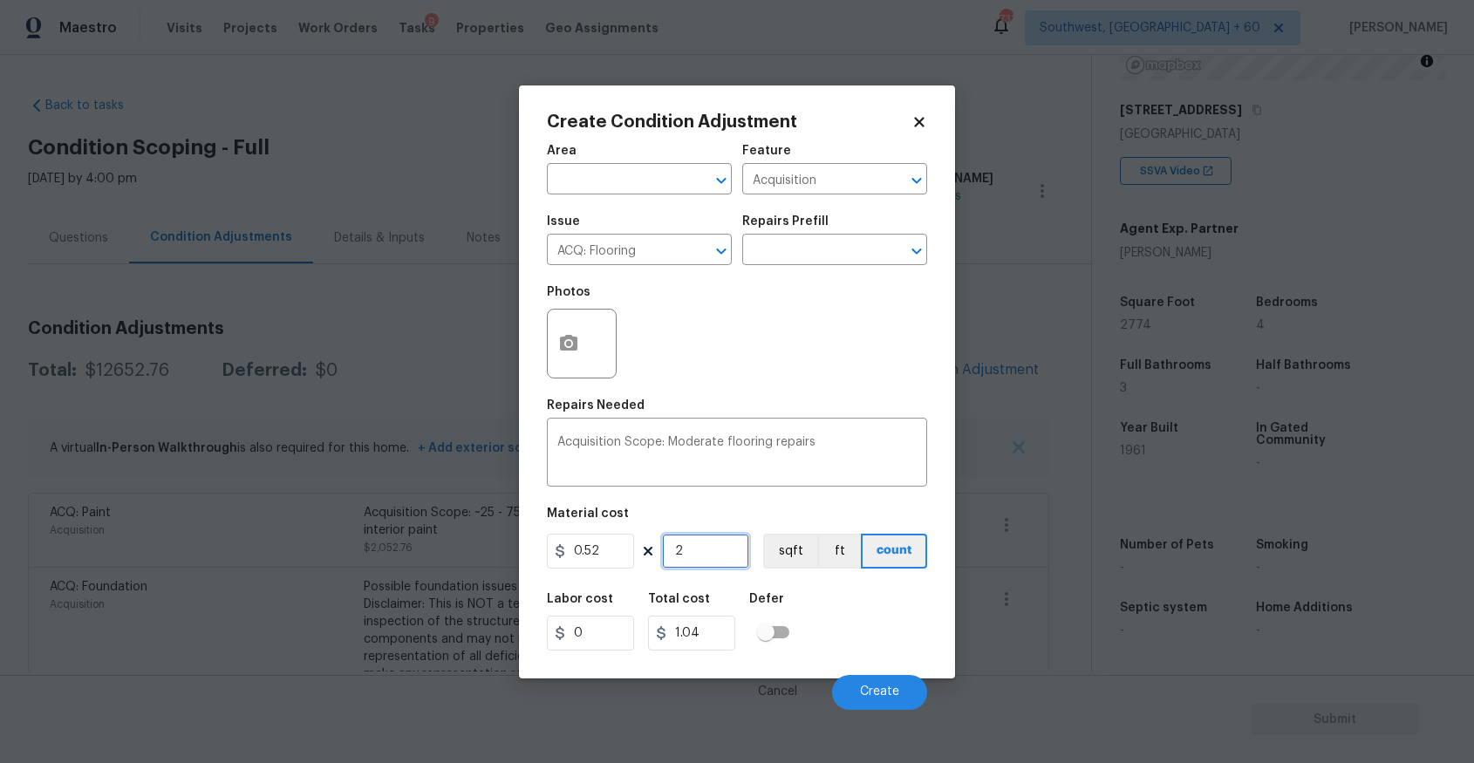
type input "14.04"
type input "277"
type input "144.04"
type input "2774"
type input "1442.48"
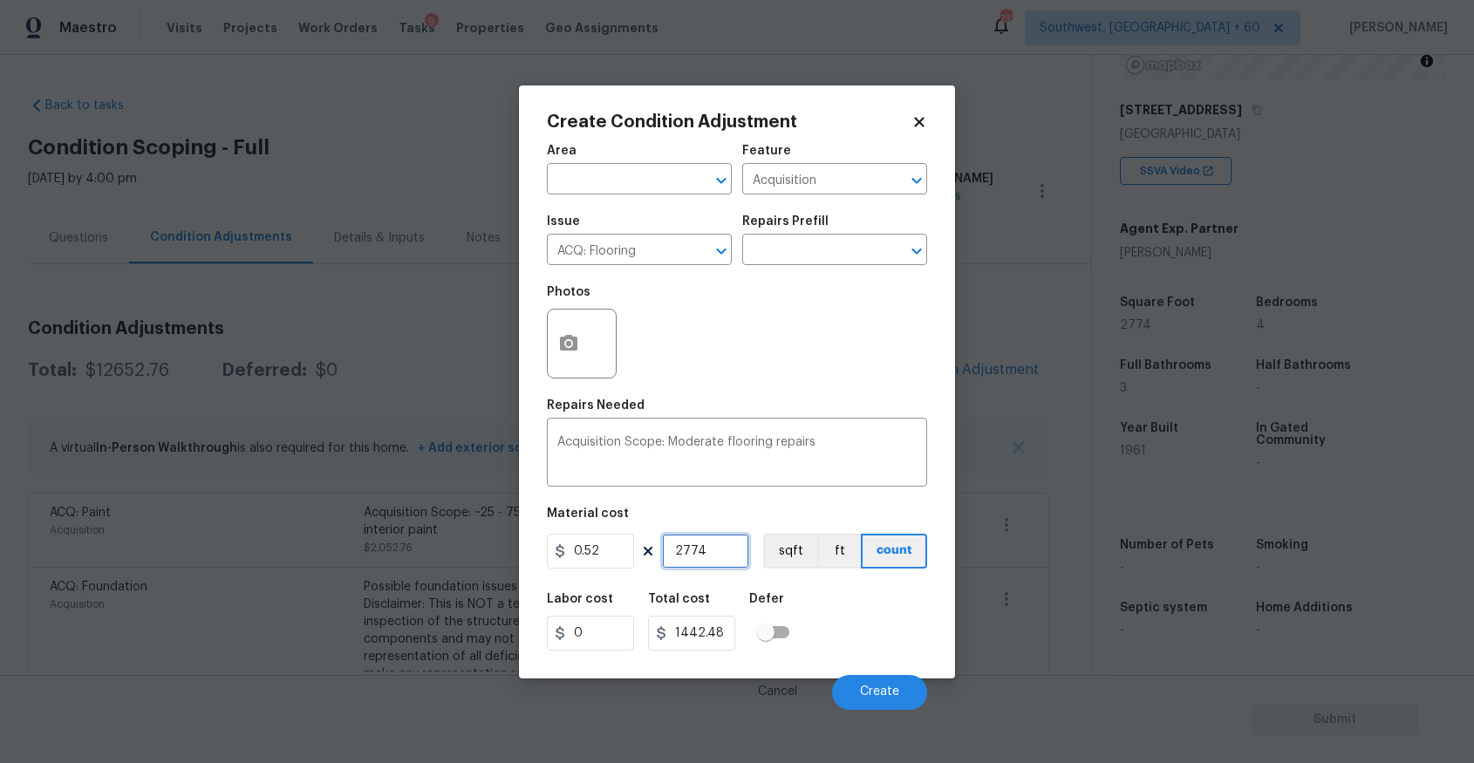
type input "2774"
click at [581, 337] on button "button" at bounding box center [569, 344] width 42 height 68
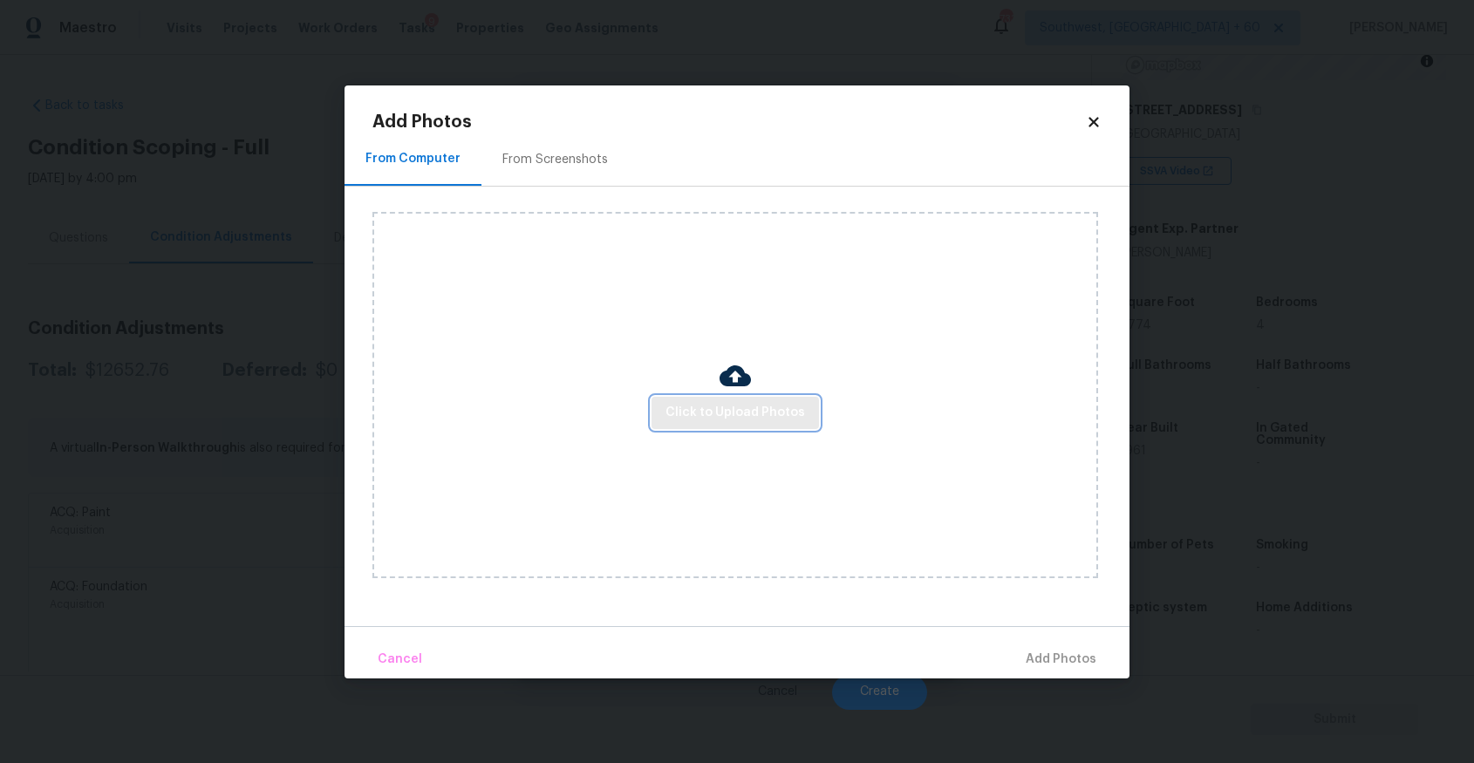
click at [775, 423] on span "Click to Upload Photos" at bounding box center [736, 413] width 140 height 22
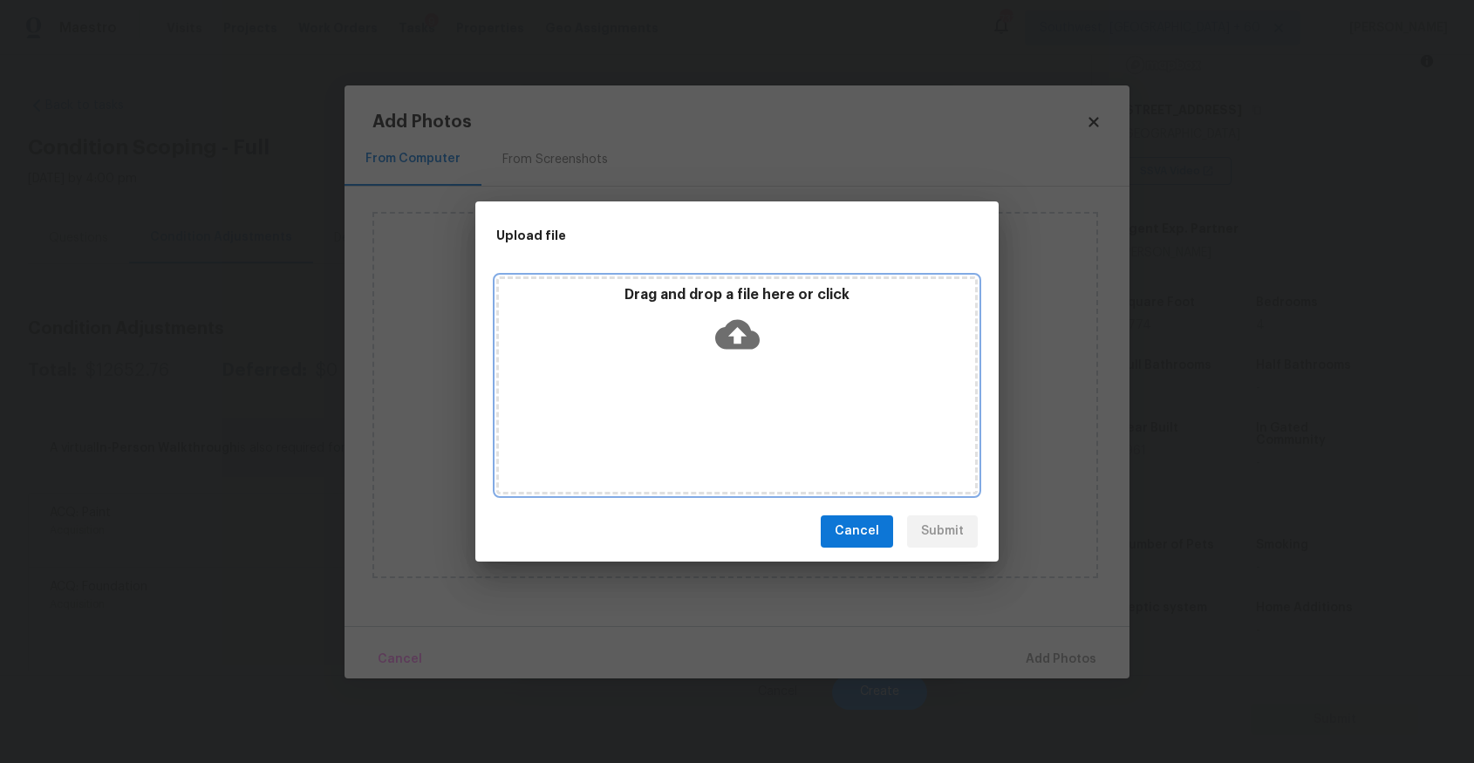
click at [775, 423] on div "Drag and drop a file here or click" at bounding box center [737, 386] width 482 height 218
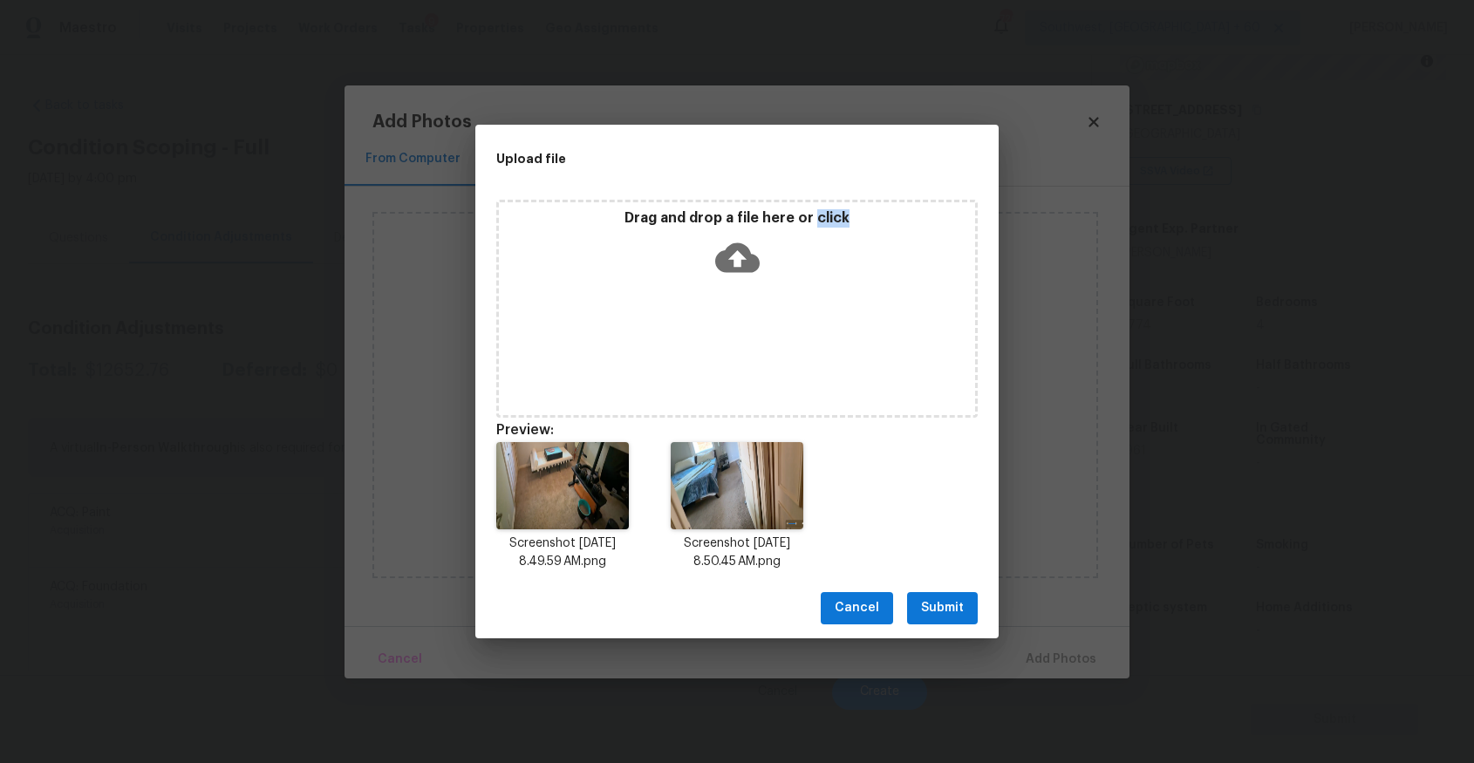
click at [942, 613] on span "Submit" at bounding box center [942, 609] width 43 height 22
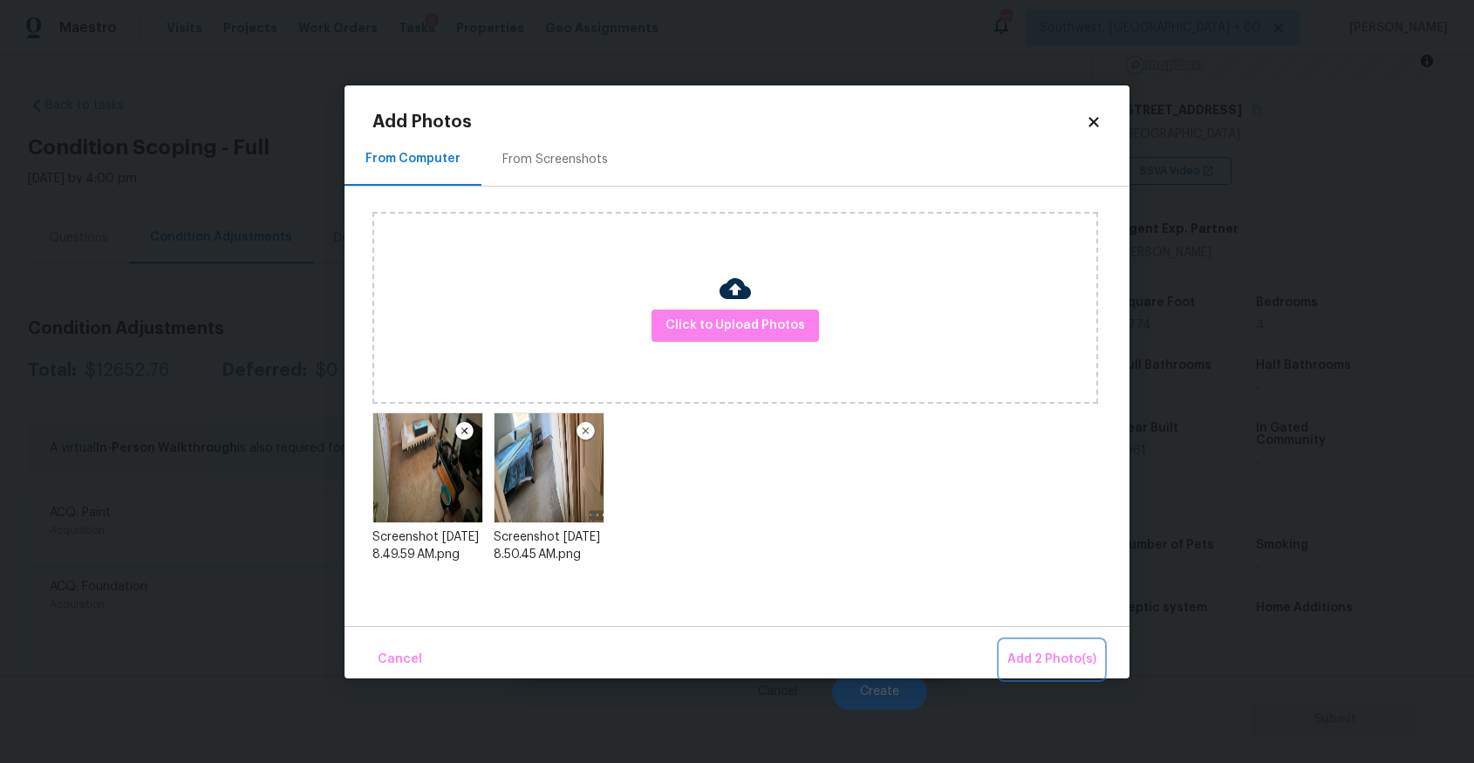
click at [1039, 649] on span "Add 2 Photo(s)" at bounding box center [1052, 660] width 89 height 22
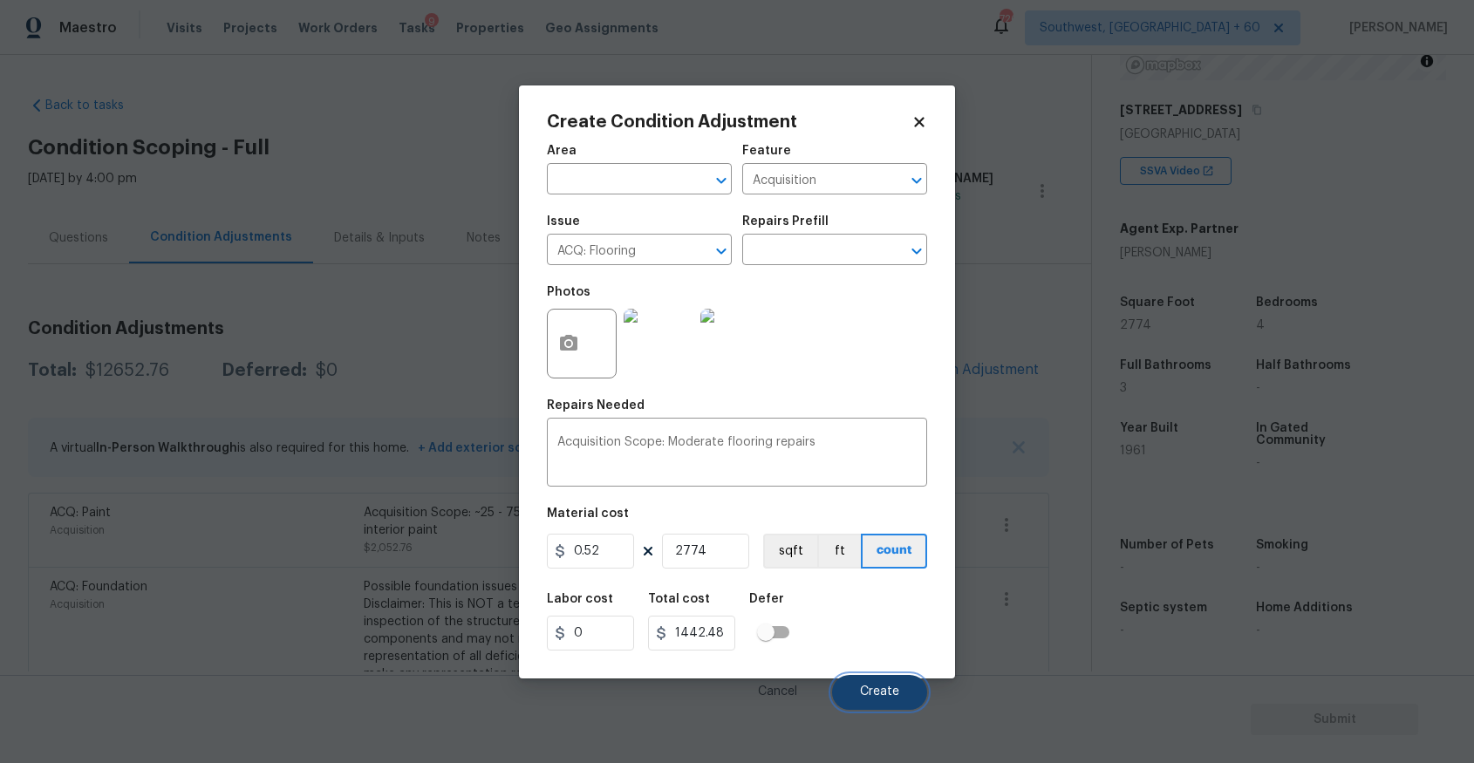
click at [870, 678] on button "Create" at bounding box center [879, 692] width 95 height 35
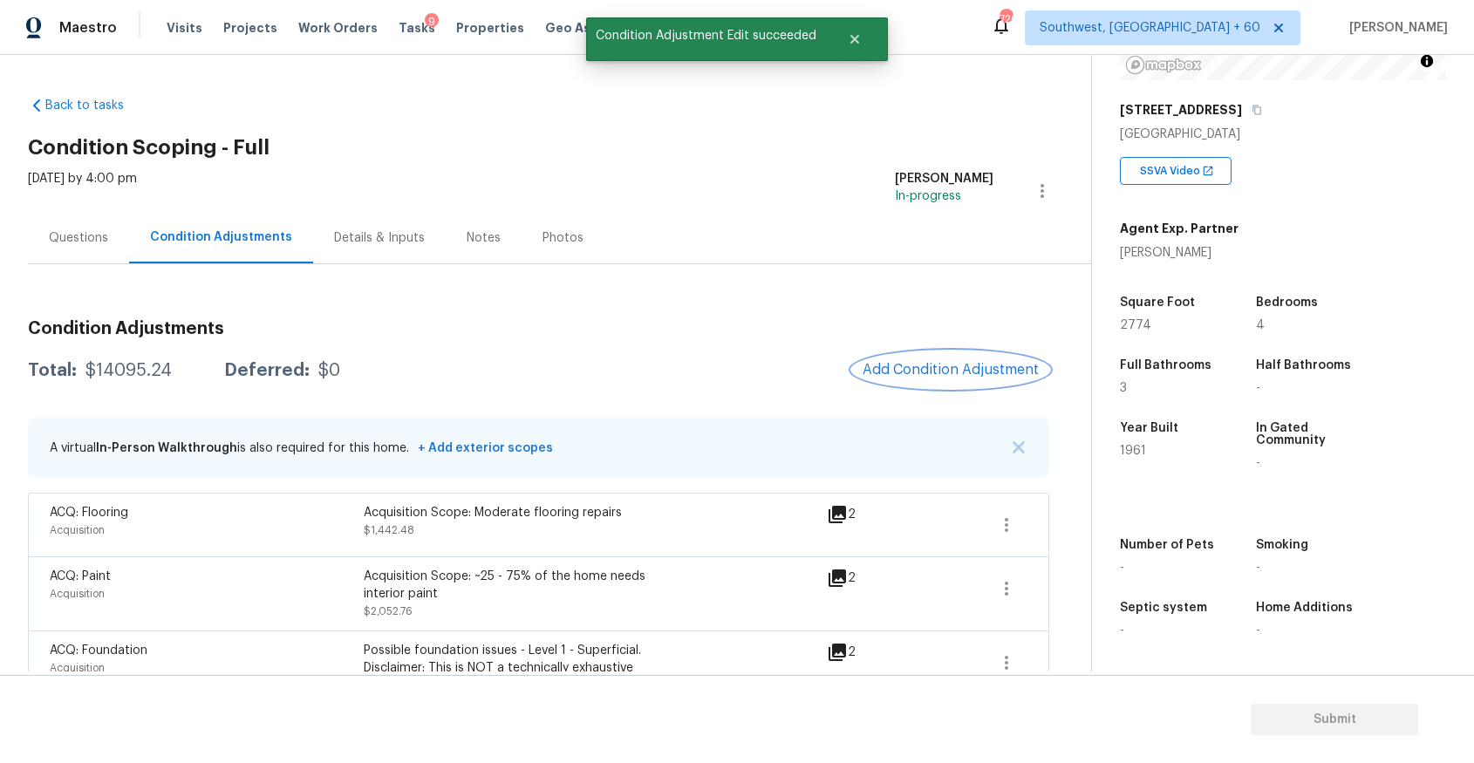
click at [979, 357] on button "Add Condition Adjustment" at bounding box center [950, 370] width 197 height 37
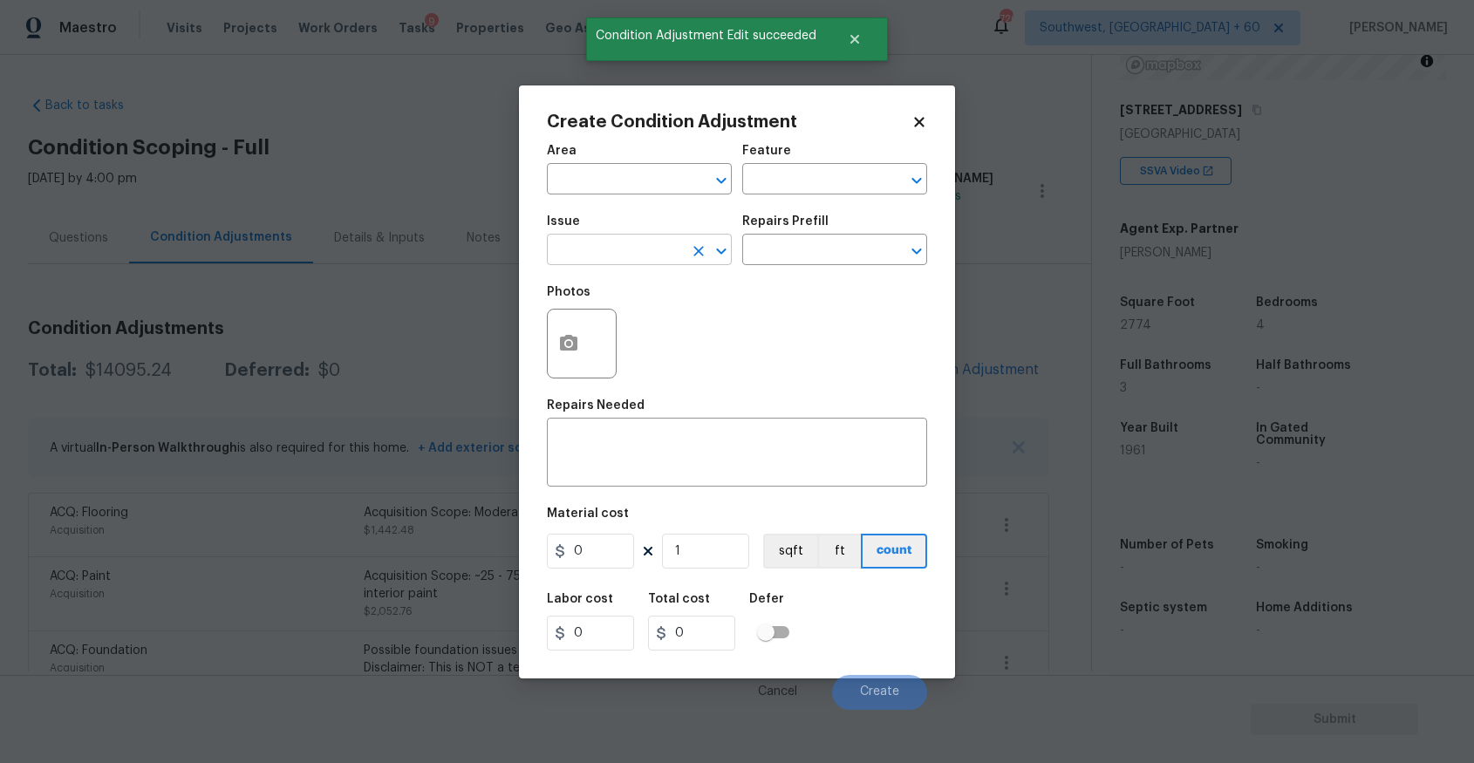
click at [618, 249] on input "text" at bounding box center [615, 251] width 136 height 27
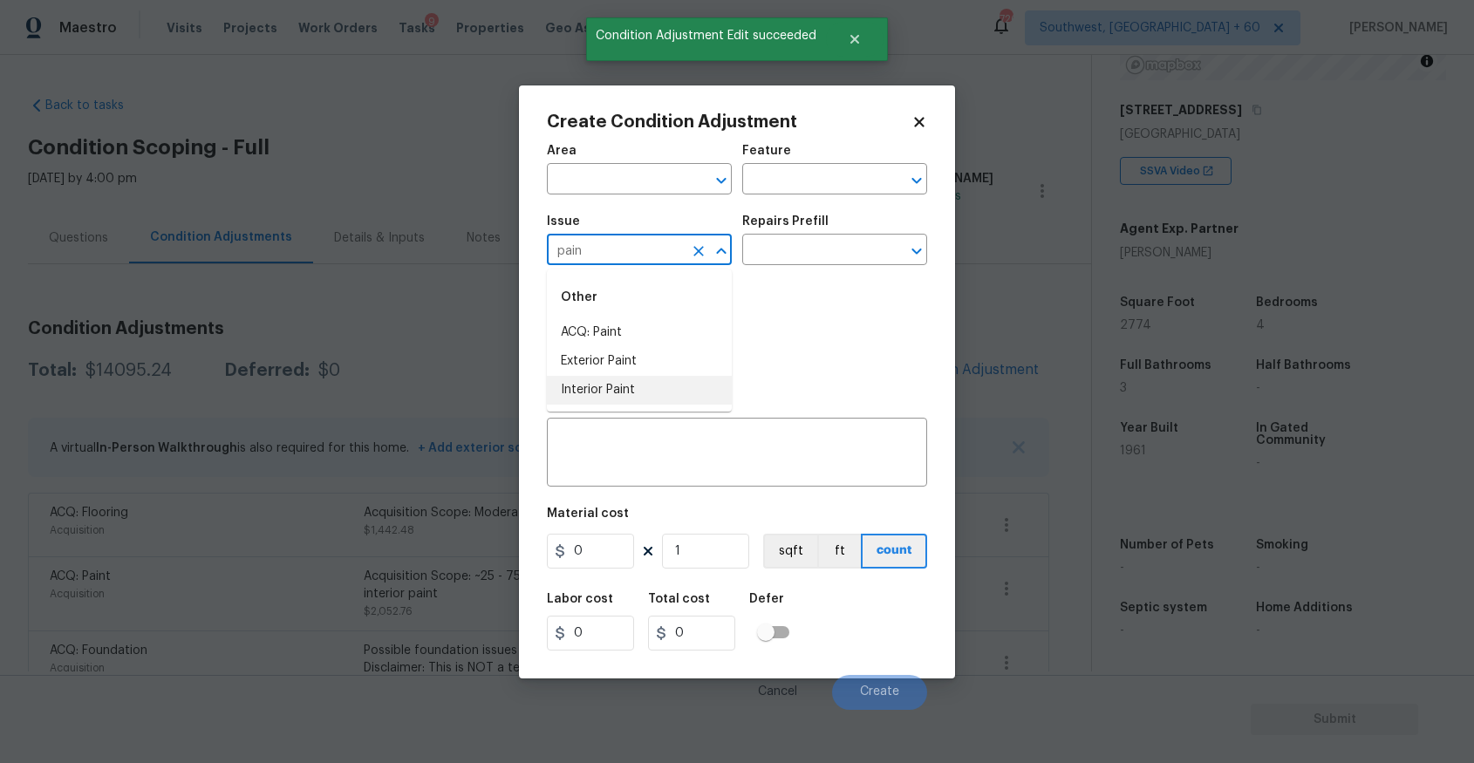
click at [648, 388] on li "Interior Paint" at bounding box center [639, 390] width 185 height 29
type input "Interior Paint"
click at [833, 258] on input "text" at bounding box center [810, 251] width 136 height 27
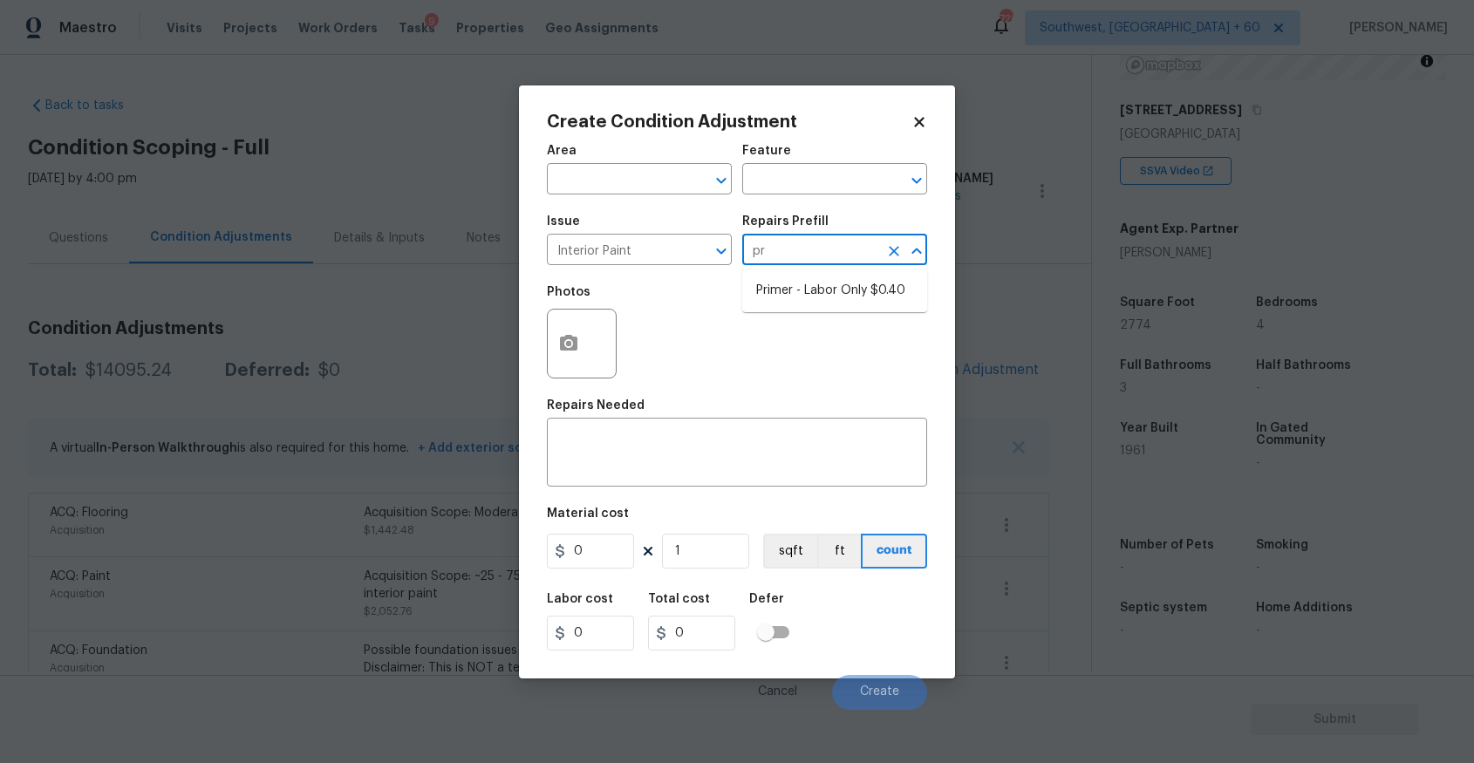
type input "pri"
click at [825, 311] on ul "Primer - Labor Only $0.40" at bounding box center [834, 291] width 185 height 43
click at [833, 294] on li "Primer - Labor Only $0.40" at bounding box center [834, 291] width 185 height 29
type input "Overall Paint"
type textarea "Interior primer - PRIMER PROVIDED BY OPENDOOR - All nails, screws, drywall anch…"
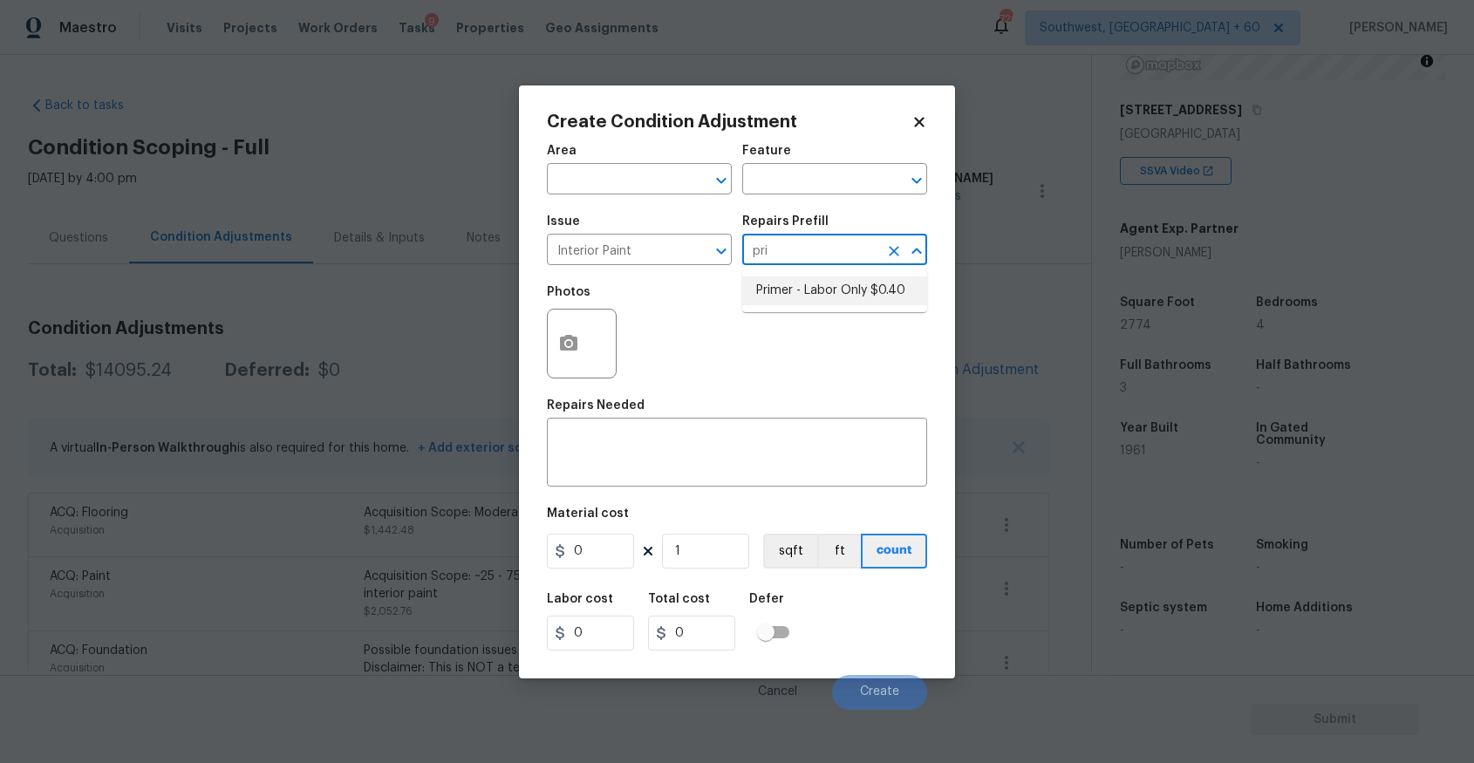
type input "0.4"
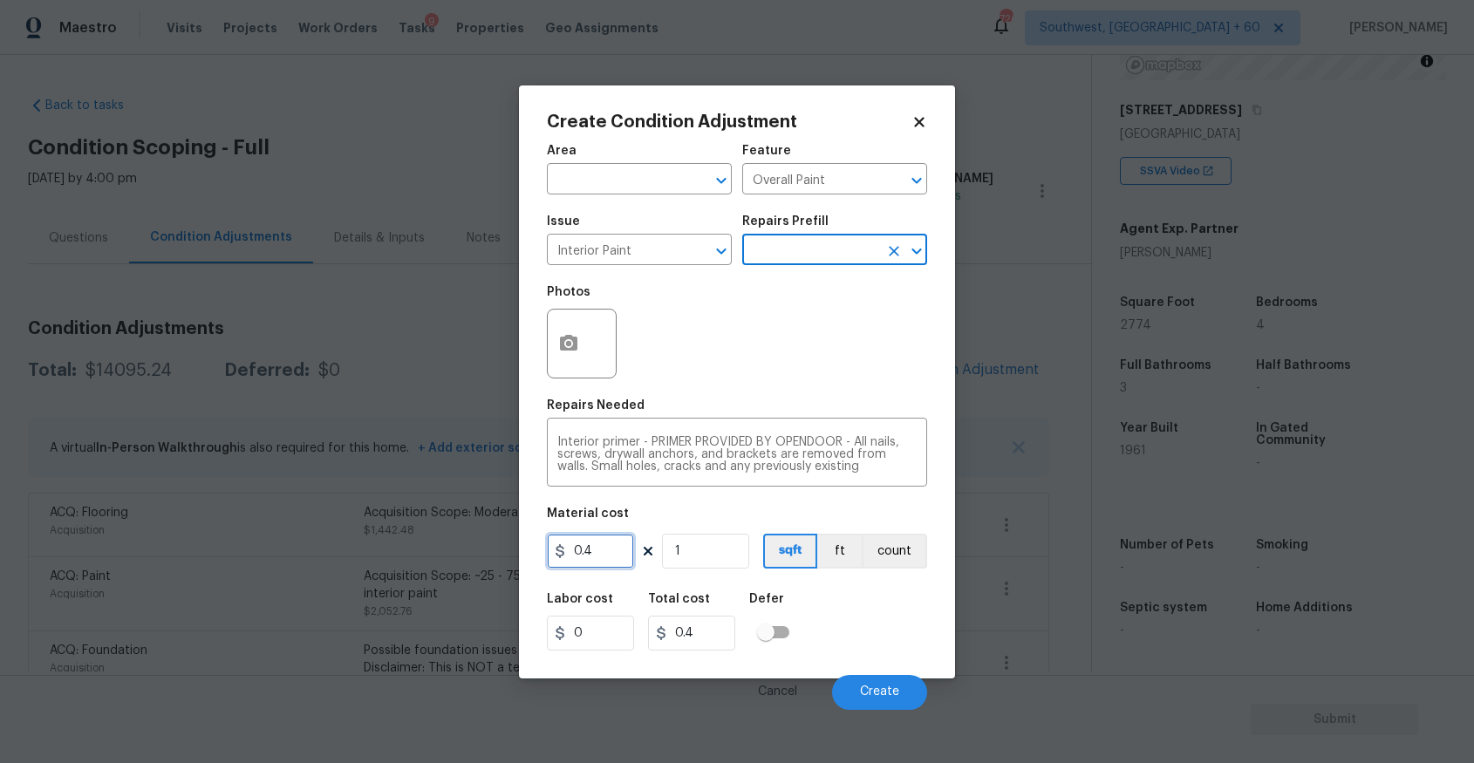
click at [591, 551] on input "0.4" at bounding box center [590, 551] width 87 height 35
type input "100"
click at [564, 379] on div "Photos" at bounding box center [583, 332] width 73 height 113
type input "100"
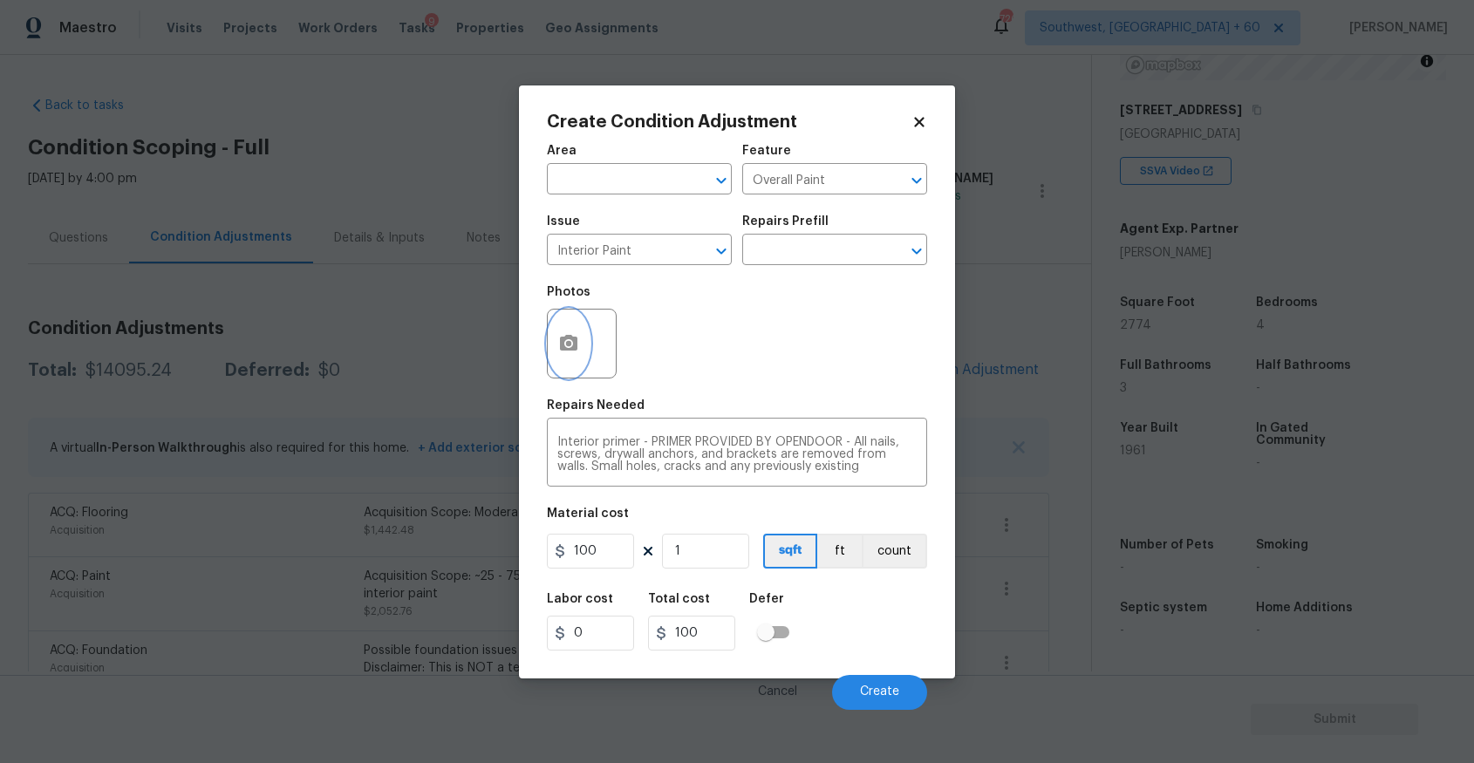
click at [567, 359] on button "button" at bounding box center [569, 344] width 42 height 68
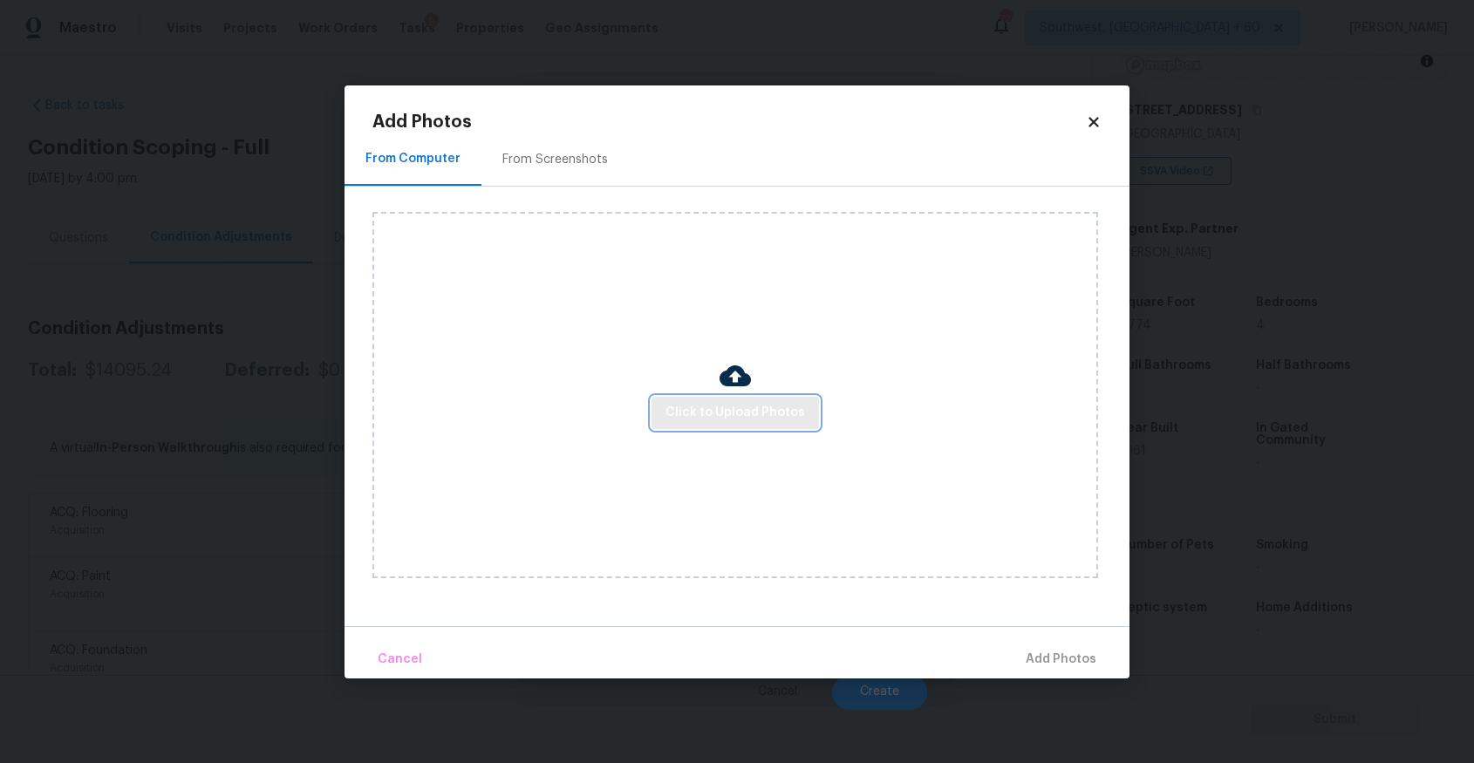
click at [740, 413] on span "Click to Upload Photos" at bounding box center [736, 413] width 140 height 22
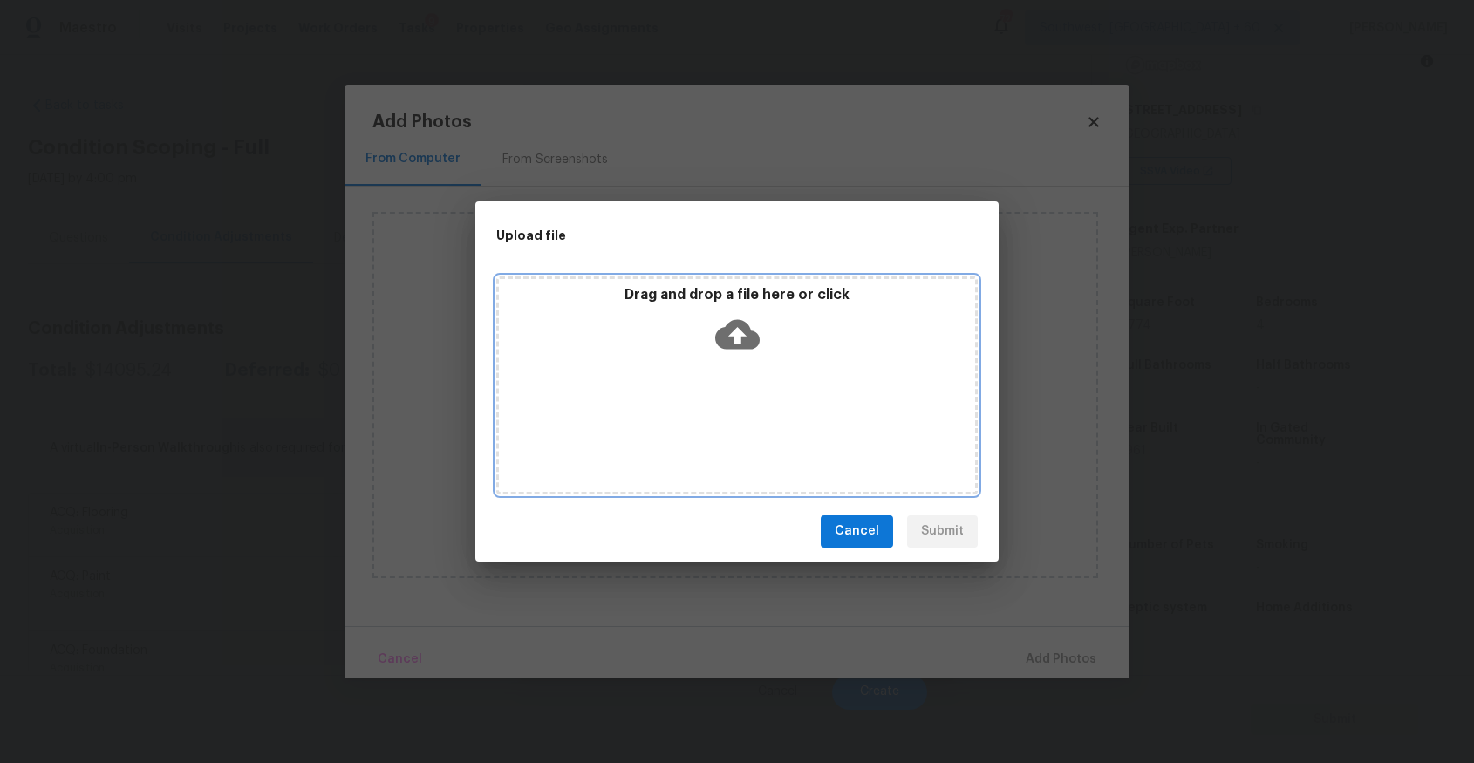
click at [740, 413] on div "Drag and drop a file here or click" at bounding box center [737, 386] width 482 height 218
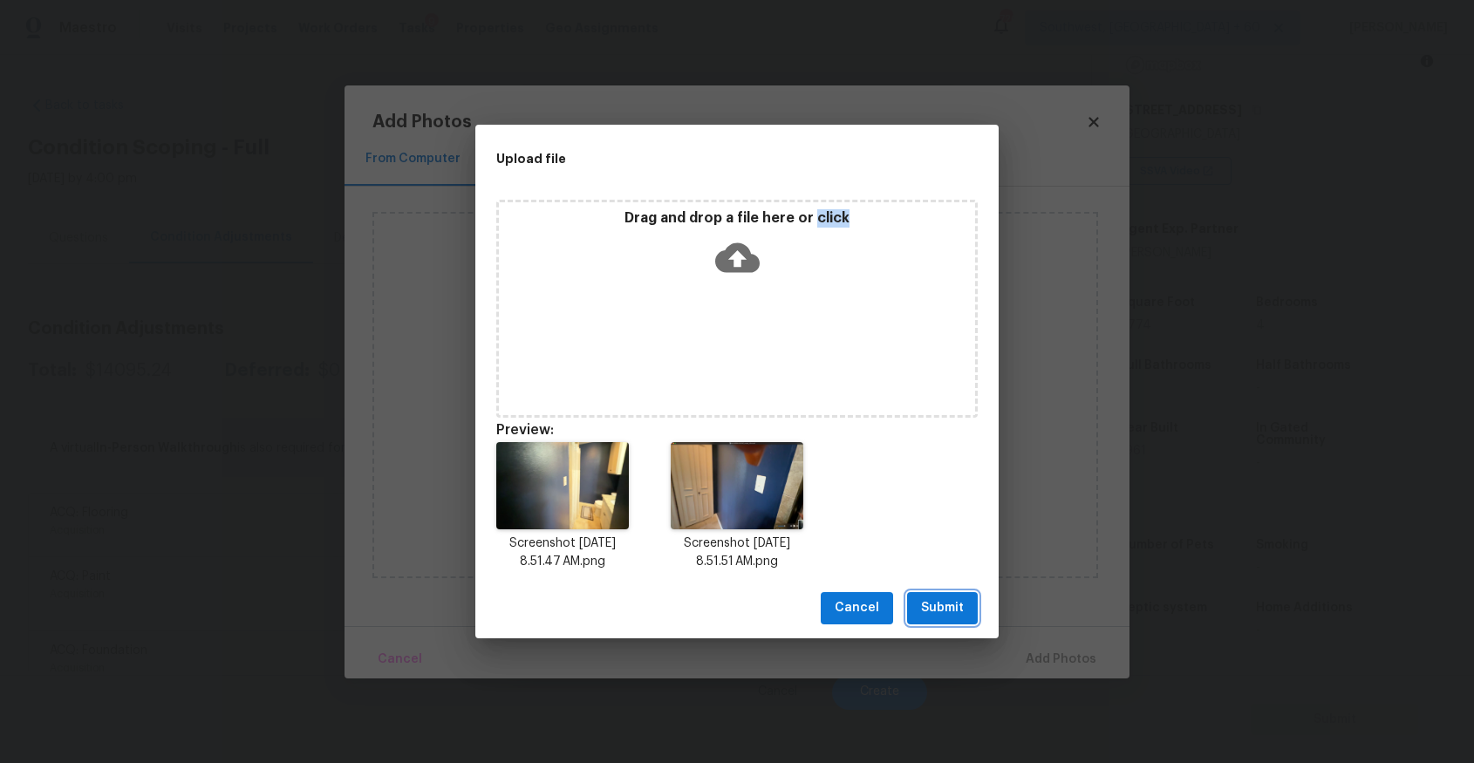
click at [948, 601] on span "Submit" at bounding box center [942, 609] width 43 height 22
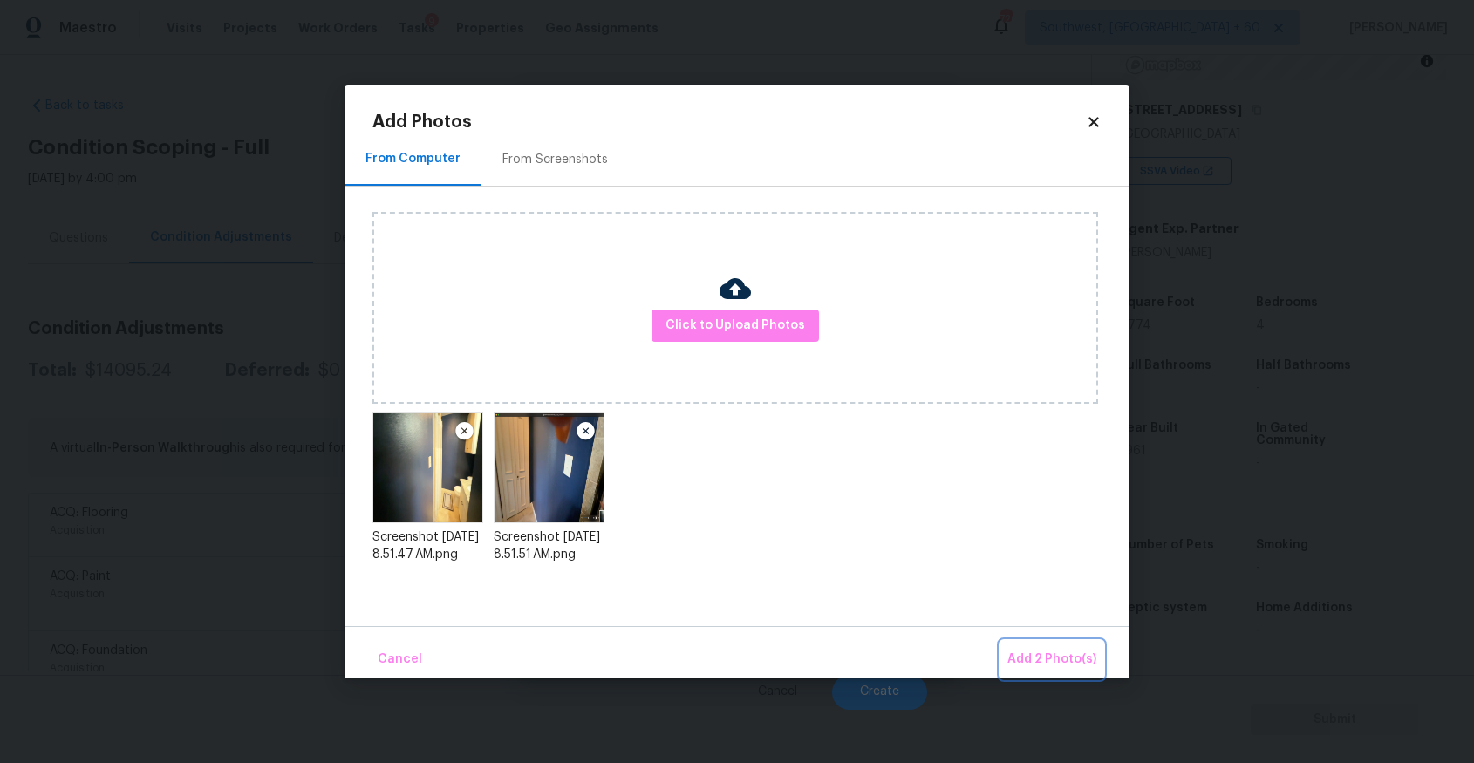
click at [1058, 664] on span "Add 2 Photo(s)" at bounding box center [1052, 660] width 89 height 22
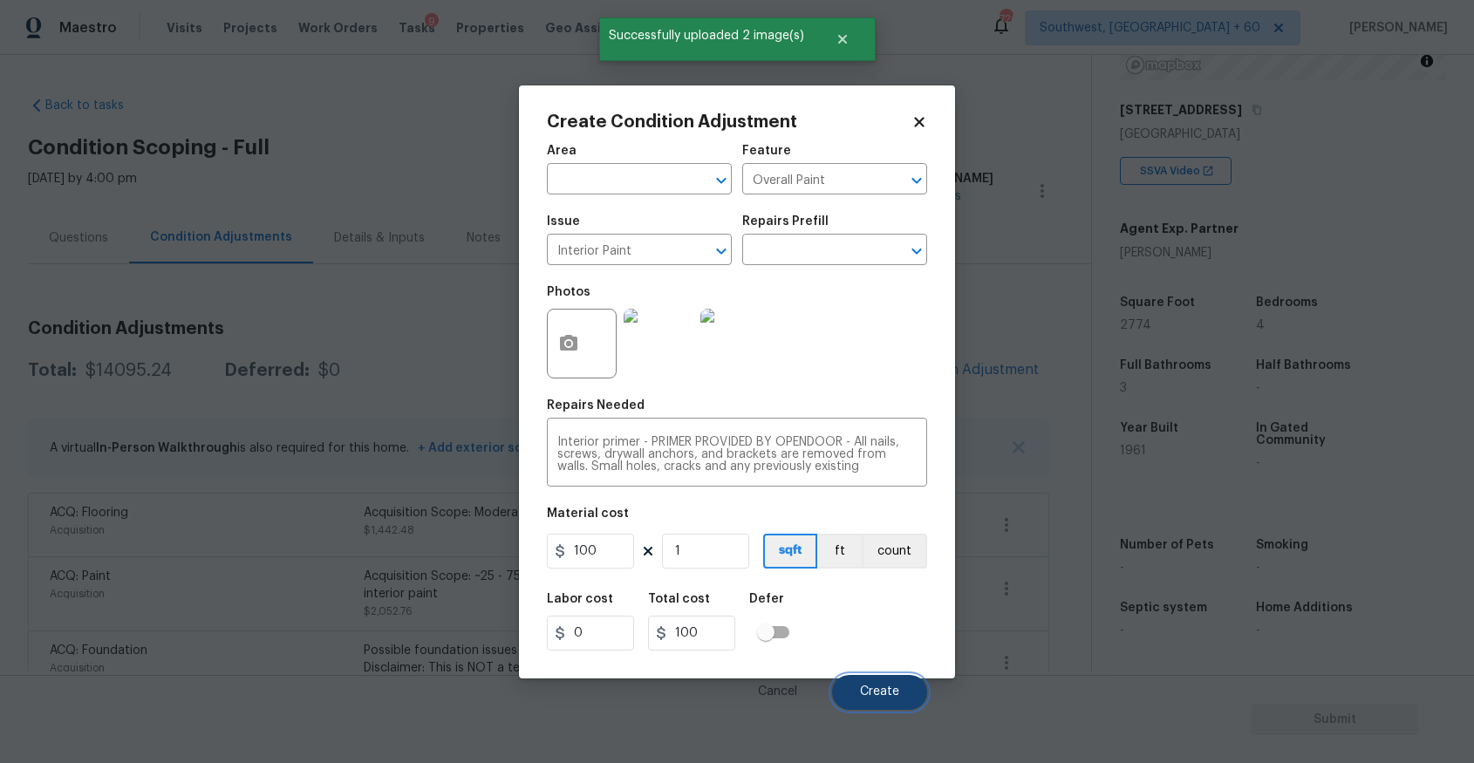
click at [881, 691] on span "Create" at bounding box center [879, 692] width 39 height 13
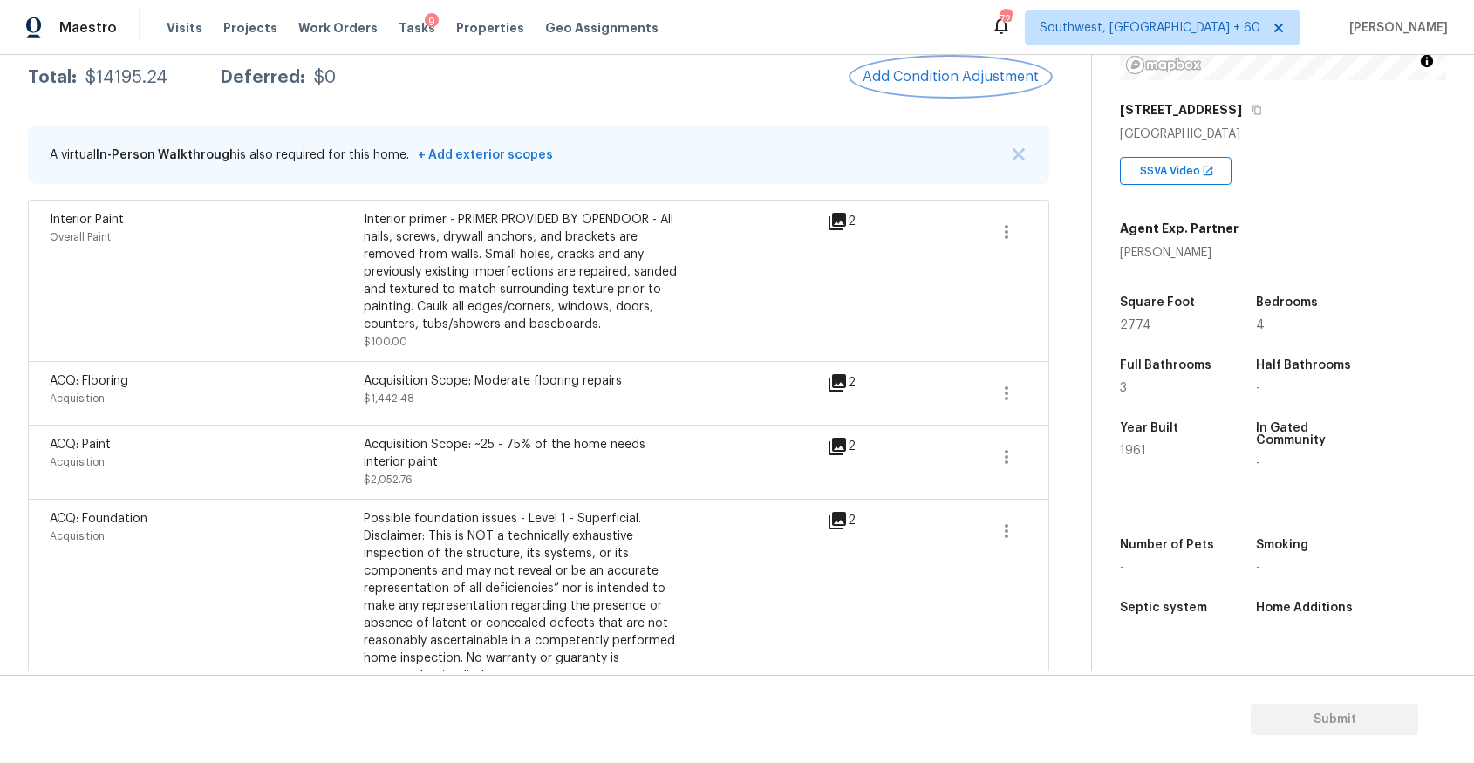
scroll to position [0, 0]
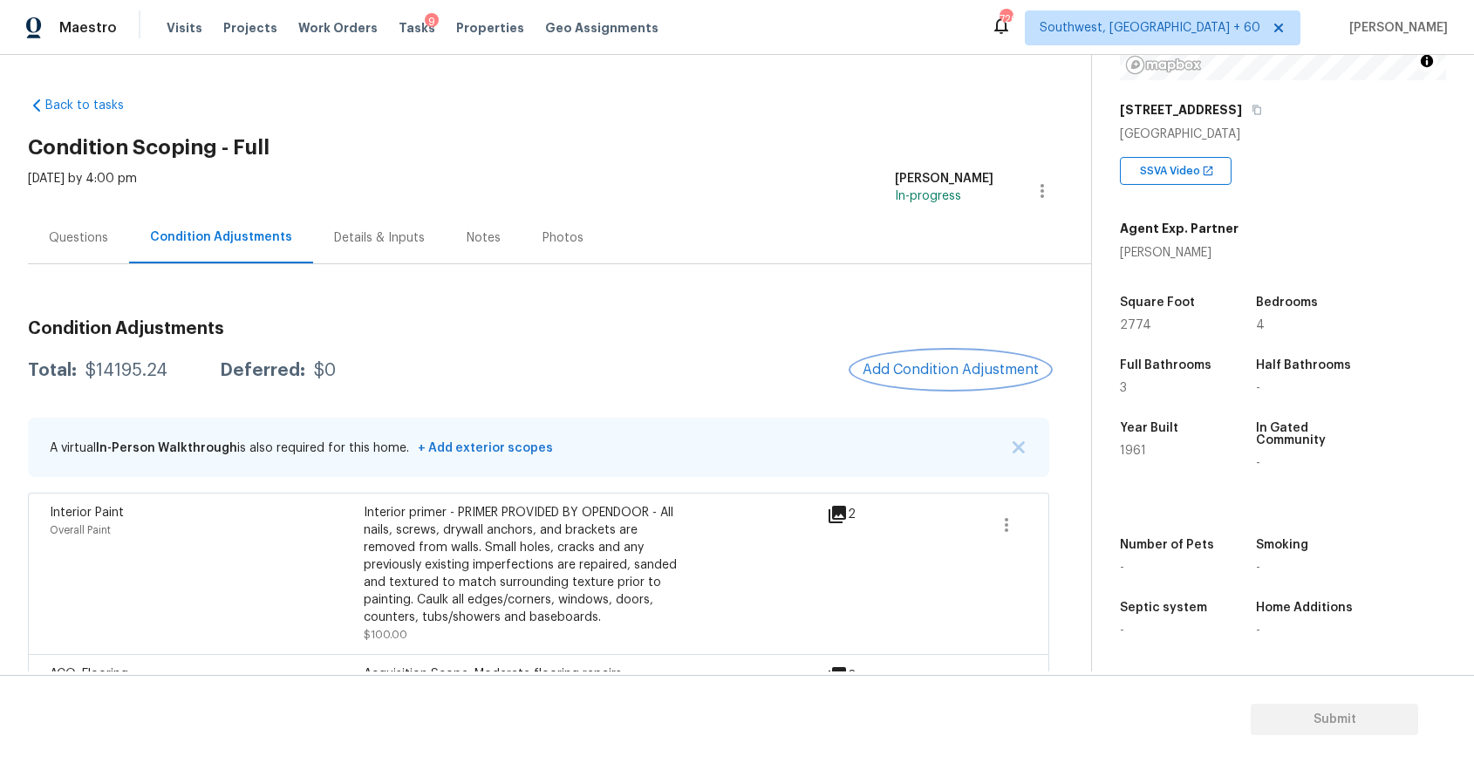
click at [954, 367] on span "Add Condition Adjustment" at bounding box center [951, 370] width 176 height 16
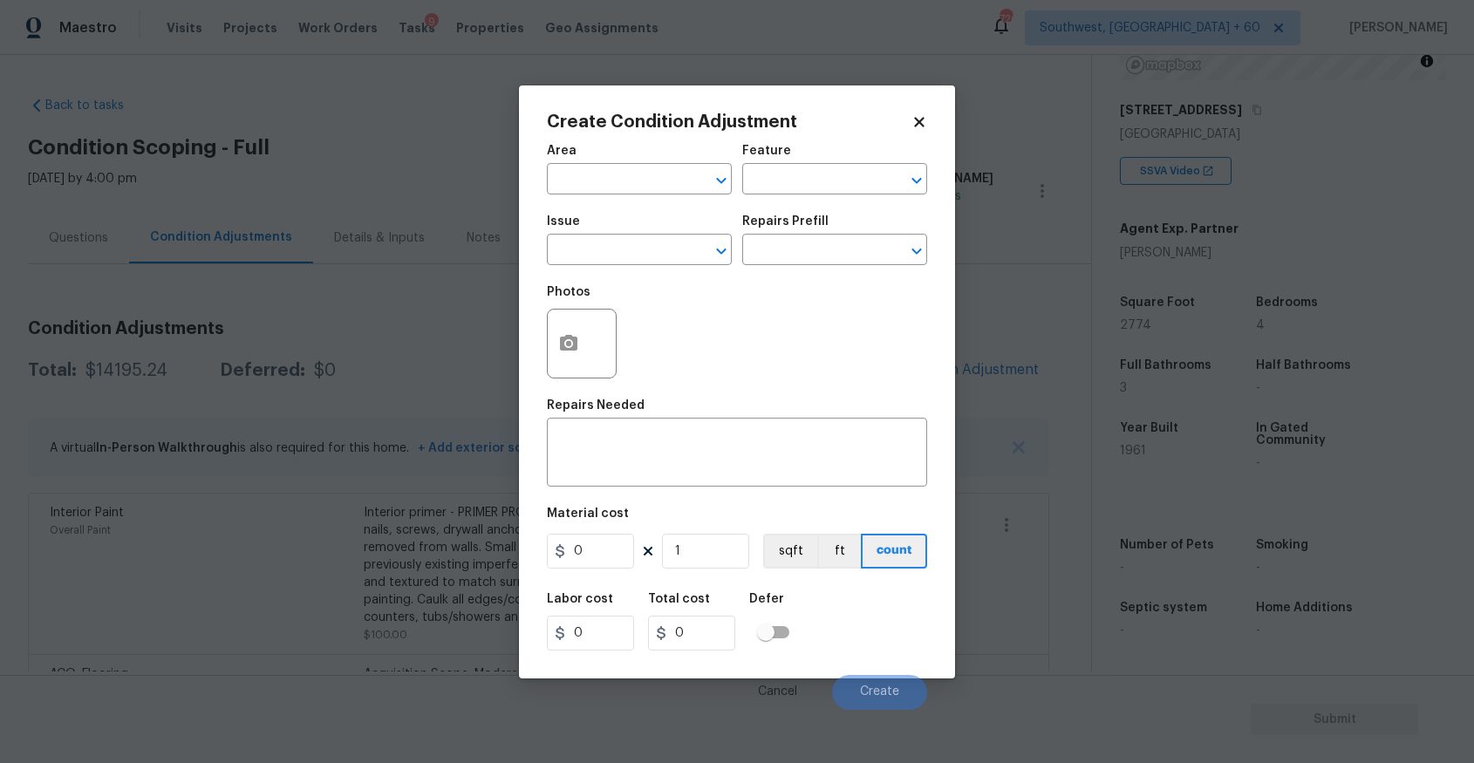
click at [424, 340] on body "Maestro Visits Projects Work Orders Tasks 9 Properties Geo Assignments 726 Sout…" at bounding box center [737, 381] width 1474 height 763
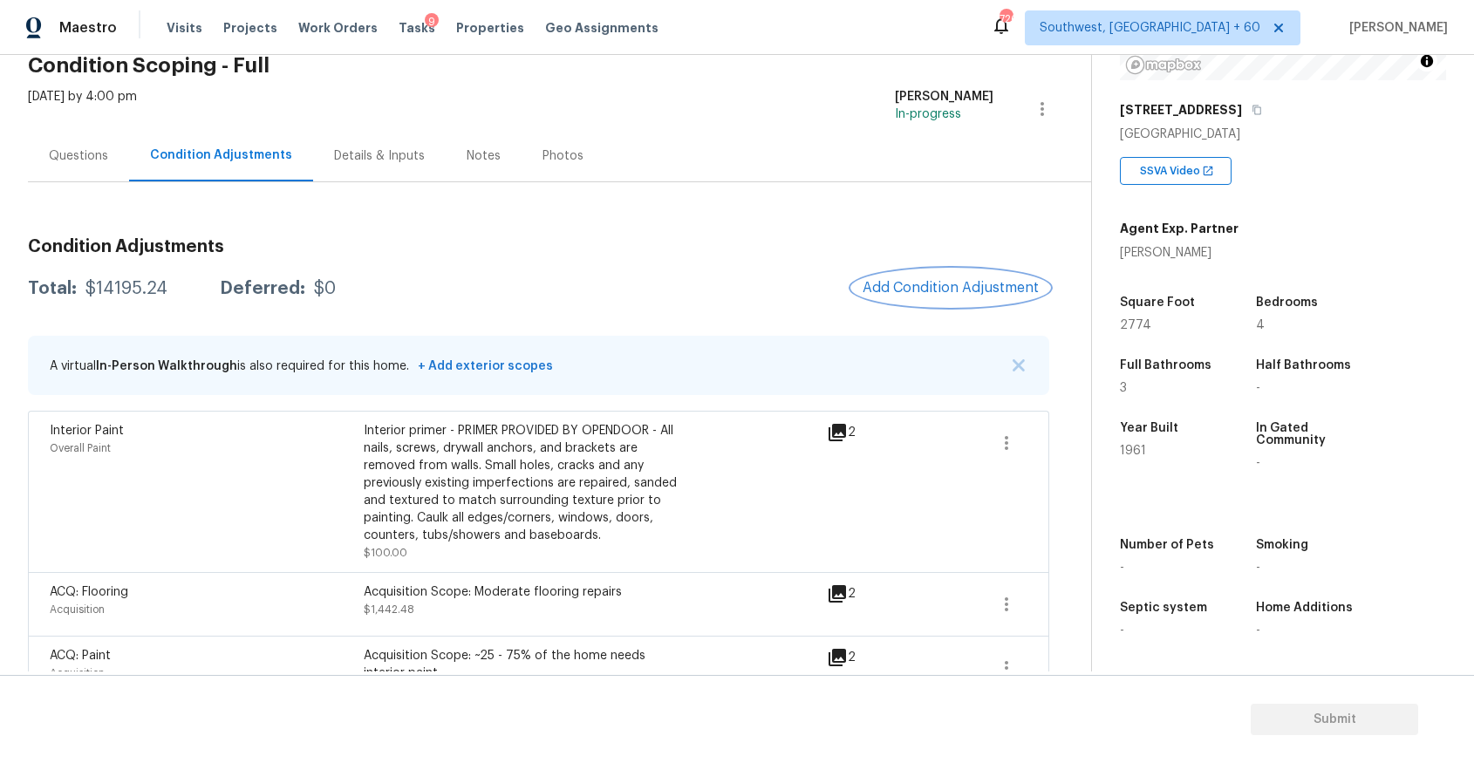
scroll to position [125, 0]
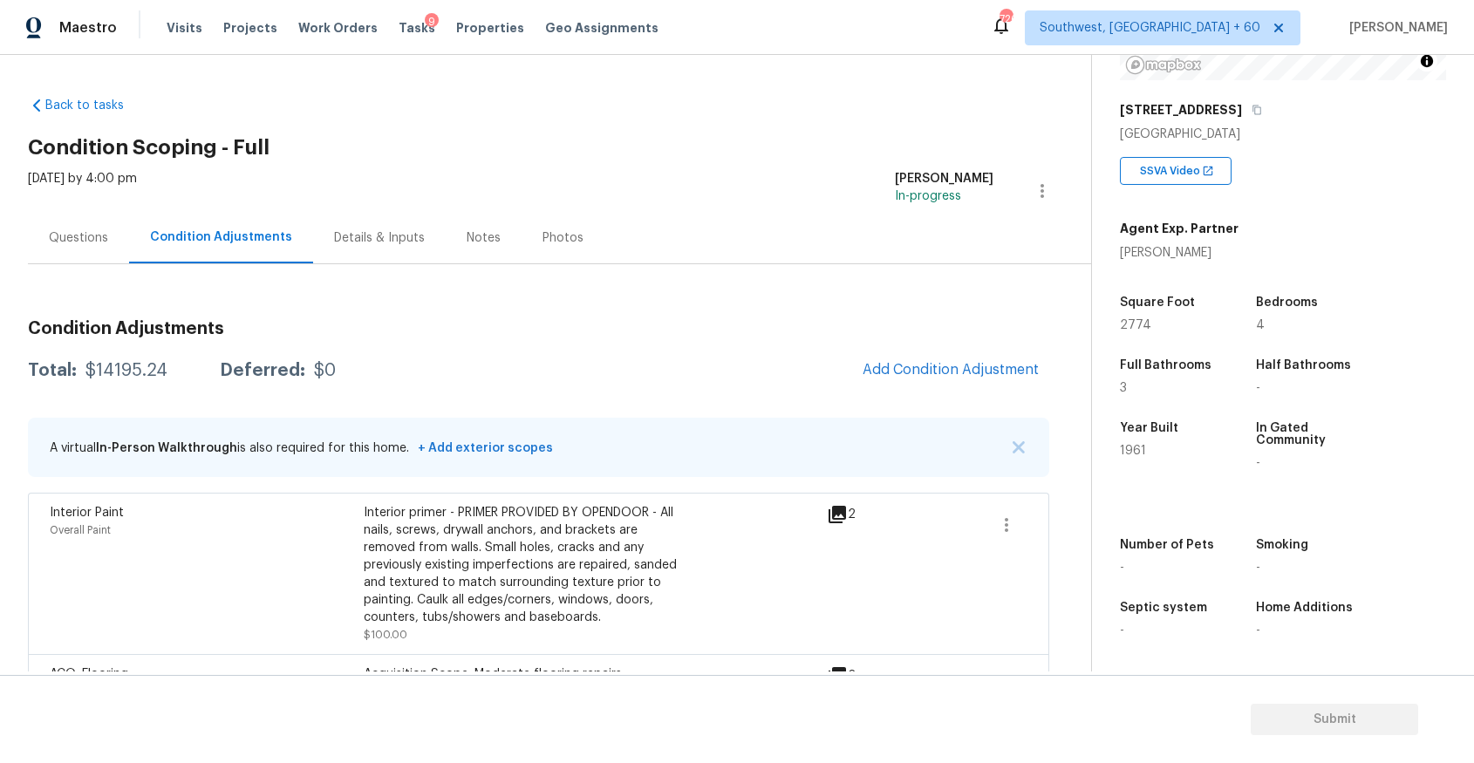
click at [953, 357] on button "Add Condition Adjustment" at bounding box center [950, 370] width 197 height 37
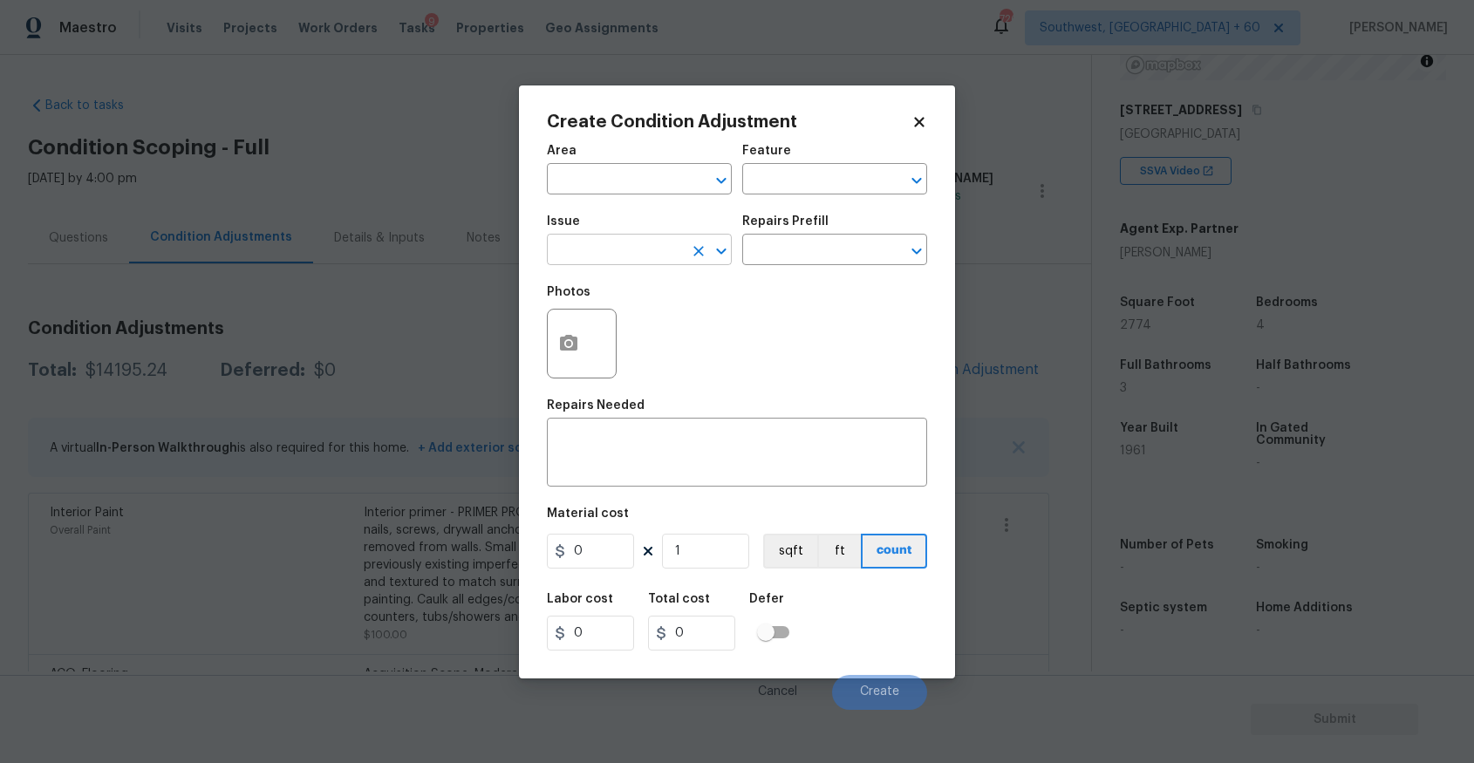
click at [671, 248] on input "text" at bounding box center [615, 251] width 136 height 27
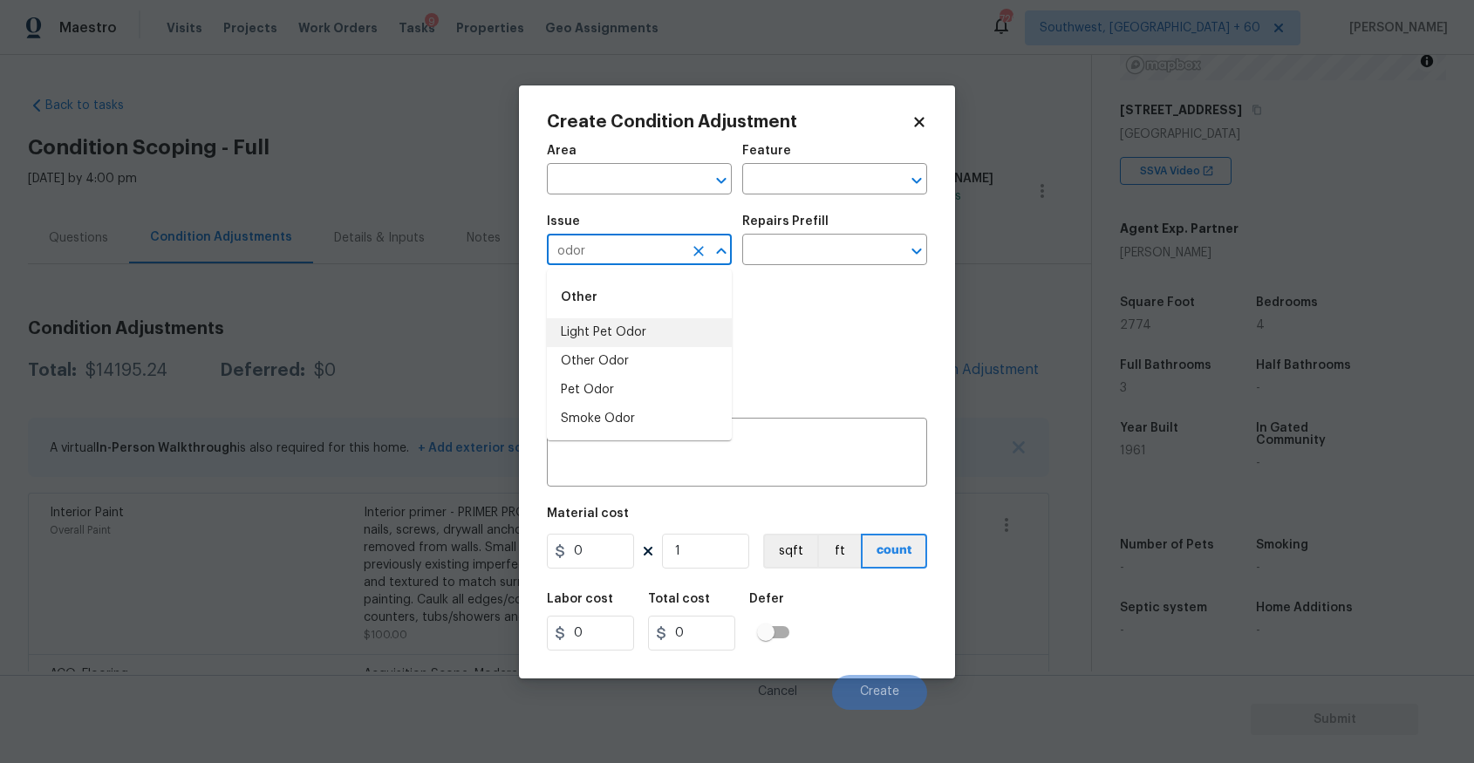
click at [669, 343] on li "Light Pet Odor" at bounding box center [639, 332] width 185 height 29
type input "Light Pet Odor"
click at [797, 240] on input "text" at bounding box center [810, 251] width 136 height 27
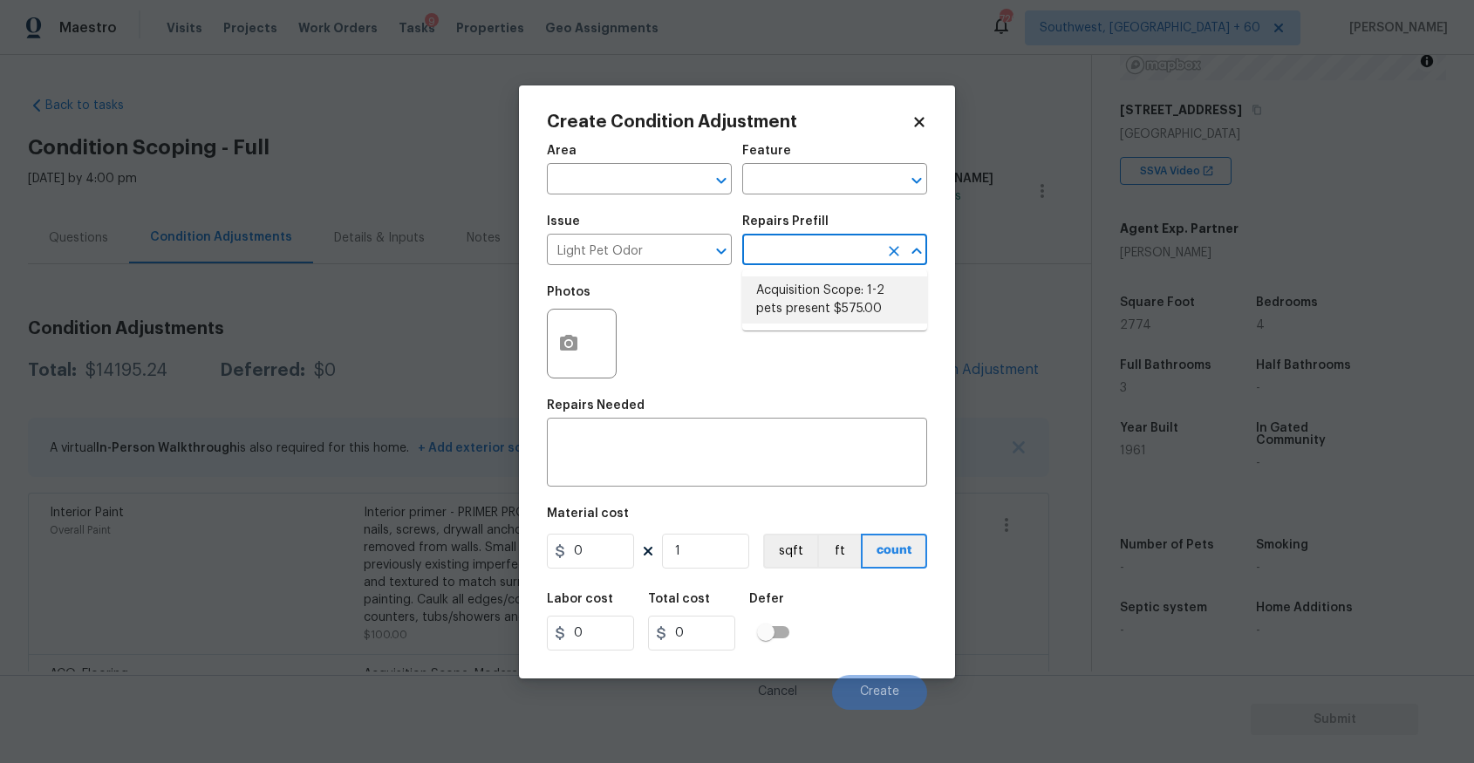
click at [848, 316] on li "Acquisition Scope: 1-2 pets present $575.00" at bounding box center [834, 300] width 185 height 47
type textarea "Acquisition Scope: 1-2 pets present"
type input "575"
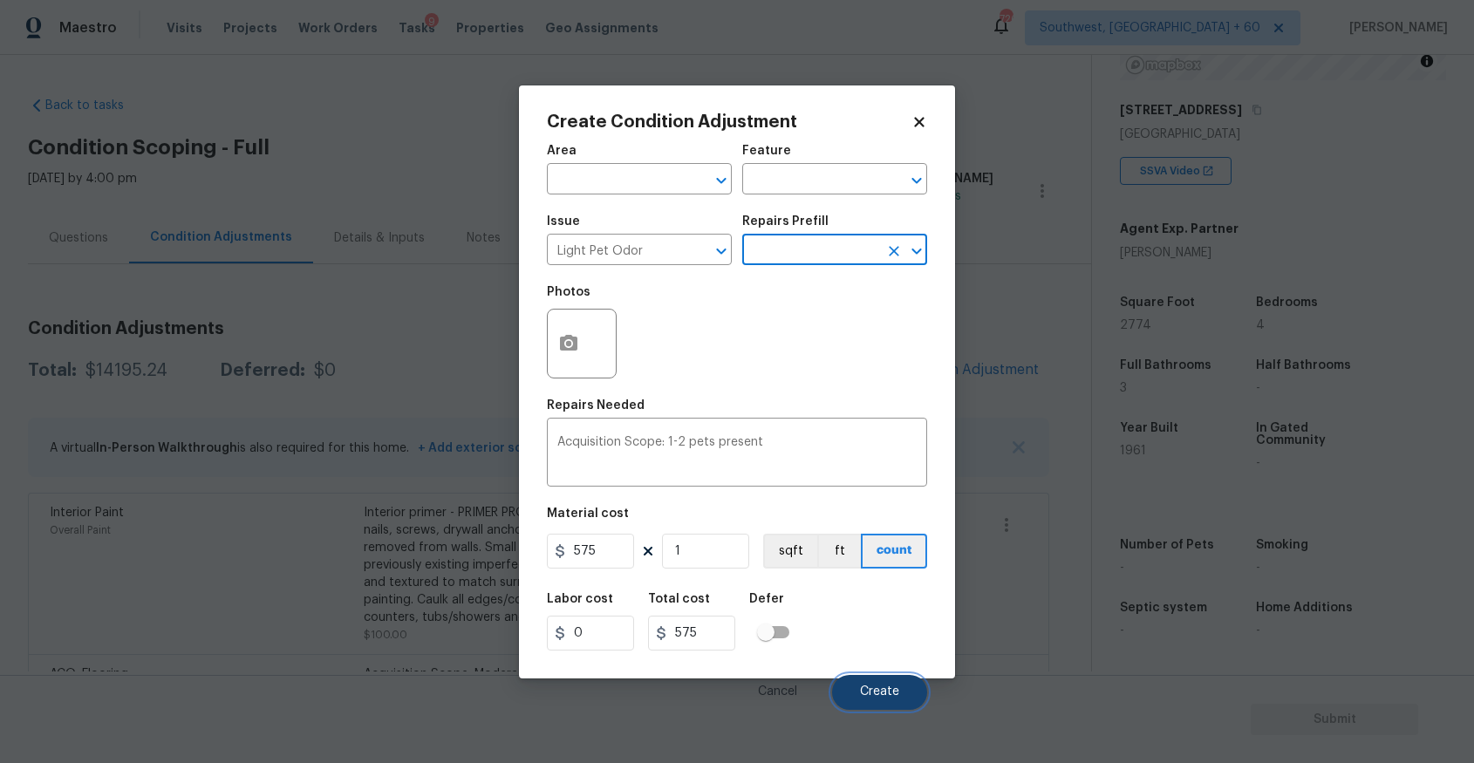
click at [875, 692] on span "Create" at bounding box center [879, 692] width 39 height 13
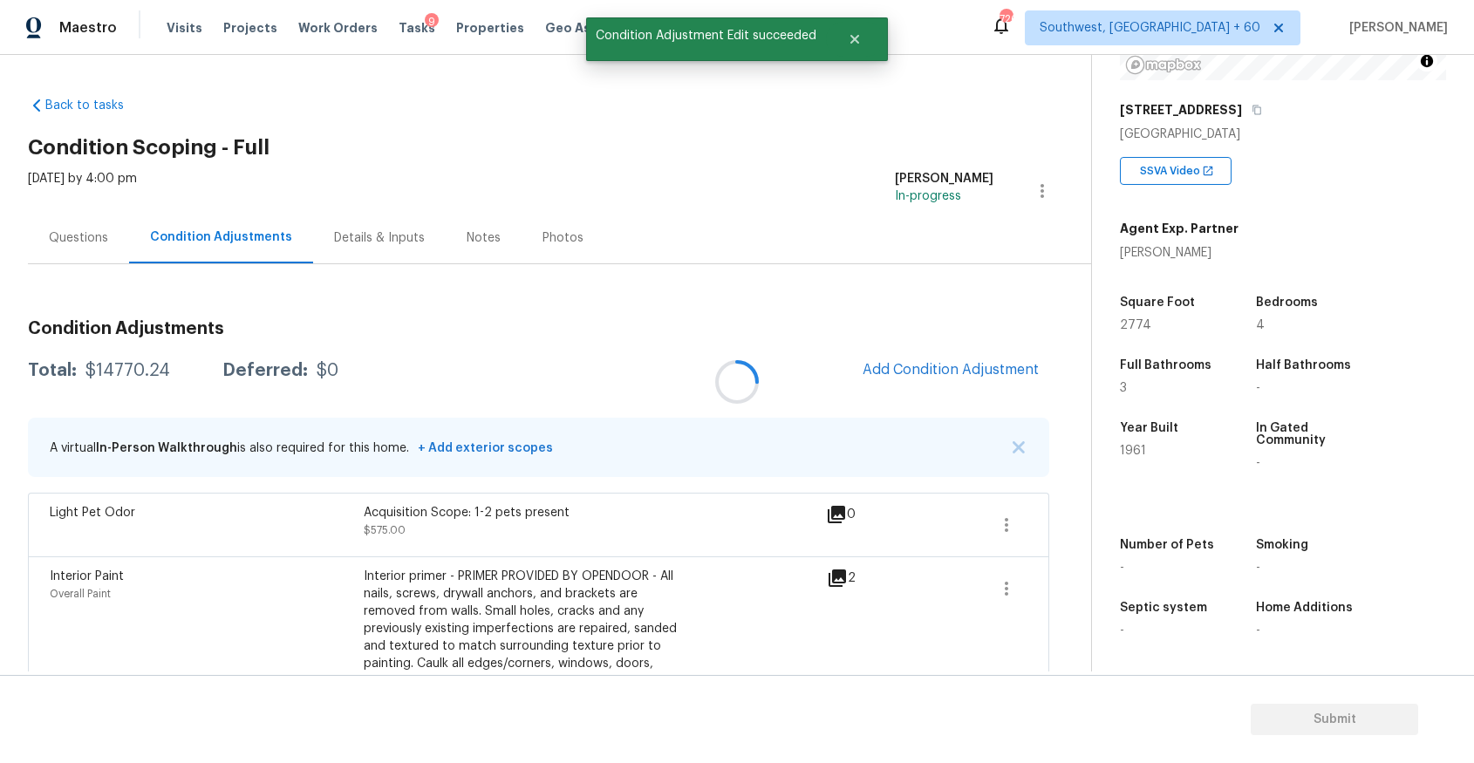
click at [107, 257] on div at bounding box center [737, 381] width 1474 height 763
click at [75, 241] on div "Questions" at bounding box center [78, 237] width 59 height 17
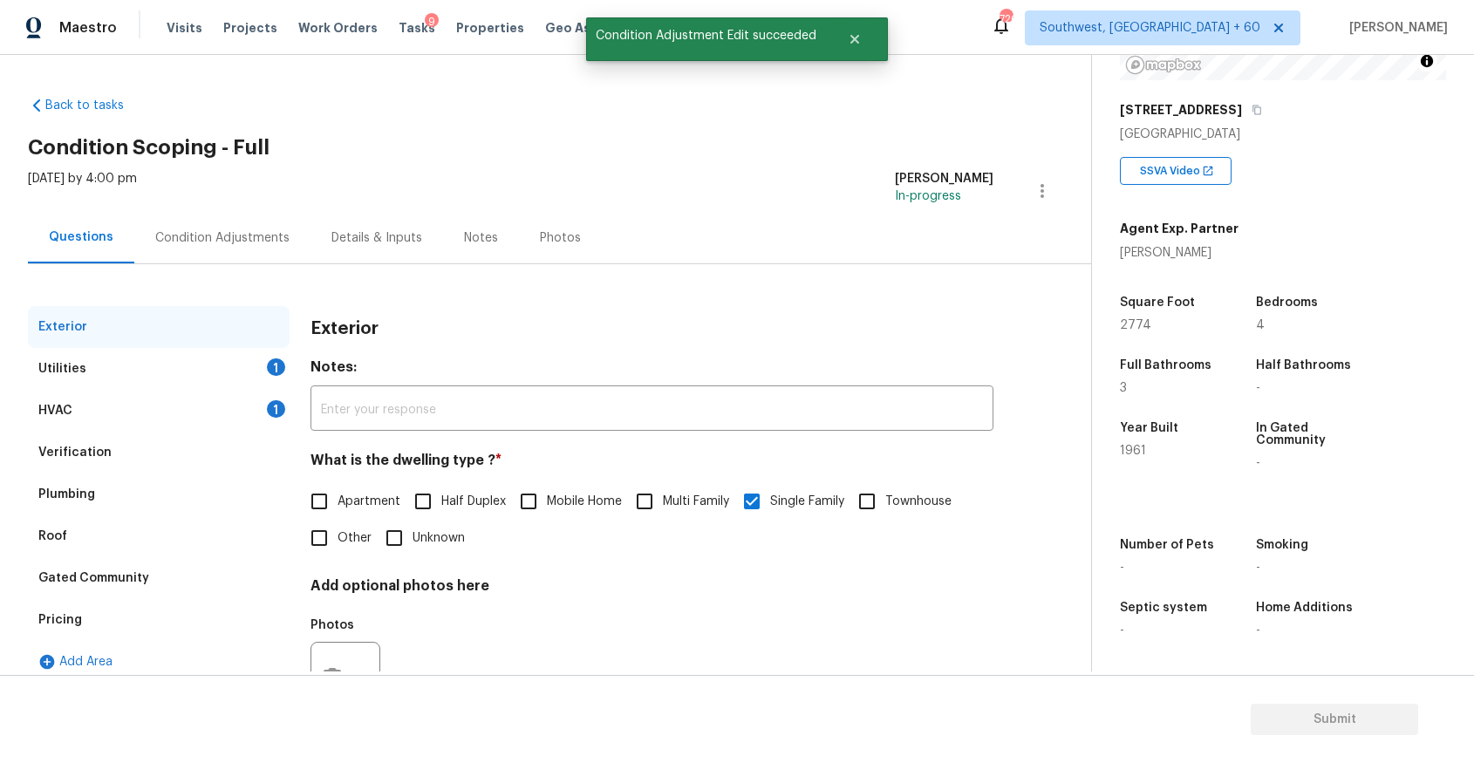
click at [175, 397] on div "HVAC 1" at bounding box center [159, 411] width 262 height 42
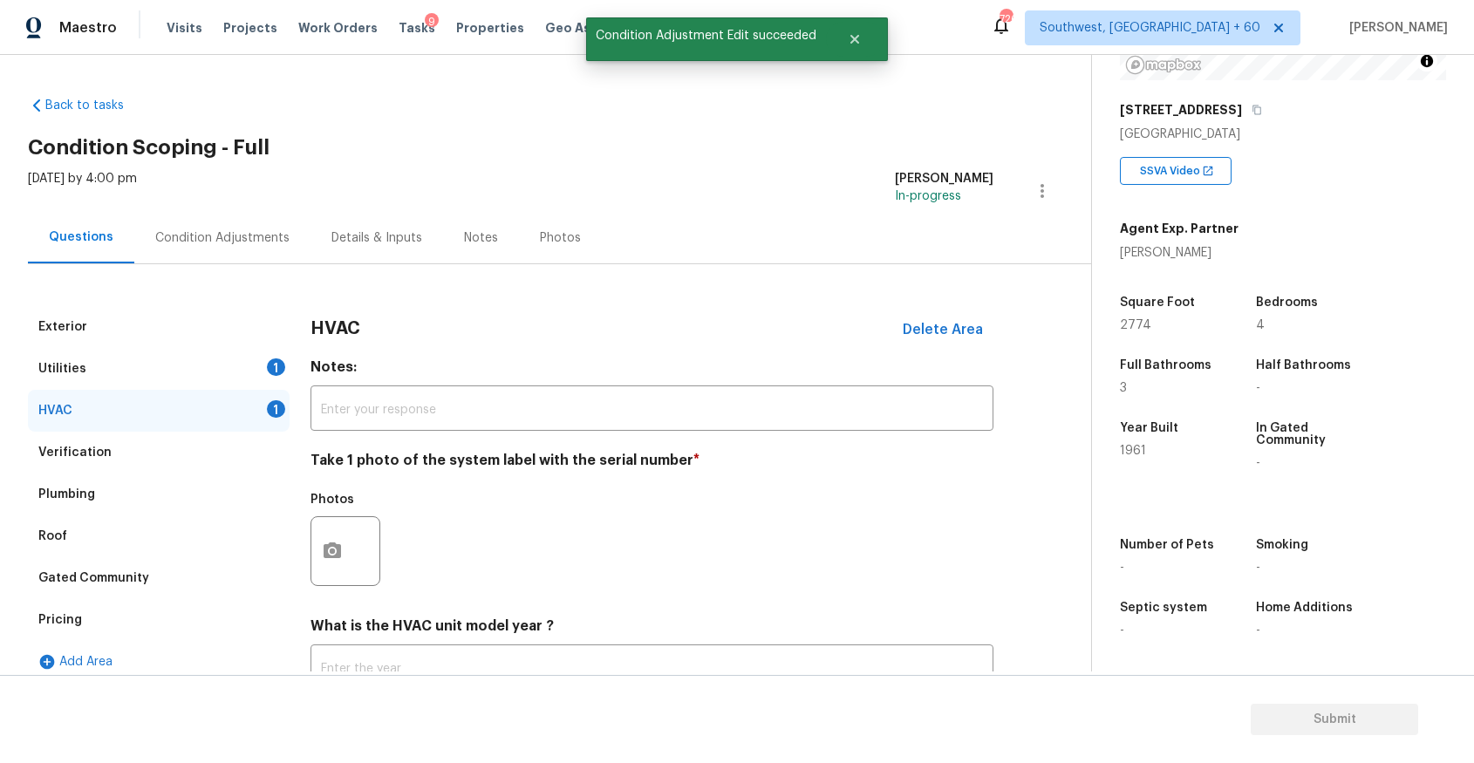
click at [229, 365] on div "Utilities 1" at bounding box center [159, 369] width 262 height 42
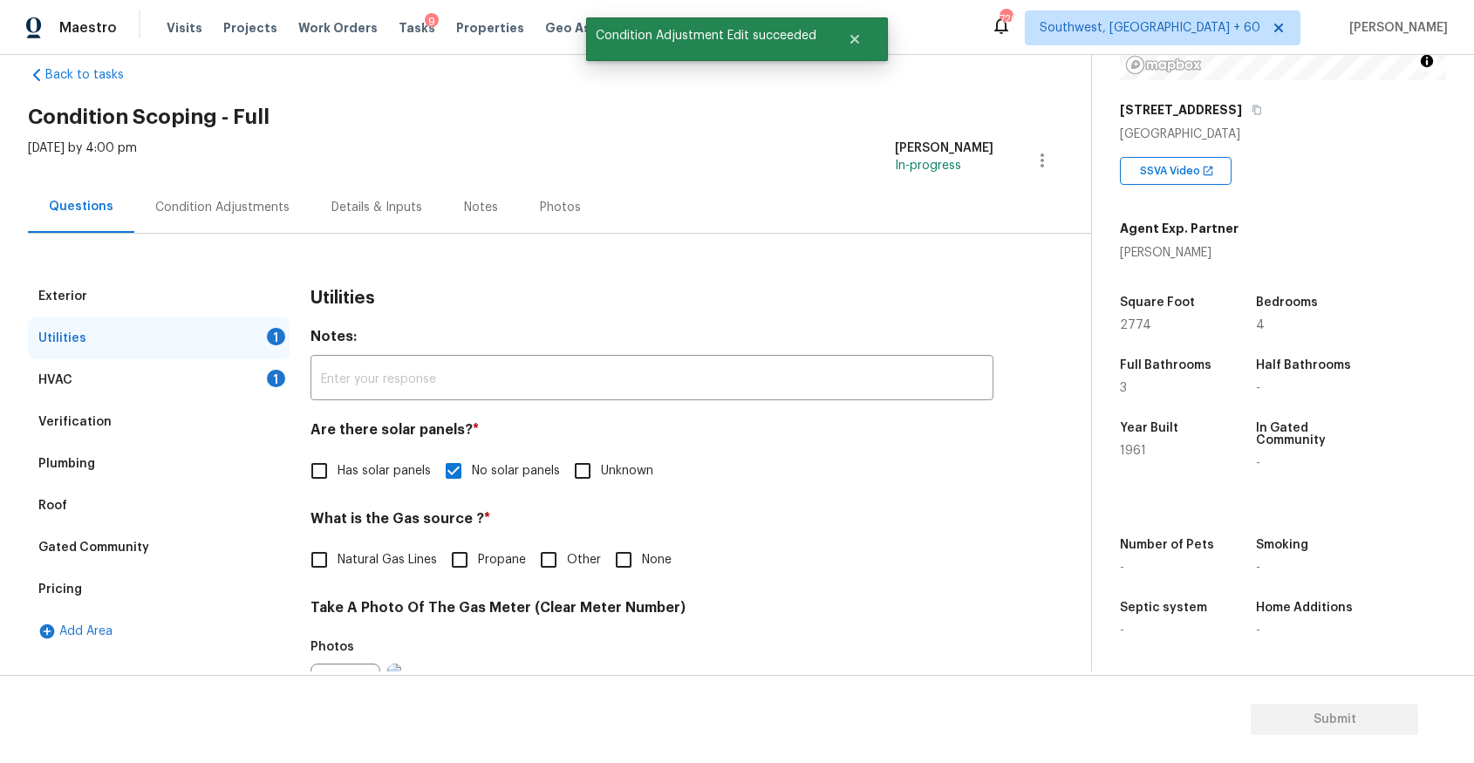
scroll to position [120, 0]
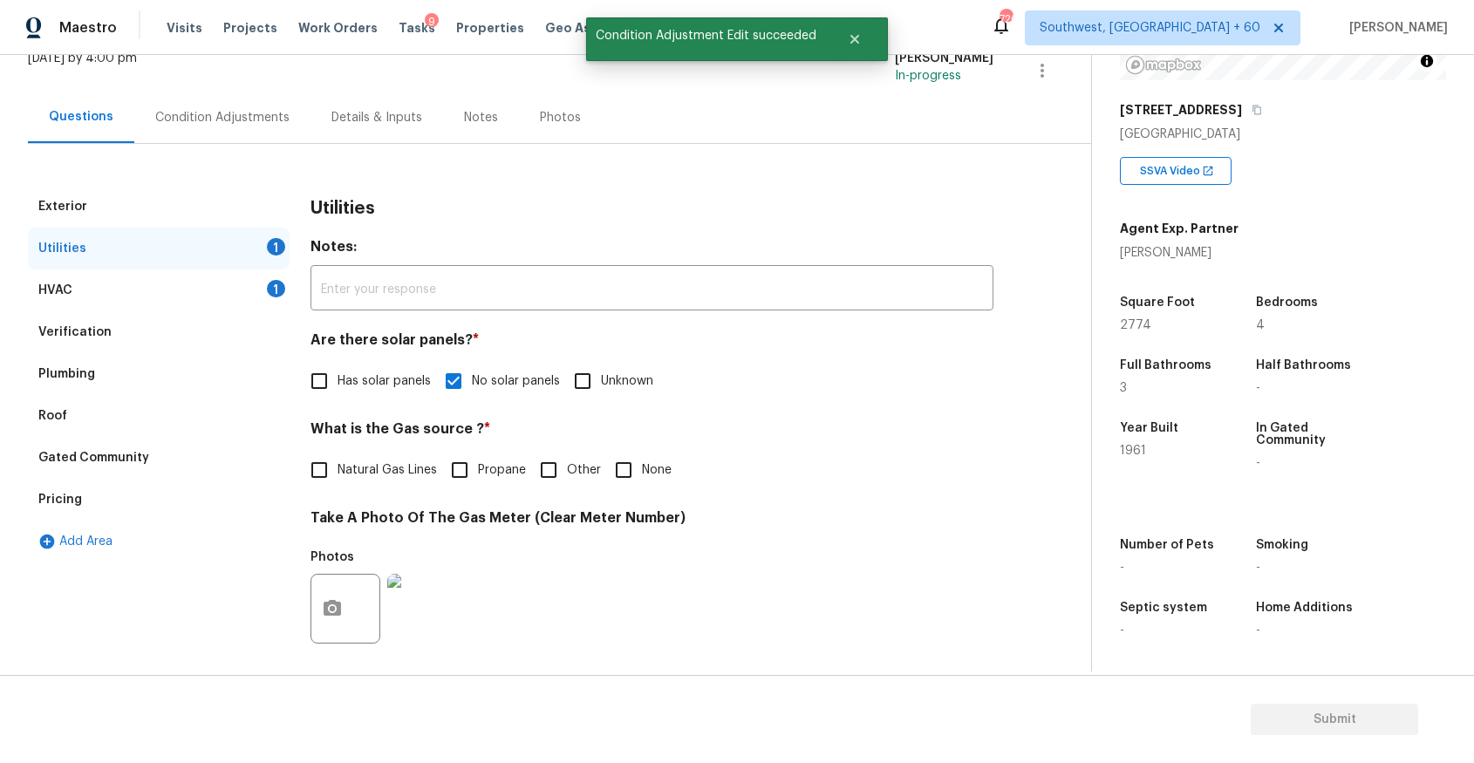
click at [648, 466] on span "None" at bounding box center [657, 470] width 30 height 18
click at [642, 466] on input "None" at bounding box center [623, 470] width 37 height 37
checkbox input "true"
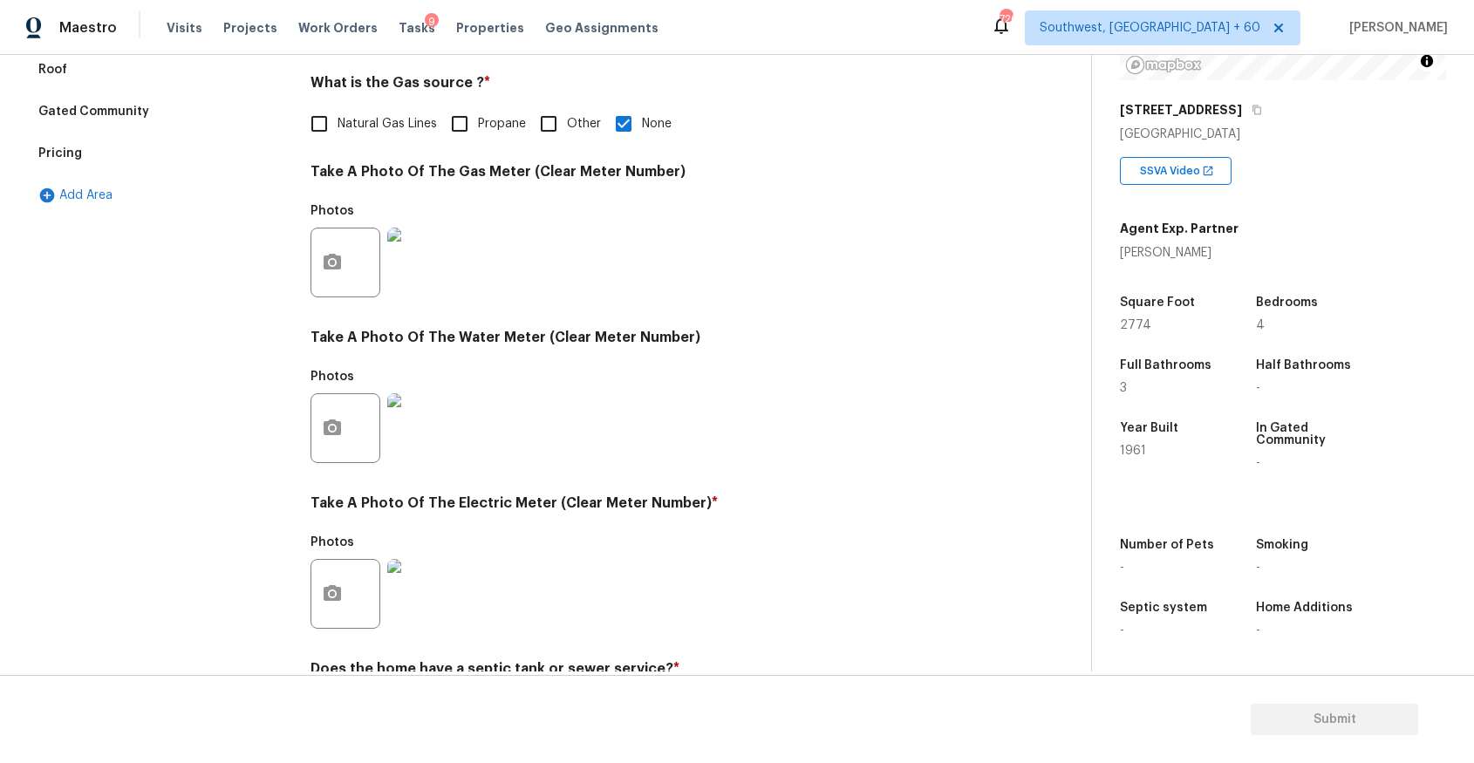
scroll to position [126, 0]
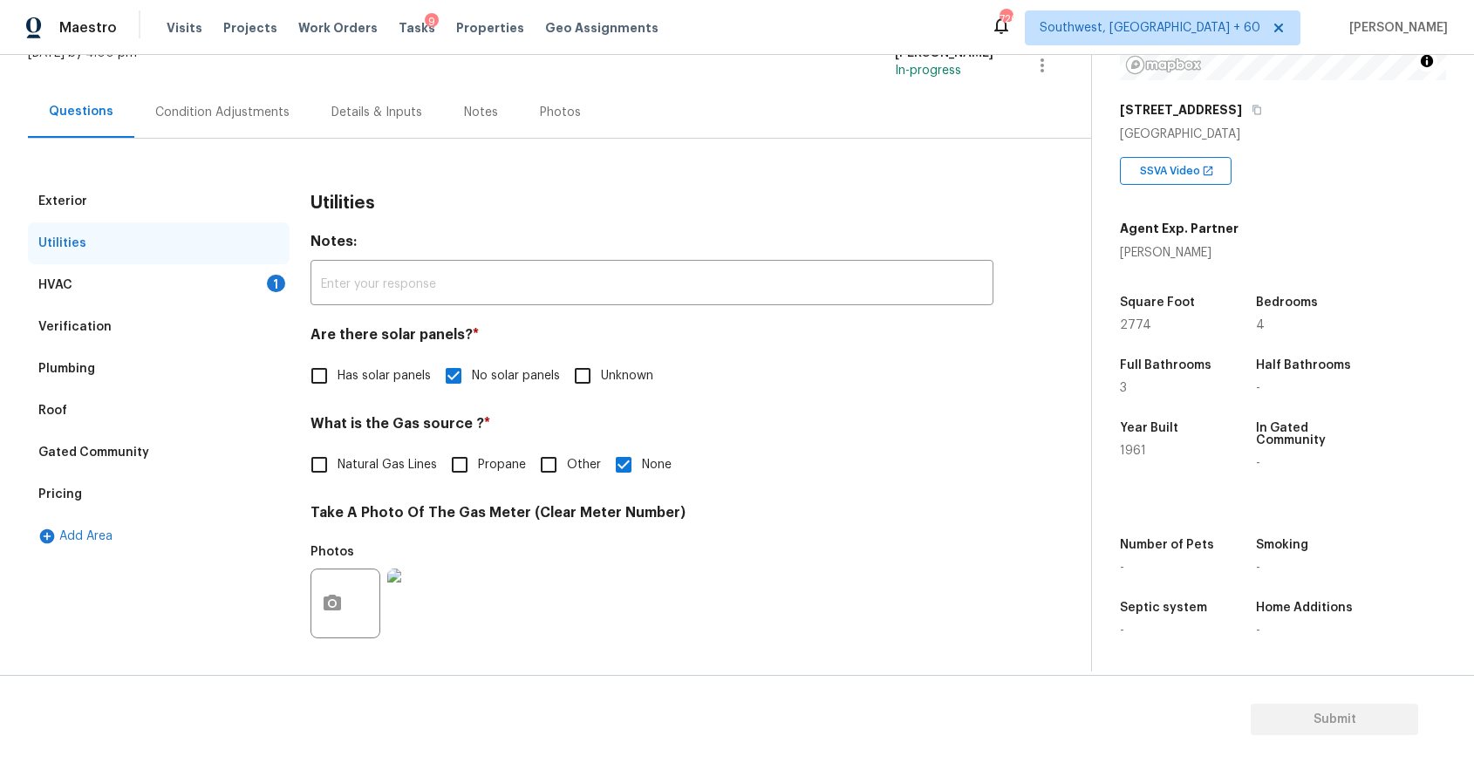
click at [213, 284] on div "HVAC 1" at bounding box center [159, 285] width 262 height 42
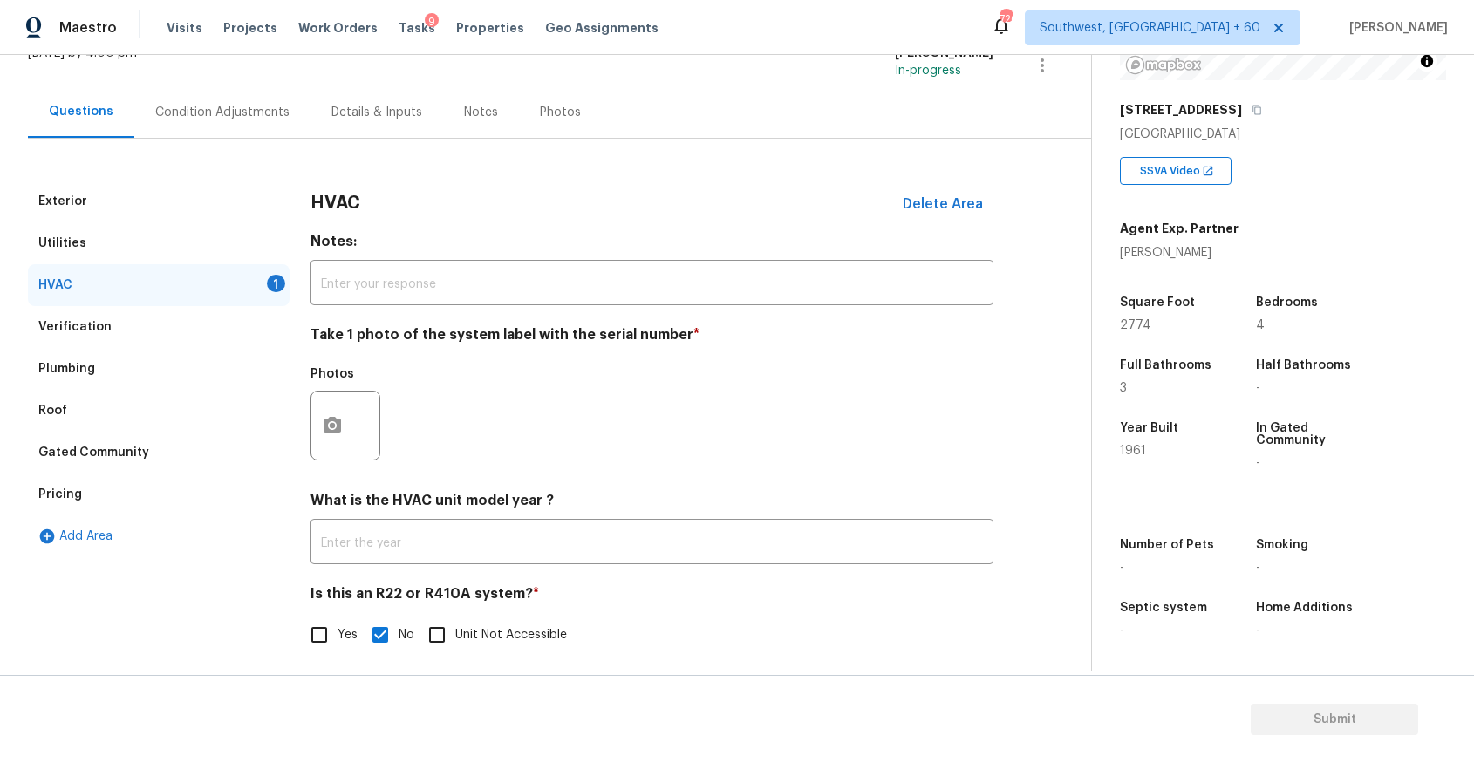
scroll to position [134, 0]
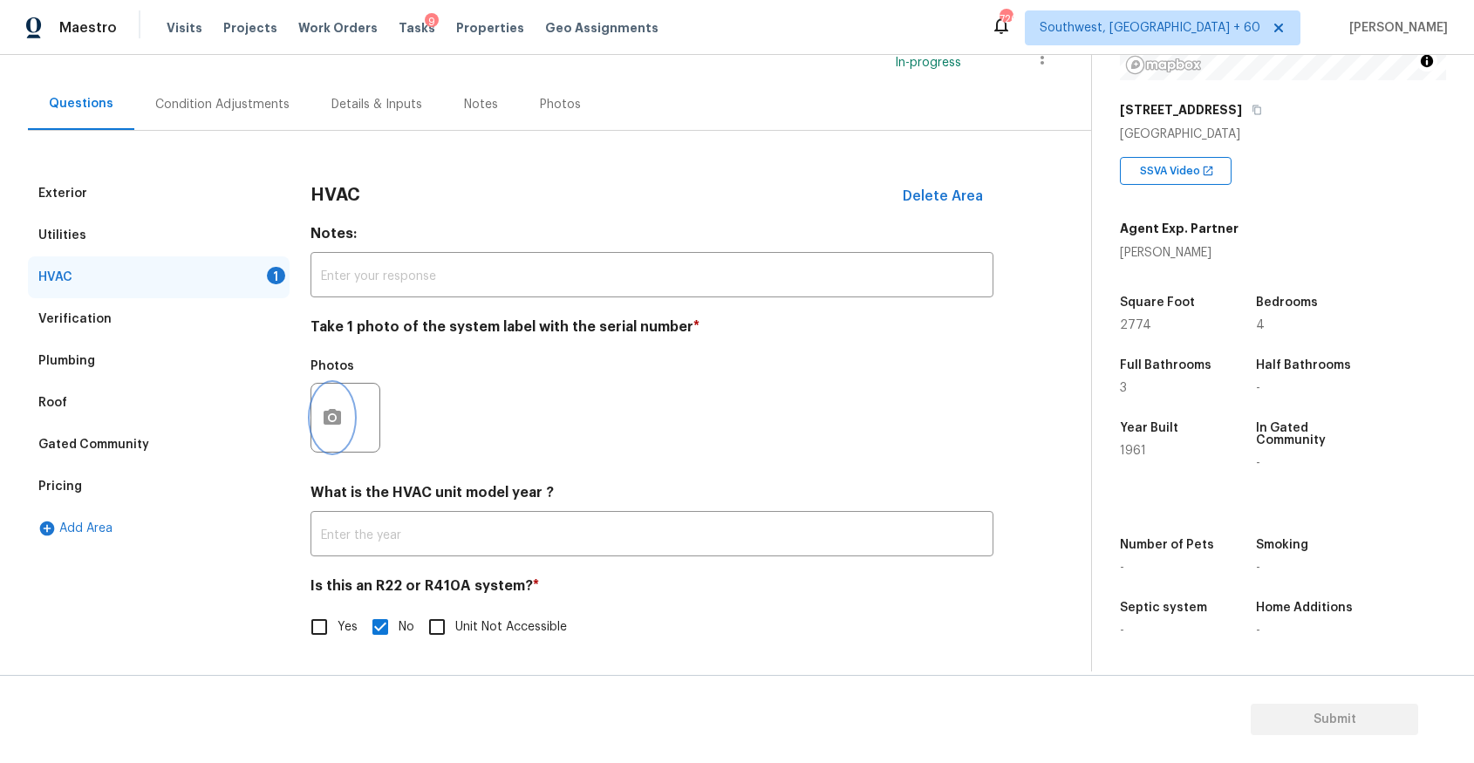
click at [338, 432] on button "button" at bounding box center [332, 418] width 42 height 68
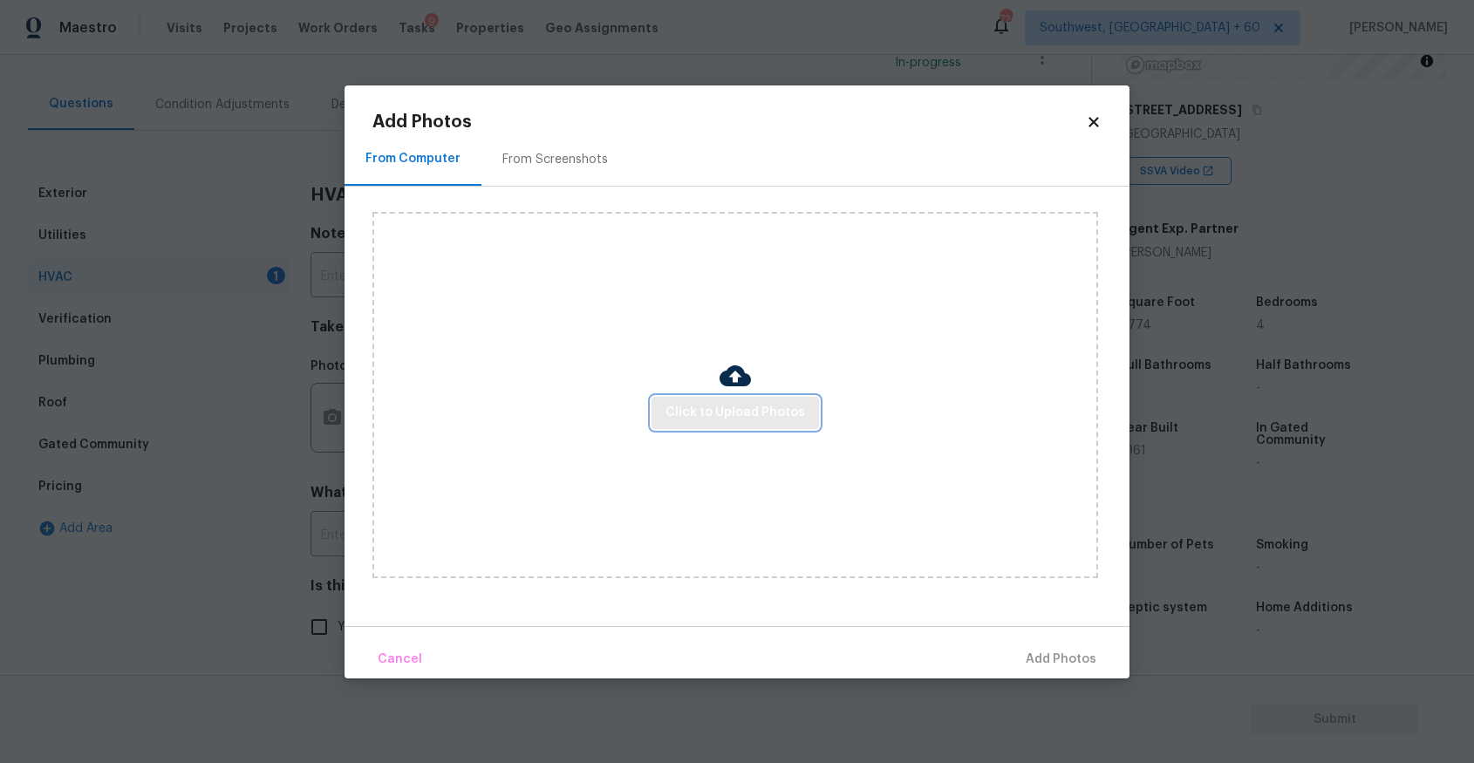
click at [728, 410] on span "Click to Upload Photos" at bounding box center [736, 413] width 140 height 22
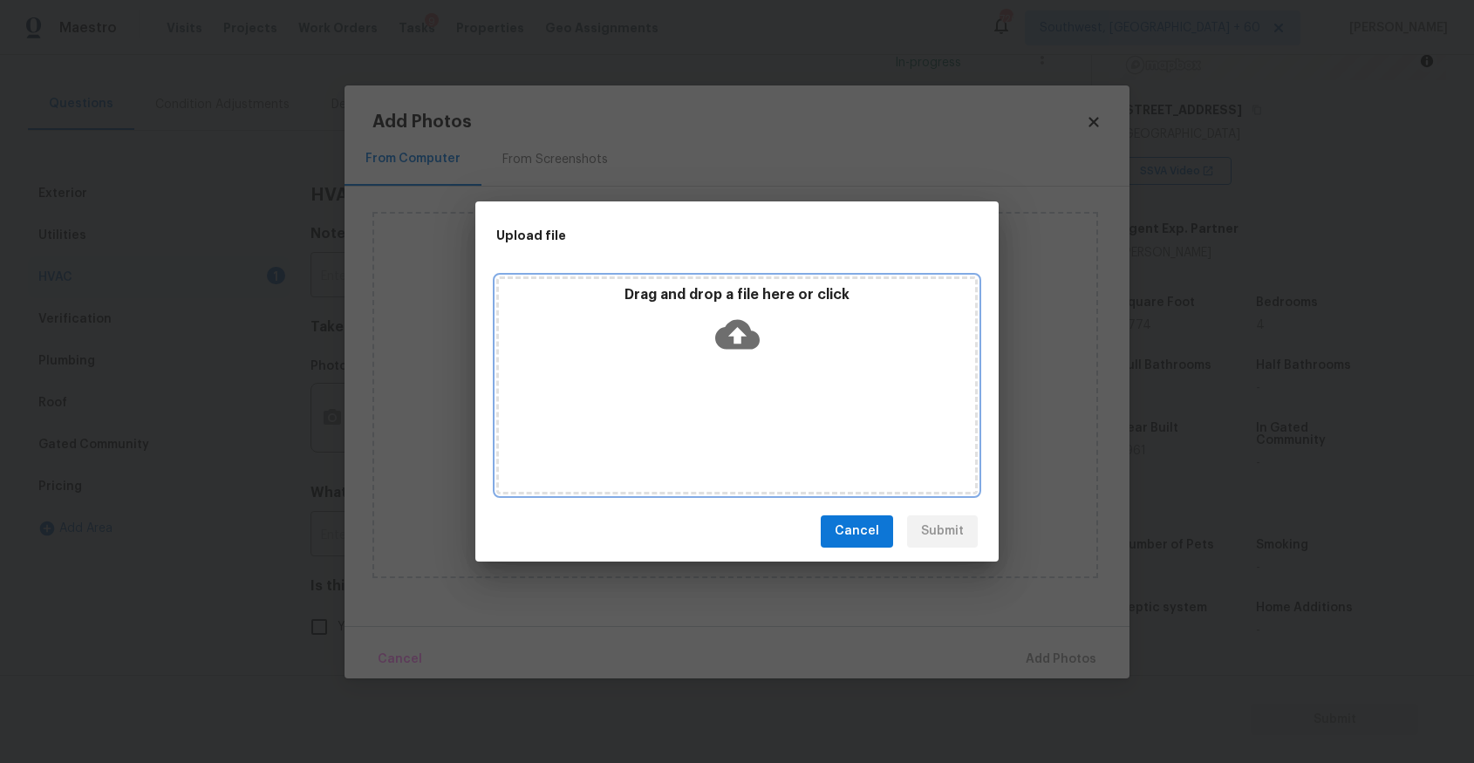
click at [701, 374] on div "Drag and drop a file here or click" at bounding box center [737, 386] width 482 height 218
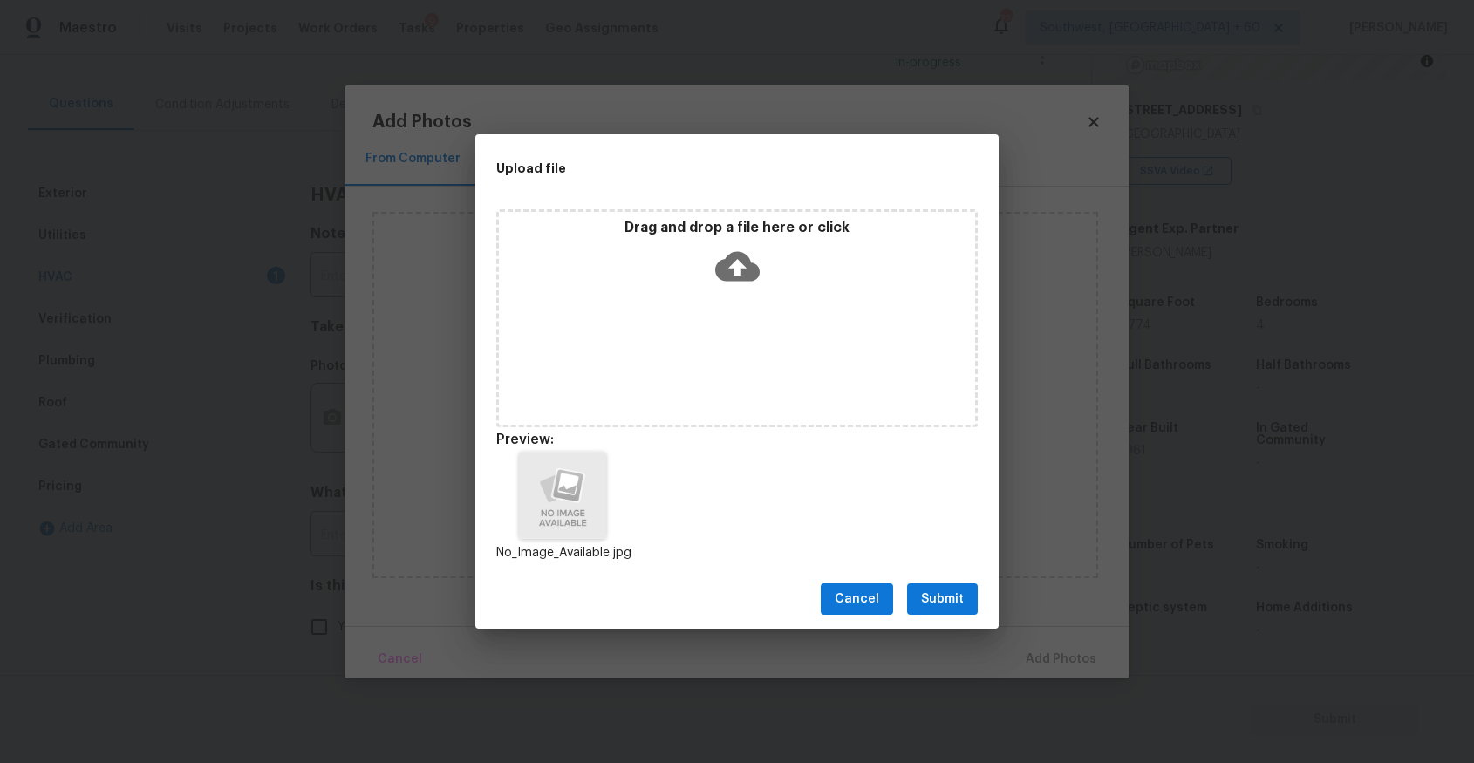
click at [947, 612] on button "Submit" at bounding box center [942, 600] width 71 height 32
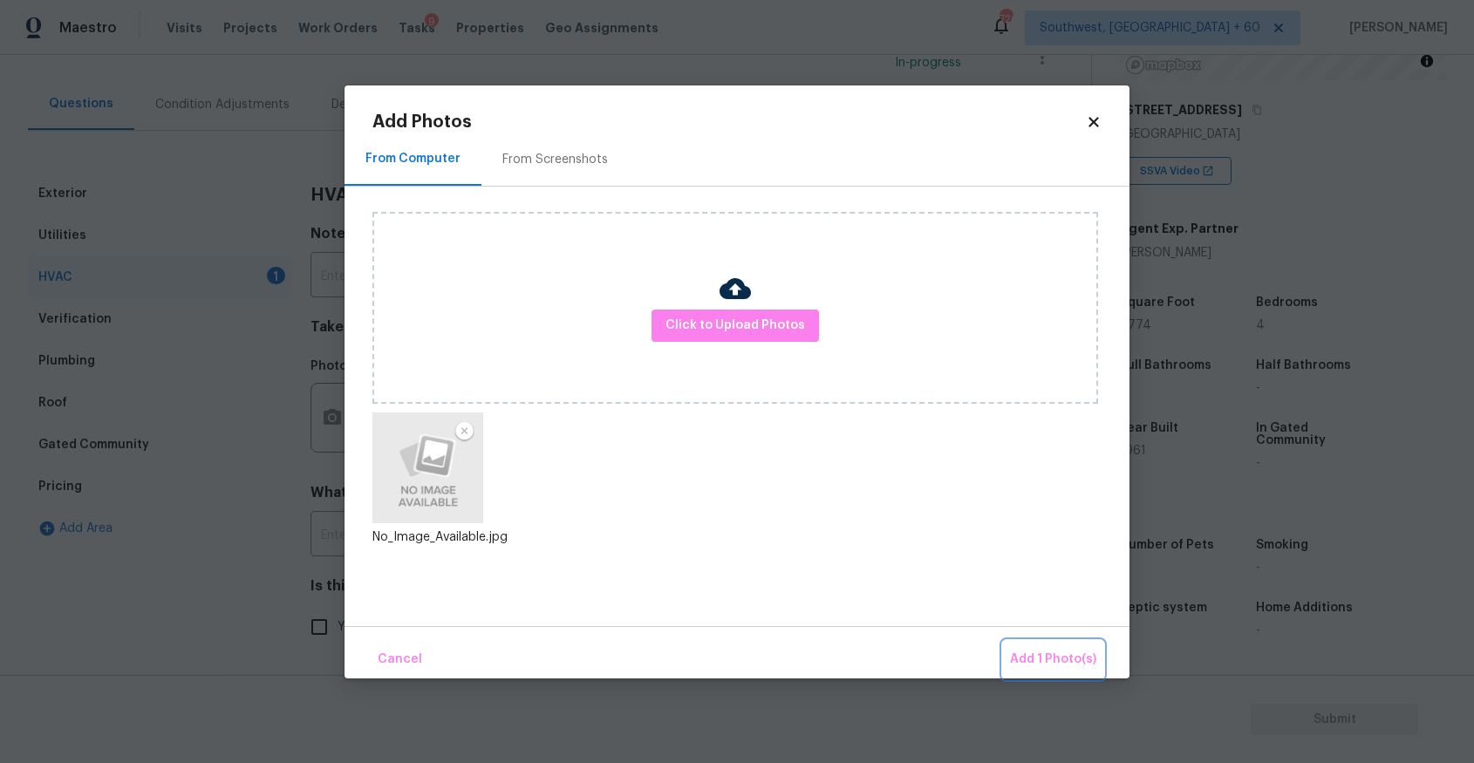
click at [1029, 654] on span "Add 1 Photo(s)" at bounding box center [1053, 660] width 86 height 22
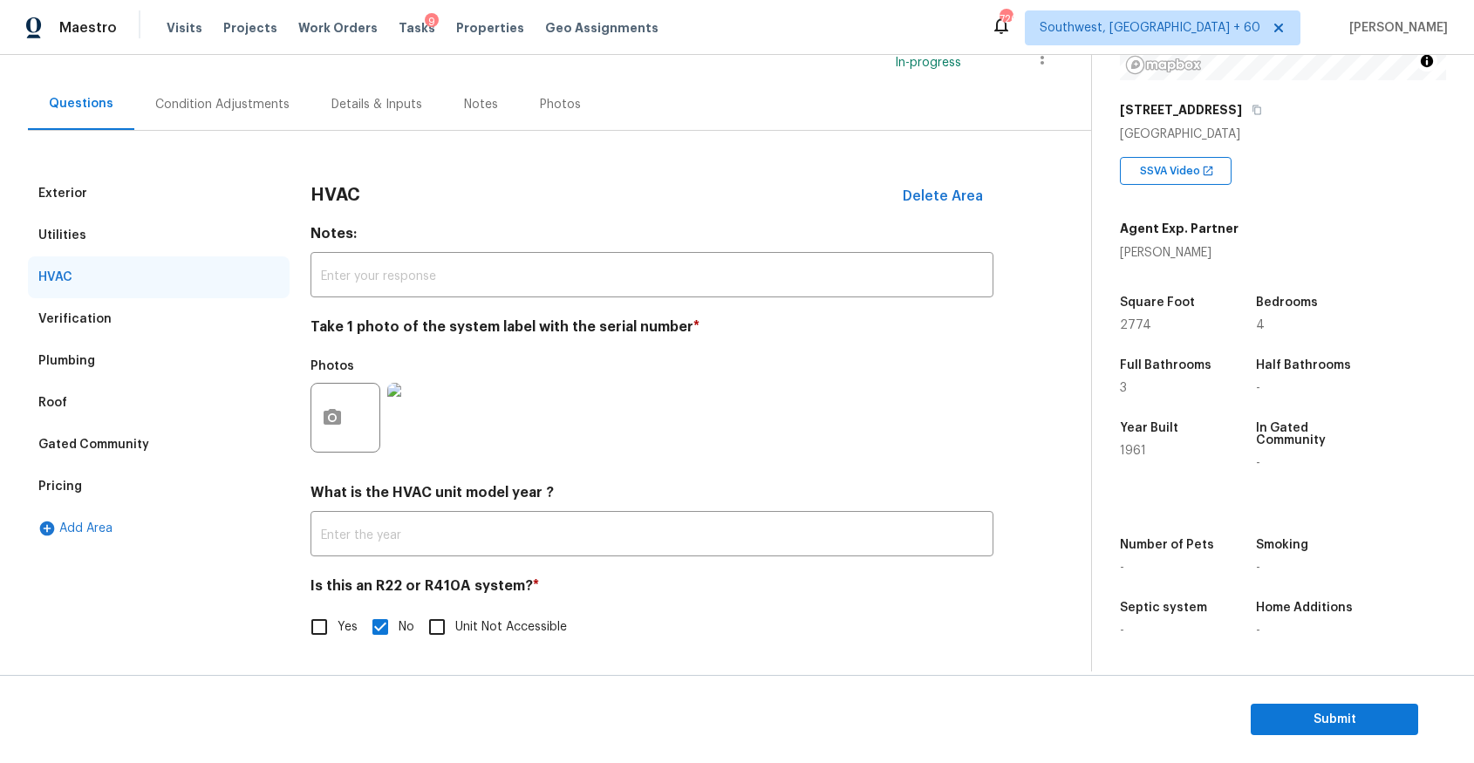
click at [248, 113] on div "Condition Adjustments" at bounding box center [222, 104] width 176 height 51
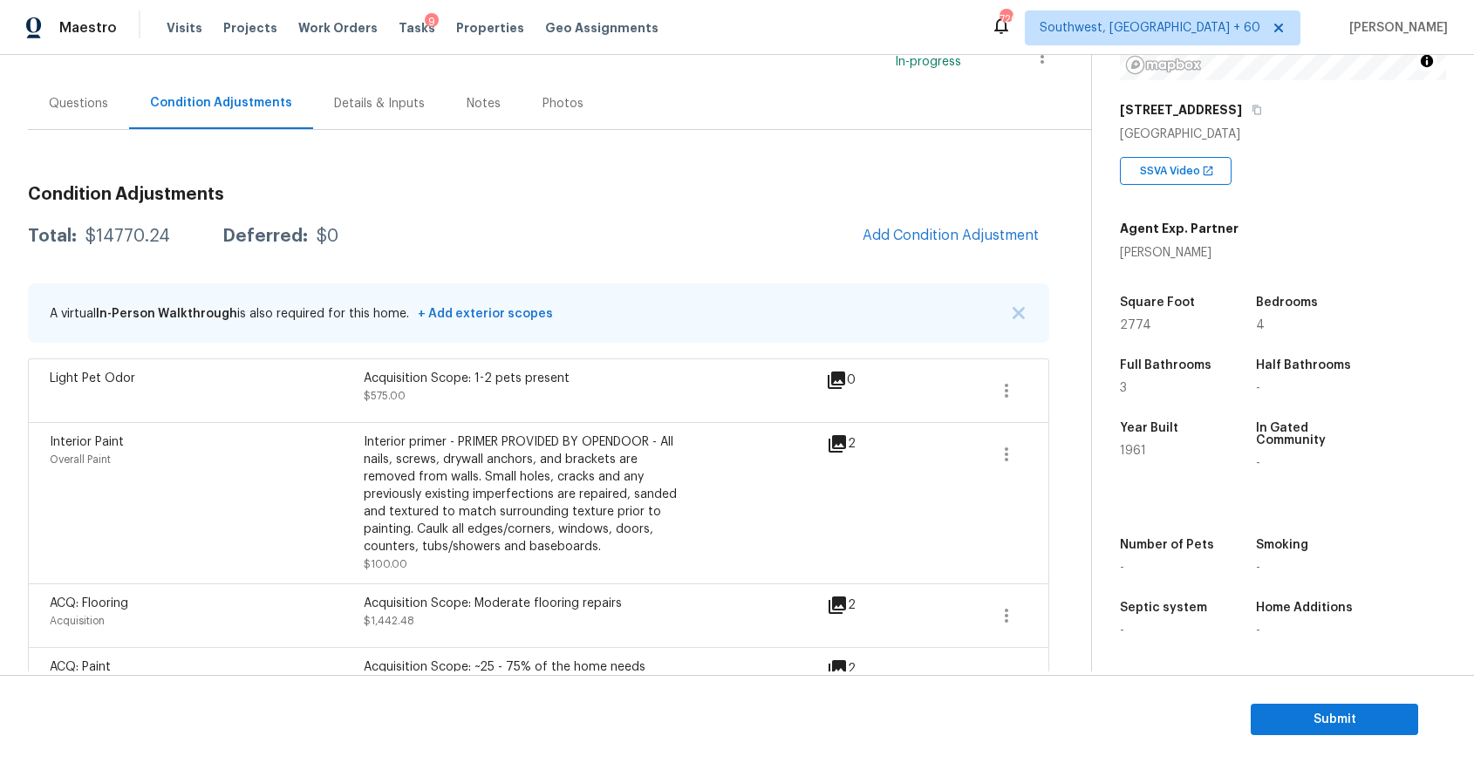
click at [141, 236] on div "$14770.24" at bounding box center [127, 236] width 85 height 17
copy div "$14770.24"
click at [87, 117] on div "Questions" at bounding box center [78, 103] width 101 height 51
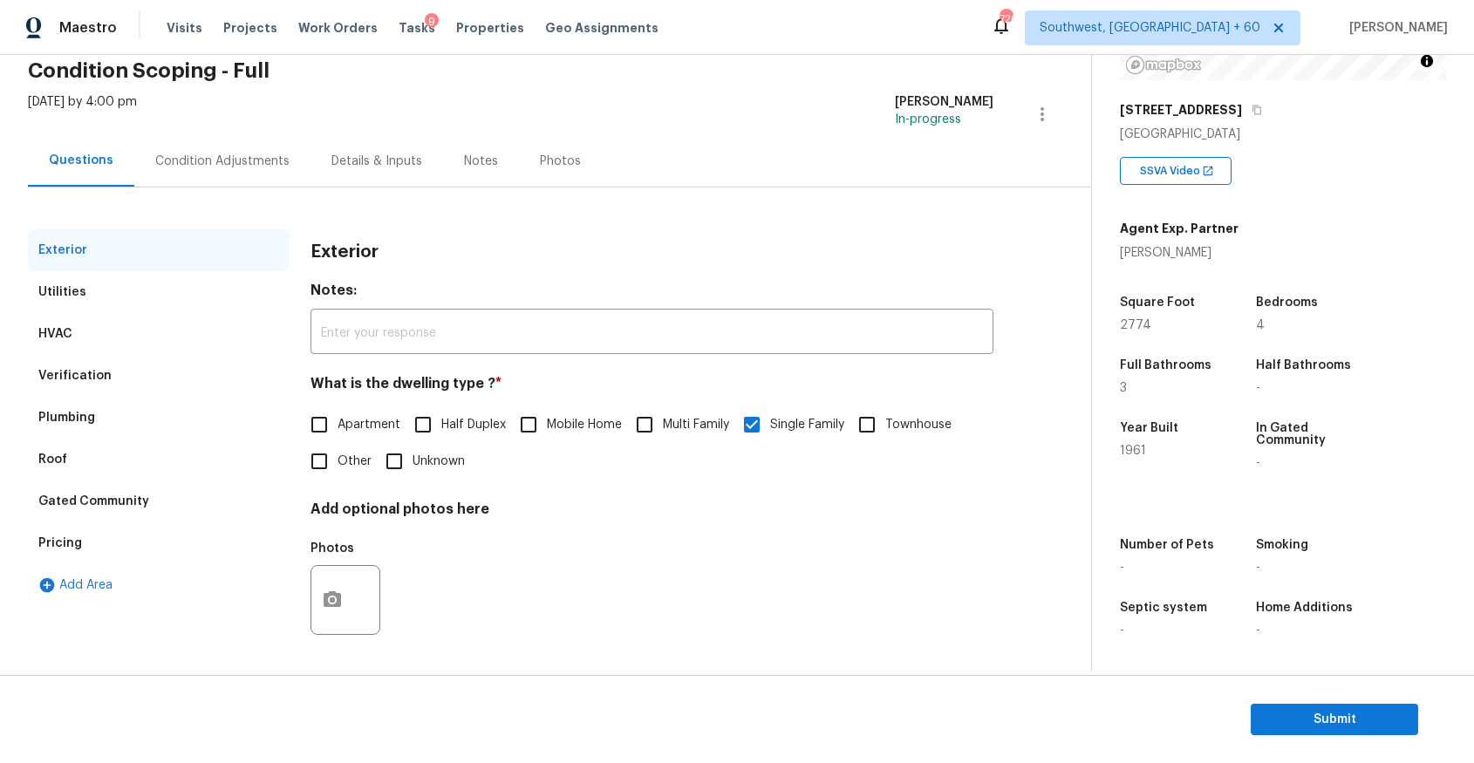
click at [194, 475] on div "Roof" at bounding box center [159, 460] width 262 height 42
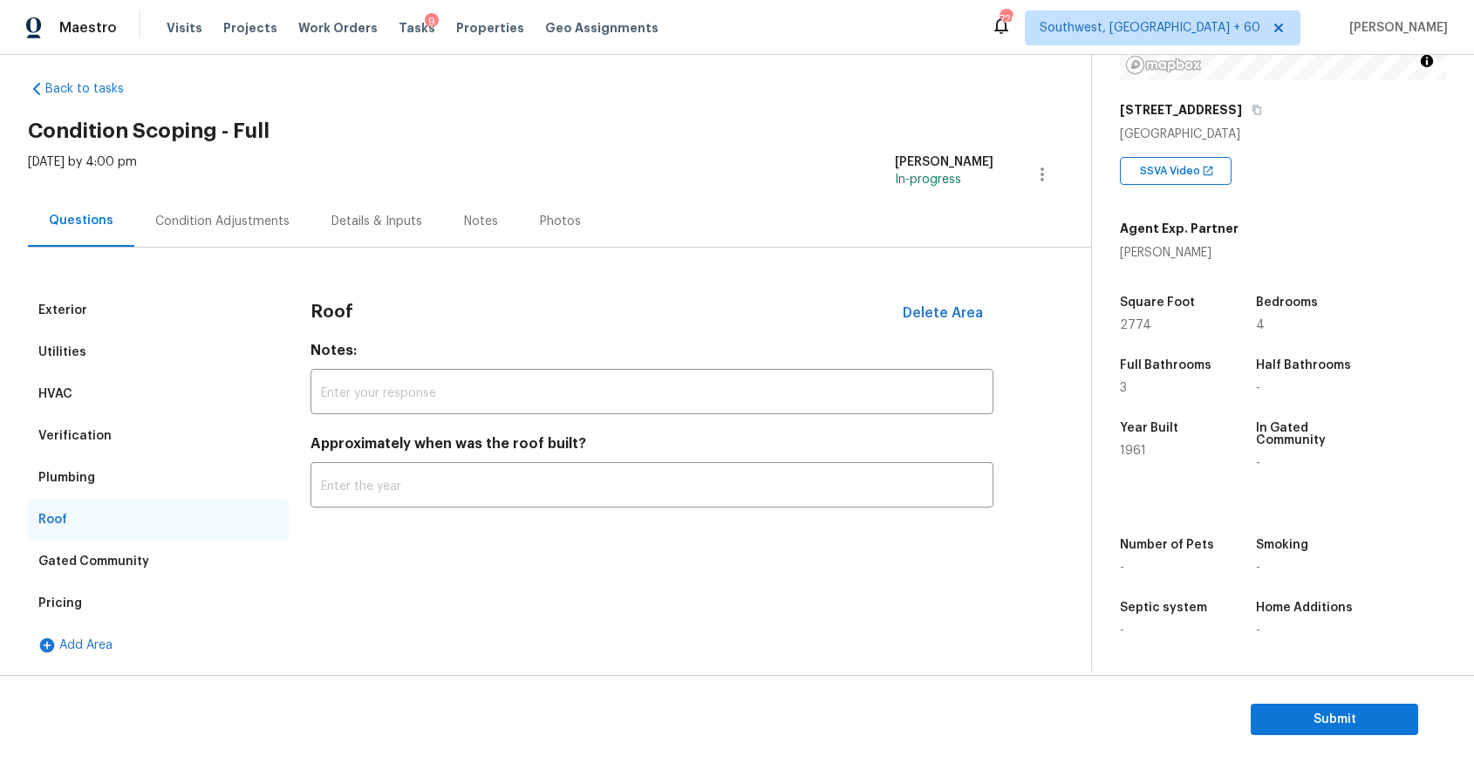
click at [183, 427] on div "Verification" at bounding box center [159, 436] width 262 height 42
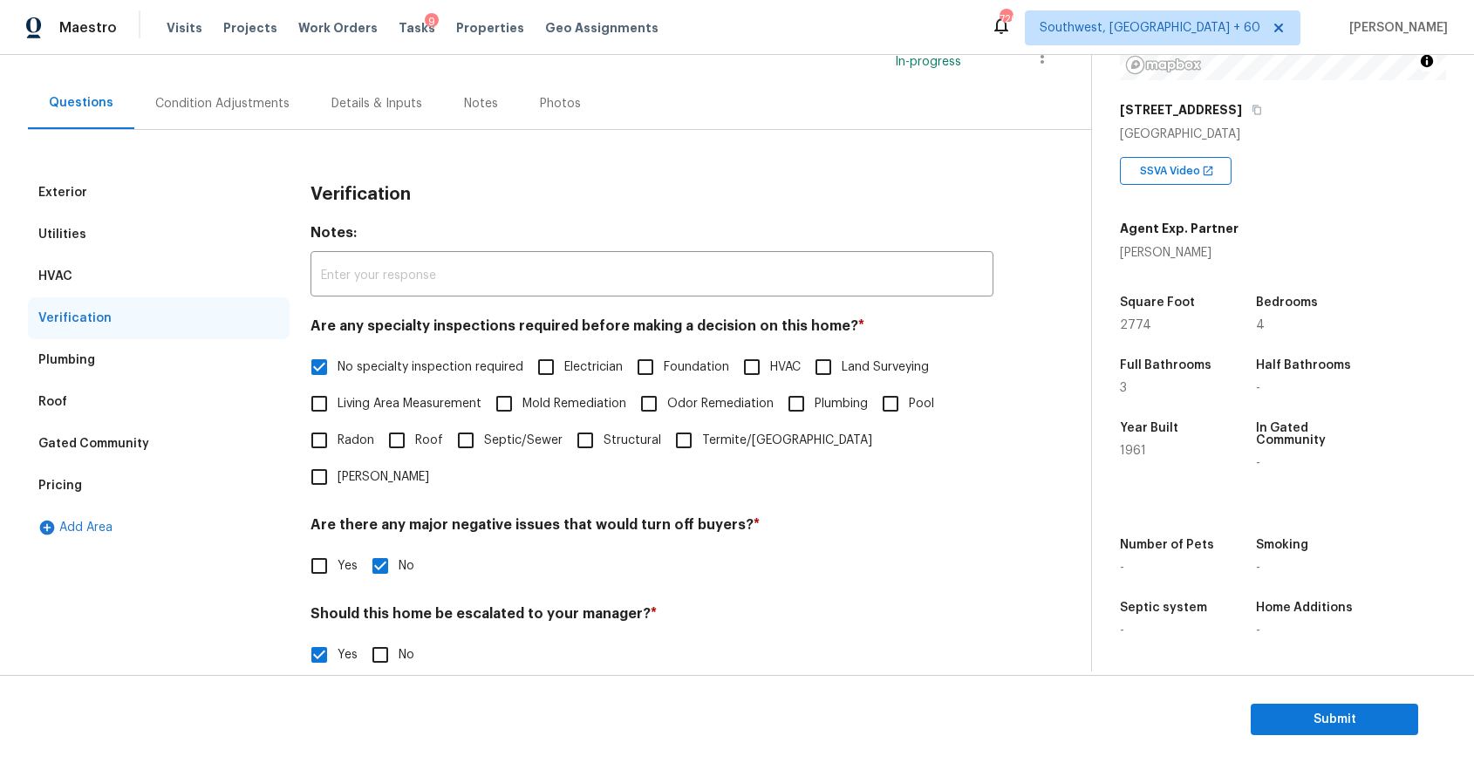
click at [188, 441] on div "Gated Community" at bounding box center [159, 444] width 262 height 42
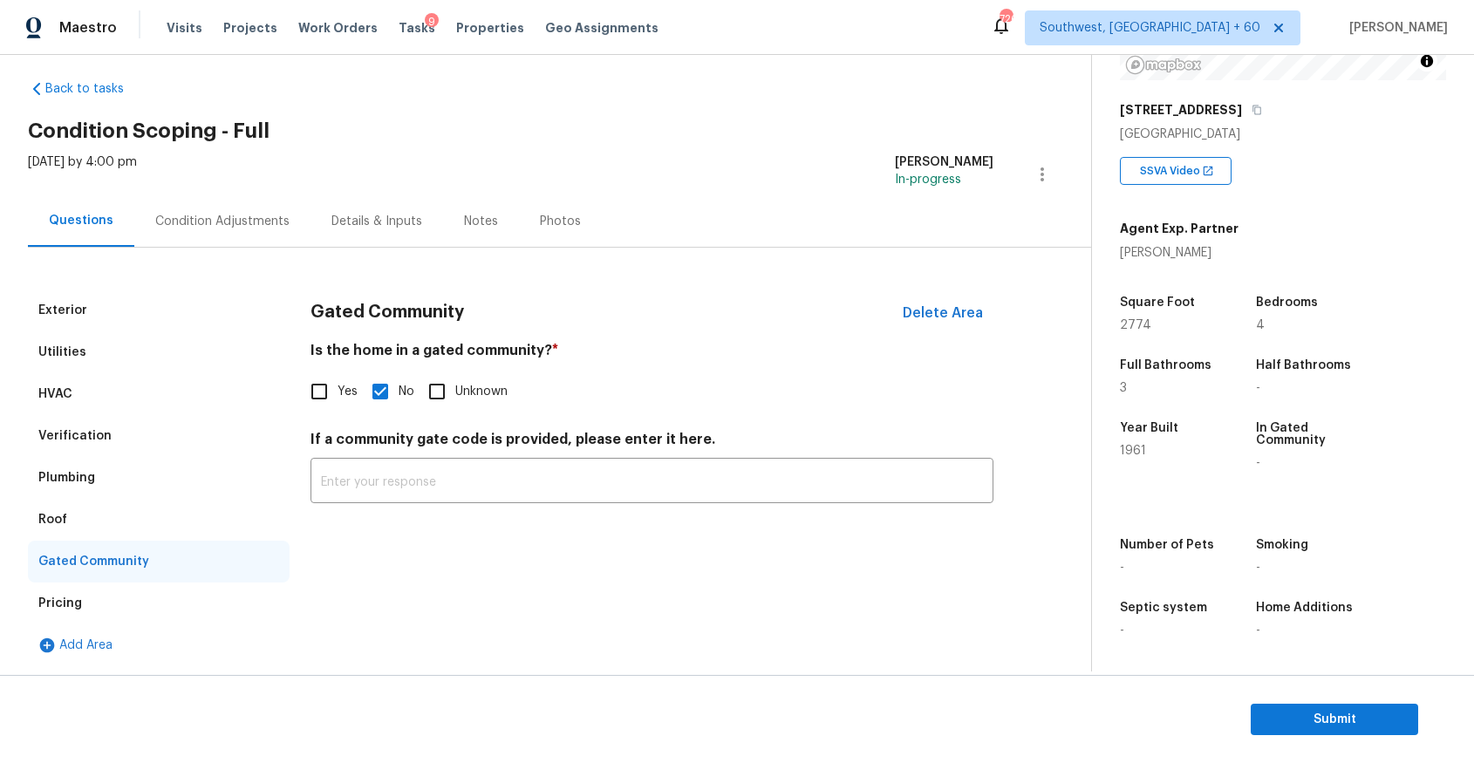
click at [164, 451] on div "Verification" at bounding box center [159, 436] width 262 height 42
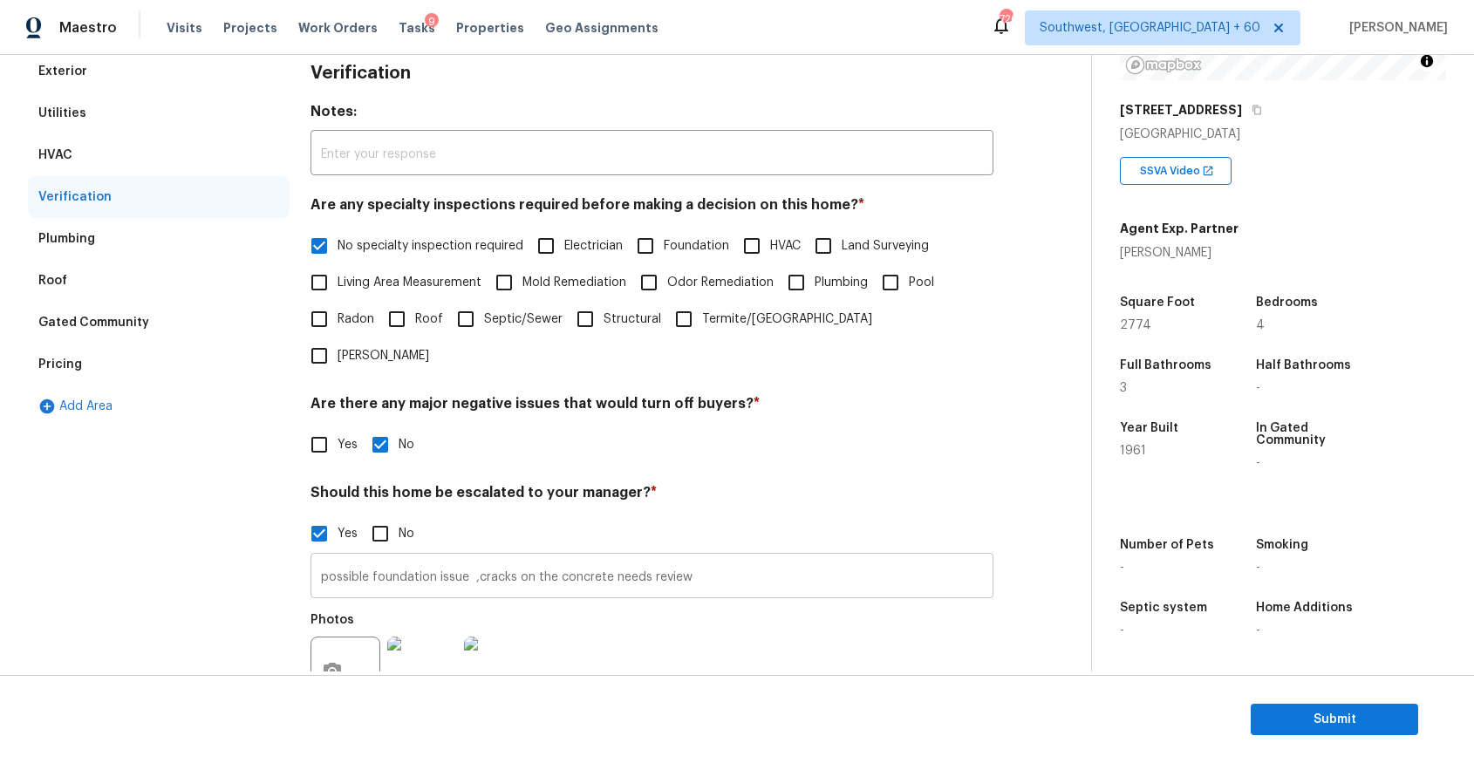
scroll to position [285, 0]
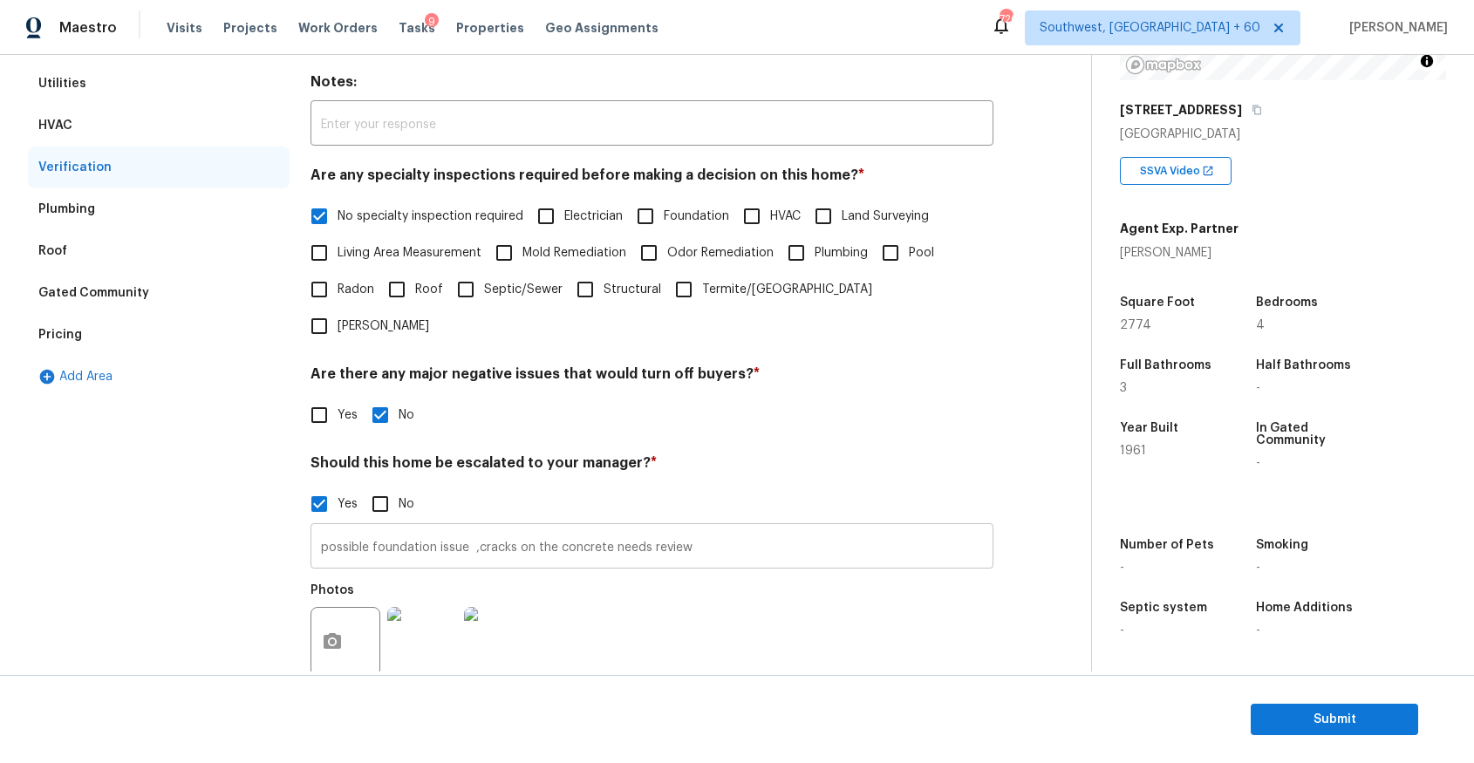
click at [482, 528] on input "possible foundation issue ,cracks on the concrete needs review" at bounding box center [652, 548] width 683 height 41
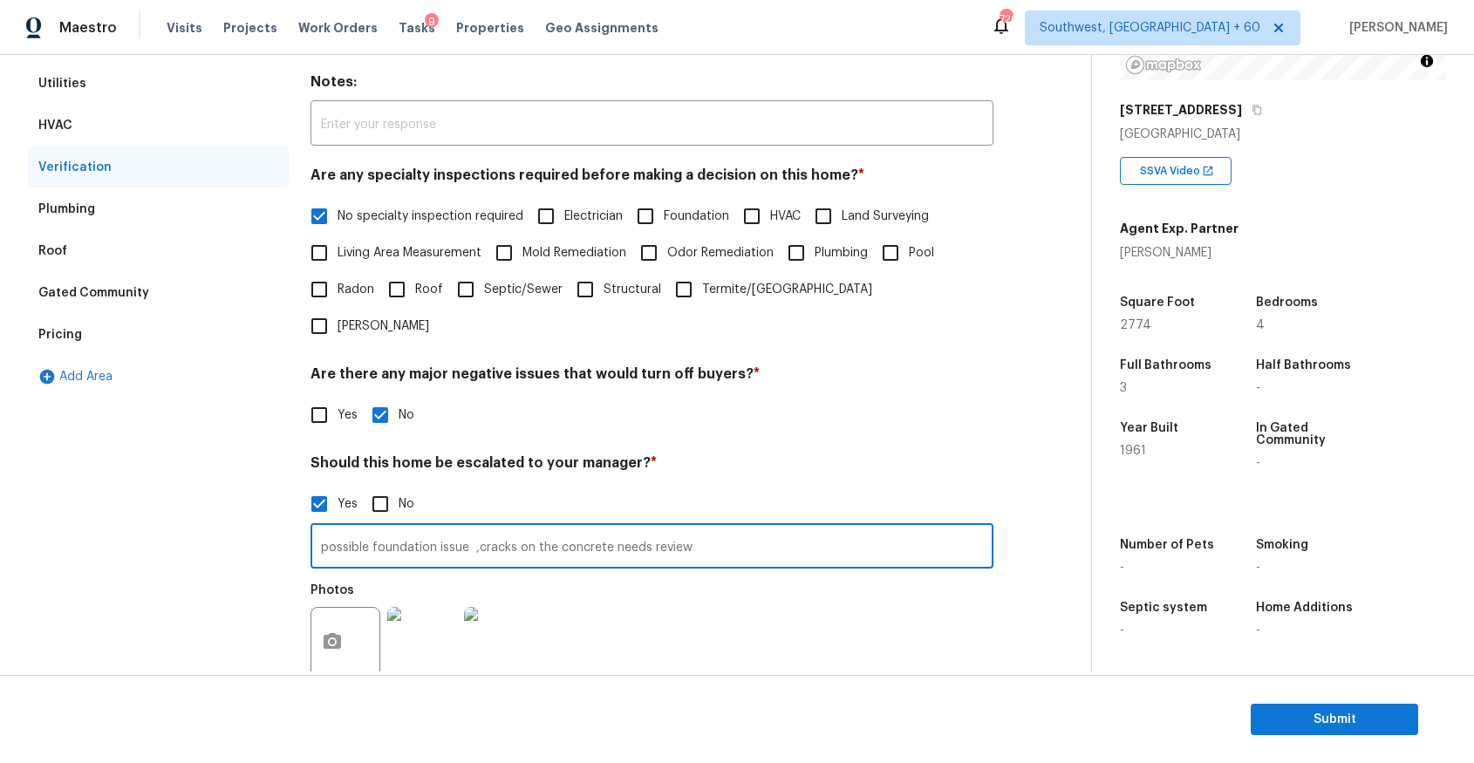
click at [482, 528] on input "possible foundation issue ,cracks on the concrete needs review" at bounding box center [652, 548] width 683 height 41
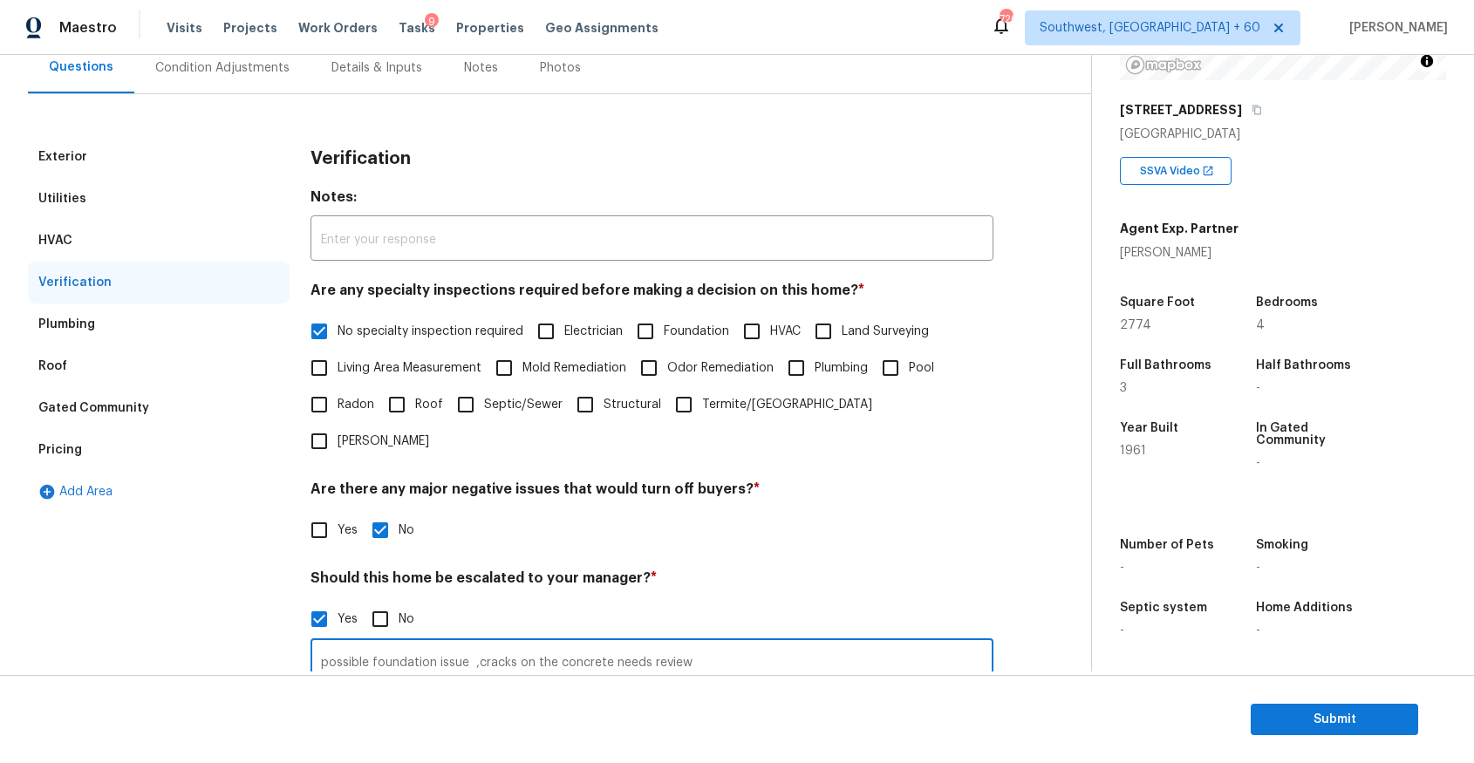
scroll to position [0, 0]
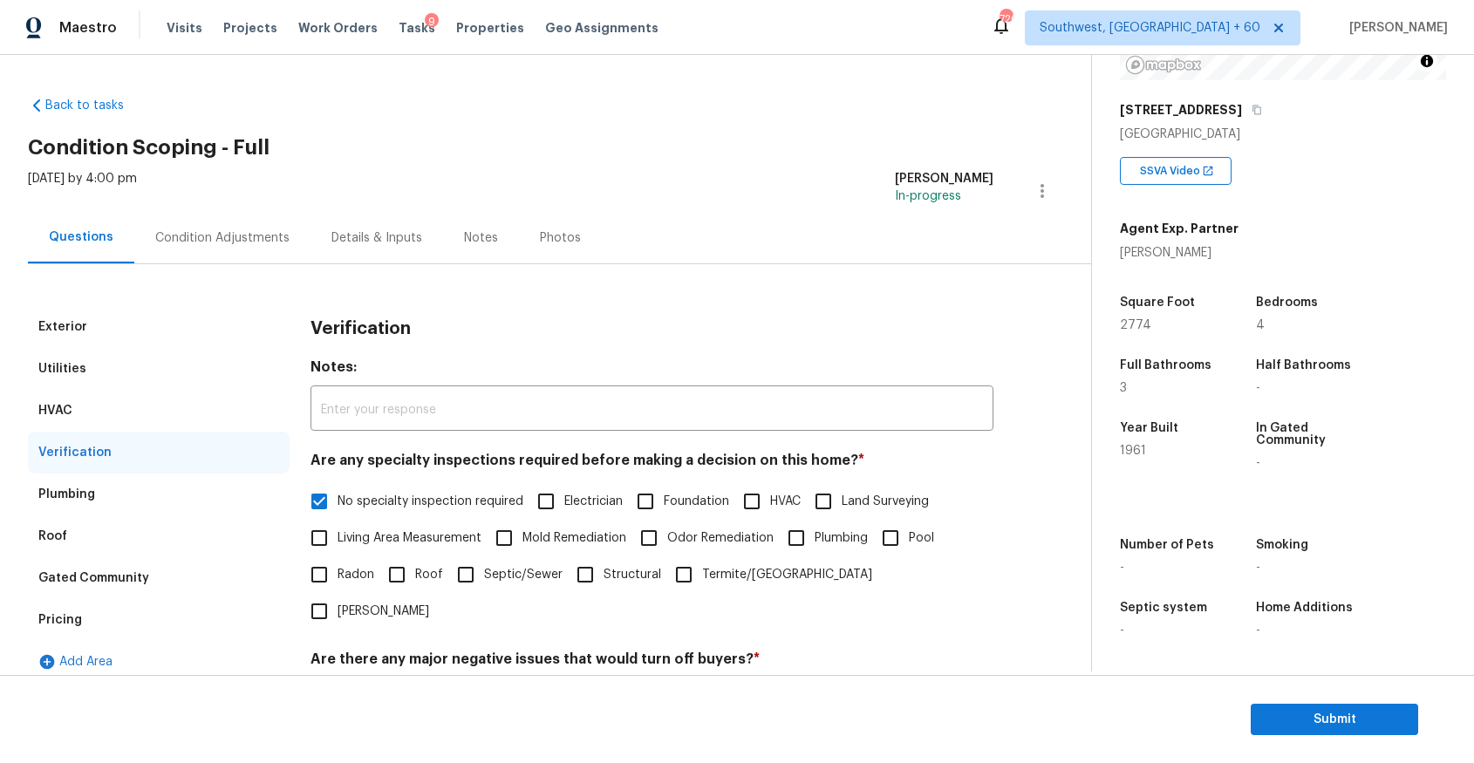
click at [250, 221] on div "Condition Adjustments" at bounding box center [222, 237] width 176 height 51
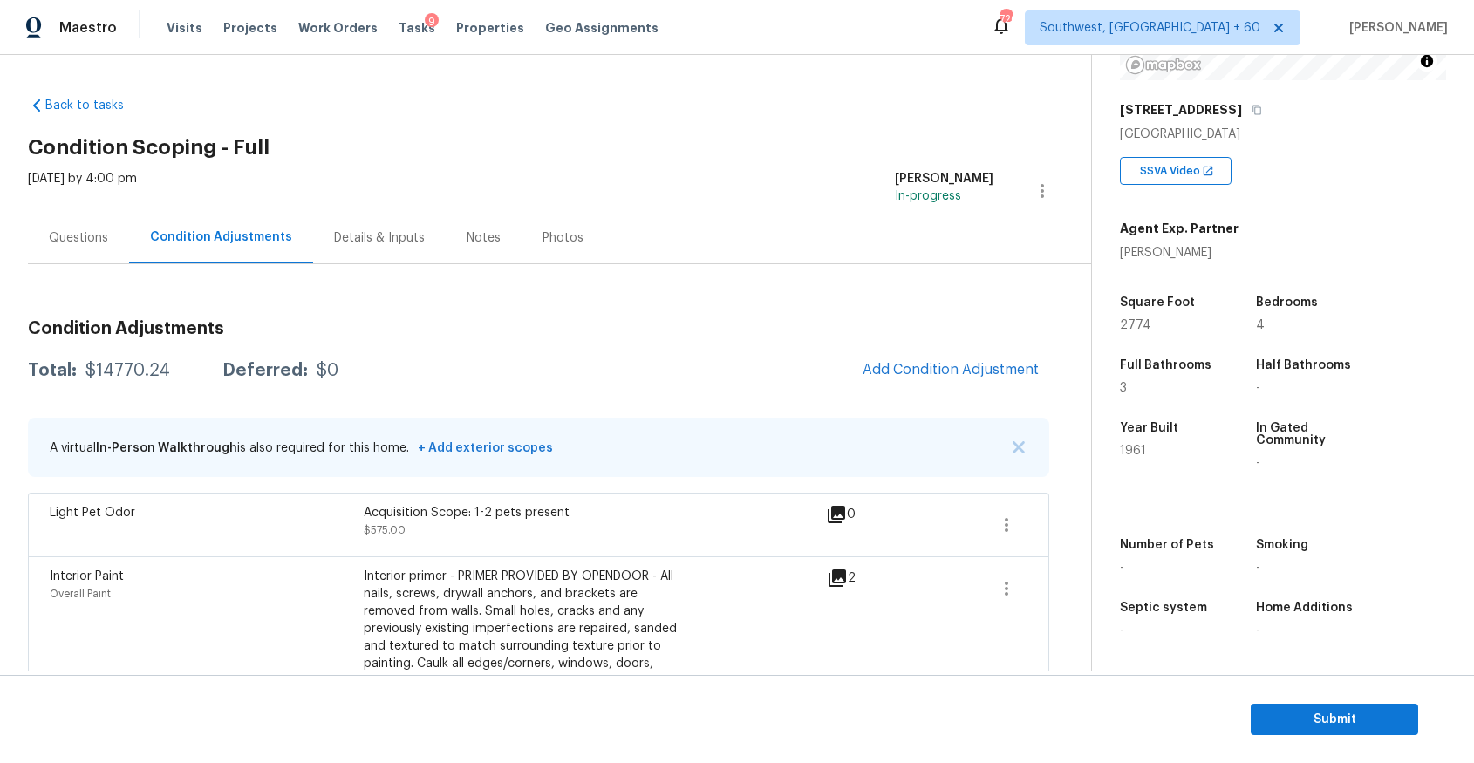
click at [94, 257] on div "Questions" at bounding box center [78, 237] width 101 height 51
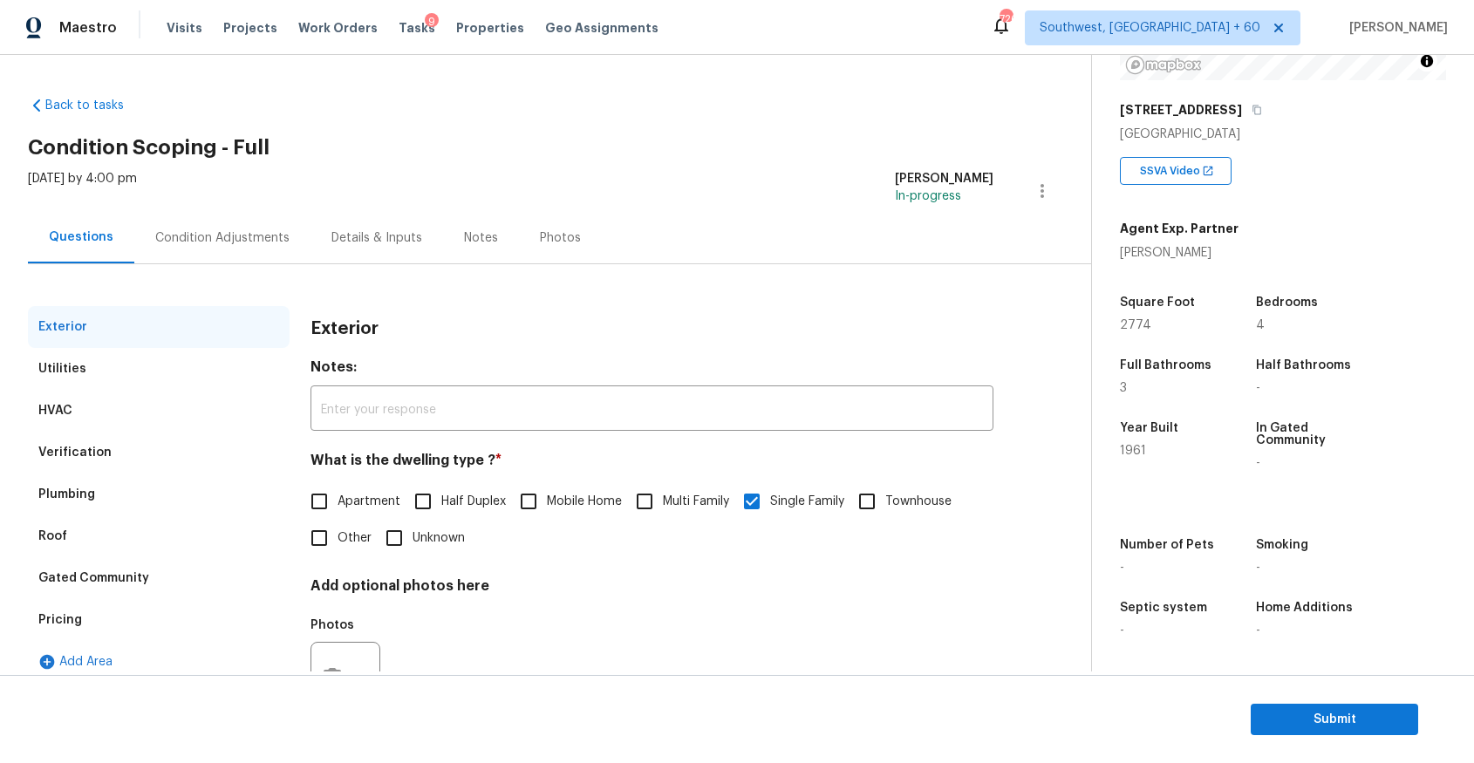
click at [241, 230] on div "Condition Adjustments" at bounding box center [222, 237] width 134 height 17
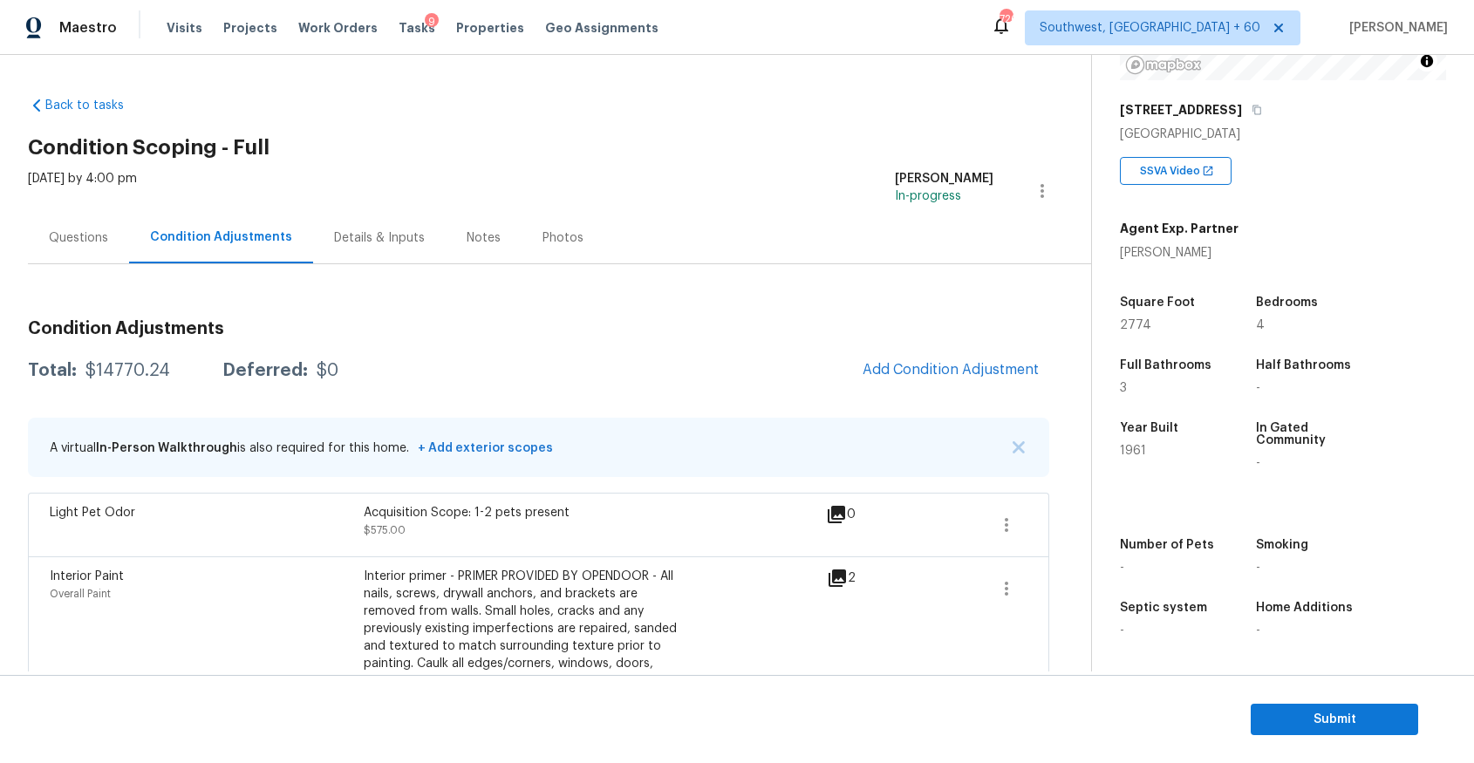
click at [85, 234] on div "Questions" at bounding box center [78, 237] width 59 height 17
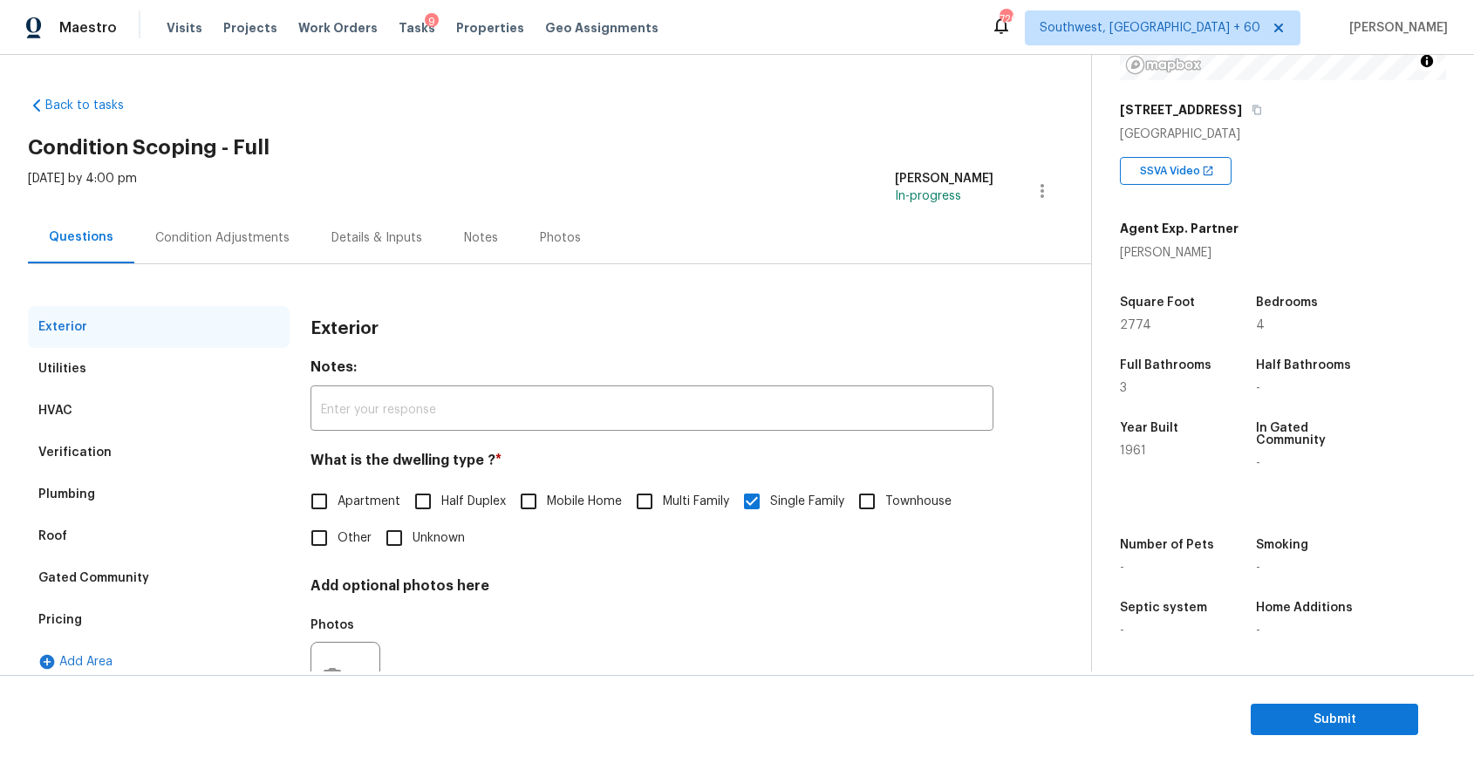
click at [210, 231] on div "Condition Adjustments" at bounding box center [222, 237] width 134 height 17
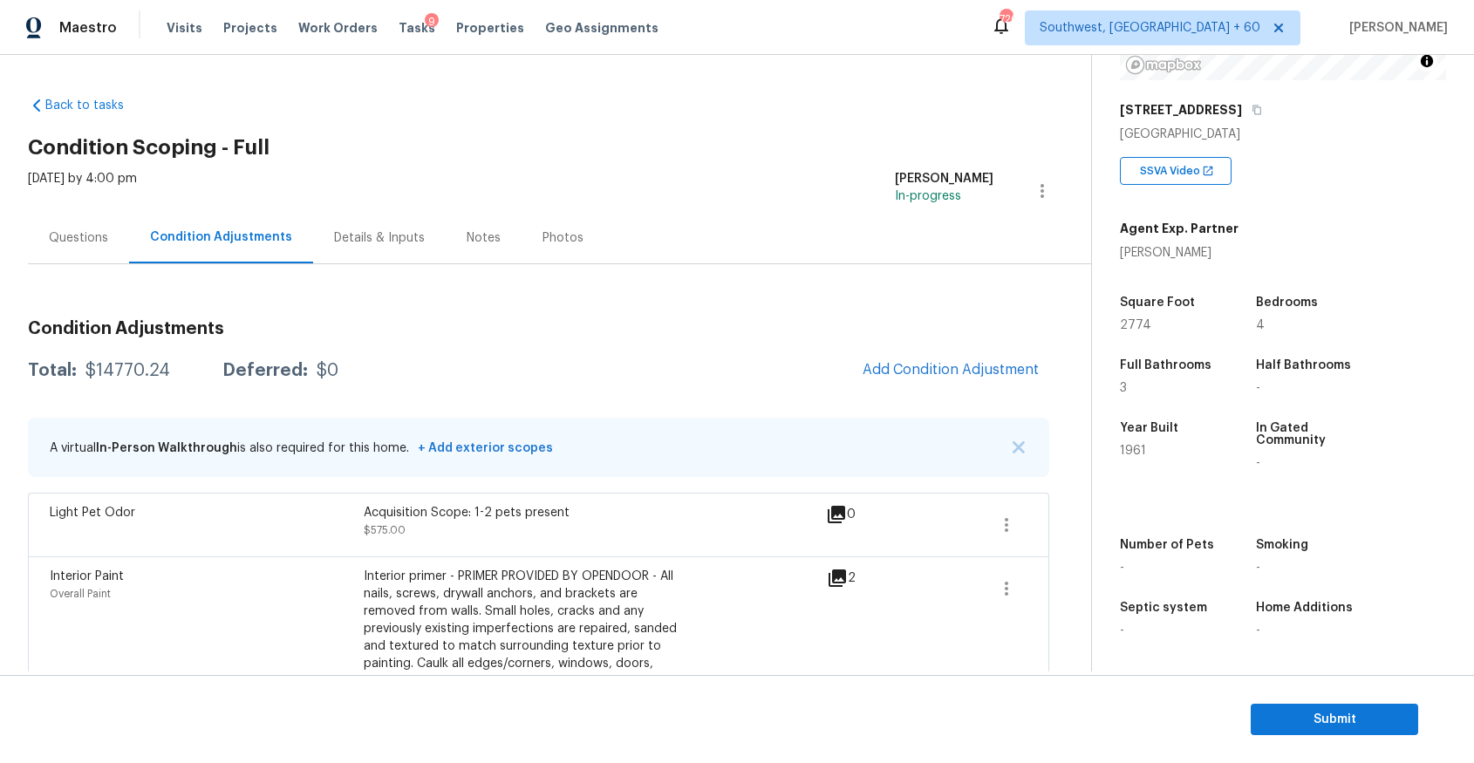
click at [111, 243] on div "Questions" at bounding box center [78, 237] width 101 height 51
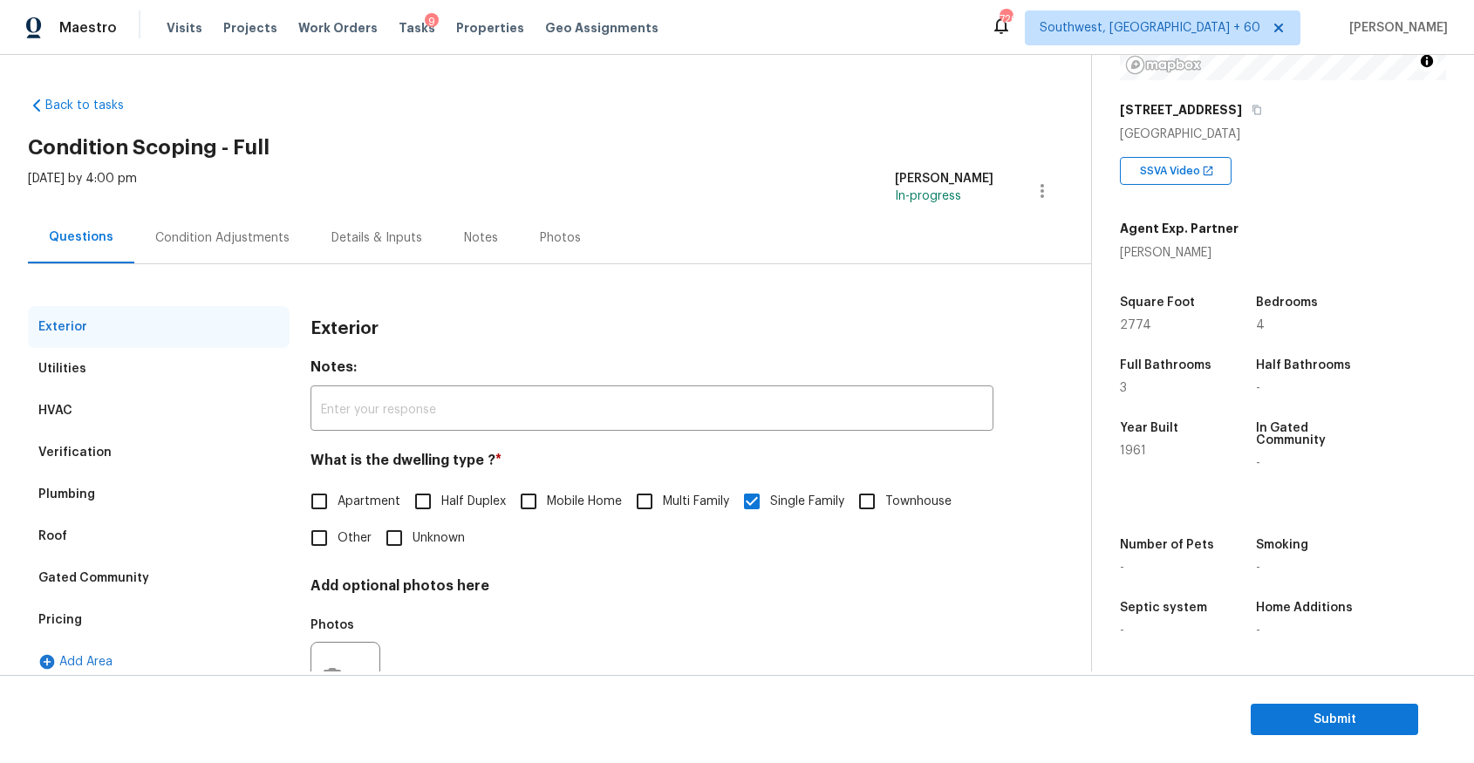
scroll to position [77, 0]
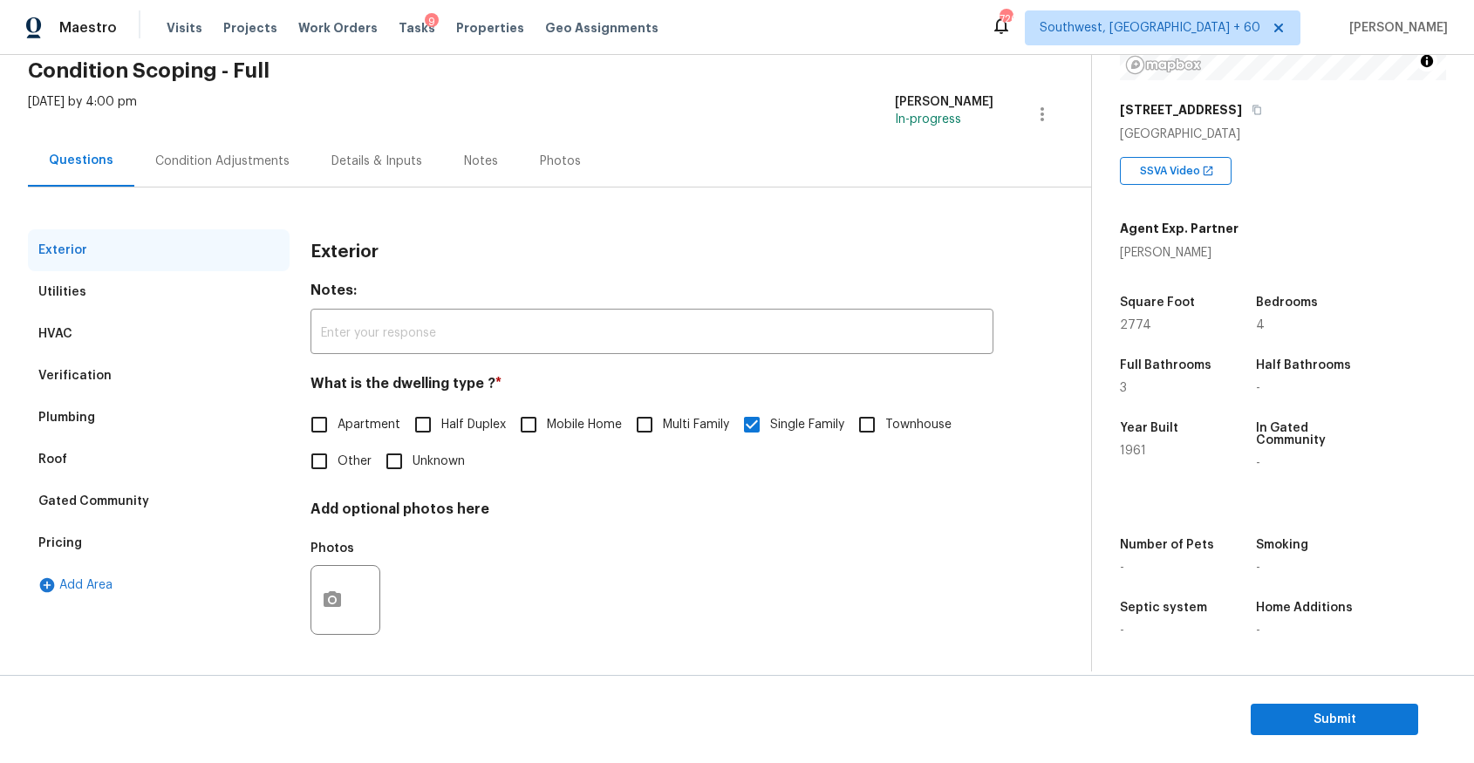
click at [1331, 702] on section "Submit" at bounding box center [737, 719] width 1474 height 89
click at [1330, 717] on span "Submit" at bounding box center [1335, 720] width 140 height 22
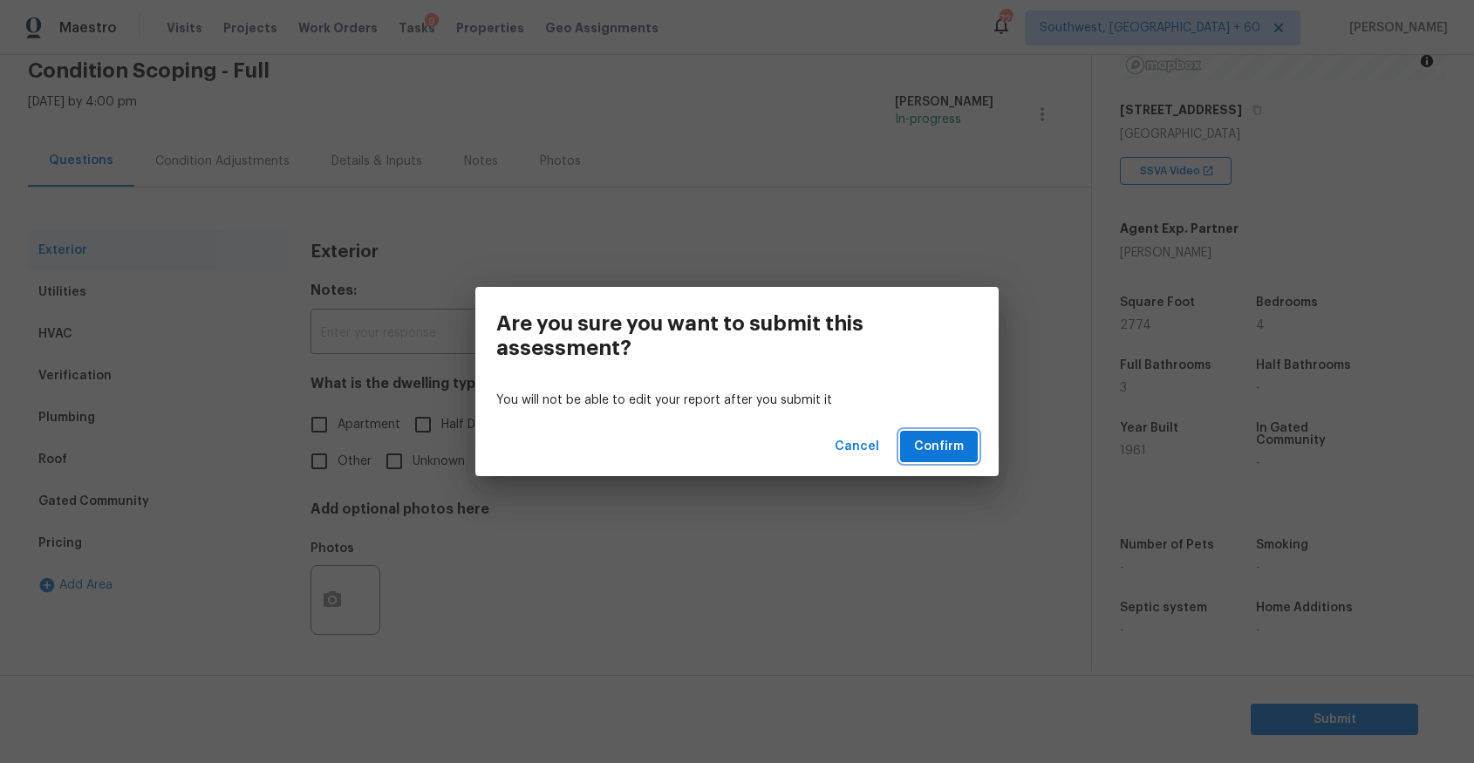
click at [927, 438] on span "Confirm" at bounding box center [939, 447] width 50 height 22
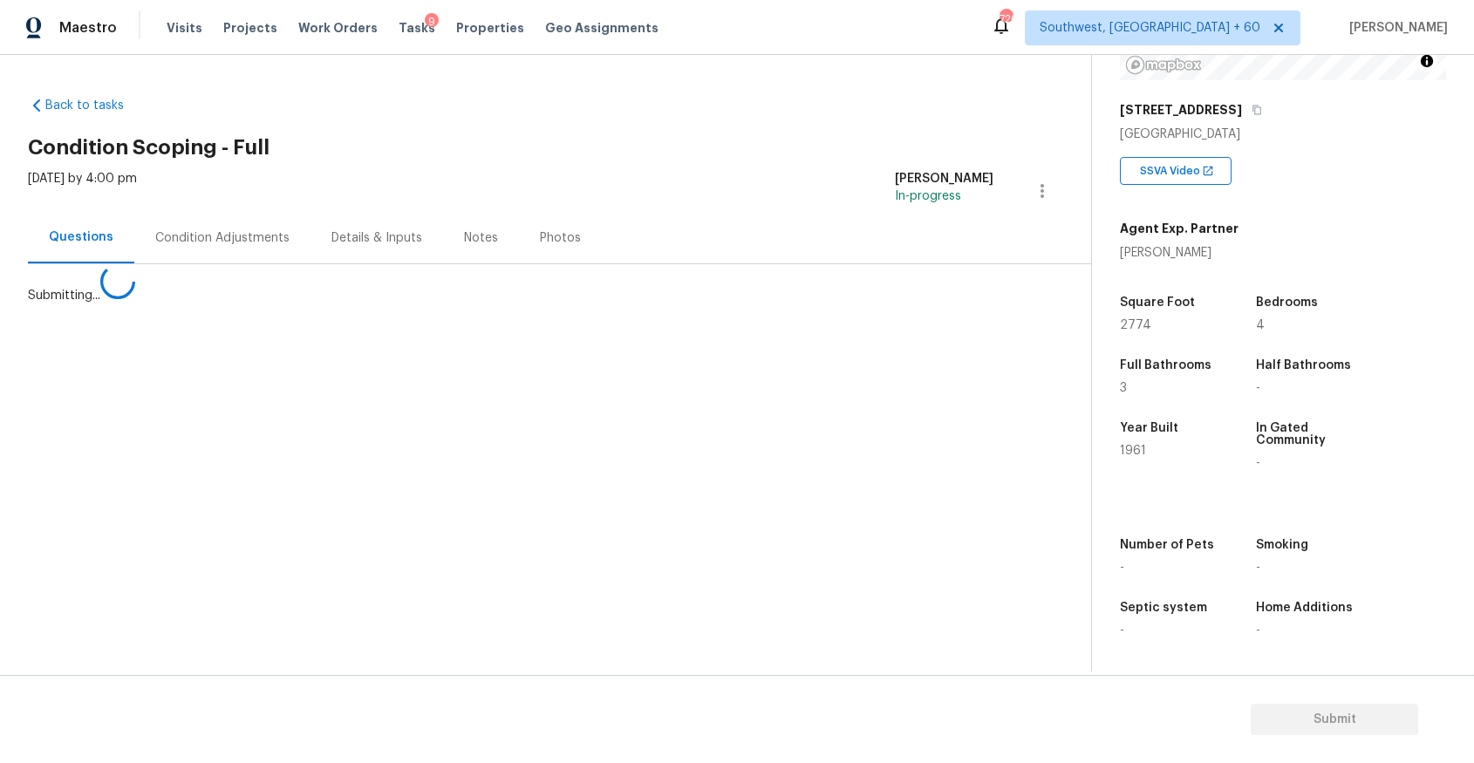
scroll to position [0, 0]
